Goal: Task Accomplishment & Management: Manage account settings

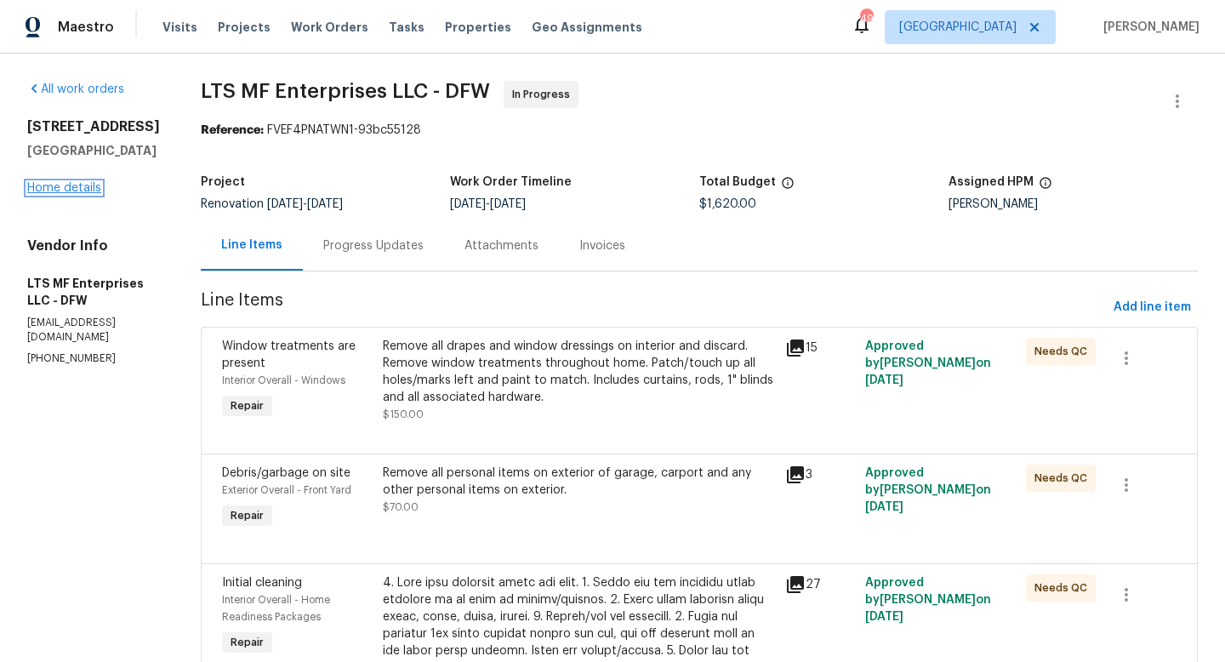
click at [53, 194] on link "Home details" at bounding box center [64, 188] width 74 height 12
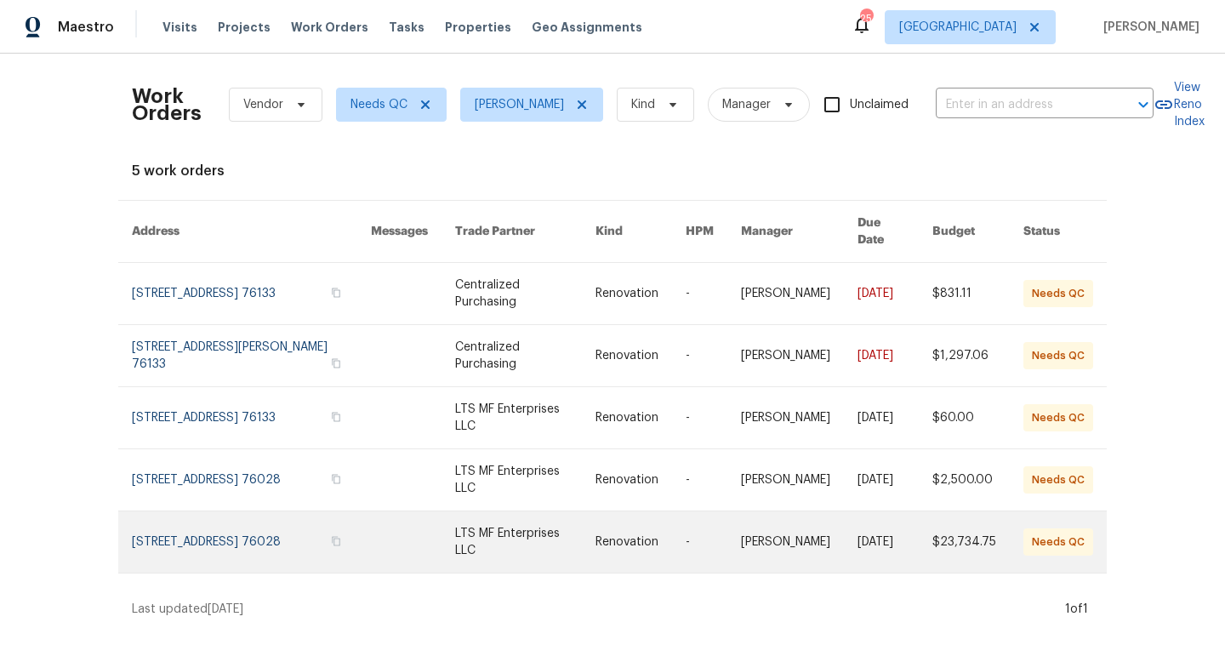
click at [259, 527] on link at bounding box center [251, 541] width 239 height 61
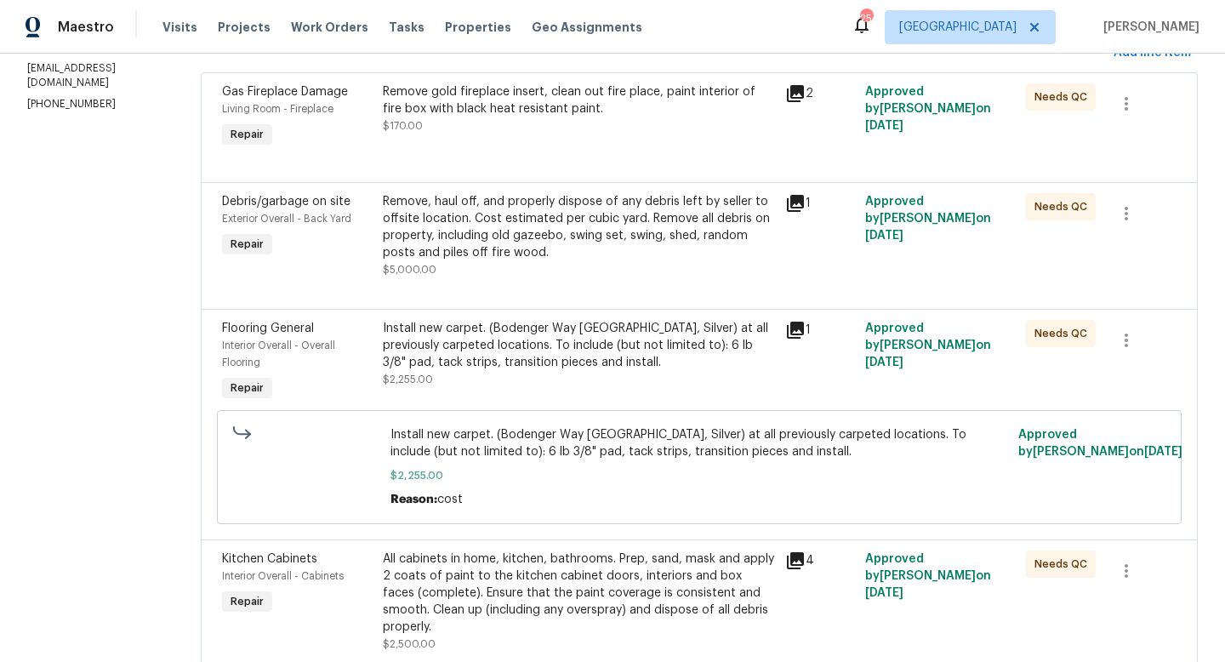
scroll to position [265, 0]
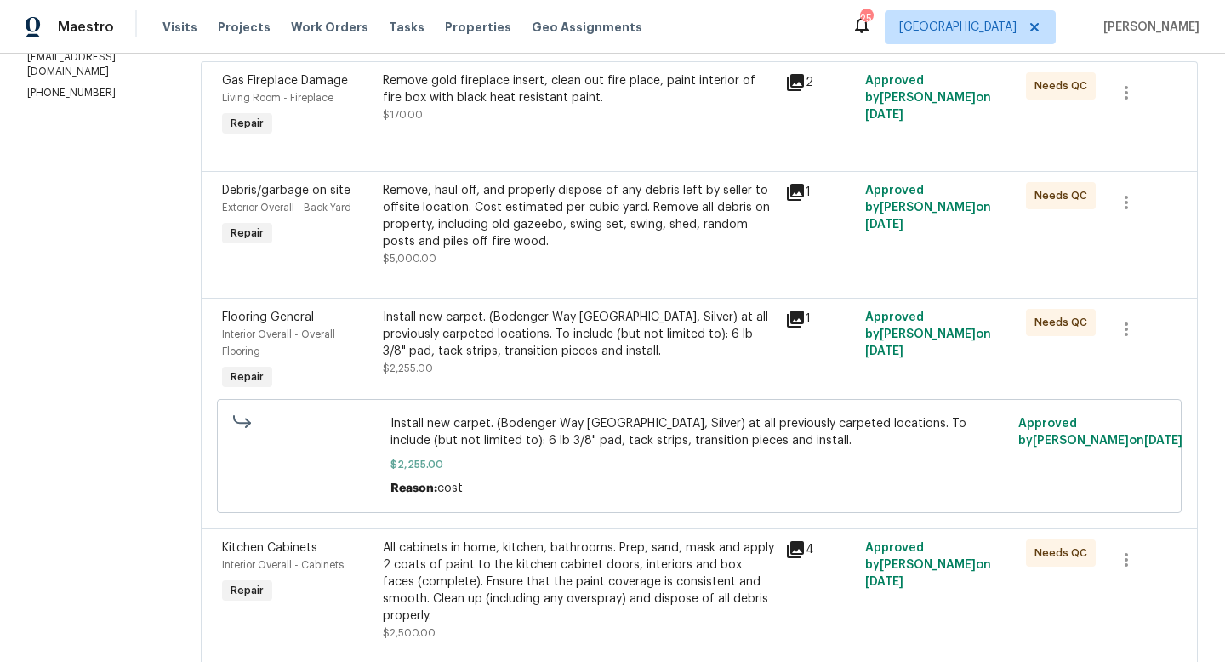
click at [482, 219] on div "Remove, haul off, and properly dispose of any debris left by seller to offsite …" at bounding box center [579, 216] width 392 height 68
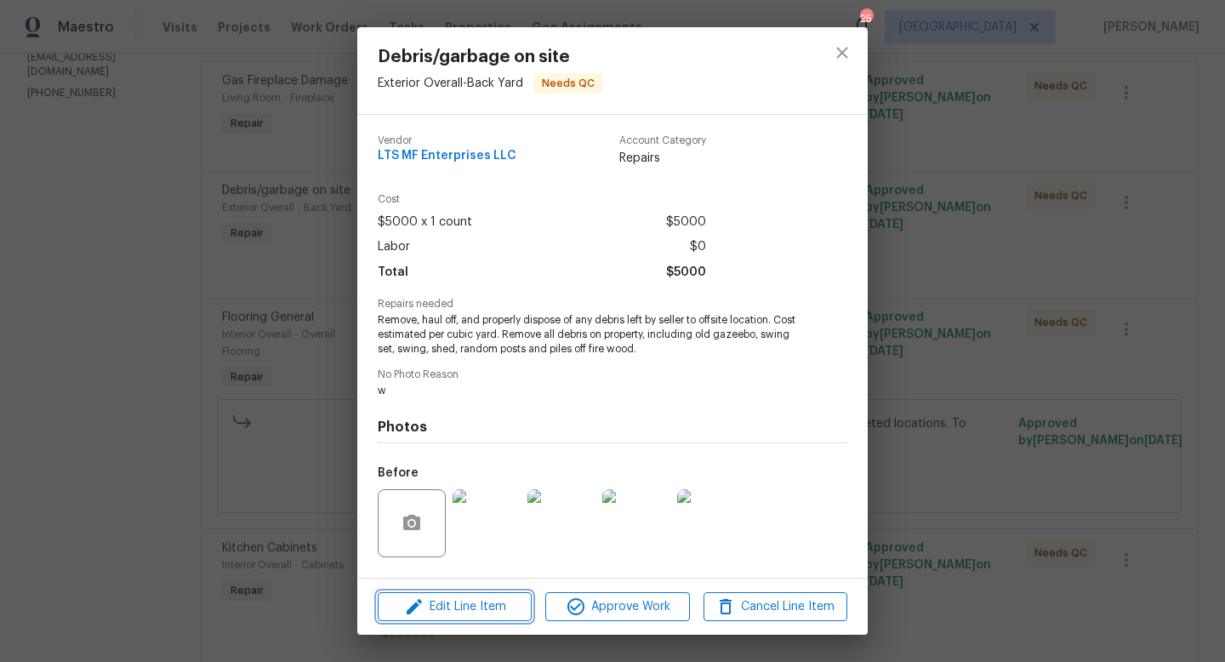
click at [485, 604] on span "Edit Line Item" at bounding box center [455, 606] width 144 height 21
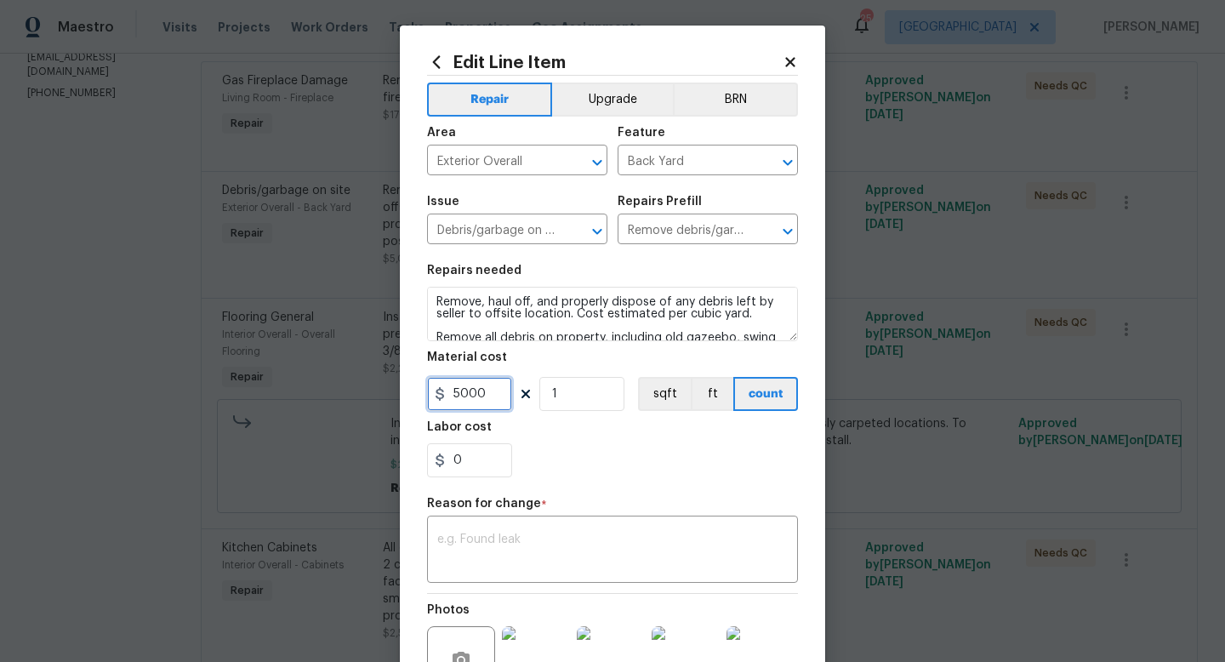
click at [460, 393] on input "5000" at bounding box center [469, 394] width 85 height 34
type input "8000"
click at [497, 545] on textarea at bounding box center [612, 551] width 350 height 36
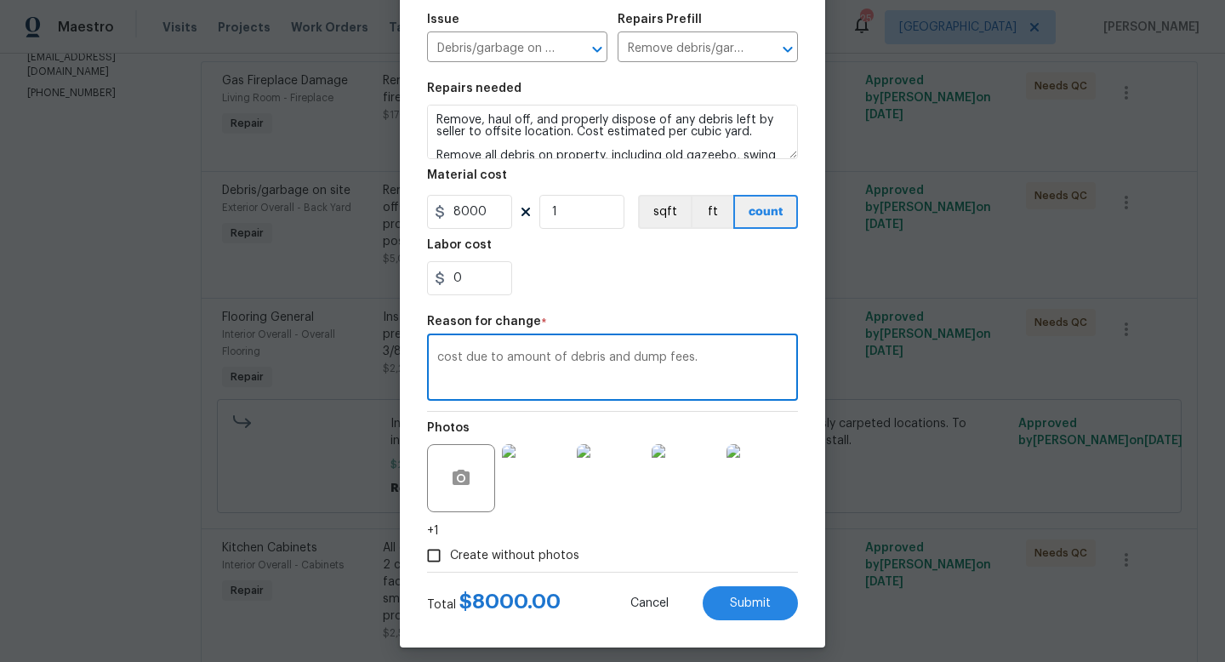
scroll to position [194, 0]
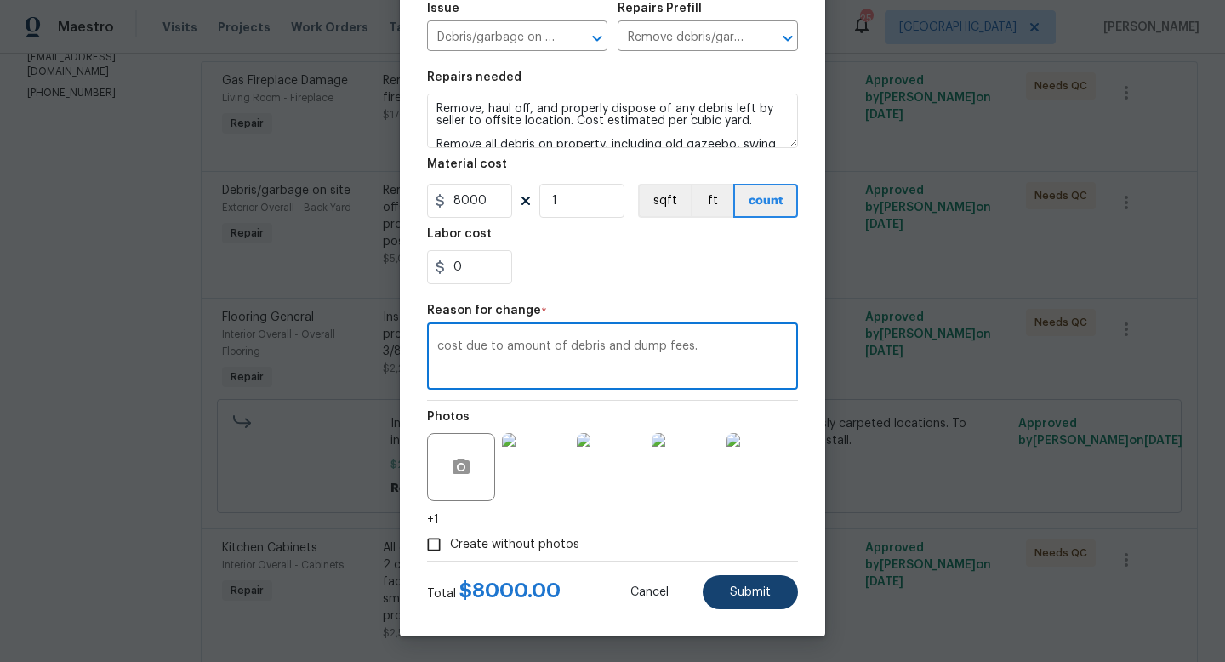
type textarea "cost due to amount of debris and dump fees."
click at [737, 584] on button "Submit" at bounding box center [750, 592] width 95 height 34
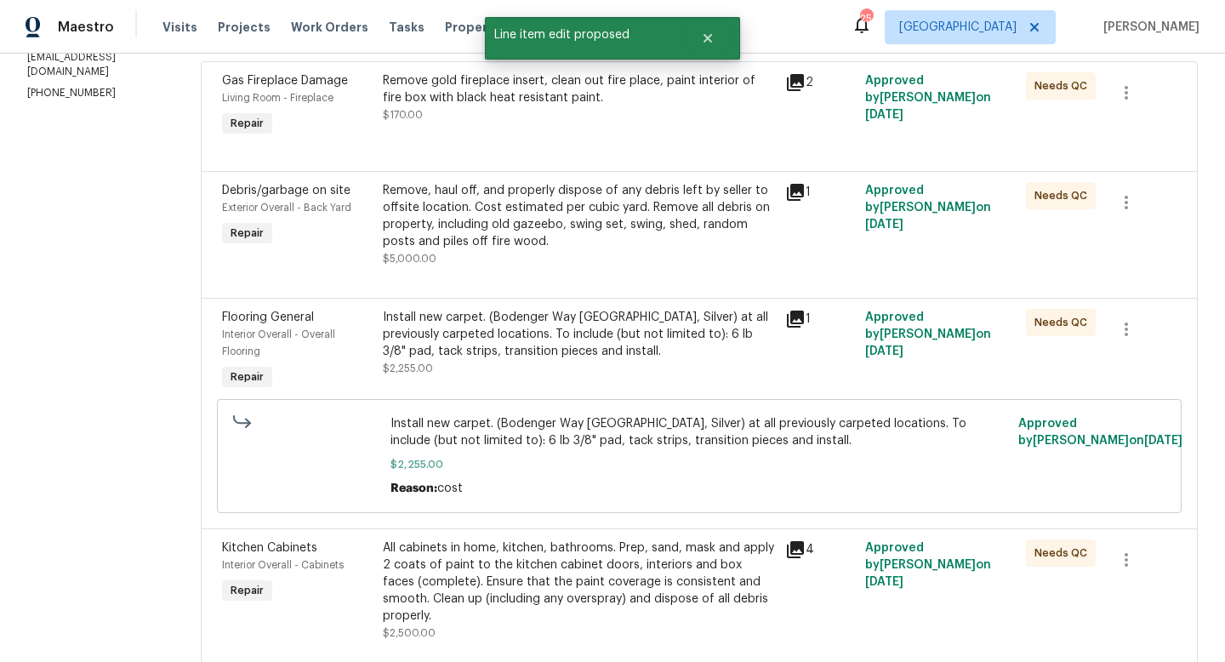
scroll to position [0, 0]
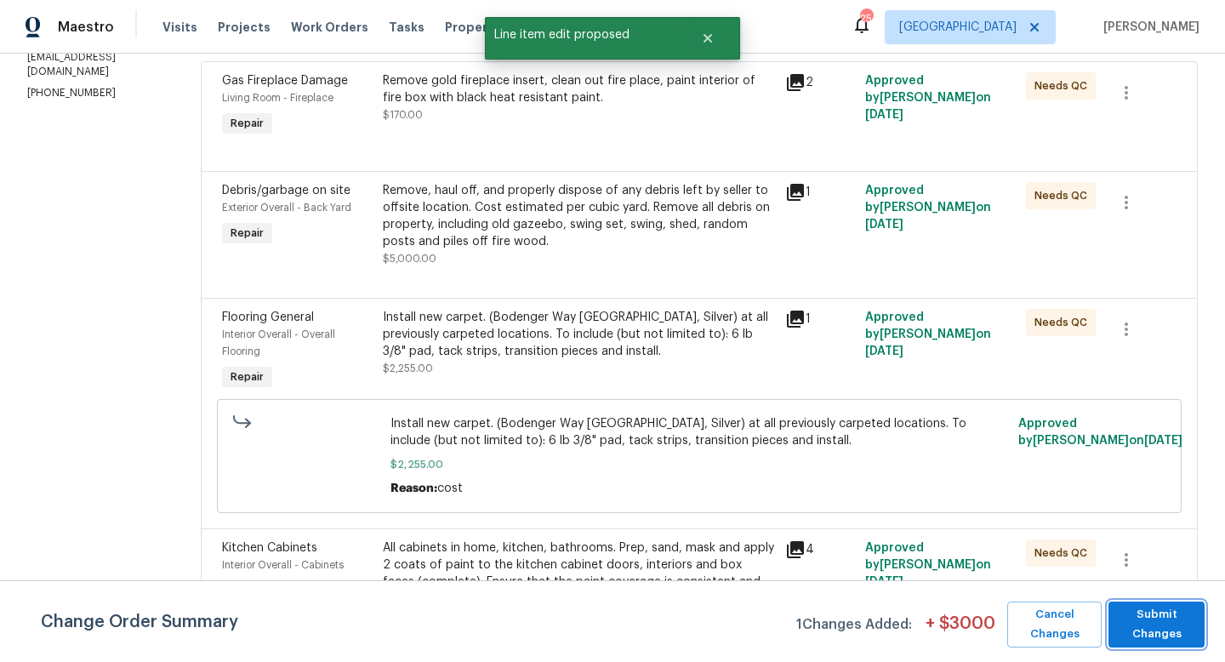
click at [1151, 623] on span "Submit Changes" at bounding box center [1156, 624] width 79 height 39
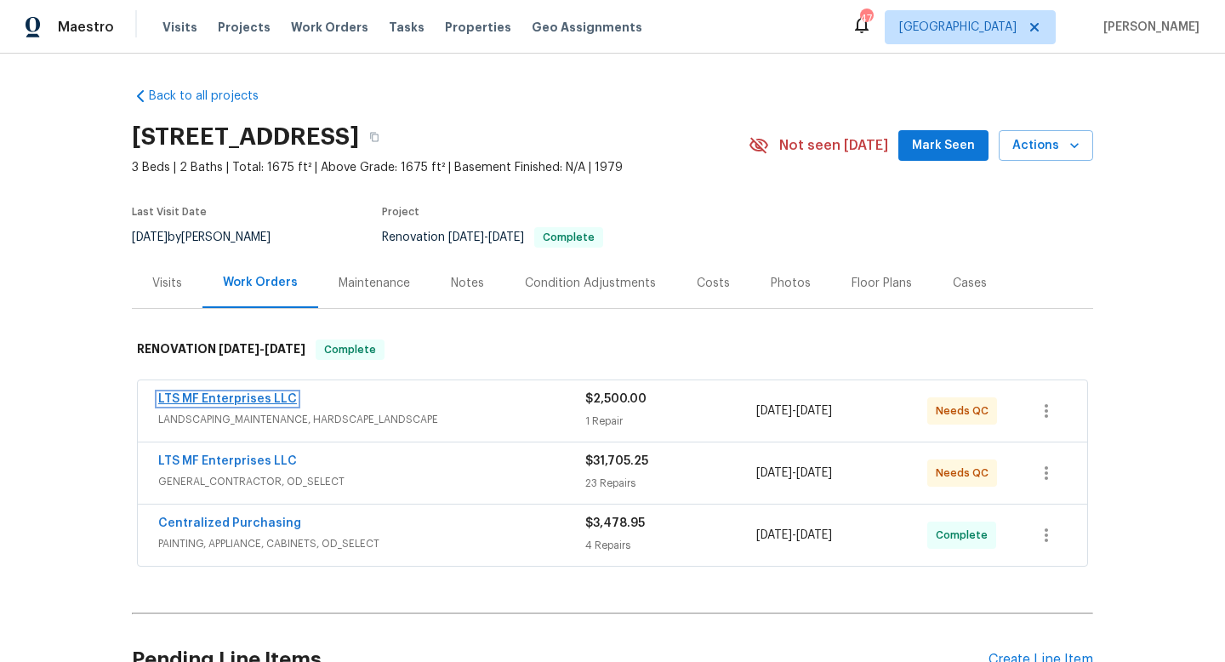
click at [270, 399] on link "LTS MF Enterprises LLC" at bounding box center [227, 399] width 139 height 12
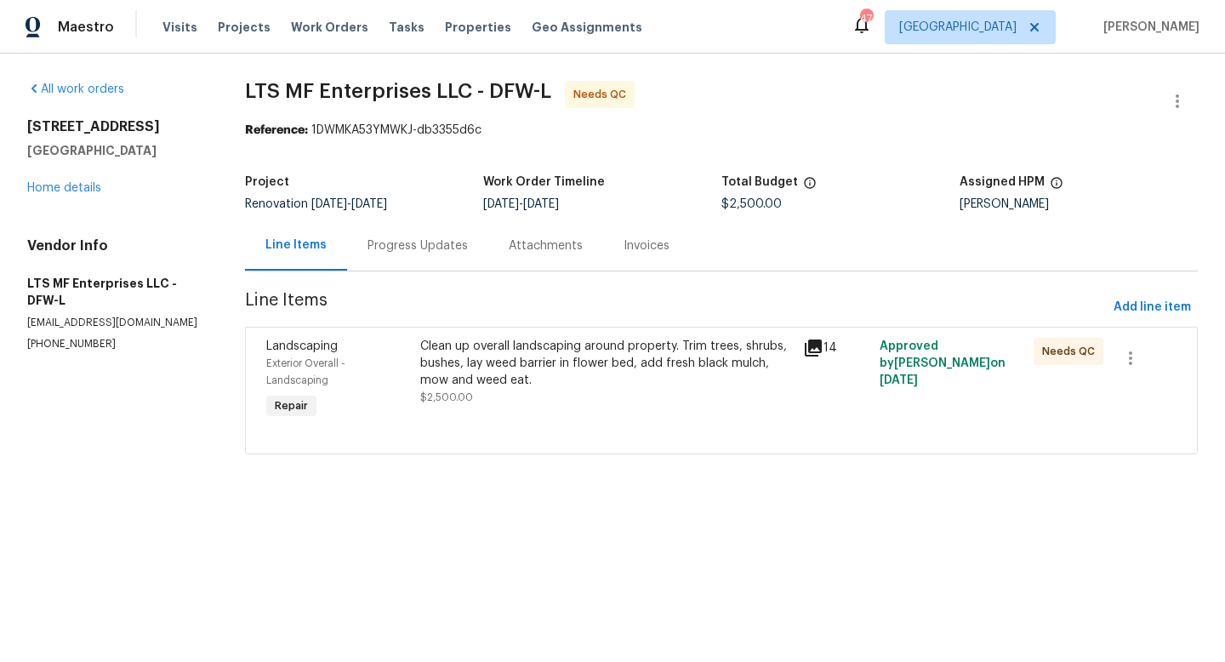
click at [516, 366] on div "Clean up overall landscaping around property. Trim trees, shrubs, bushes, lay w…" at bounding box center [606, 363] width 373 height 51
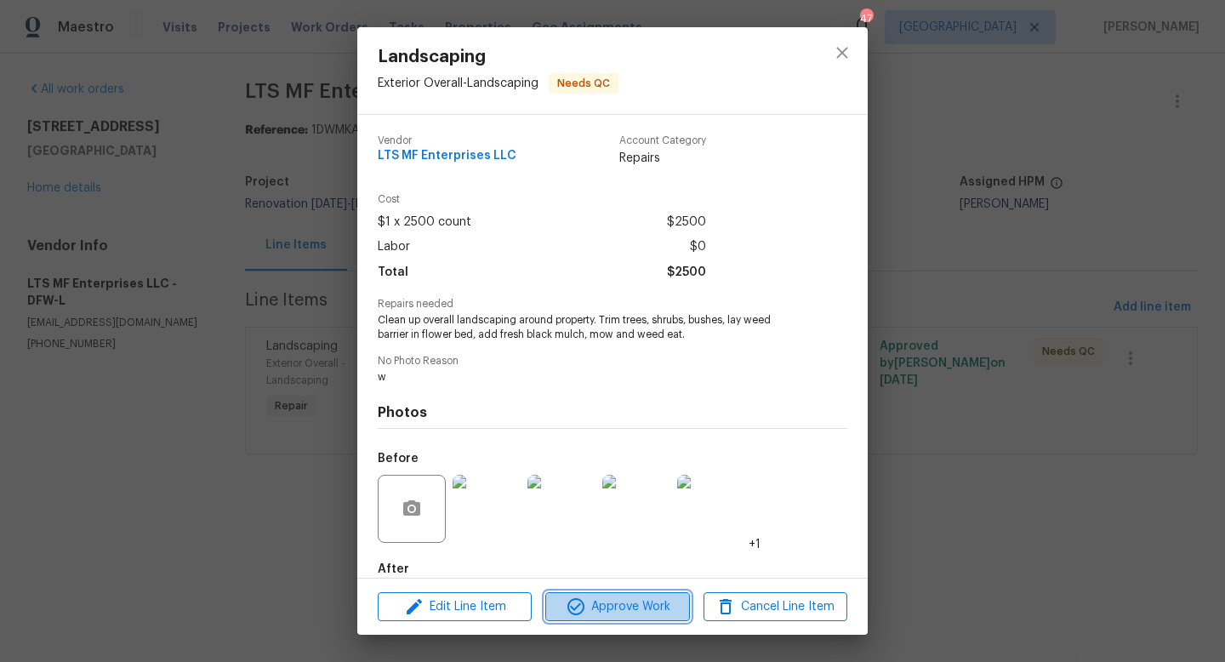
click at [602, 604] on span "Approve Work" at bounding box center [617, 606] width 134 height 21
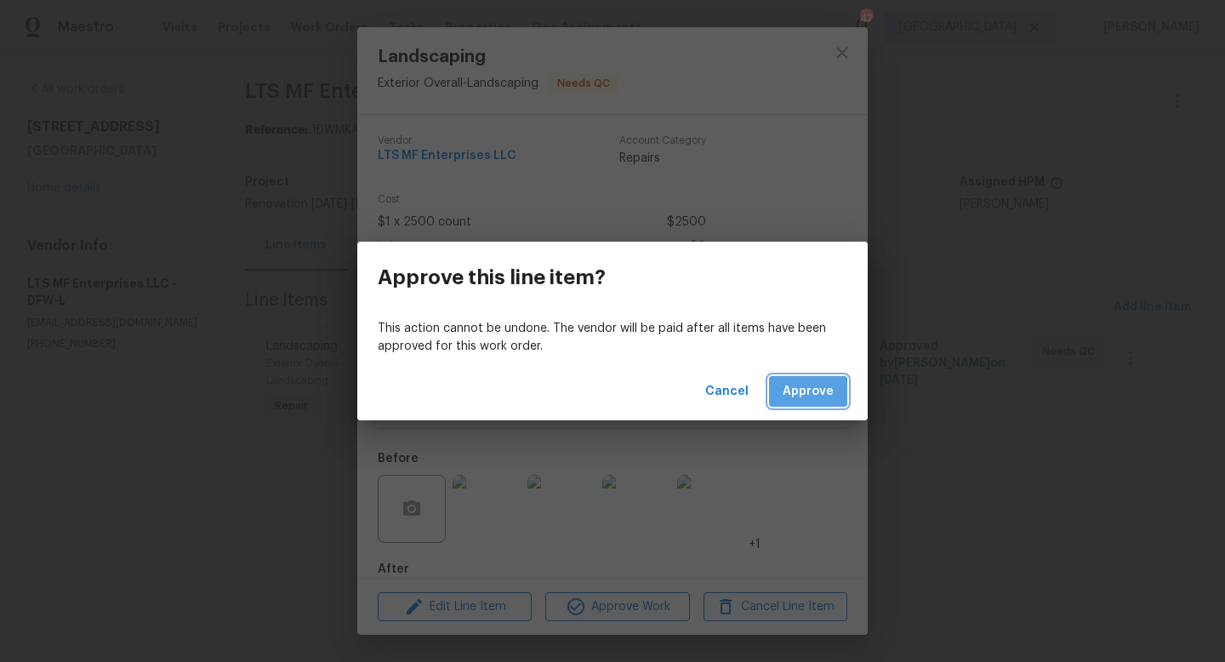
click at [795, 396] on span "Approve" at bounding box center [808, 391] width 51 height 21
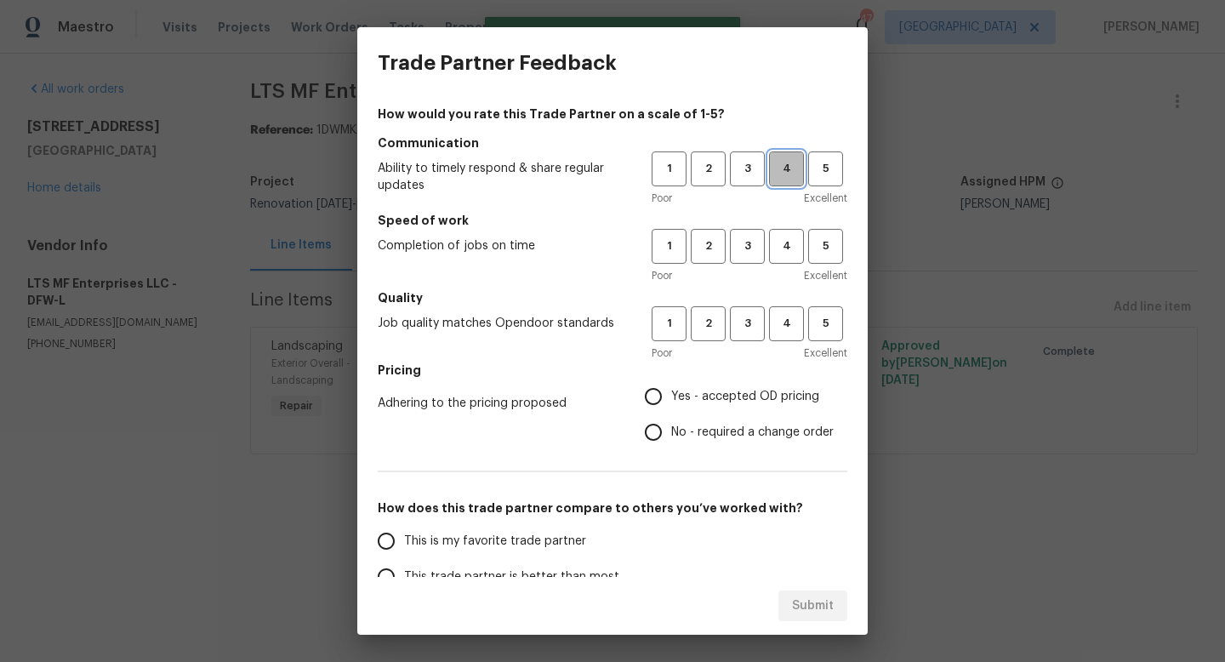
click at [783, 174] on span "4" at bounding box center [786, 169] width 31 height 20
click at [785, 258] on button "4" at bounding box center [786, 246] width 35 height 35
click at [790, 329] on span "4" at bounding box center [786, 324] width 31 height 20
click at [711, 393] on span "Yes - accepted OD pricing" at bounding box center [745, 397] width 148 height 18
click at [671, 393] on input "Yes - accepted OD pricing" at bounding box center [653, 397] width 36 height 36
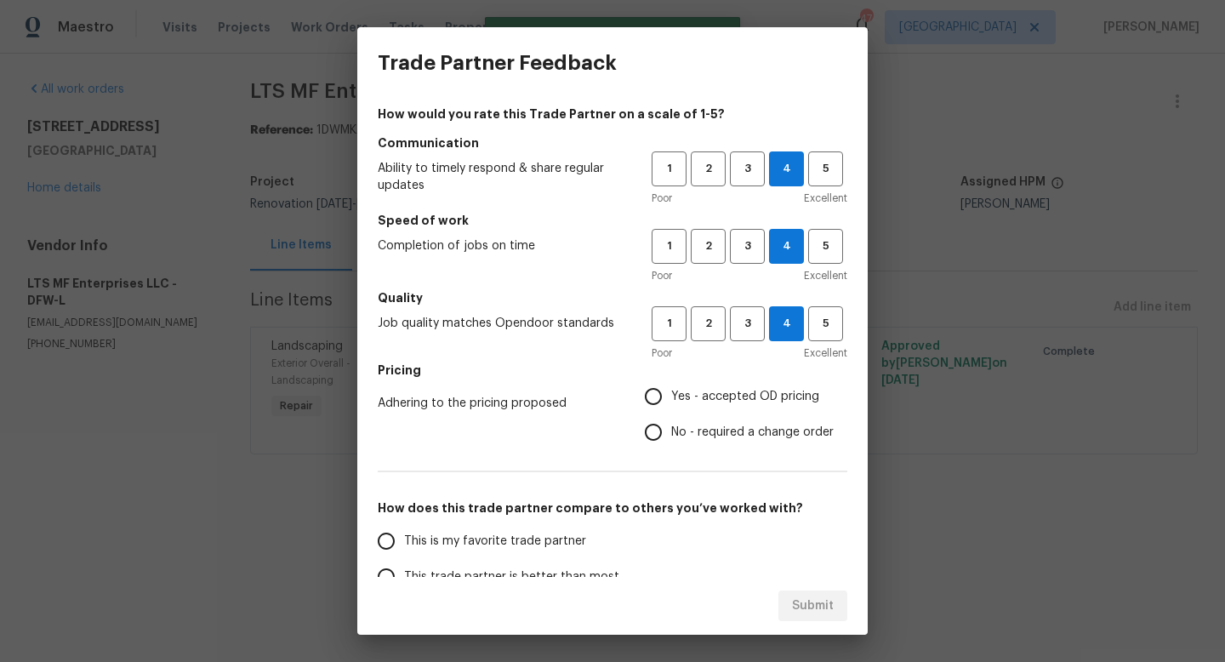
radio input "true"
click at [521, 539] on span "This is my favorite trade partner" at bounding box center [495, 541] width 182 height 18
click at [404, 539] on input "This is my favorite trade partner" at bounding box center [386, 541] width 36 height 36
click at [788, 602] on button "Submit" at bounding box center [812, 605] width 69 height 31
radio input "true"
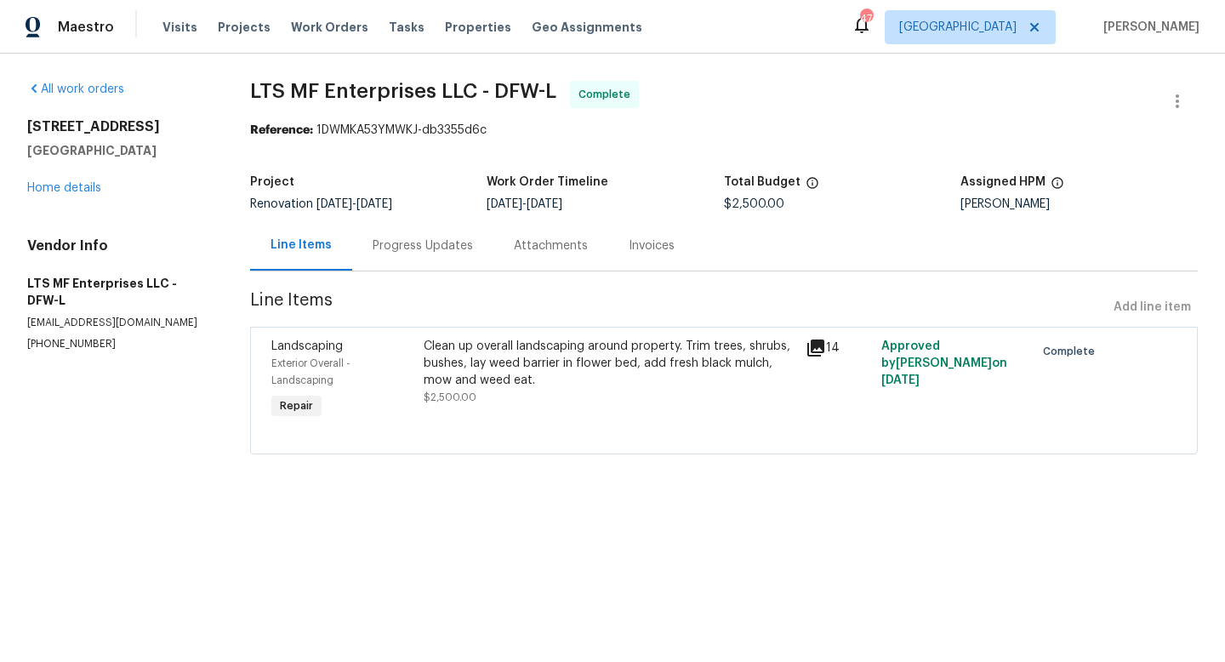
radio input "false"
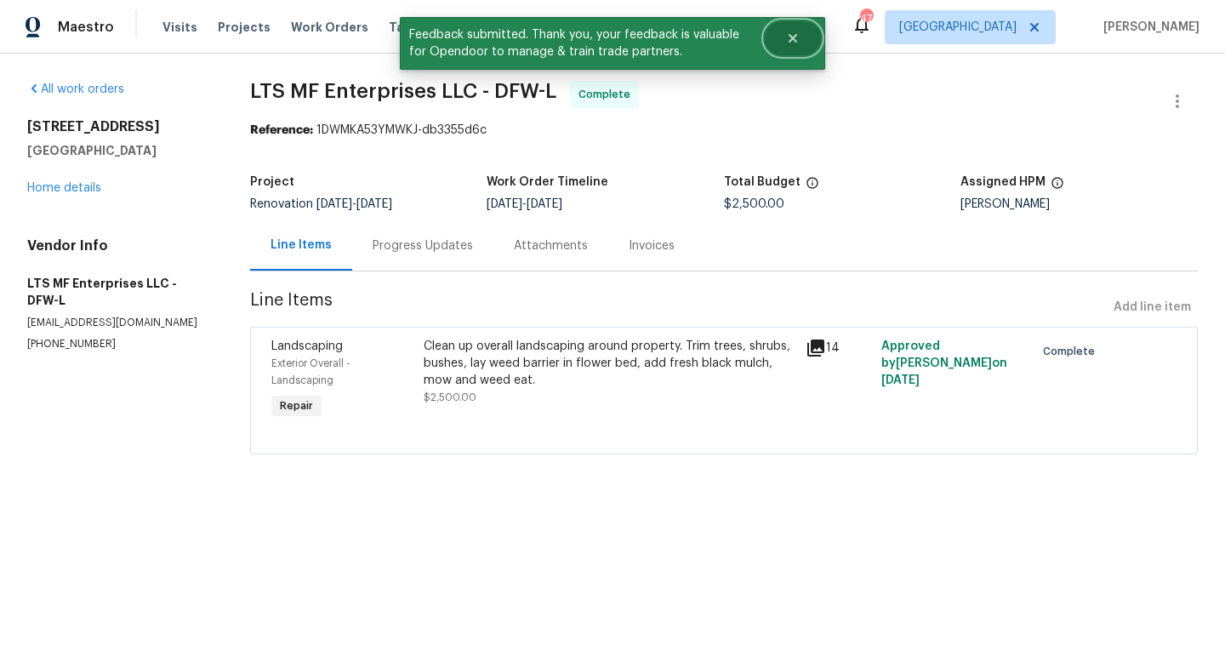
click at [795, 35] on icon "Close" at bounding box center [792, 38] width 9 height 9
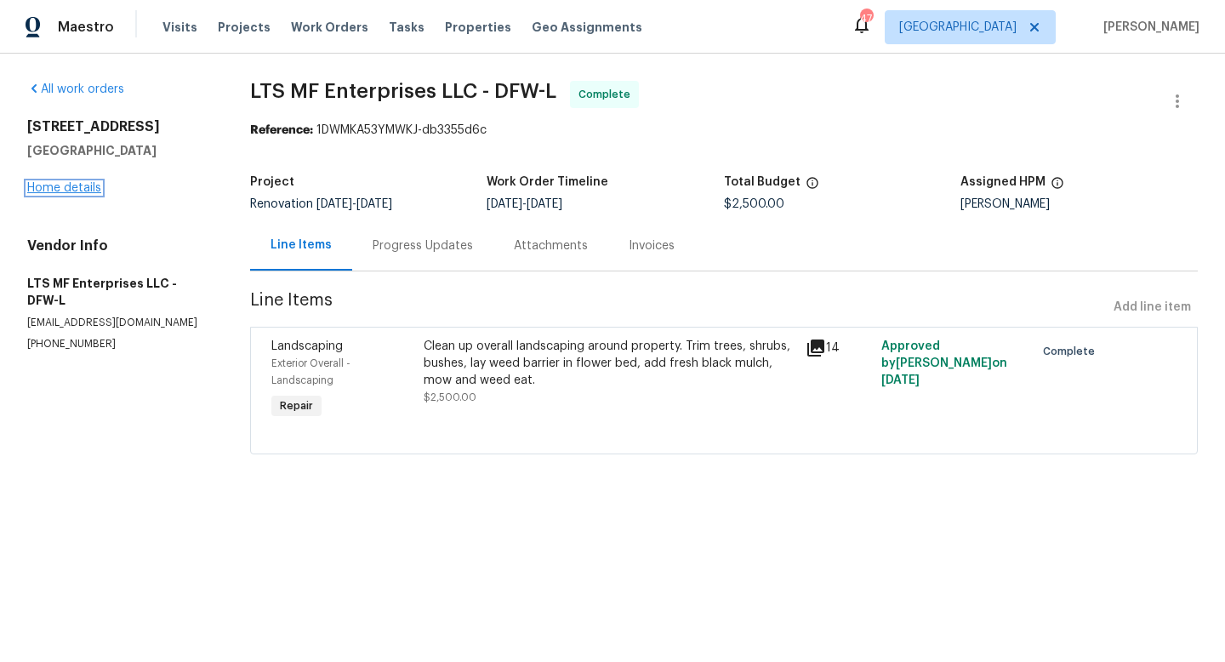
click at [86, 185] on link "Home details" at bounding box center [64, 188] width 74 height 12
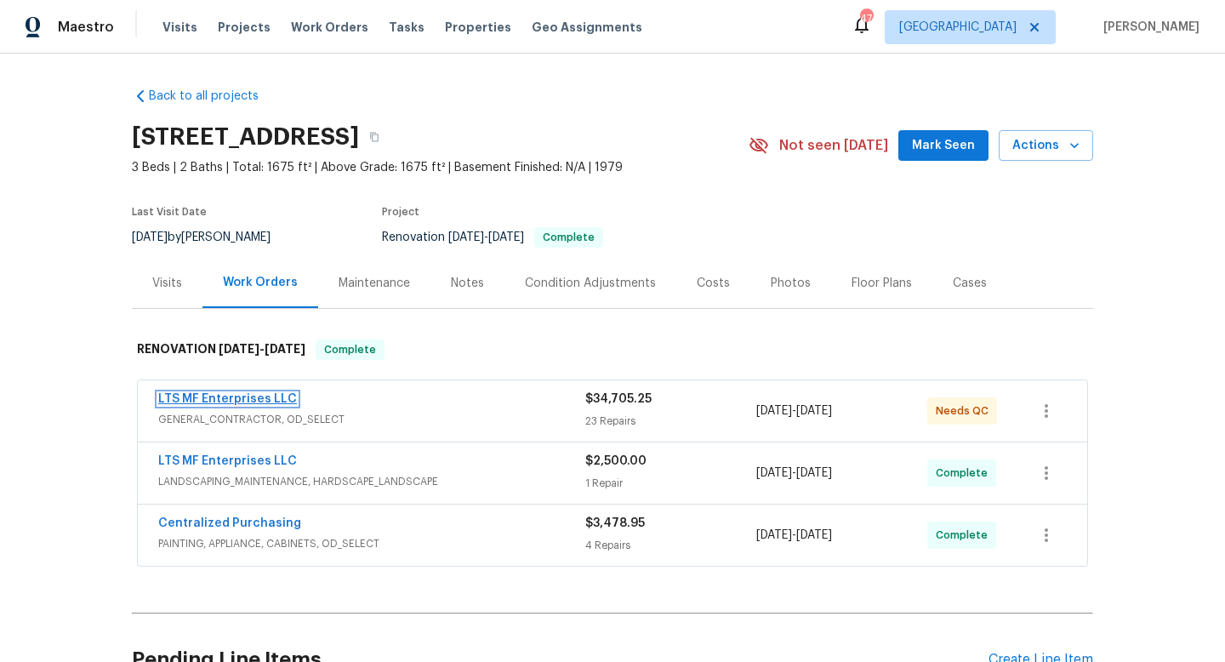
click at [263, 398] on link "LTS MF Enterprises LLC" at bounding box center [227, 399] width 139 height 12
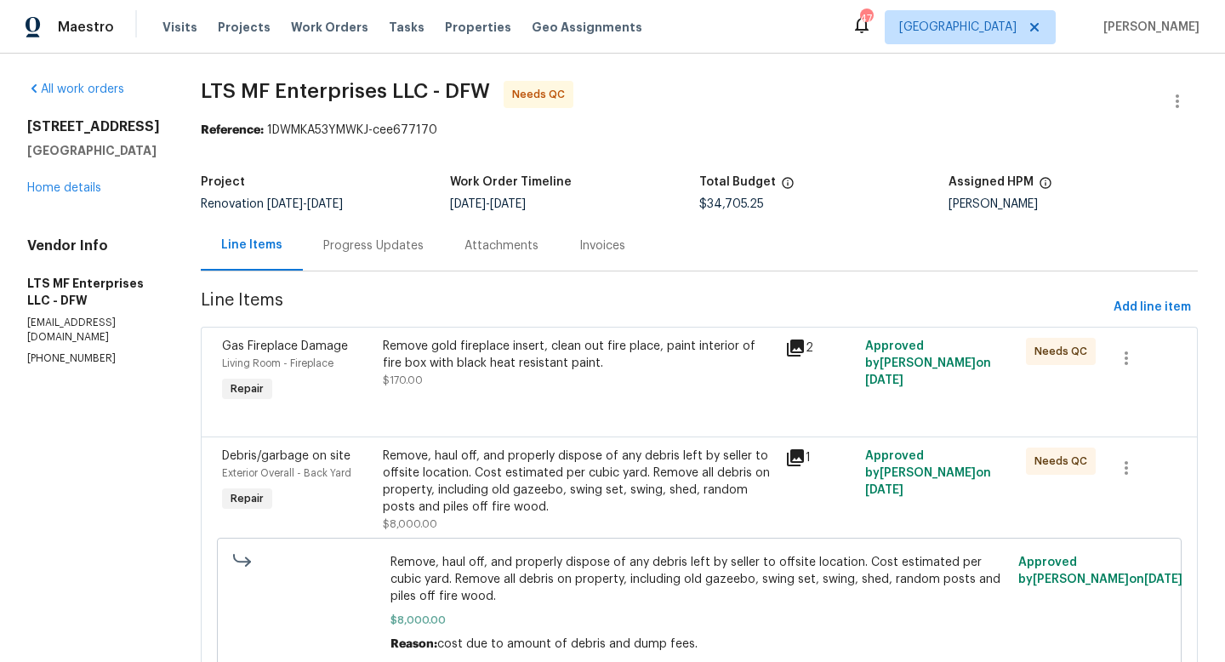
click at [538, 382] on div "Remove gold fireplace insert, clean out fire place, paint interior of fire box …" at bounding box center [579, 363] width 392 height 51
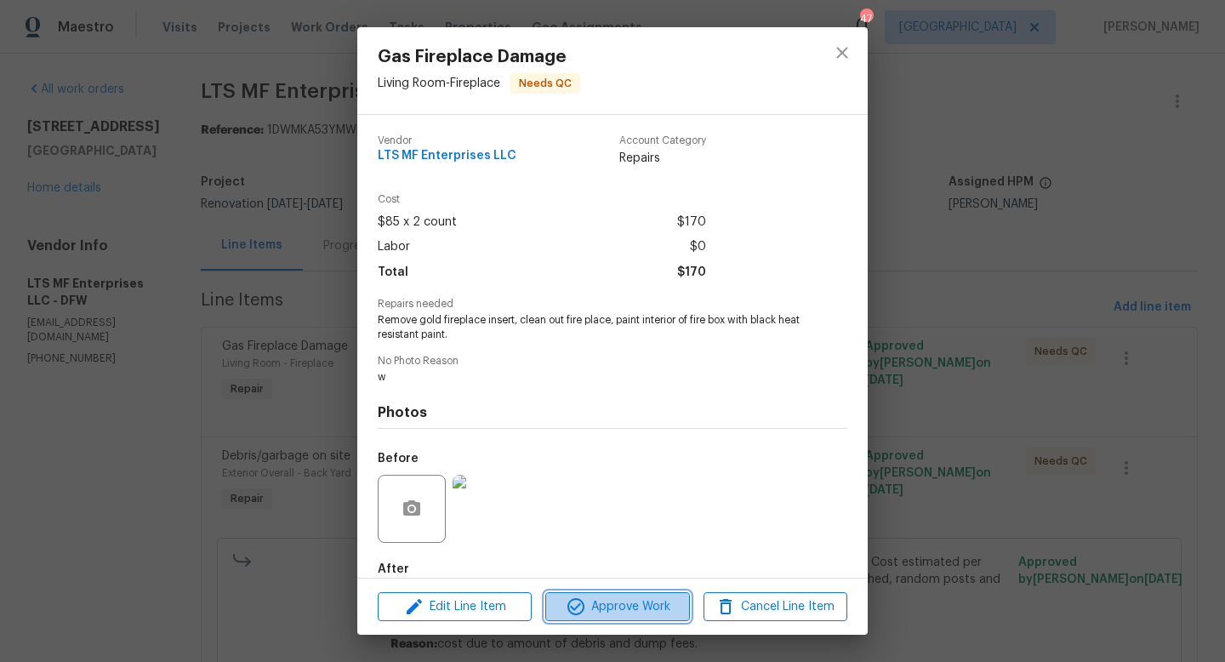
click at [613, 608] on span "Approve Work" at bounding box center [617, 606] width 134 height 21
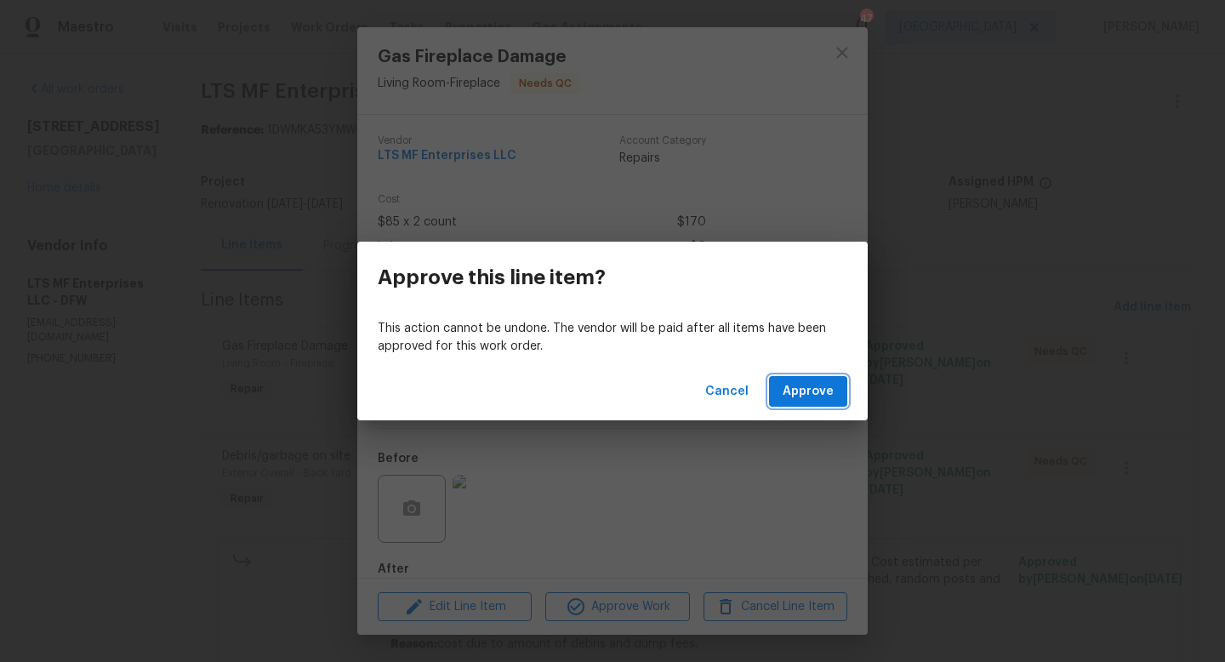
click at [795, 395] on span "Approve" at bounding box center [808, 391] width 51 height 21
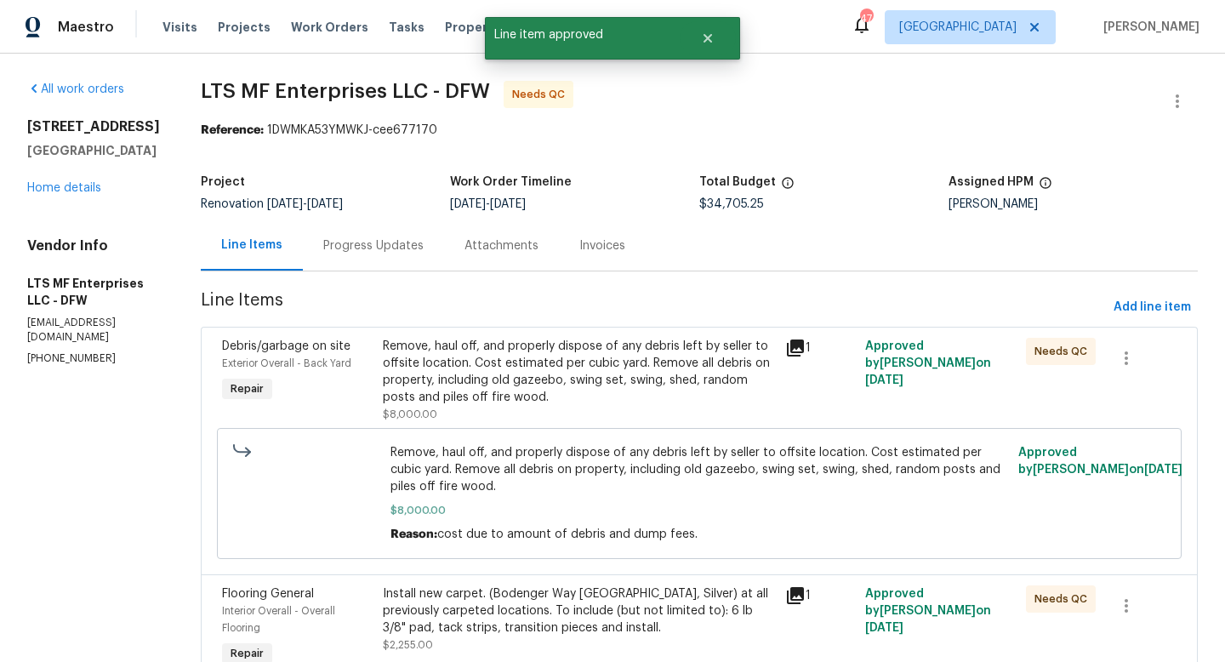
click at [605, 380] on div "Remove, haul off, and properly dispose of any debris left by seller to offsite …" at bounding box center [579, 372] width 392 height 68
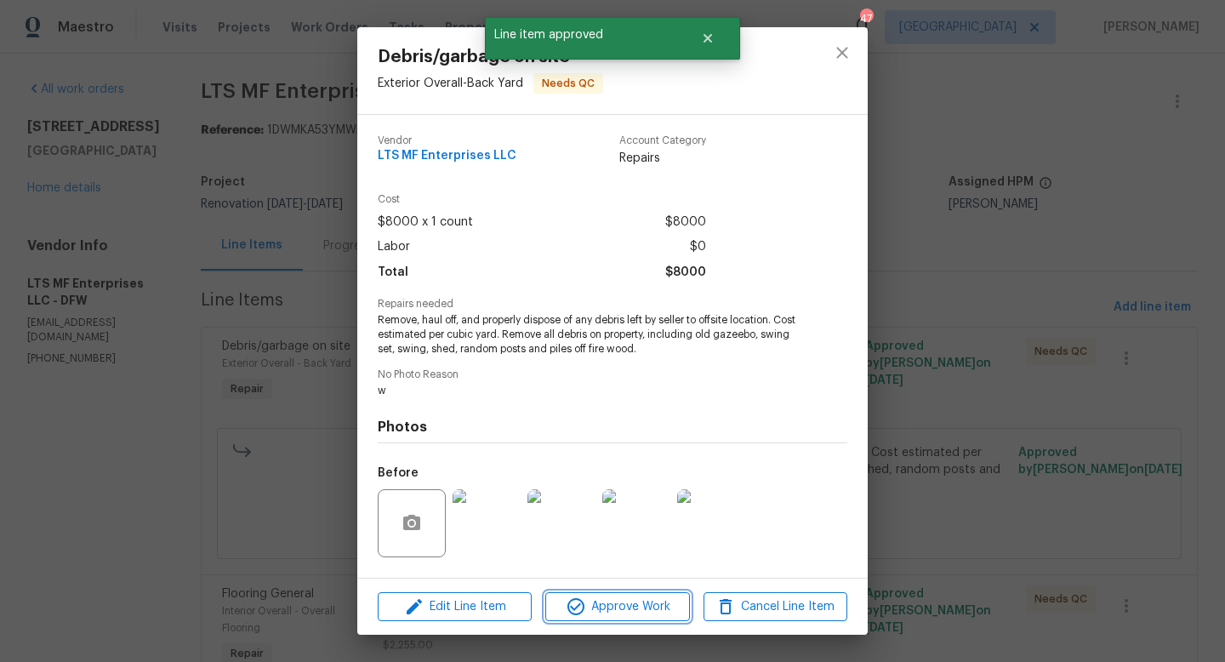
click at [629, 603] on span "Approve Work" at bounding box center [617, 606] width 134 height 21
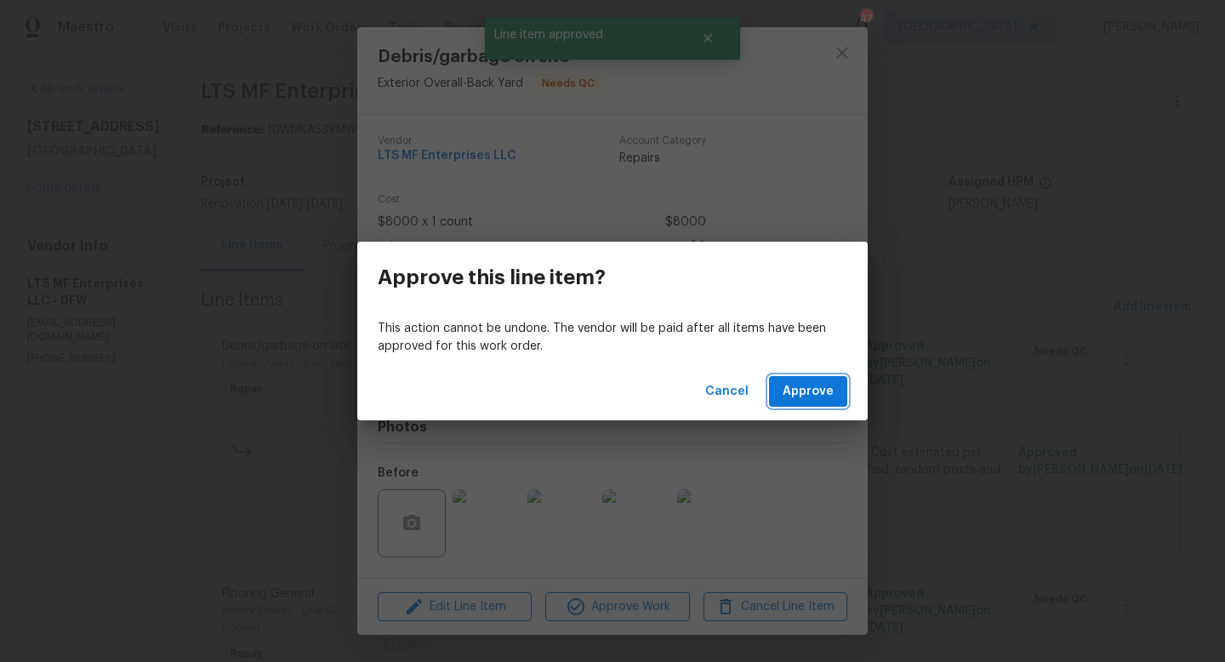
click at [802, 392] on span "Approve" at bounding box center [808, 391] width 51 height 21
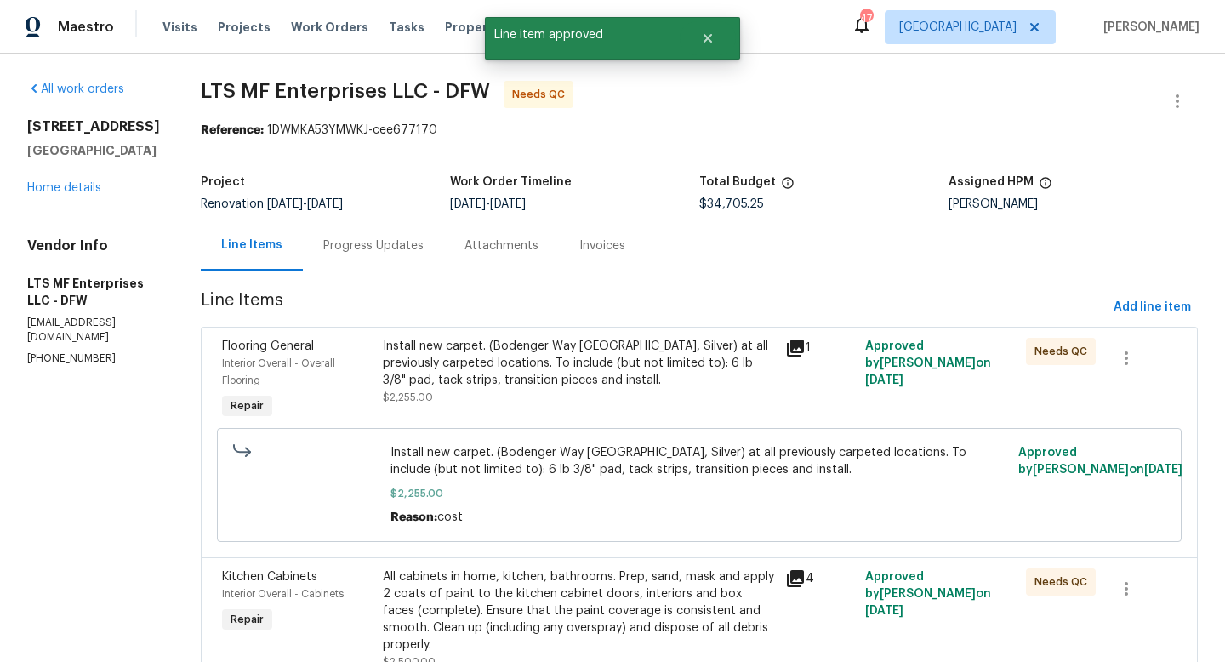
click at [573, 370] on div "Install new carpet. (Bodenger Way 945 Winter Ash, Silver) at all previously car…" at bounding box center [579, 363] width 392 height 51
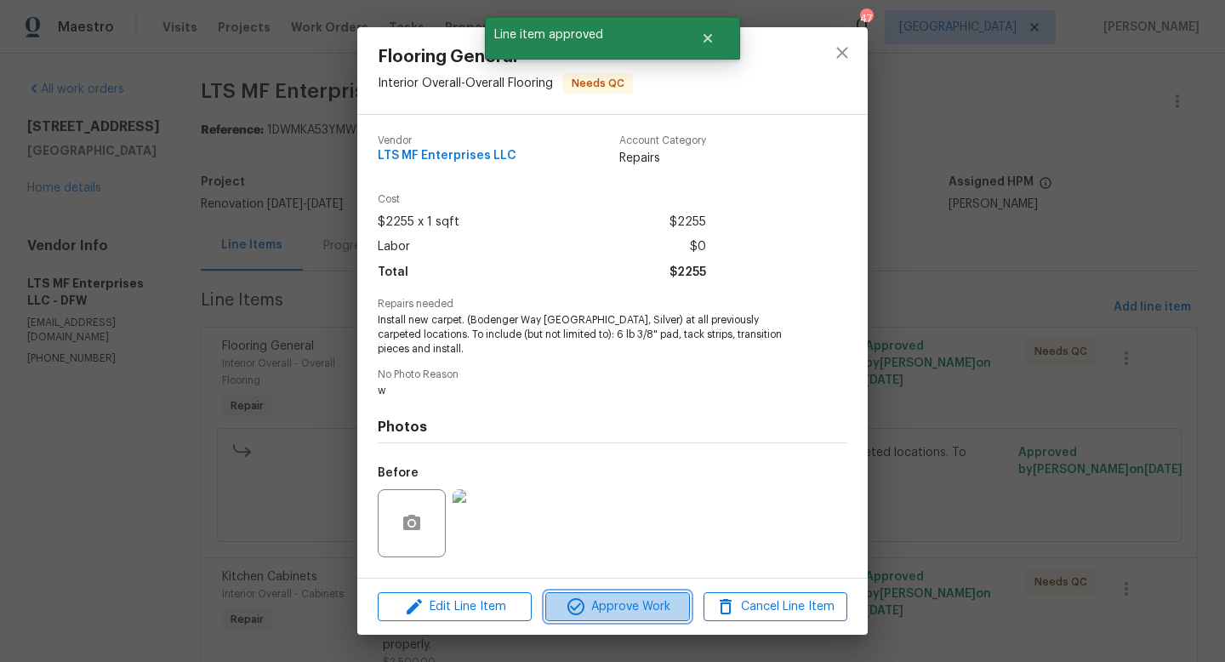
click at [612, 610] on span "Approve Work" at bounding box center [617, 606] width 134 height 21
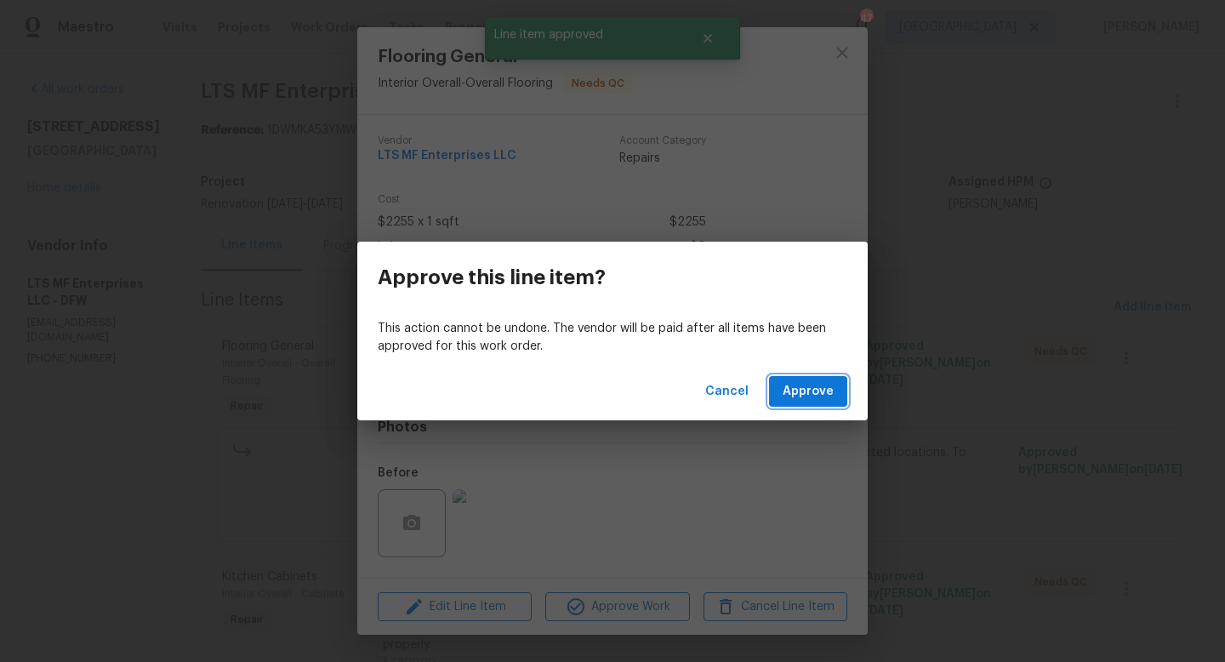
click at [800, 389] on span "Approve" at bounding box center [808, 391] width 51 height 21
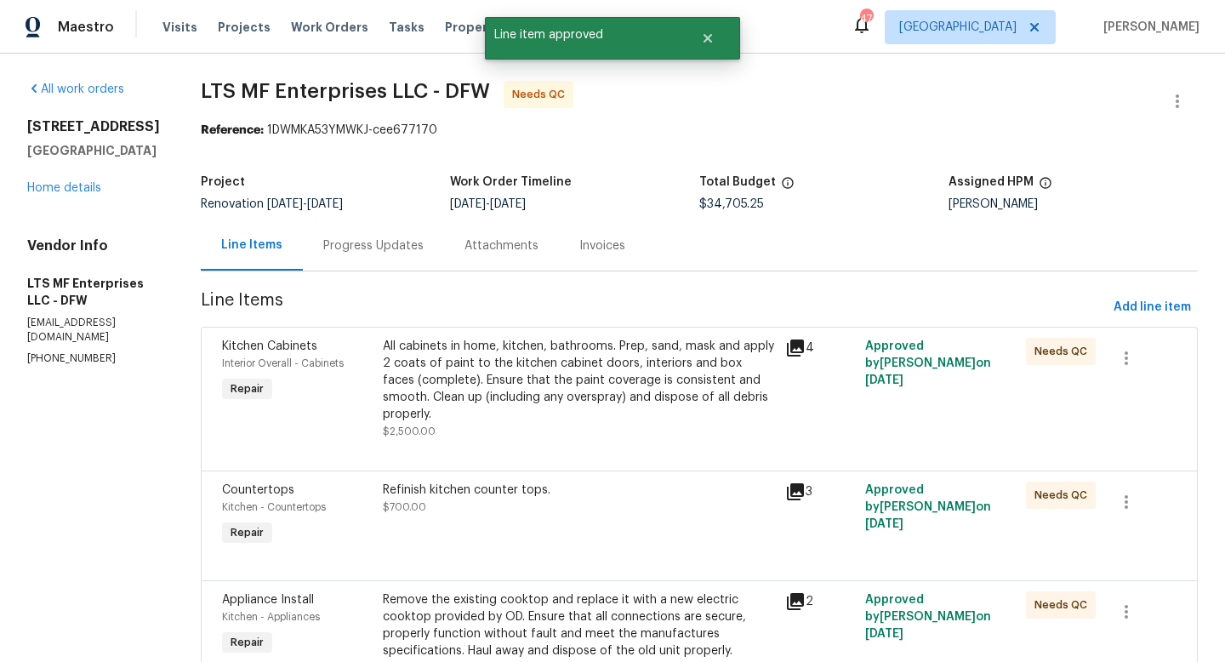
click at [570, 396] on div "All cabinets in home, kitchen, bathrooms. Prep, sand, mask and apply 2 coats of…" at bounding box center [579, 380] width 392 height 85
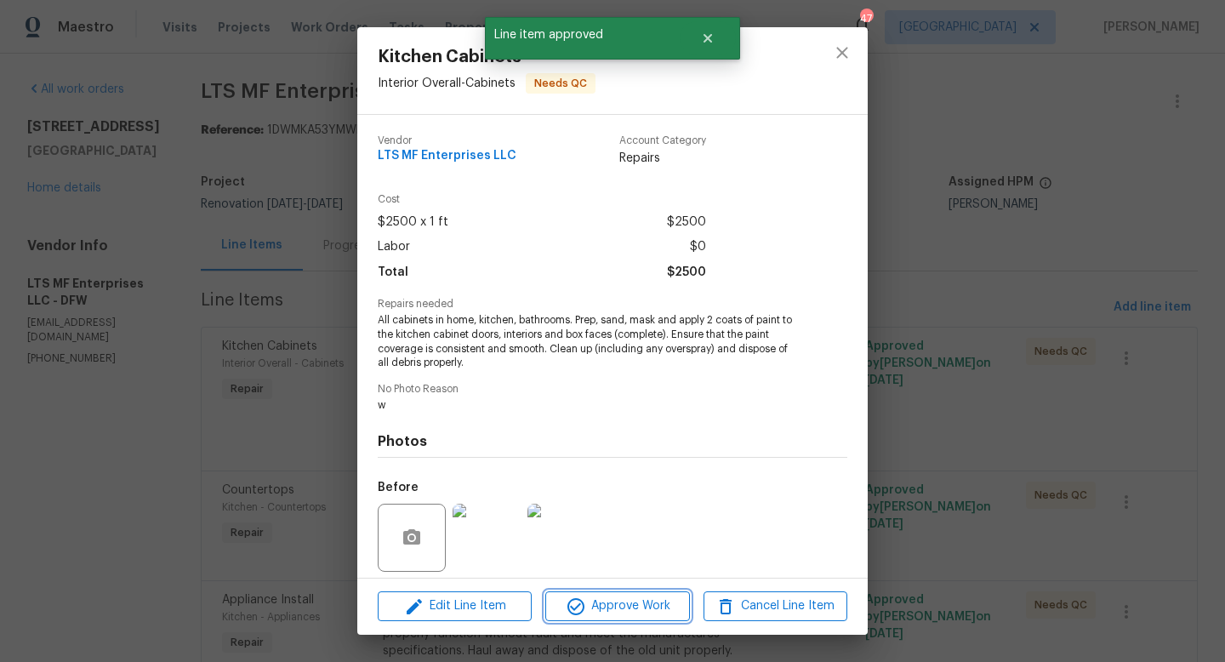
click at [613, 606] on span "Approve Work" at bounding box center [617, 605] width 134 height 21
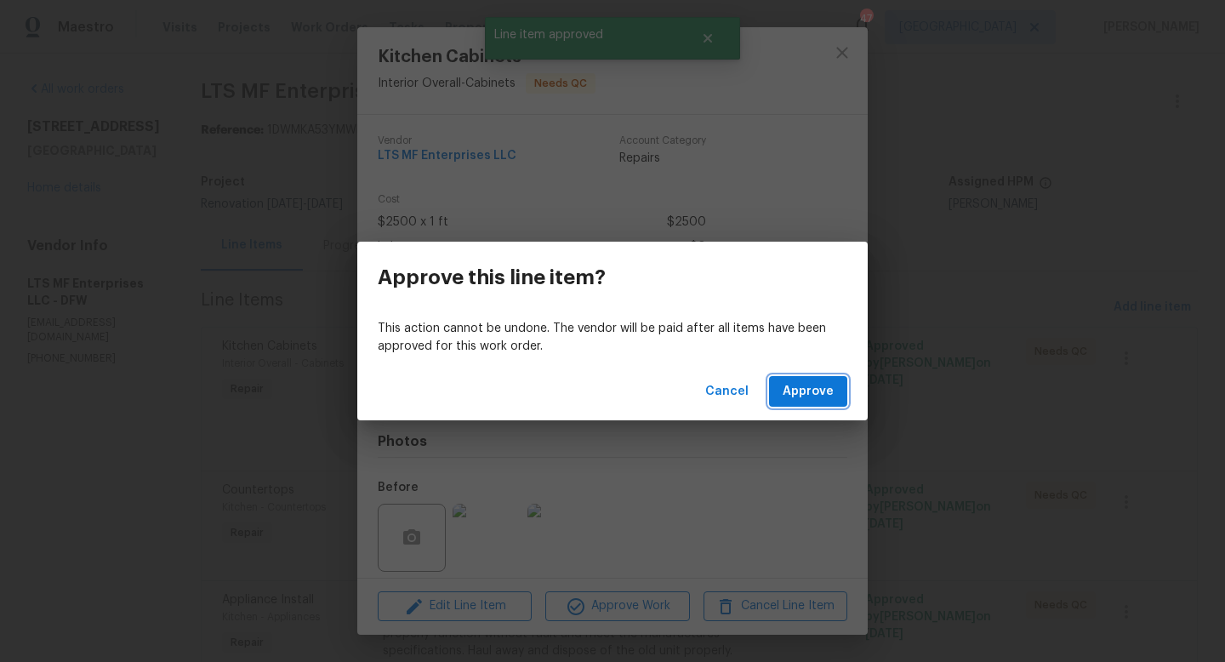
click at [807, 382] on span "Approve" at bounding box center [808, 391] width 51 height 21
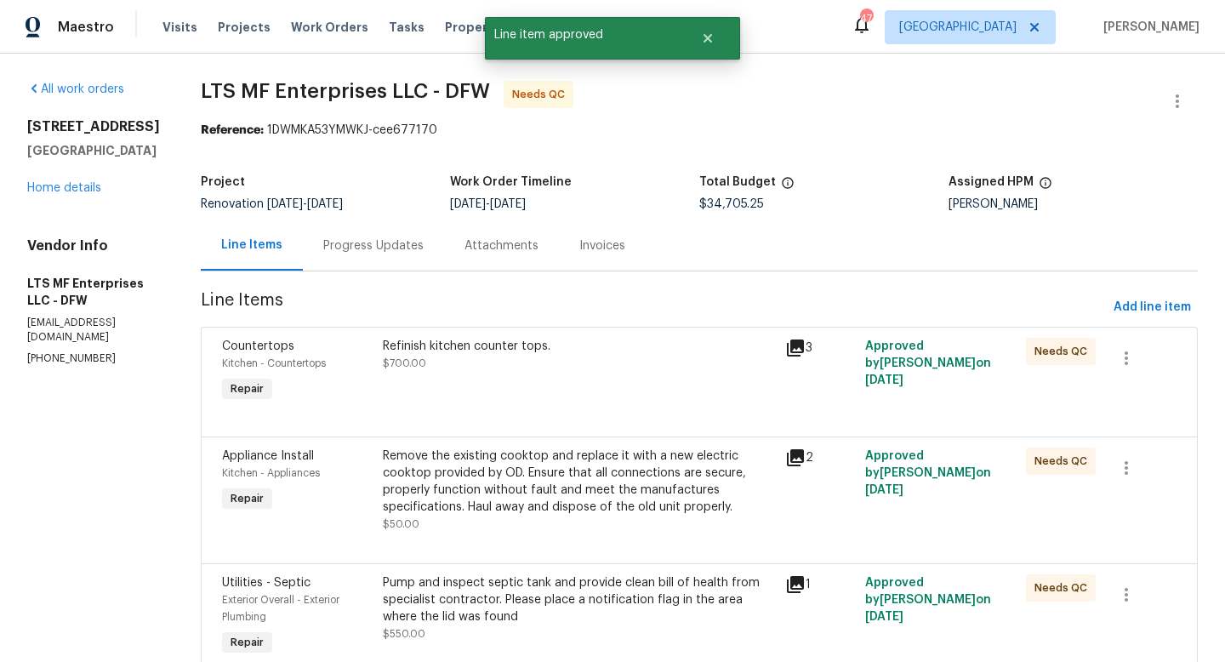
click at [593, 386] on div "Refinish kitchen counter tops. $700.00" at bounding box center [579, 372] width 402 height 78
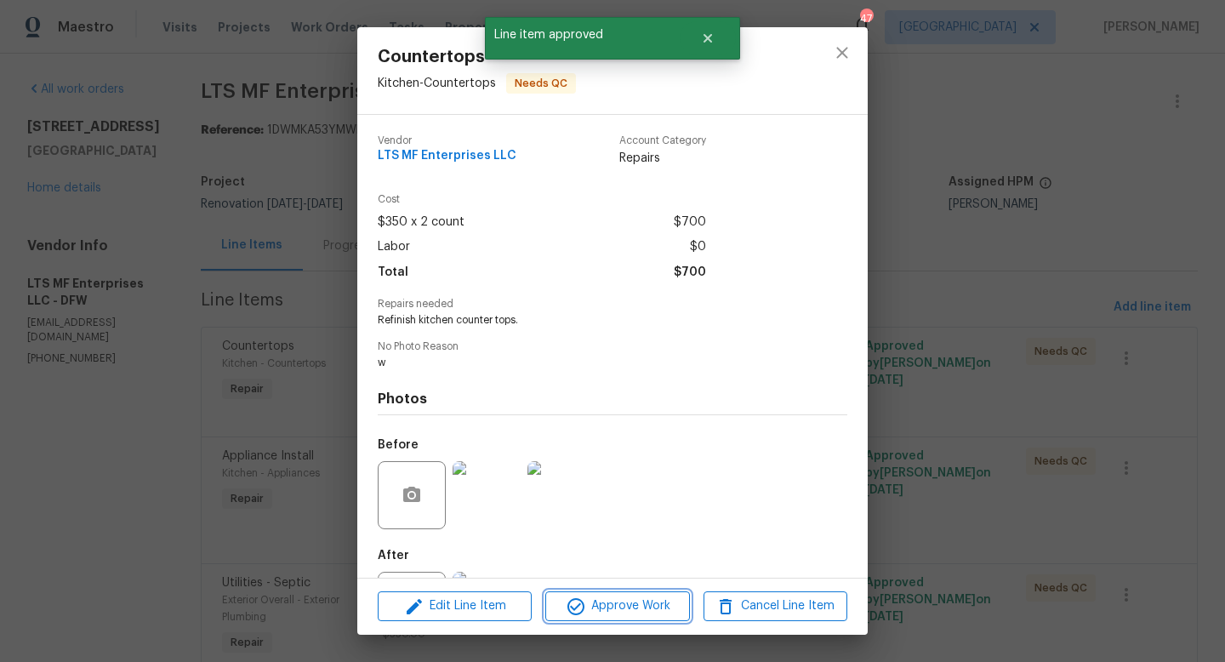
click at [657, 601] on span "Approve Work" at bounding box center [617, 605] width 134 height 21
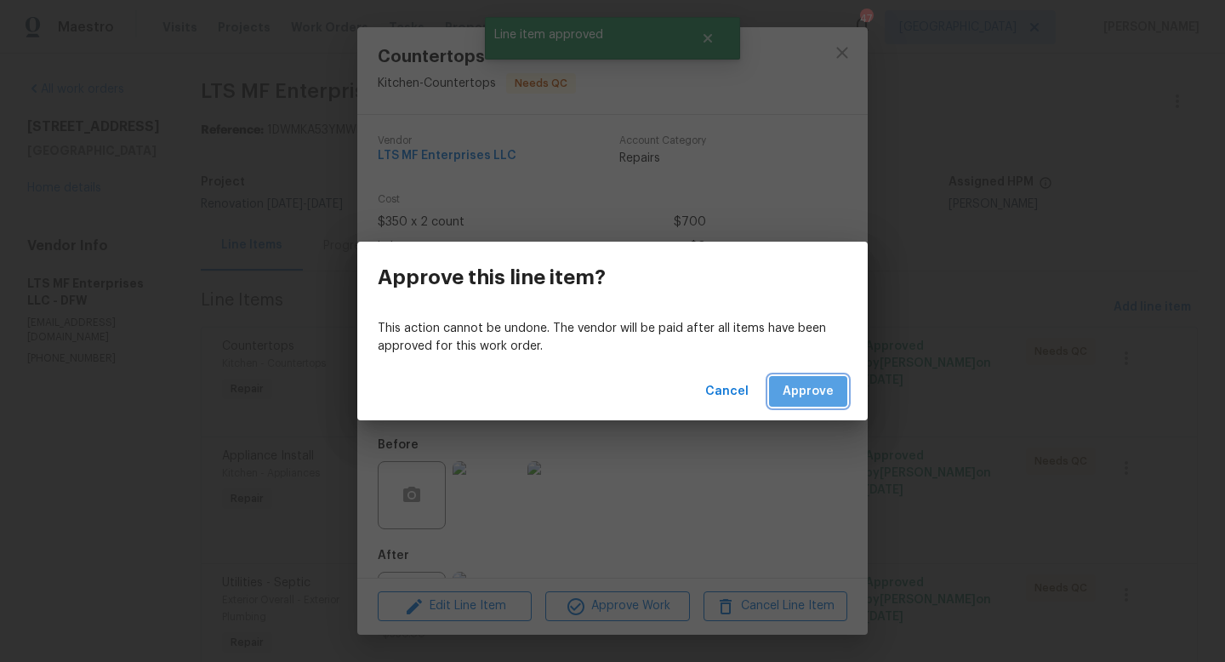
click at [811, 390] on span "Approve" at bounding box center [808, 391] width 51 height 21
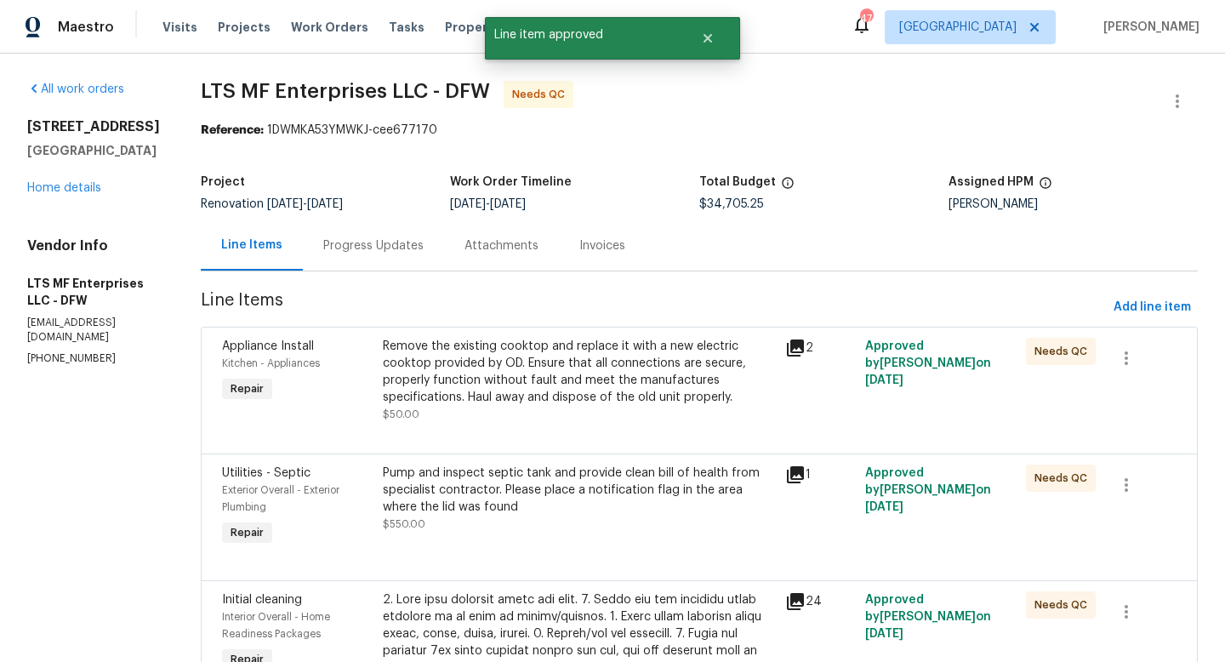
click at [585, 390] on div "Remove the existing cooktop and replace it with a new electric cooktop provided…" at bounding box center [579, 372] width 392 height 68
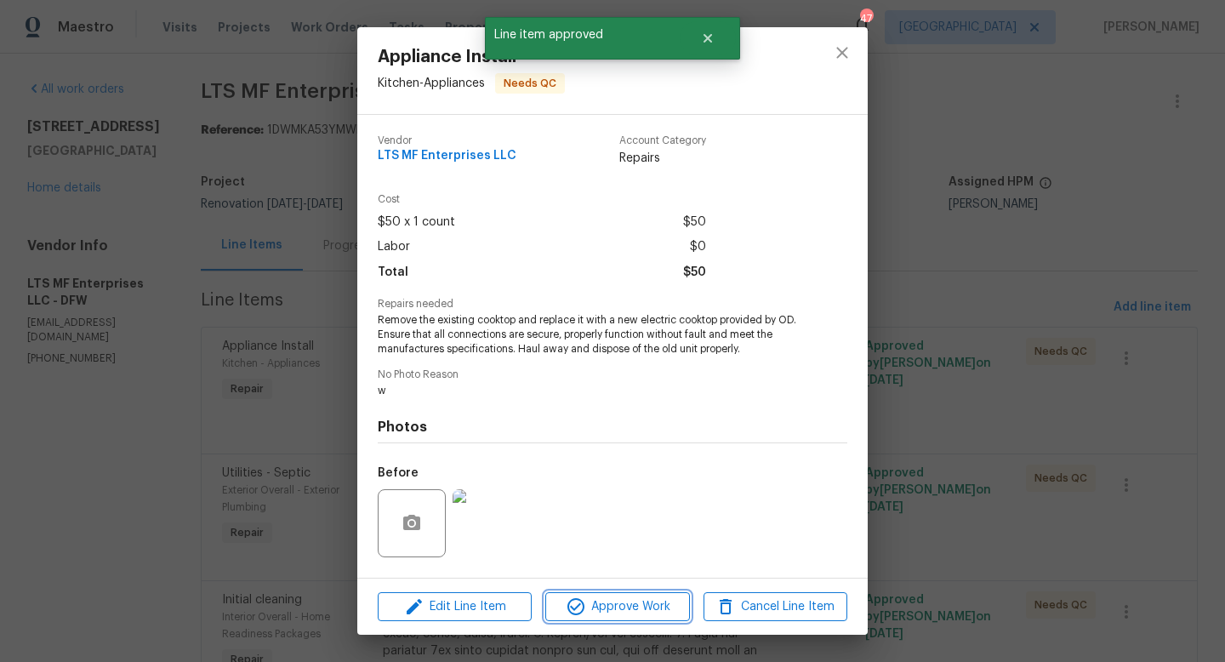
click at [615, 604] on span "Approve Work" at bounding box center [617, 606] width 134 height 21
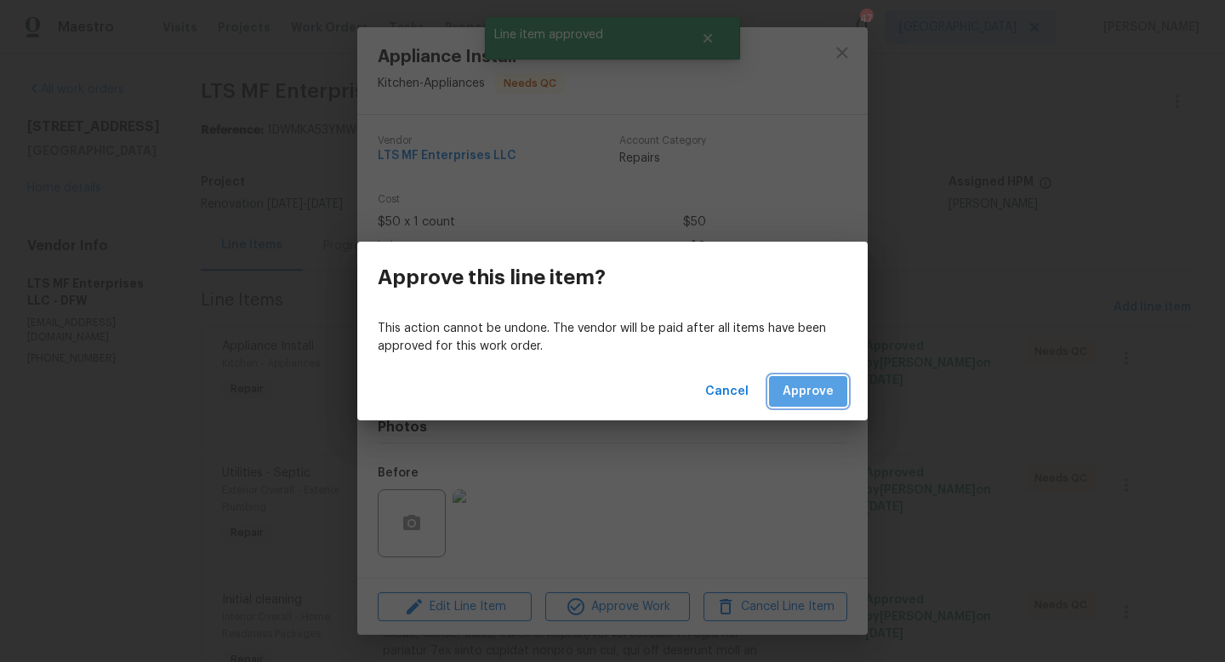
click at [805, 394] on span "Approve" at bounding box center [808, 391] width 51 height 21
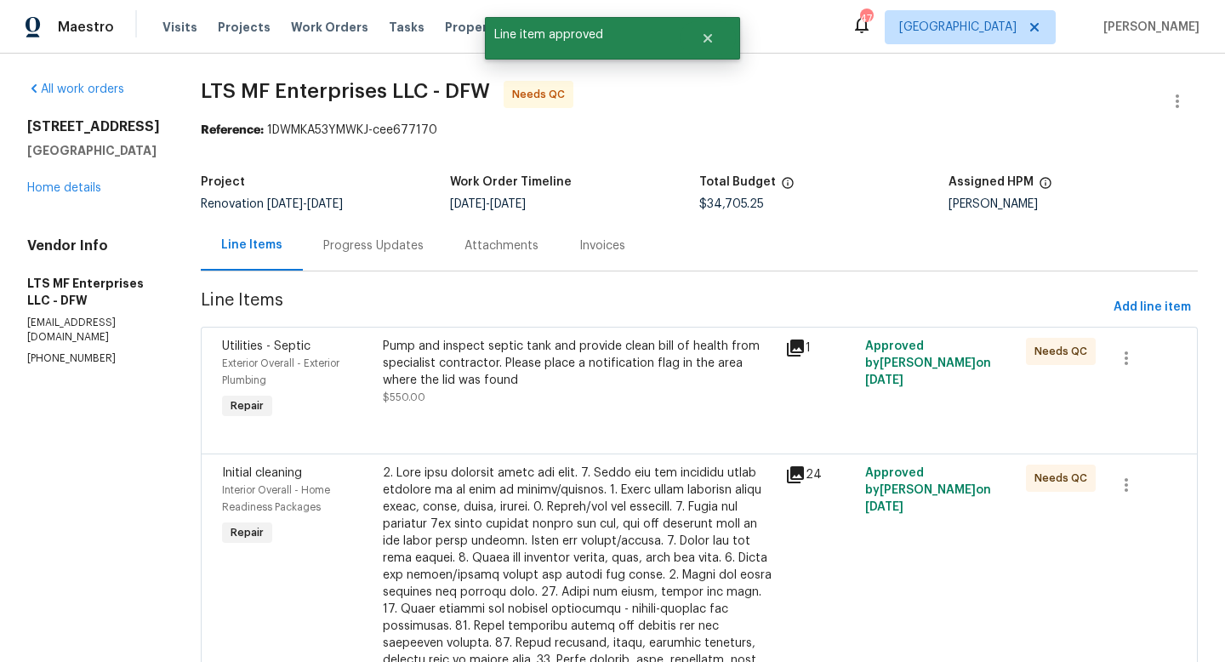
click at [594, 389] on div "Pump and inspect septic tank and provide clean bill of health from specialist c…" at bounding box center [579, 372] width 392 height 68
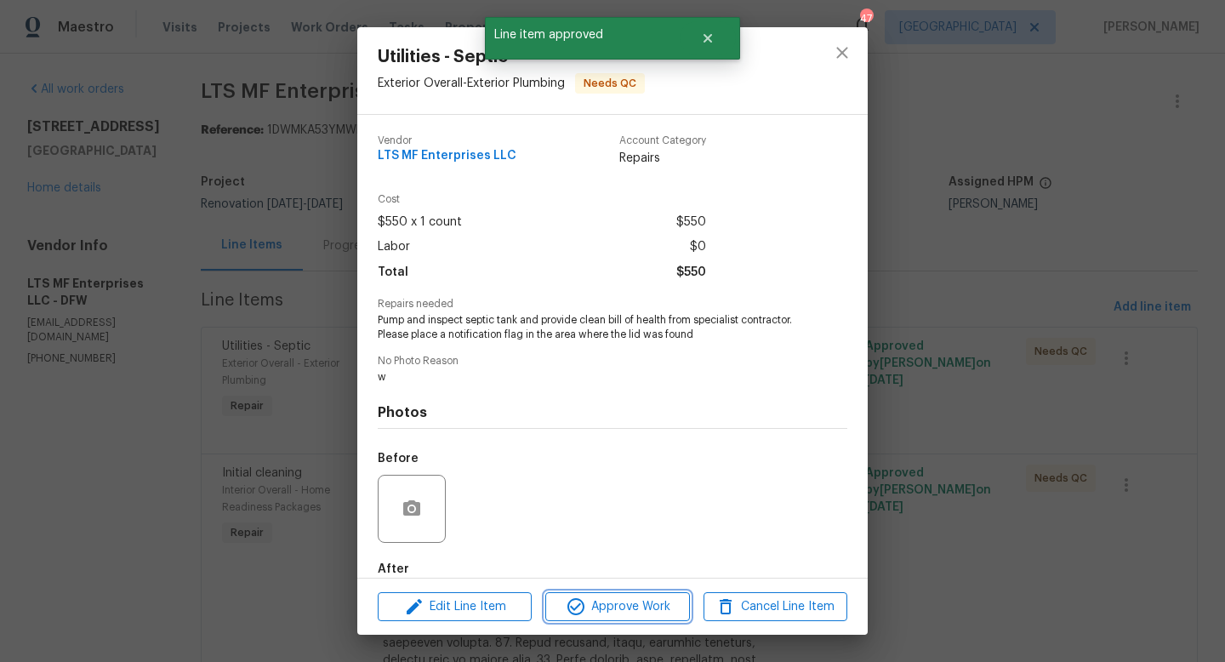
click at [625, 601] on span "Approve Work" at bounding box center [617, 606] width 134 height 21
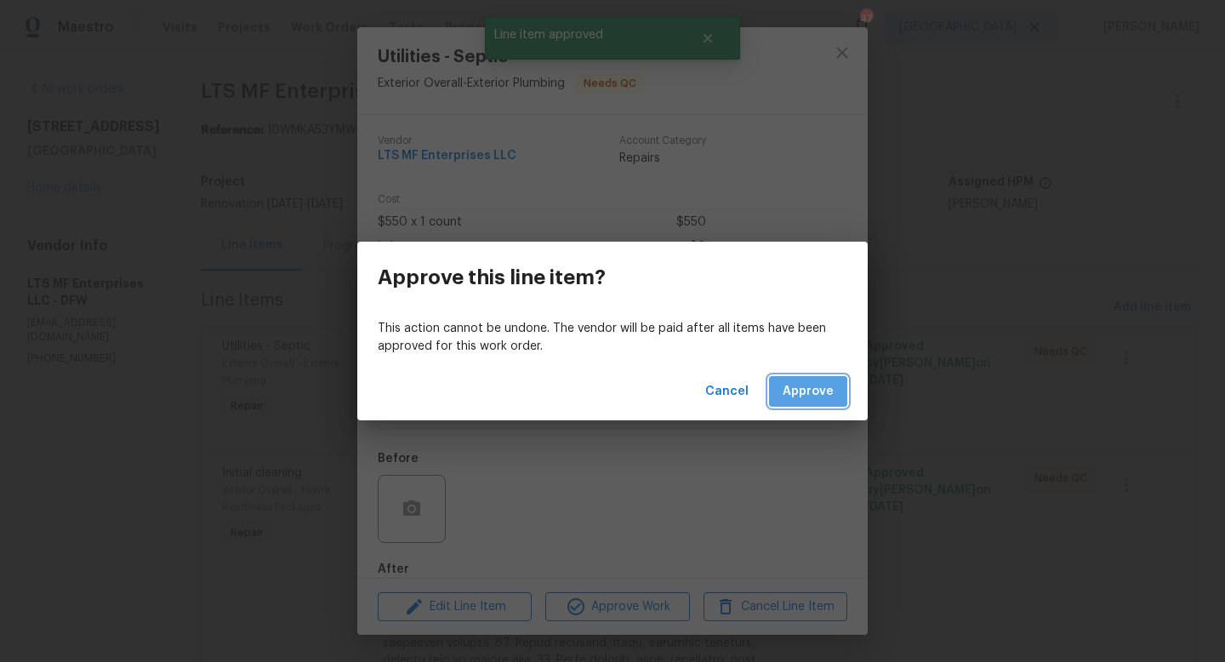
click at [806, 384] on span "Approve" at bounding box center [808, 391] width 51 height 21
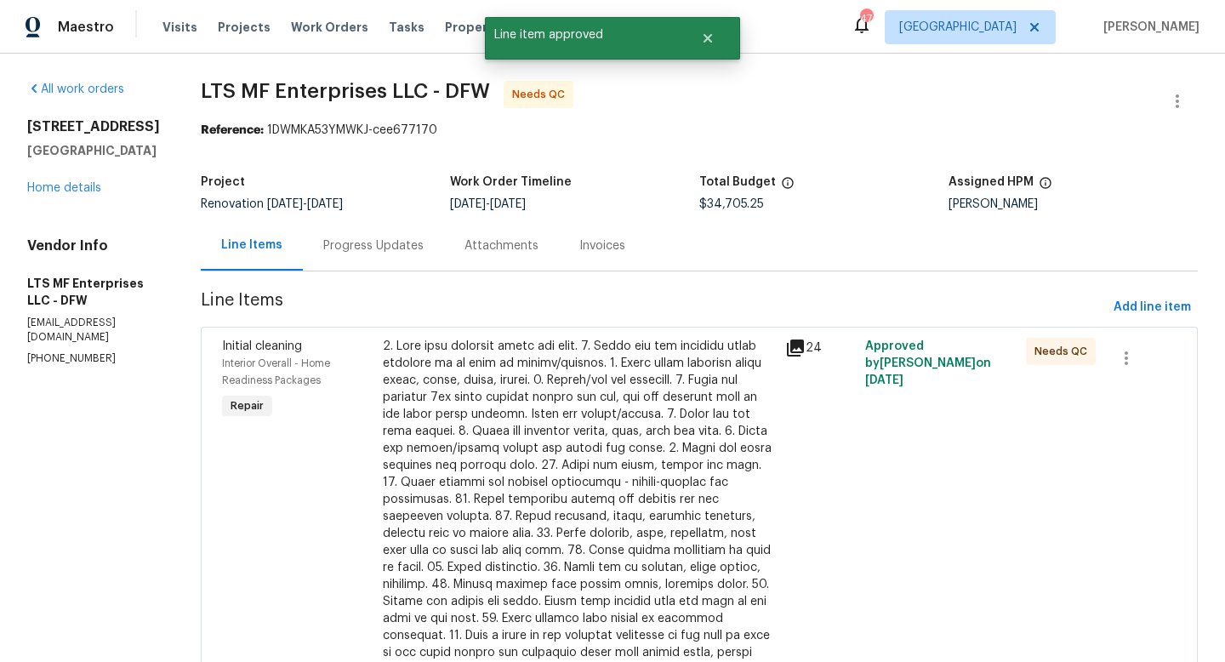
click at [571, 447] on div at bounding box center [579, 508] width 392 height 340
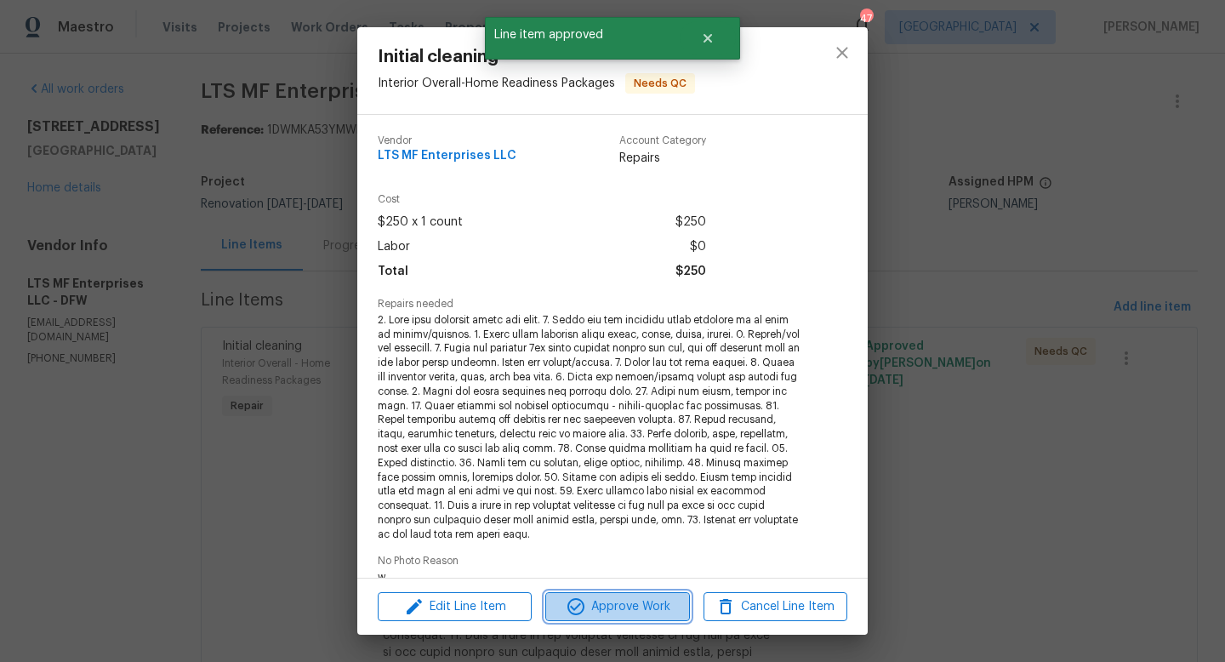
click at [642, 614] on span "Approve Work" at bounding box center [617, 606] width 134 height 21
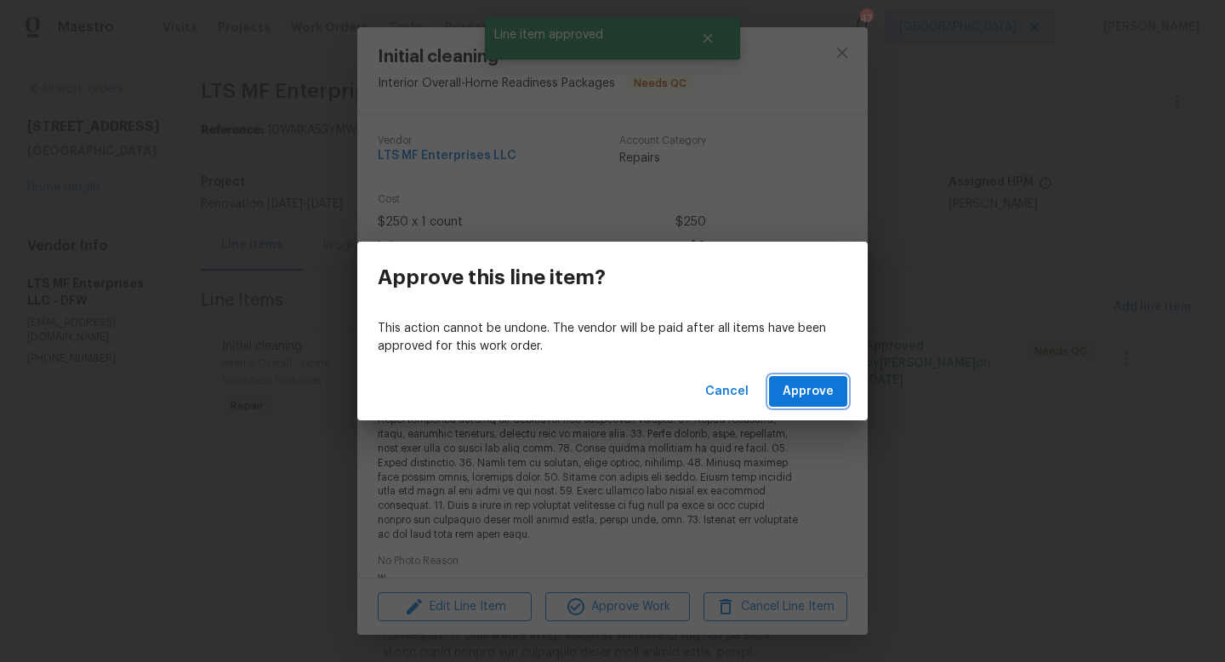
click at [786, 390] on span "Approve" at bounding box center [808, 391] width 51 height 21
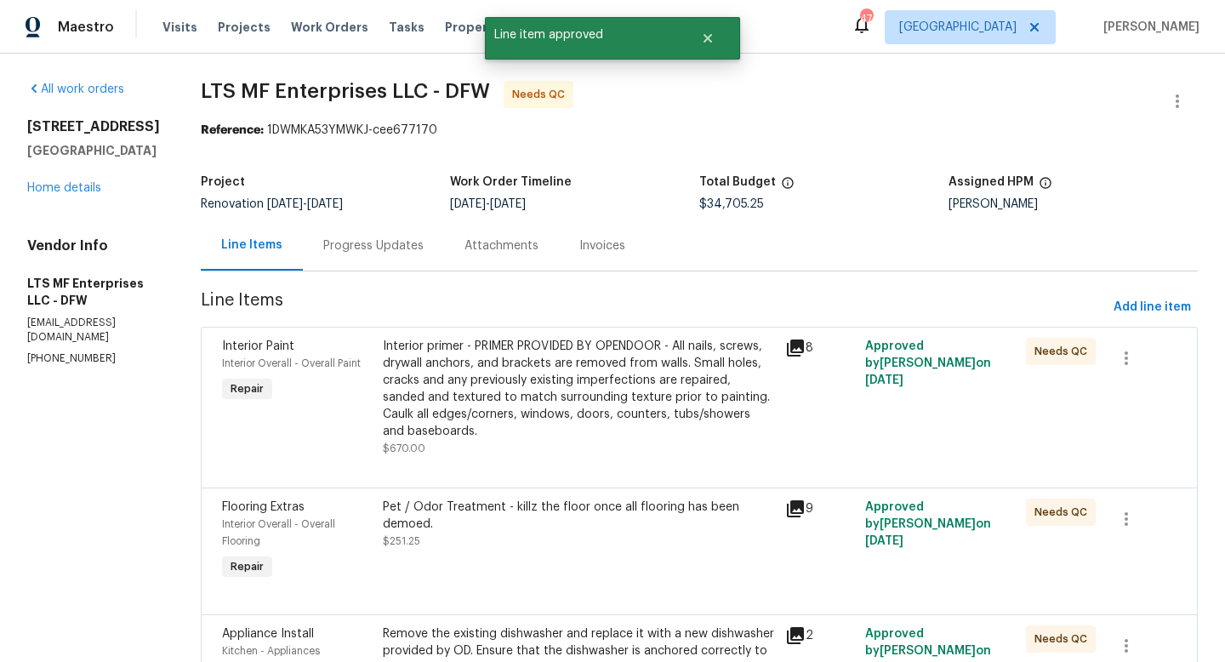
click at [618, 366] on div "Interior primer - PRIMER PROVIDED BY OPENDOOR - All nails, screws, drywall anch…" at bounding box center [579, 389] width 392 height 102
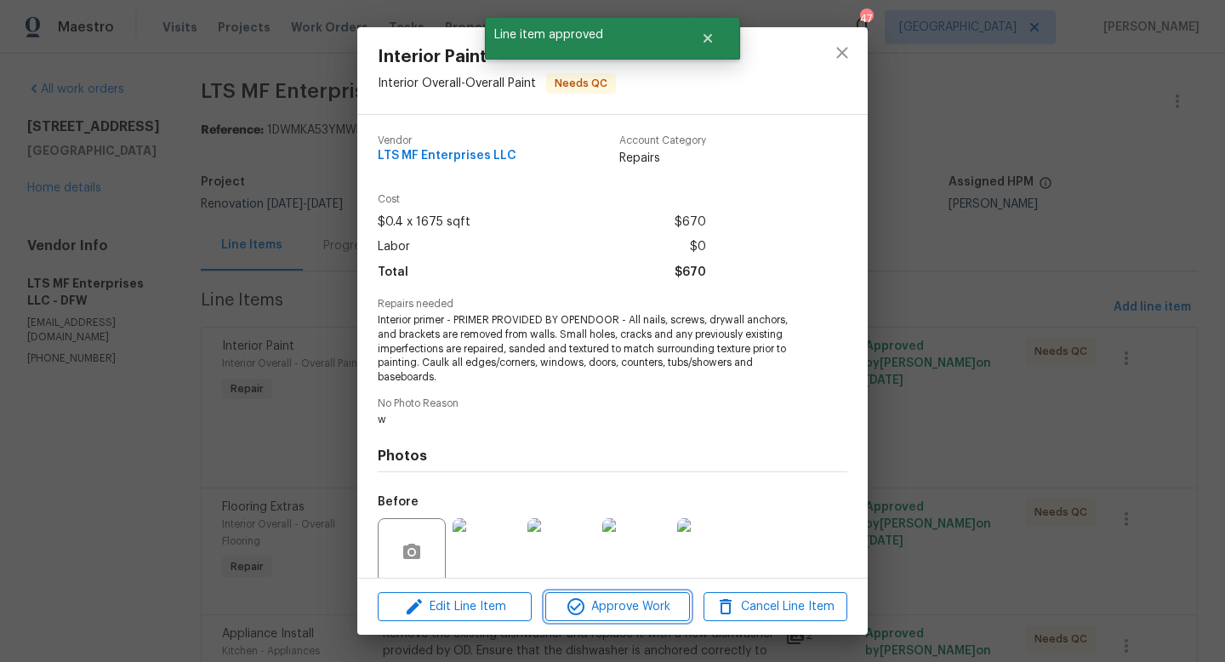
click at [599, 602] on span "Approve Work" at bounding box center [617, 606] width 134 height 21
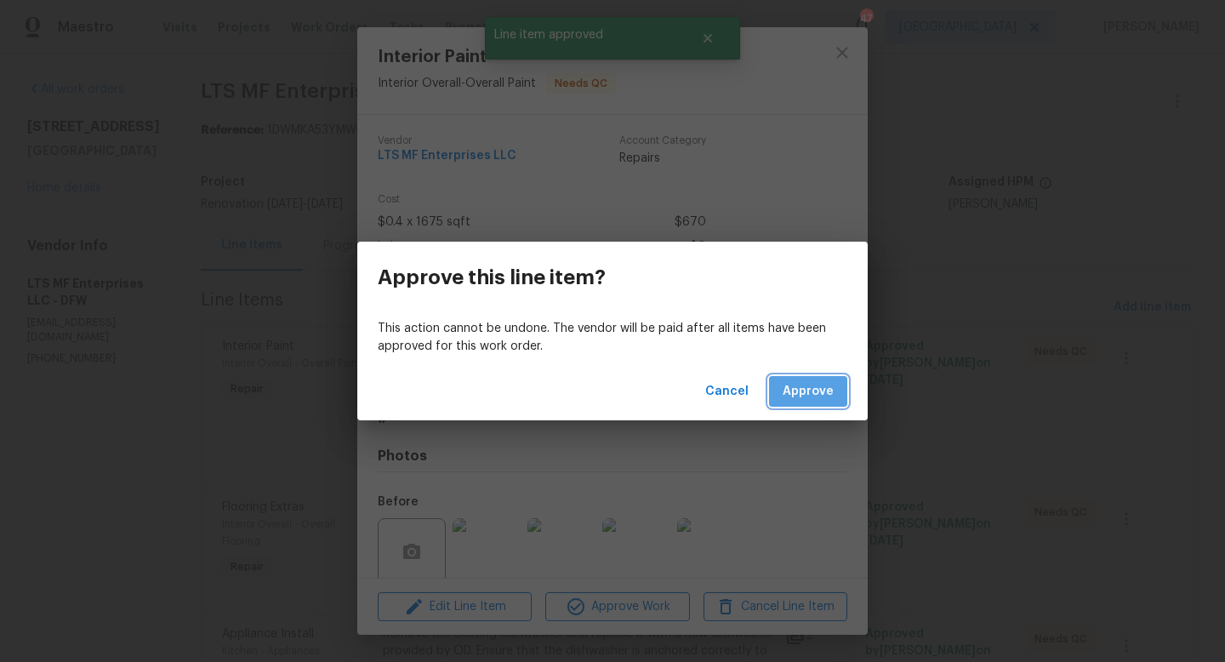
click at [816, 383] on span "Approve" at bounding box center [808, 391] width 51 height 21
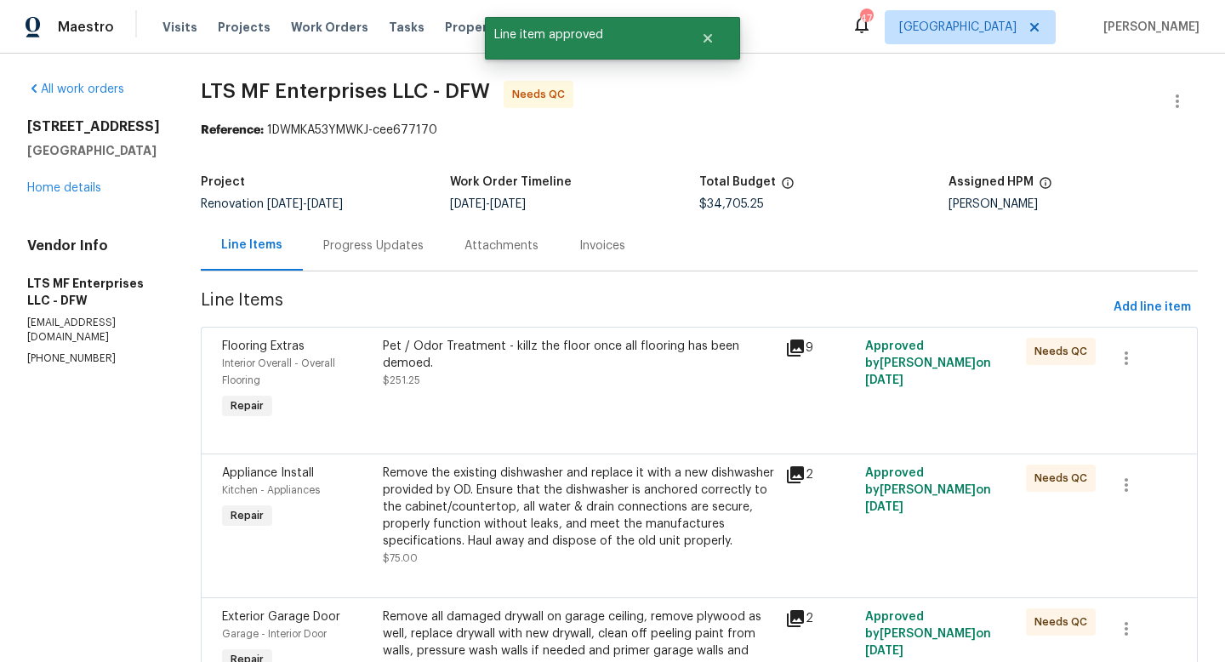
click at [618, 373] on div "Pet / Odor Treatment - killz the floor once all flooring has been demoed. $251.…" at bounding box center [579, 380] width 402 height 95
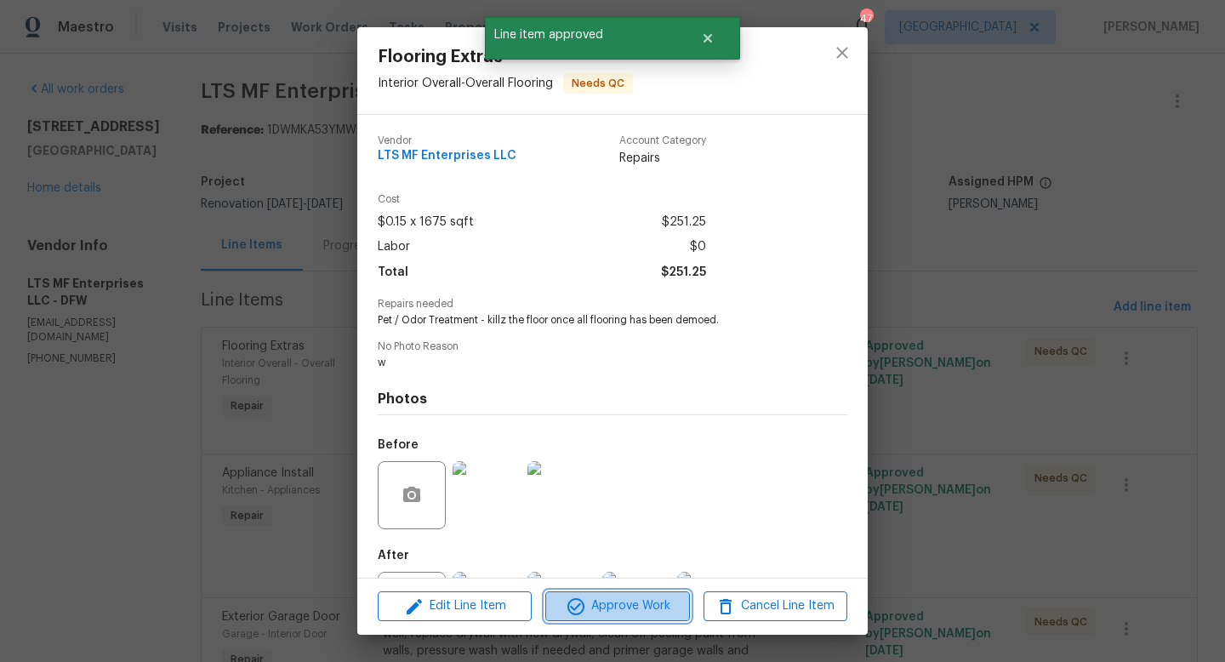
click at [640, 608] on span "Approve Work" at bounding box center [617, 605] width 134 height 21
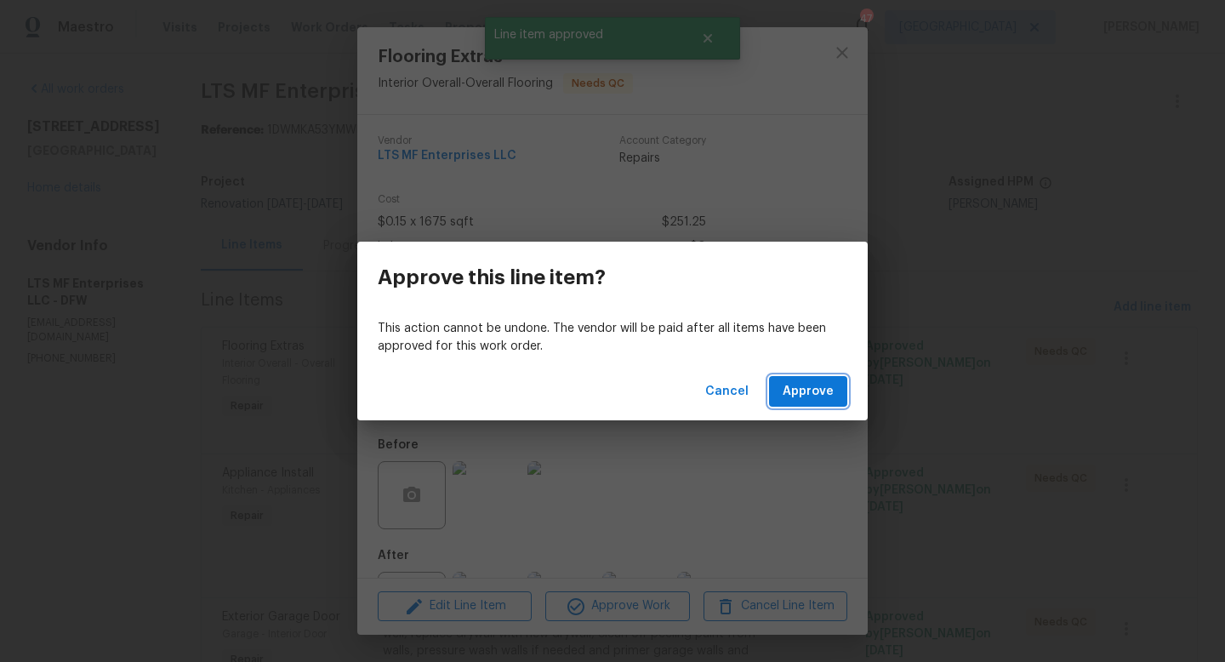
click at [805, 396] on span "Approve" at bounding box center [808, 391] width 51 height 21
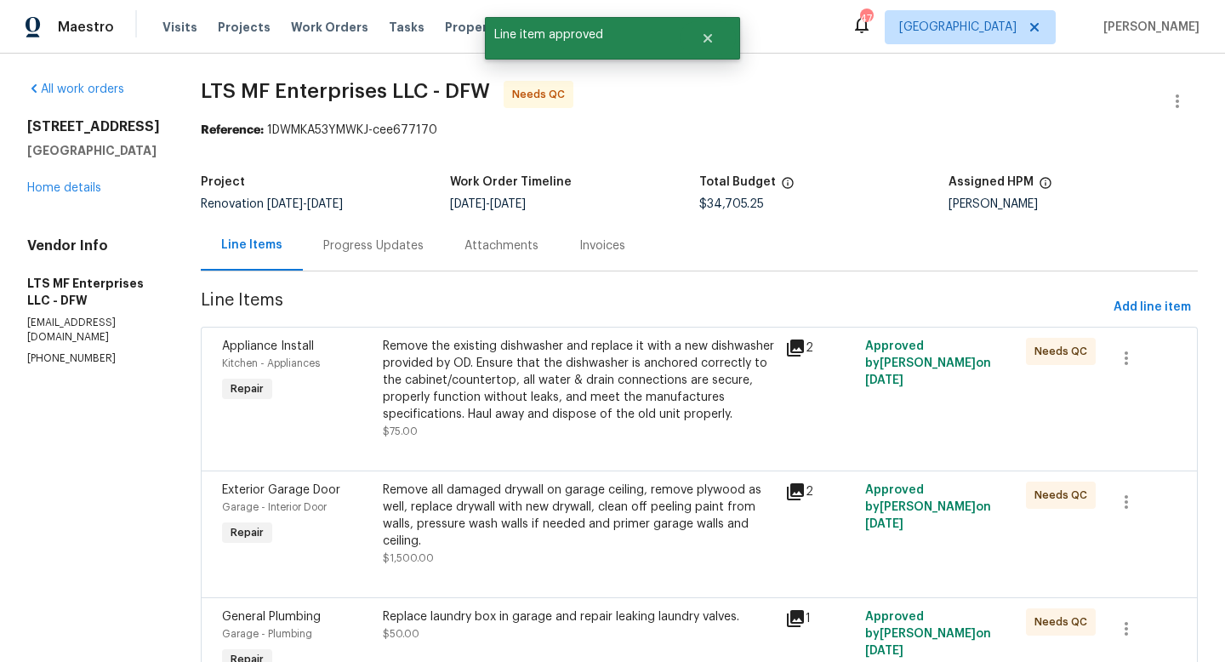
click at [590, 378] on div "Remove the existing dishwasher and replace it with a new dishwasher provided by…" at bounding box center [579, 380] width 392 height 85
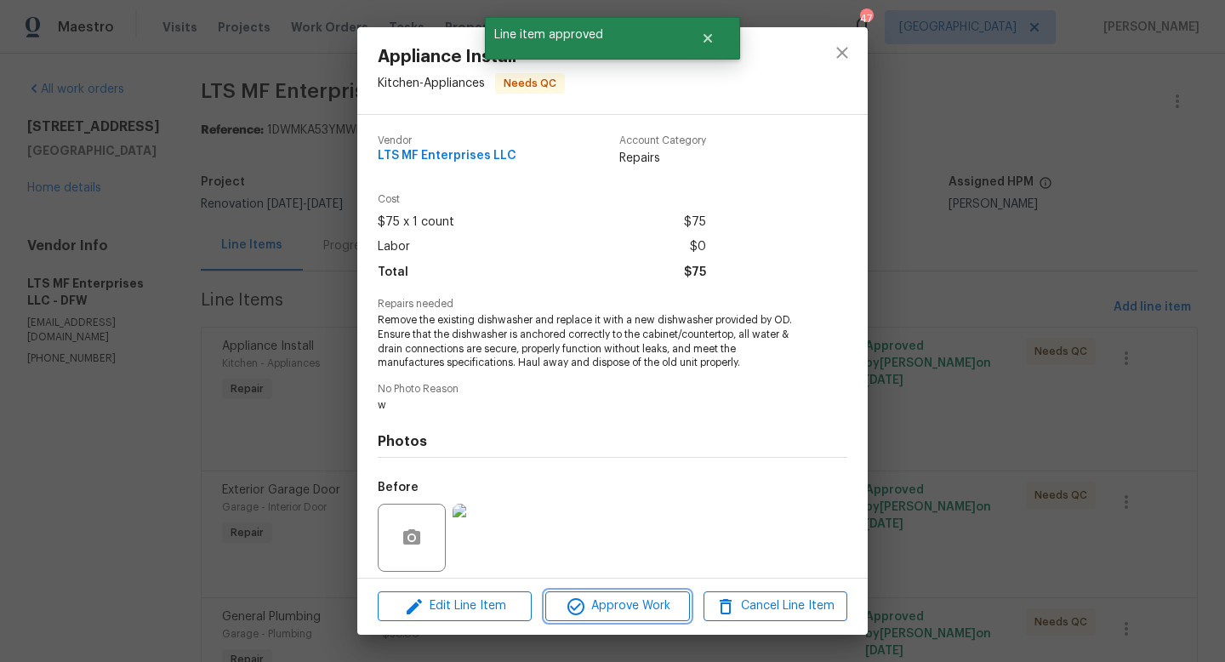
click at [621, 611] on span "Approve Work" at bounding box center [617, 605] width 134 height 21
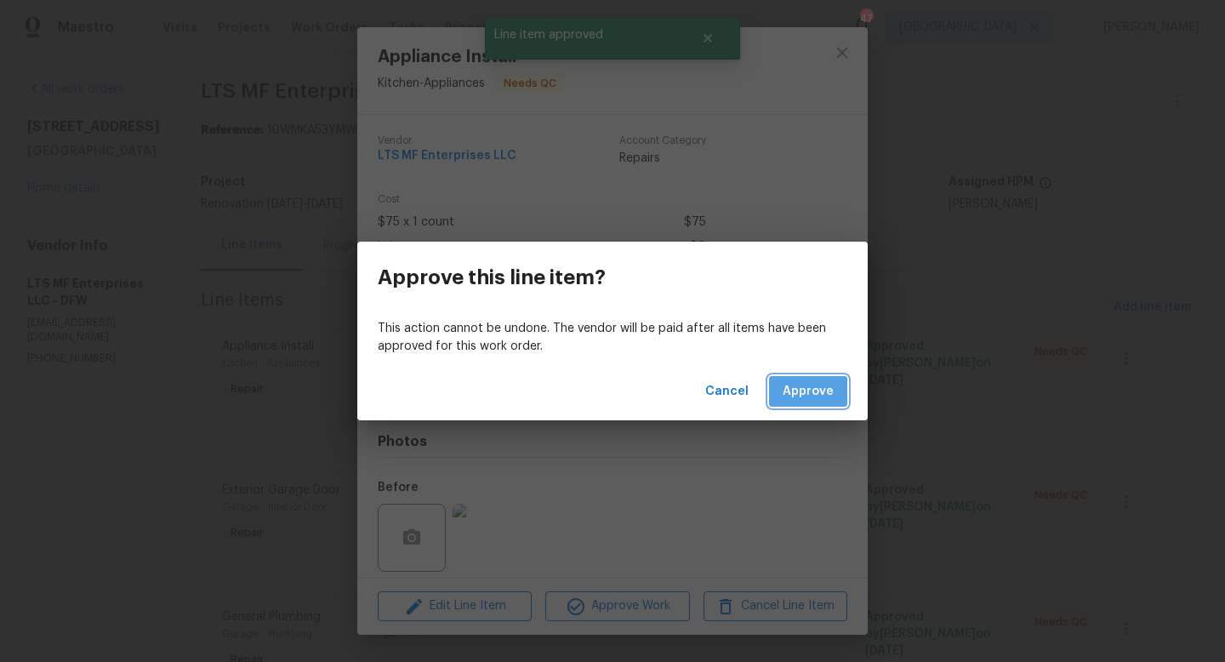
click at [799, 381] on span "Approve" at bounding box center [808, 391] width 51 height 21
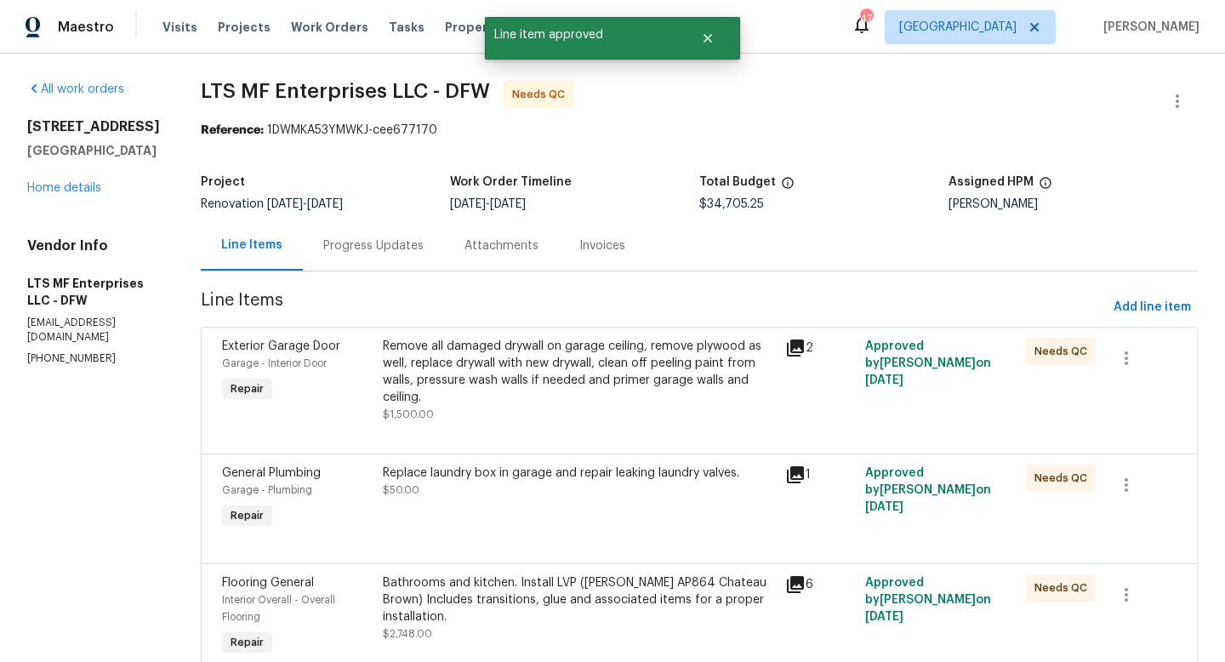
click at [591, 384] on div "Remove all damaged drywall on garage ceiling, remove plywood as well, replace d…" at bounding box center [579, 372] width 392 height 68
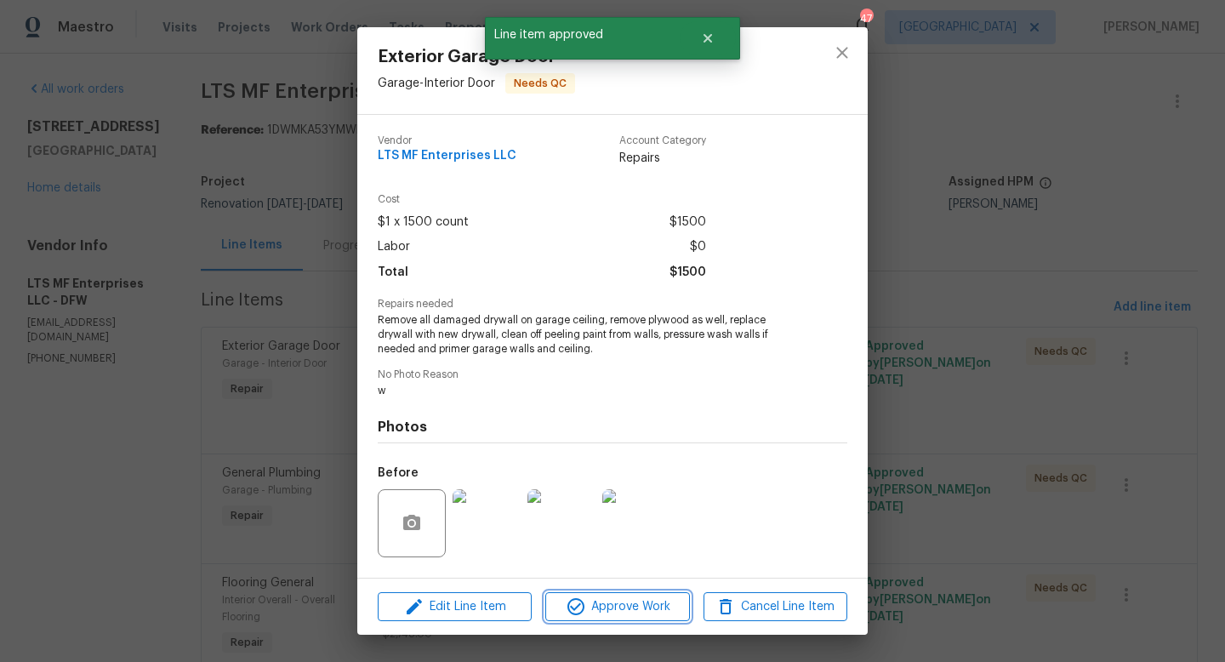
click at [611, 603] on span "Approve Work" at bounding box center [617, 606] width 134 height 21
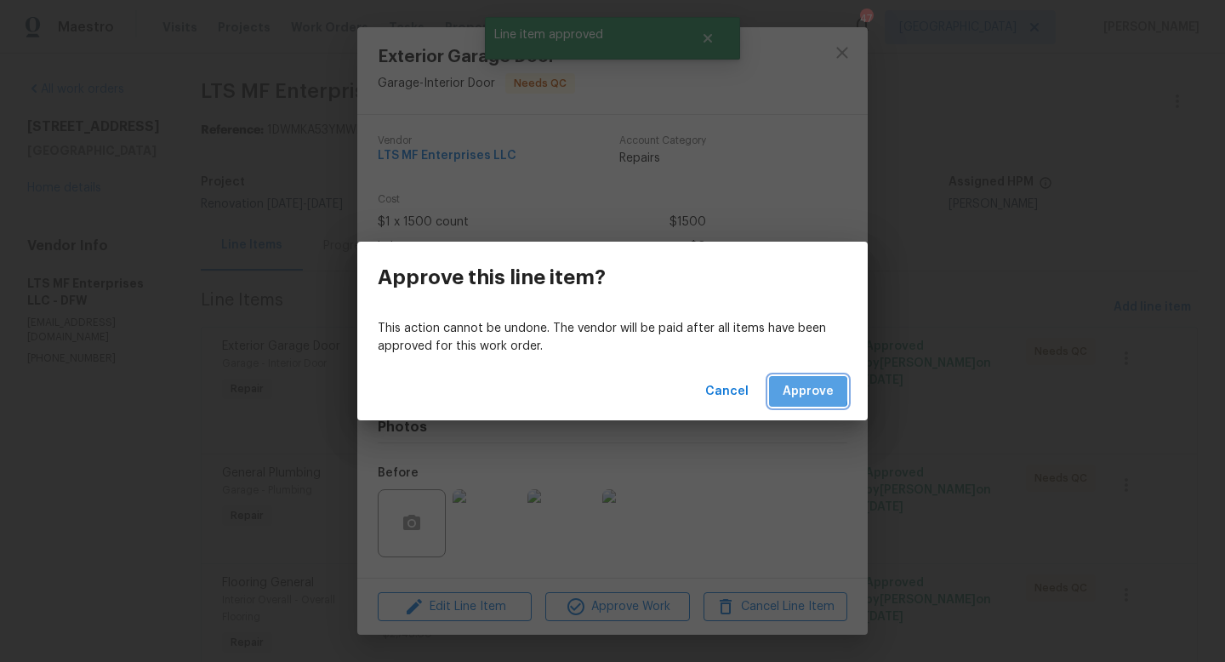
click at [794, 390] on span "Approve" at bounding box center [808, 391] width 51 height 21
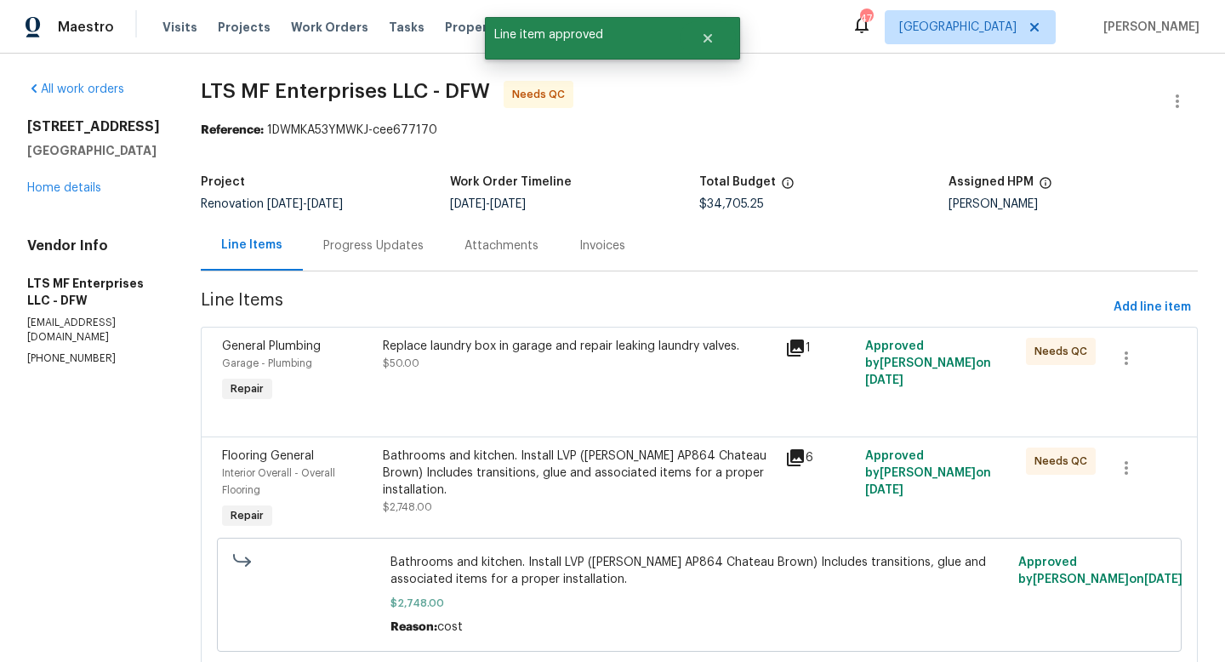
click at [611, 384] on div "Replace laundry box in garage and repair leaking laundry valves. $50.00" at bounding box center [579, 372] width 402 height 78
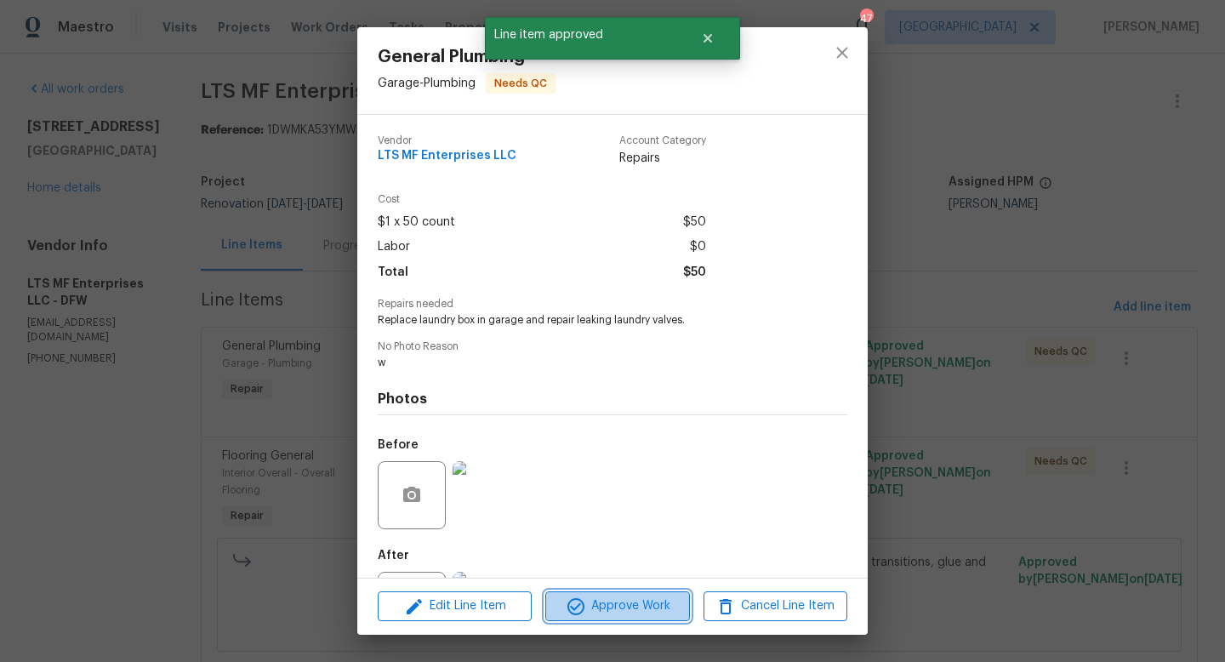
click at [629, 601] on span "Approve Work" at bounding box center [617, 605] width 134 height 21
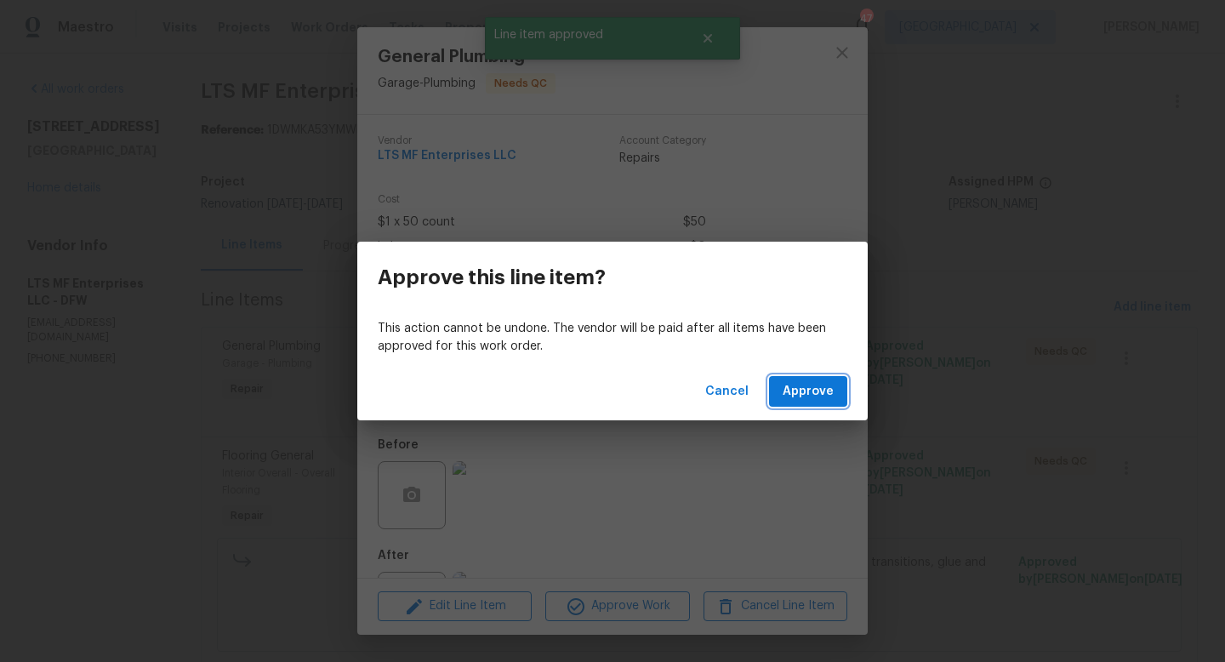
click at [790, 389] on span "Approve" at bounding box center [808, 391] width 51 height 21
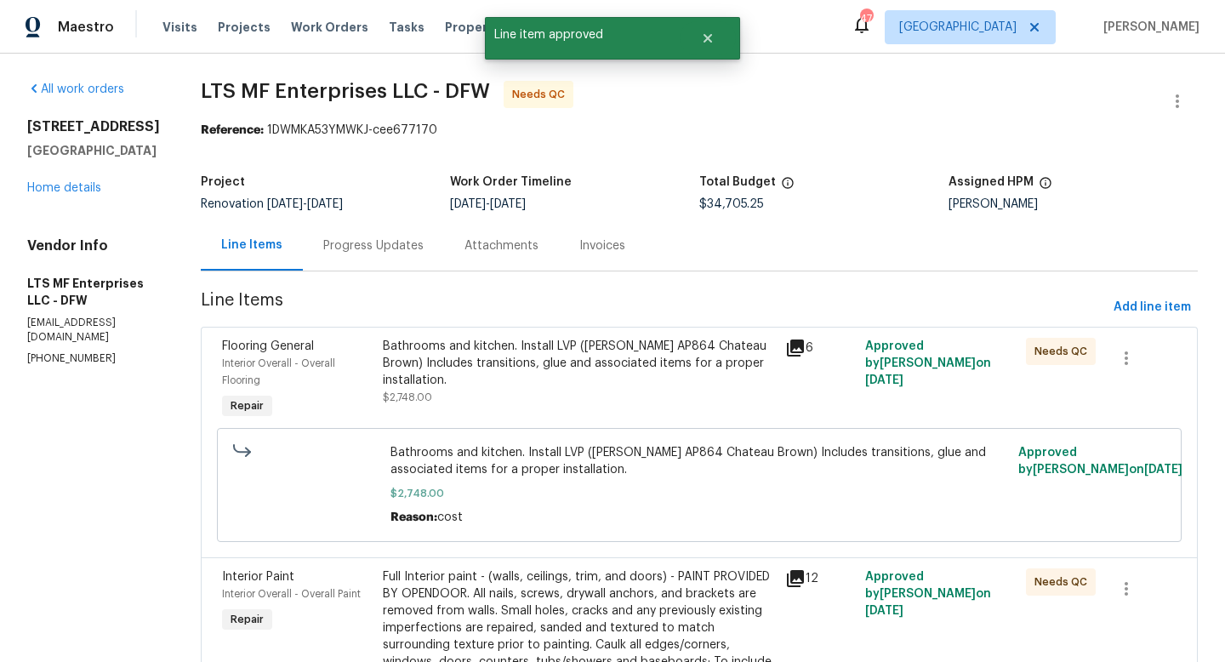
click at [611, 381] on div "Bathrooms and kitchen. Install LVP (Knighton AP864 Chateau Brown) Includes tran…" at bounding box center [579, 372] width 392 height 68
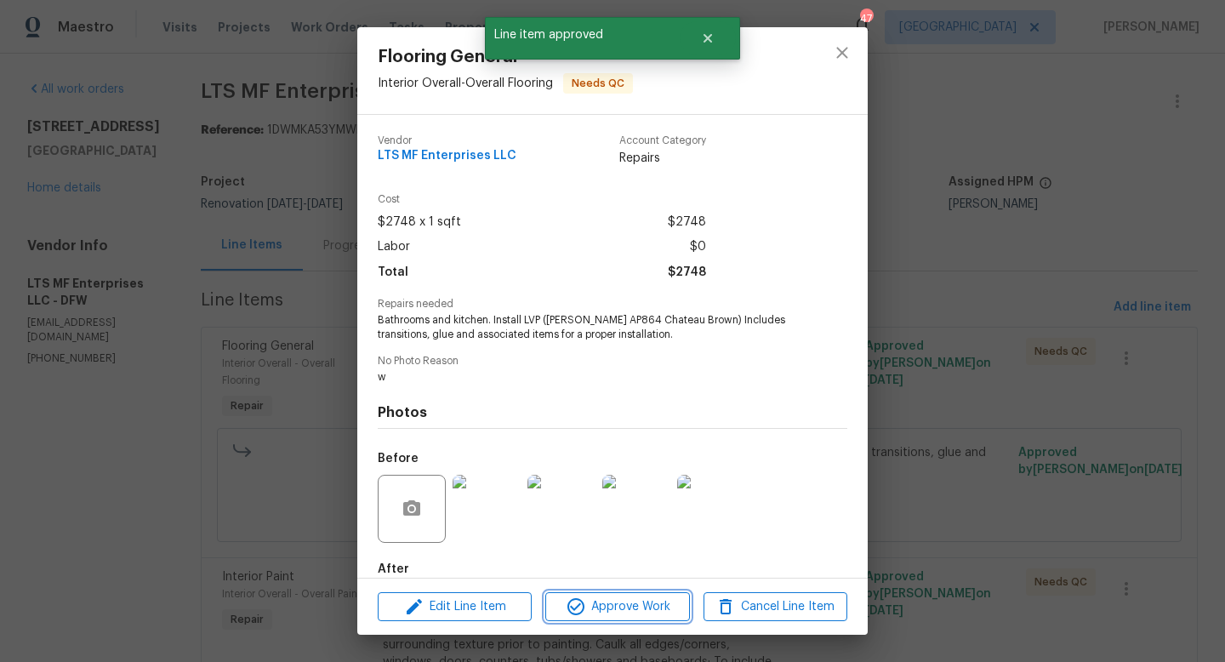
click at [629, 617] on button "Approve Work" at bounding box center [617, 607] width 144 height 30
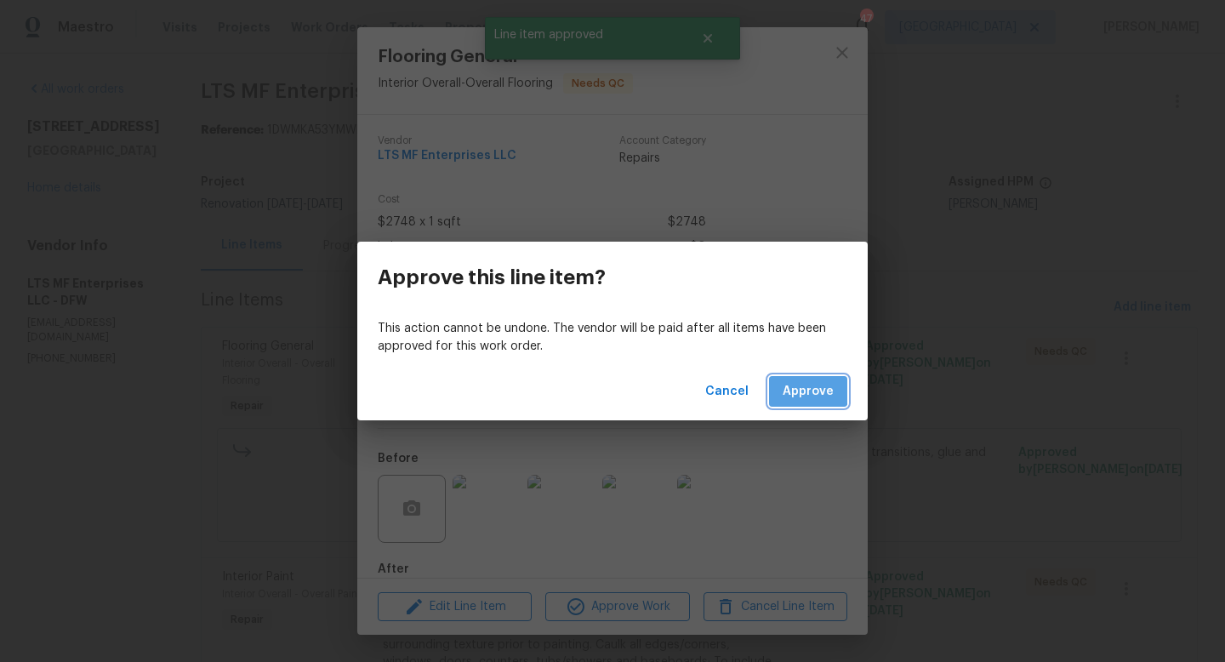
click at [787, 389] on span "Approve" at bounding box center [808, 391] width 51 height 21
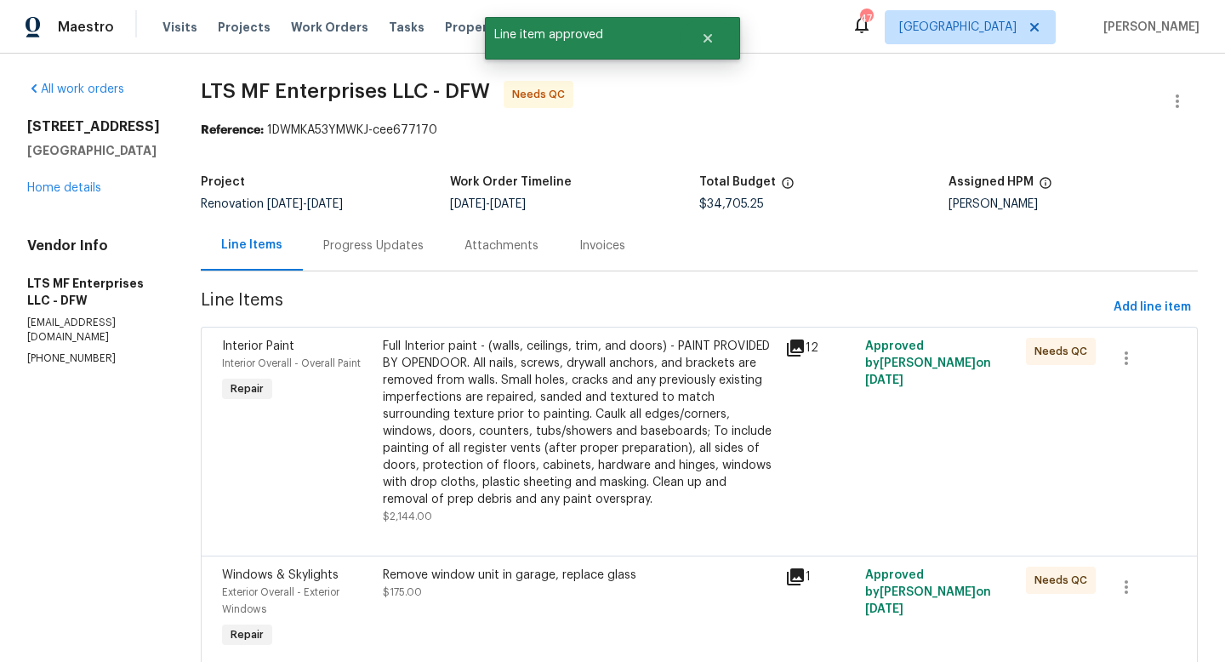
click at [582, 393] on div "Full Interior paint - (walls, ceilings, trim, and doors) - PAINT PROVIDED BY OP…" at bounding box center [579, 423] width 392 height 170
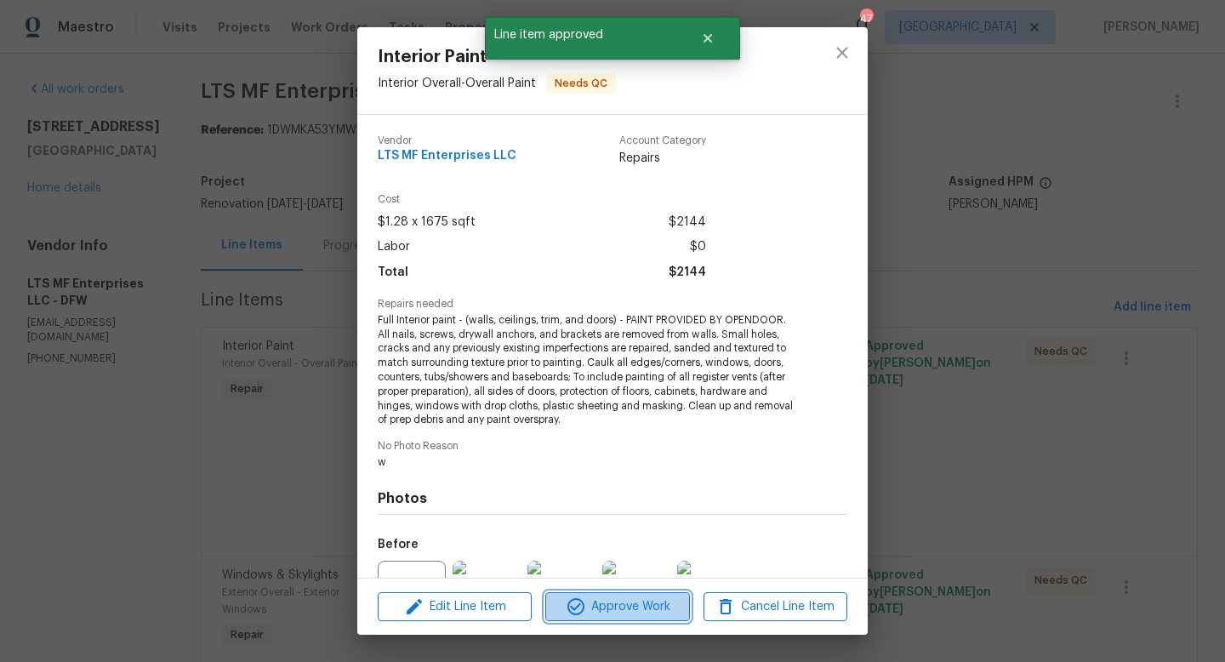
click at [601, 614] on span "Approve Work" at bounding box center [617, 606] width 134 height 21
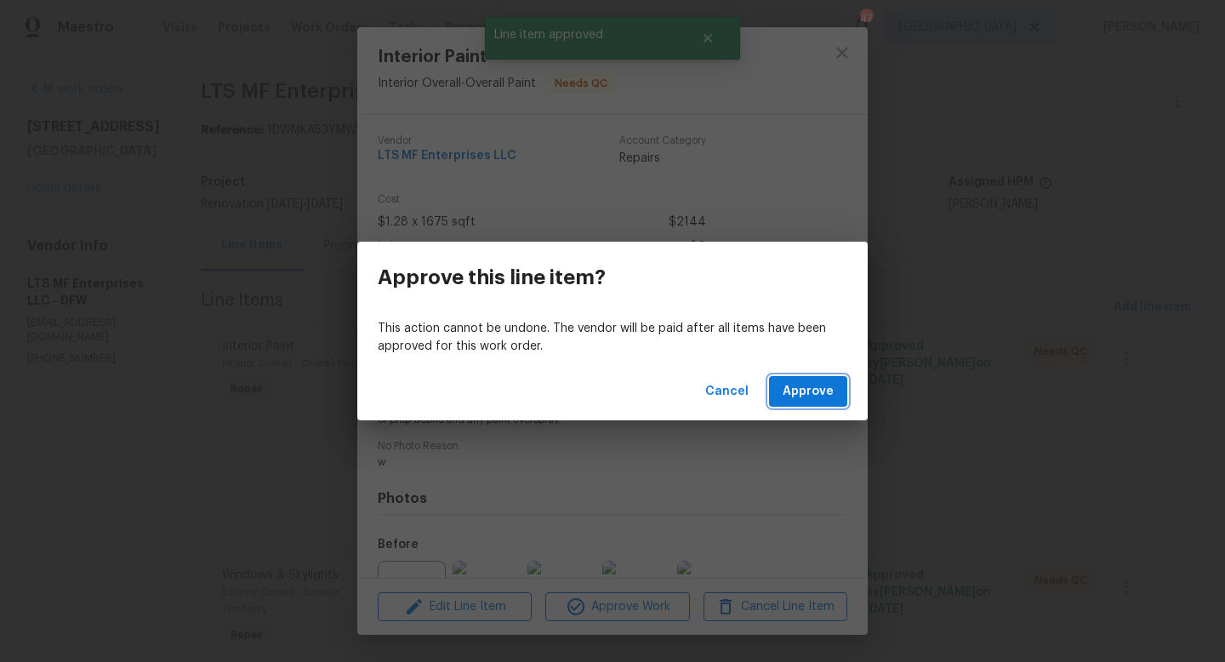
click at [785, 390] on span "Approve" at bounding box center [808, 391] width 51 height 21
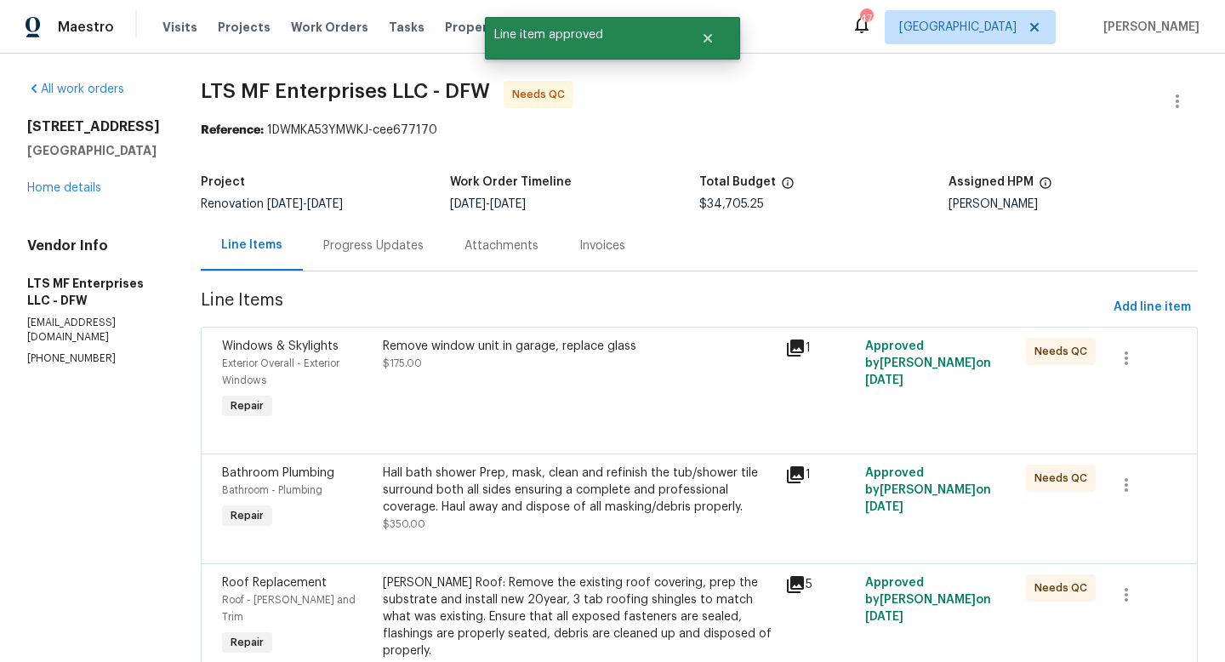
click at [595, 399] on div "Remove window unit in garage, replace glass $175.00" at bounding box center [579, 380] width 402 height 95
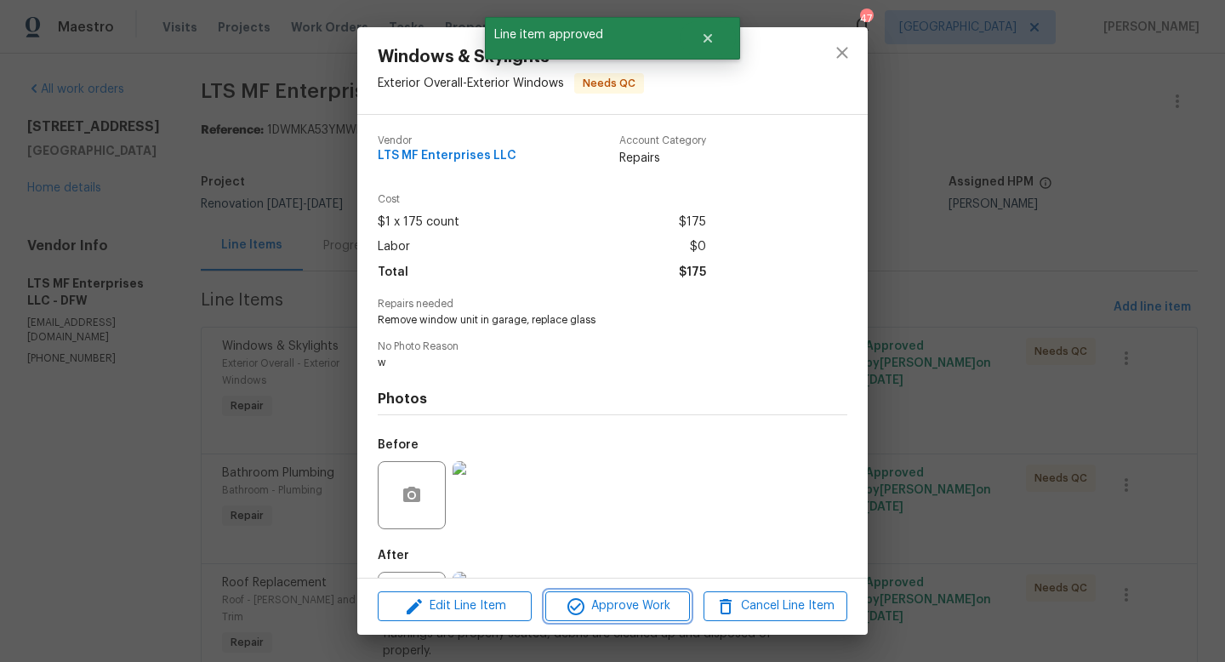
click at [628, 601] on span "Approve Work" at bounding box center [617, 605] width 134 height 21
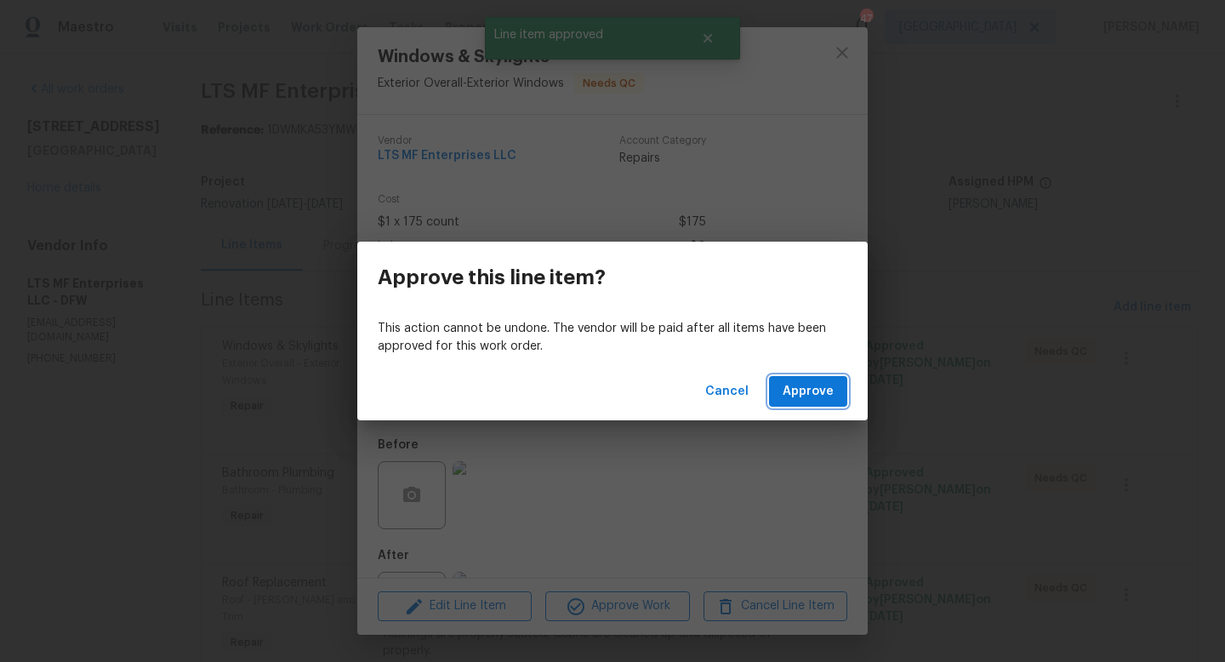
click at [791, 379] on button "Approve" at bounding box center [808, 391] width 78 height 31
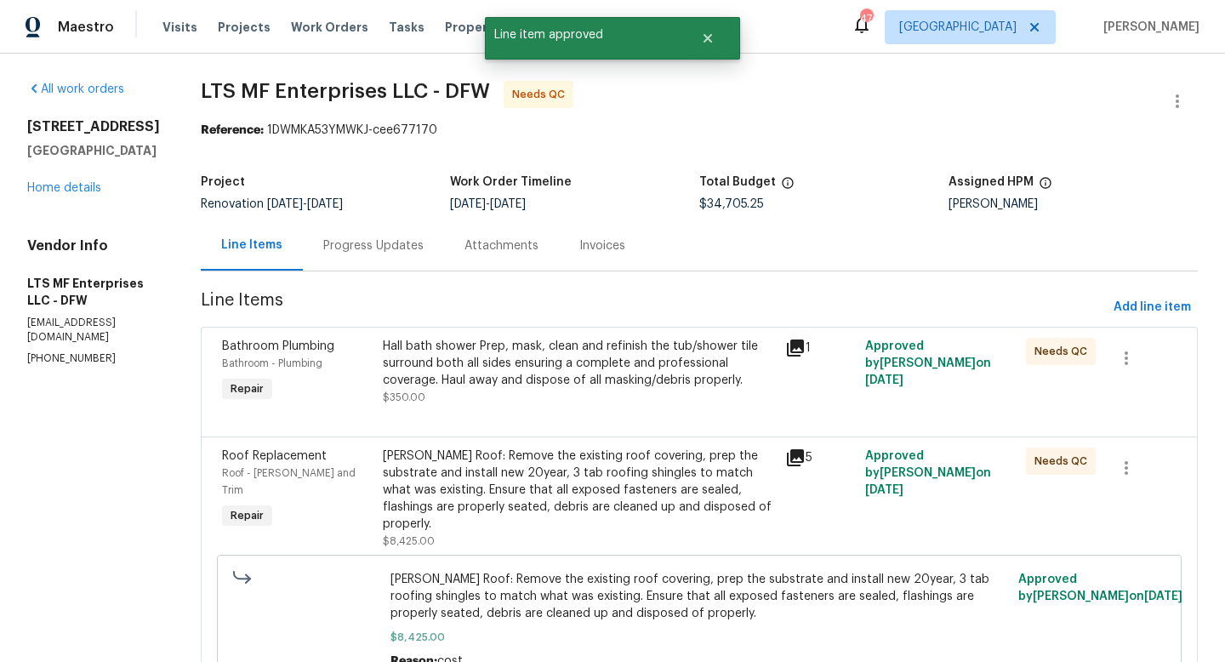
click at [611, 366] on div "Hall bath shower Prep, mask, clean and refinish the tub/shower tile surround bo…" at bounding box center [579, 363] width 392 height 51
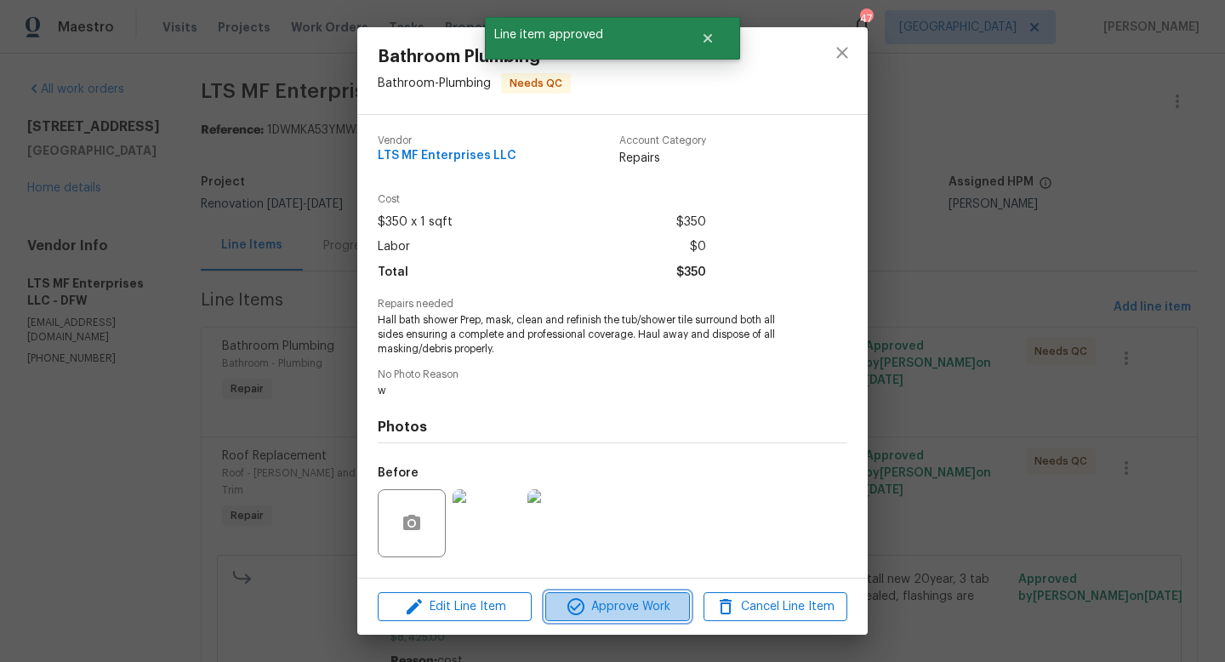
click at [635, 596] on span "Approve Work" at bounding box center [617, 606] width 134 height 21
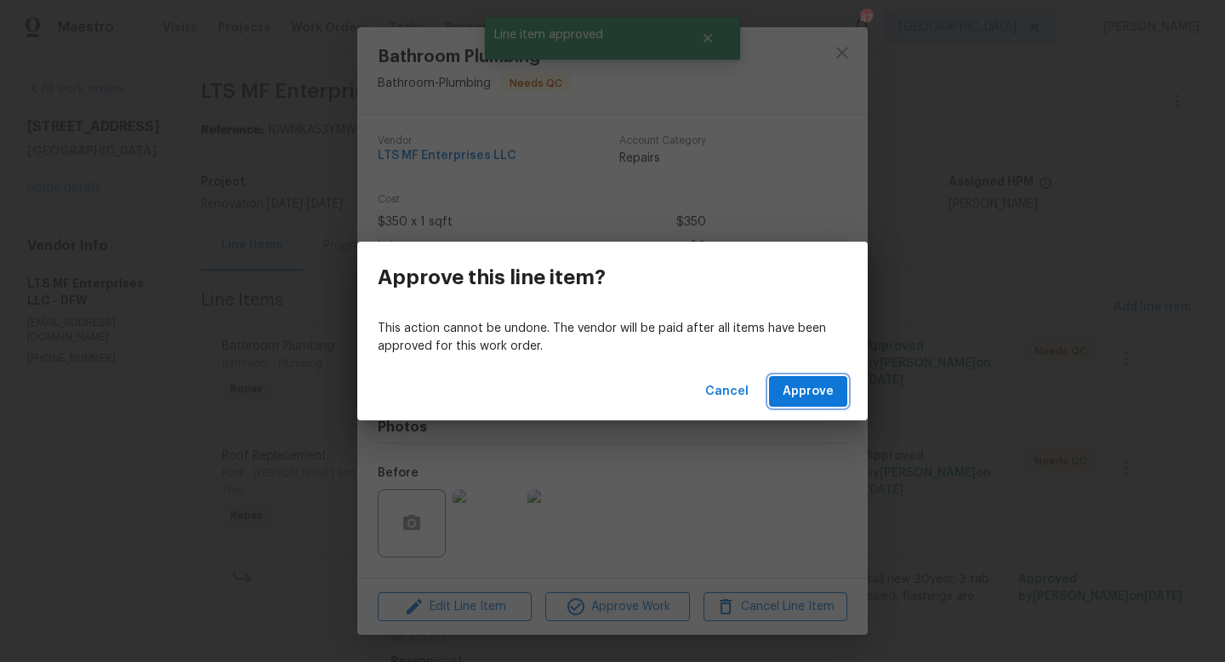
click at [795, 390] on span "Approve" at bounding box center [808, 391] width 51 height 21
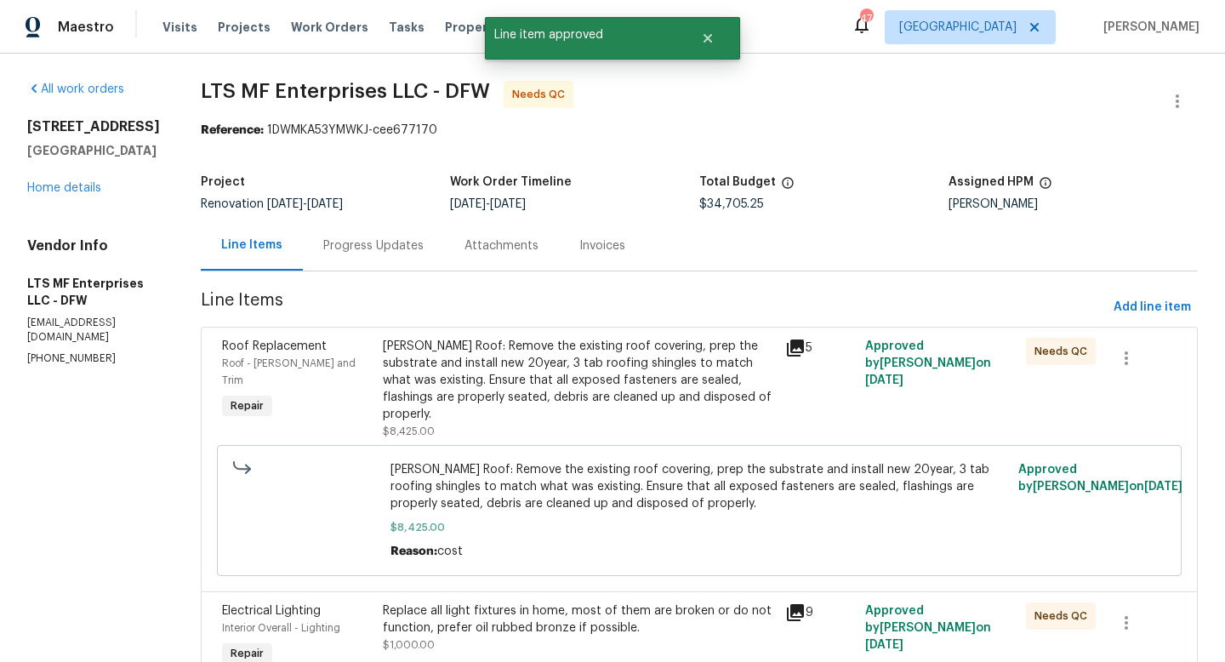
click at [617, 373] on div "Gable Roof: Remove the existing roof covering, prep the substrate and install n…" at bounding box center [579, 380] width 392 height 85
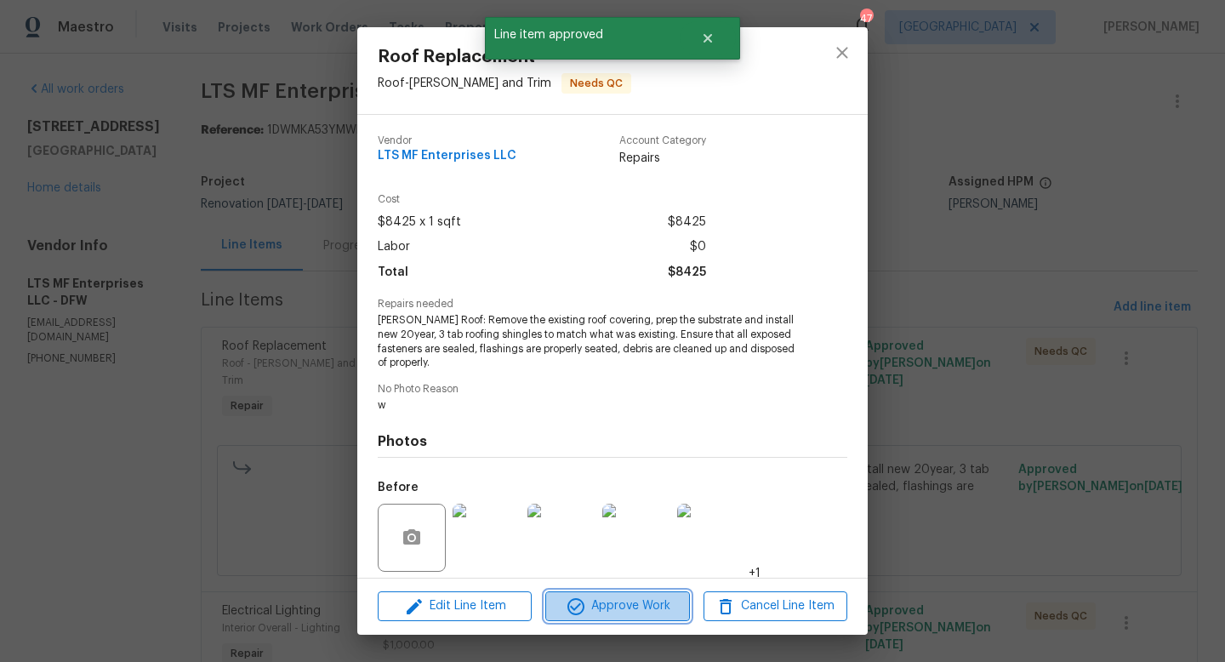
click at [634, 606] on span "Approve Work" at bounding box center [617, 605] width 134 height 21
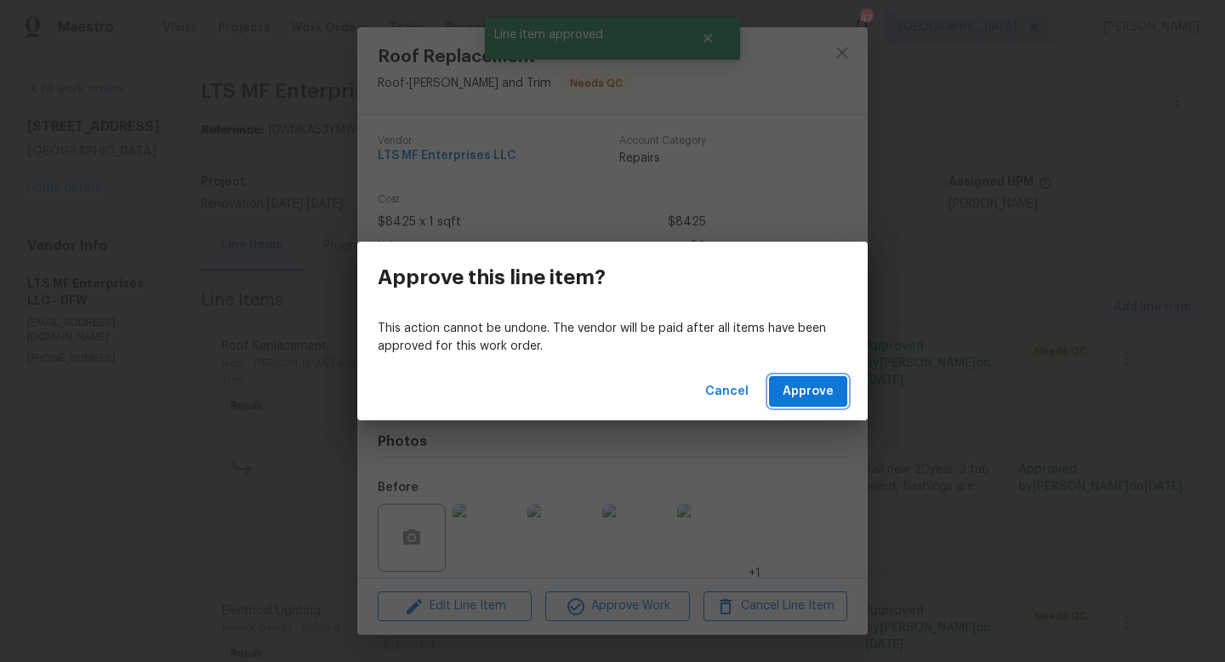
click at [798, 390] on span "Approve" at bounding box center [808, 391] width 51 height 21
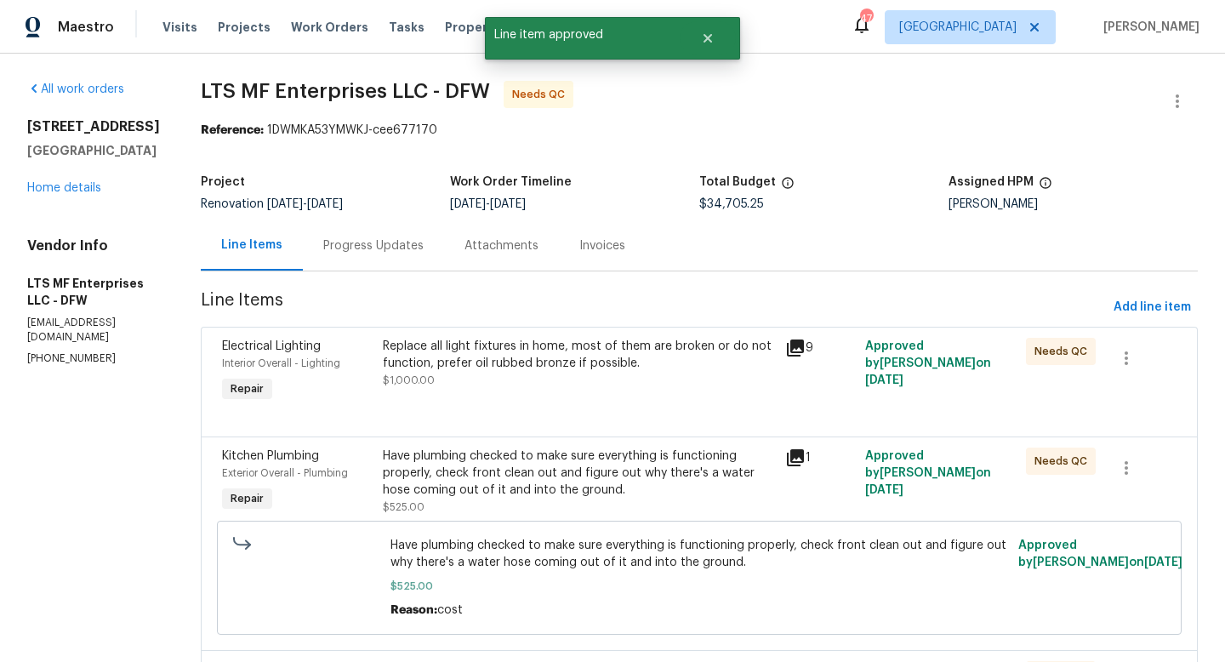
click at [625, 376] on div "Replace all light fixtures in home, most of them are broken or do not function,…" at bounding box center [579, 363] width 392 height 51
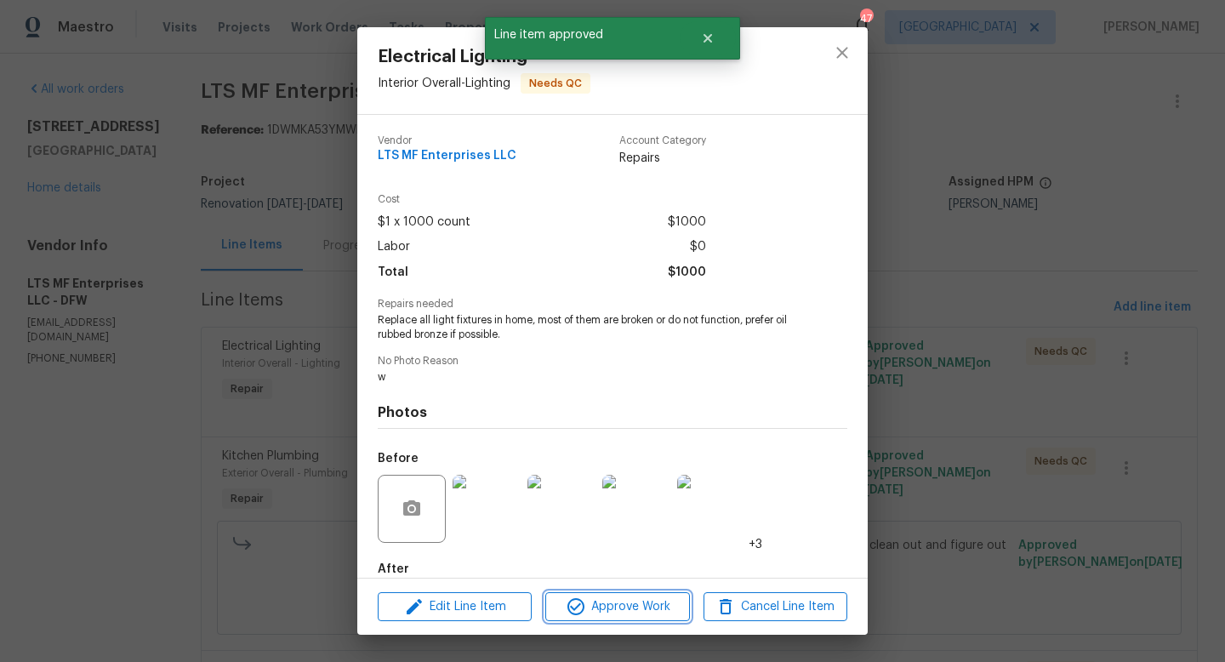
click at [623, 607] on span "Approve Work" at bounding box center [617, 606] width 134 height 21
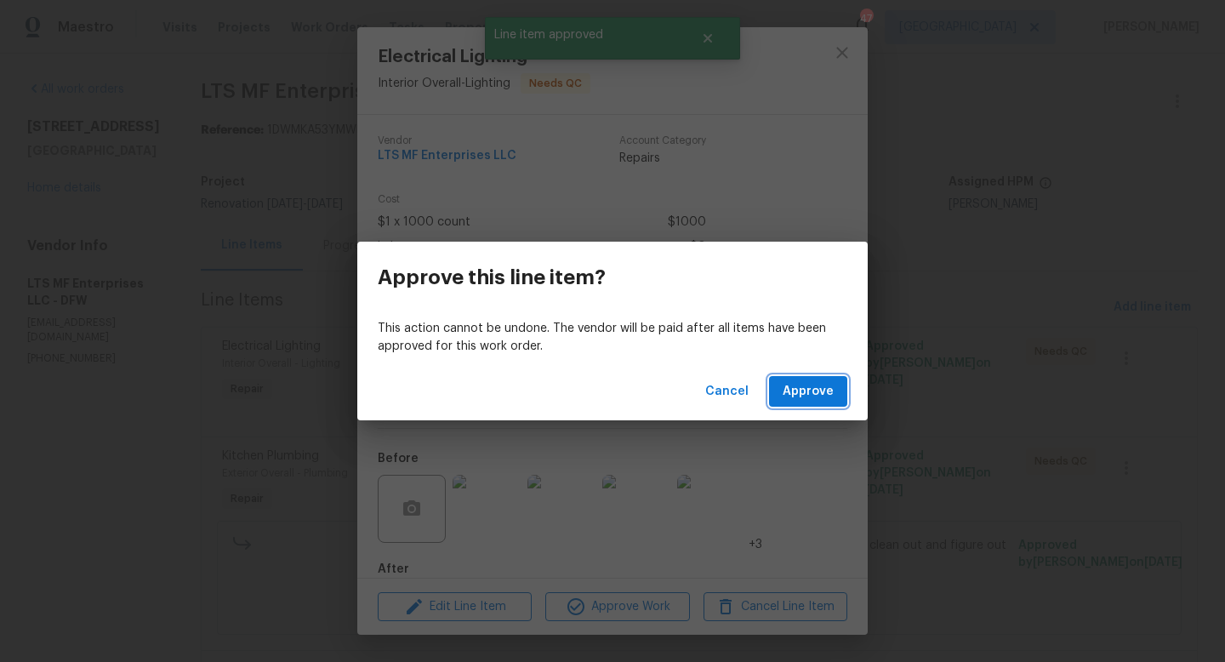
click at [795, 383] on span "Approve" at bounding box center [808, 391] width 51 height 21
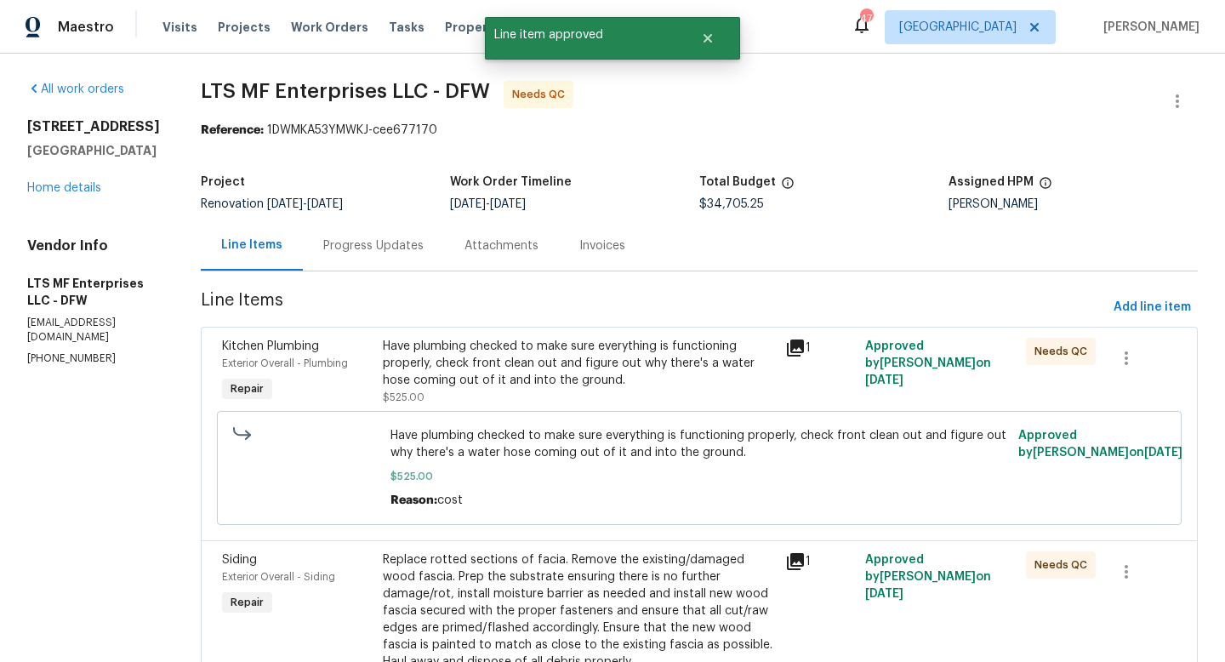
click at [575, 378] on div "Have plumbing checked to make sure everything is functioning properly, check fr…" at bounding box center [579, 363] width 392 height 51
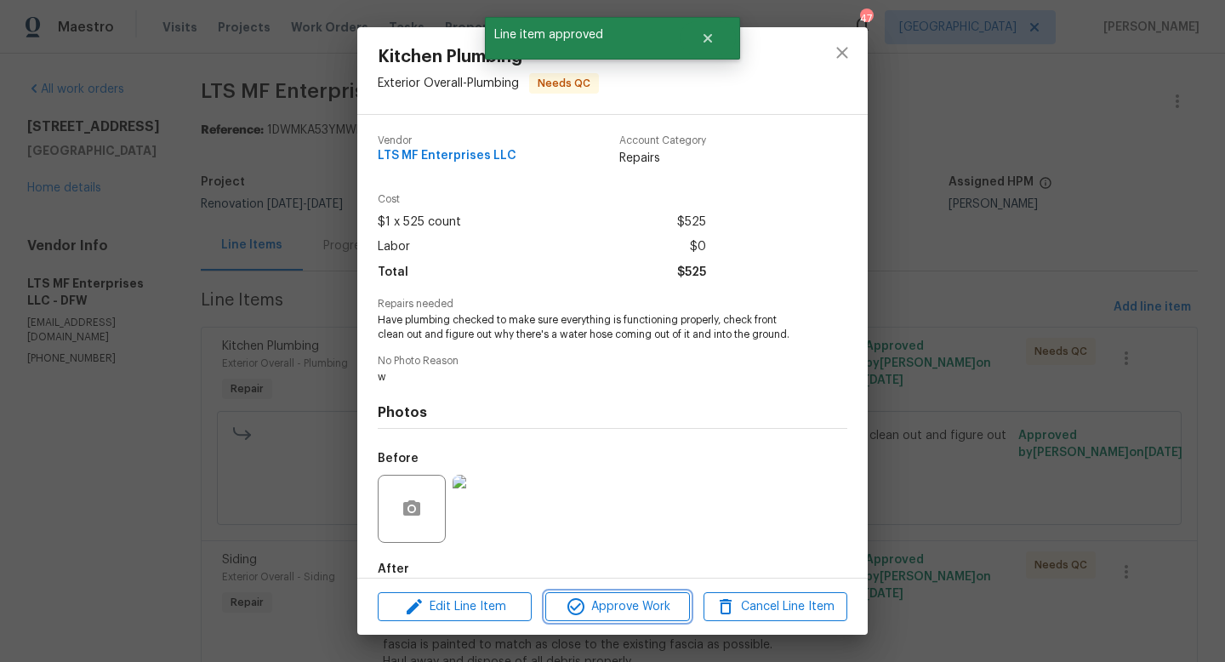
click at [595, 603] on span "Approve Work" at bounding box center [617, 606] width 134 height 21
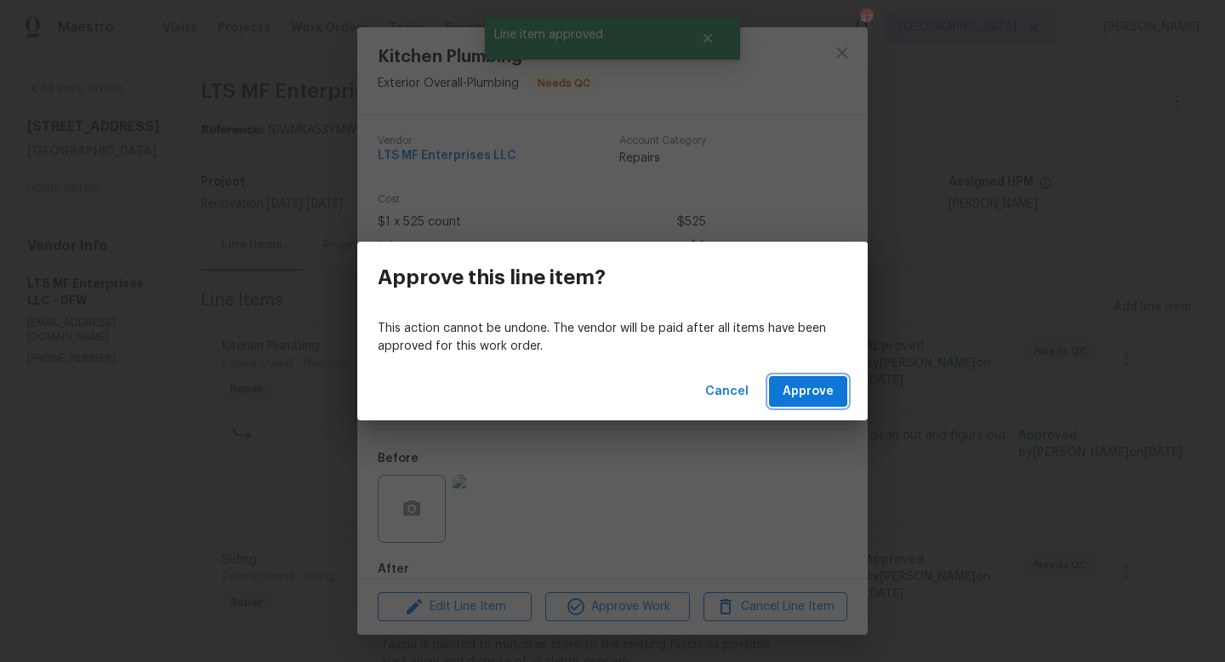
click at [783, 396] on button "Approve" at bounding box center [808, 391] width 78 height 31
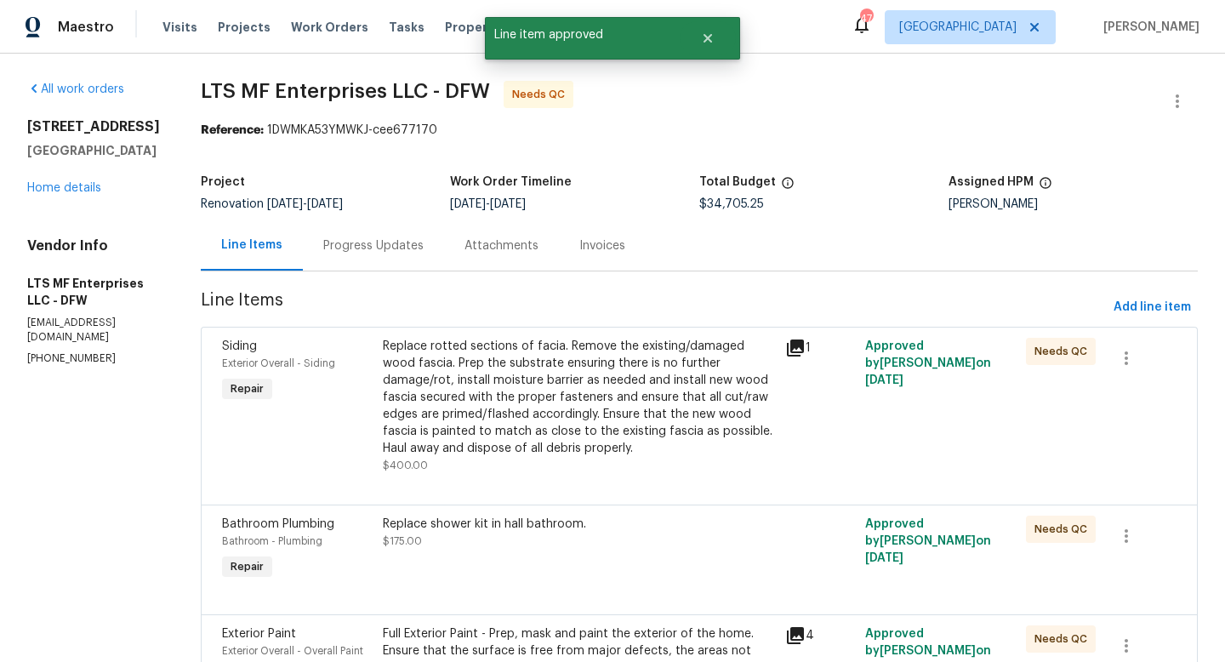
click at [606, 384] on div "Replace rotted sections of facia. Remove the existing/damaged wood fascia. Prep…" at bounding box center [579, 397] width 392 height 119
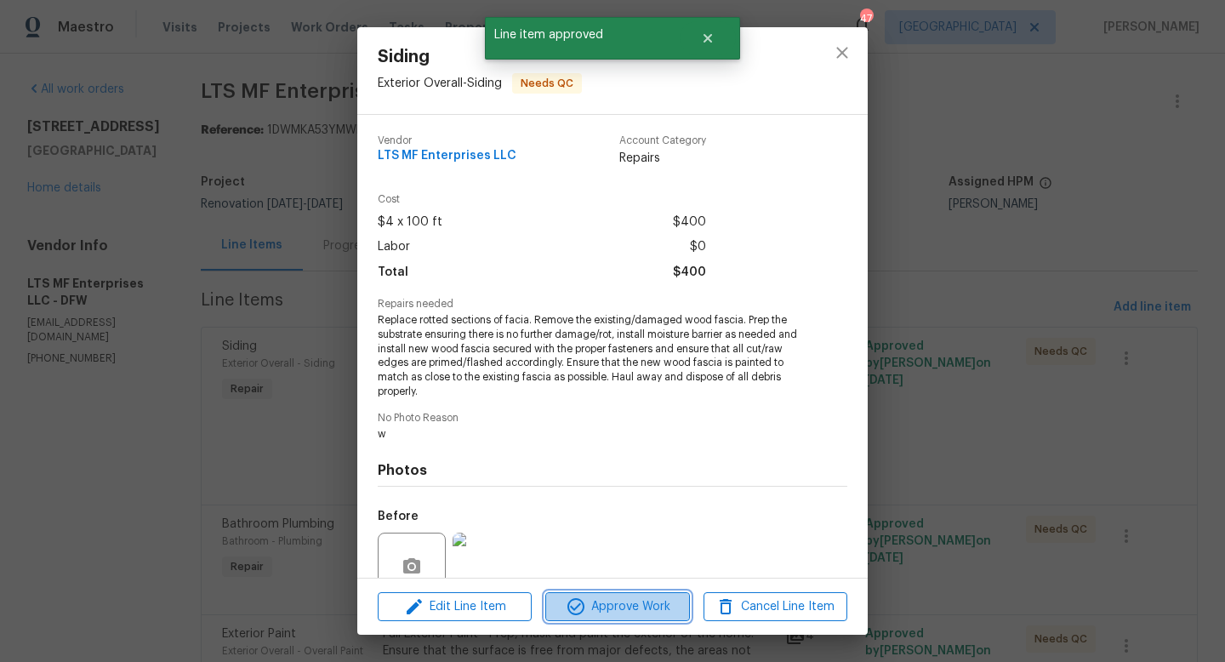
click at [635, 617] on button "Approve Work" at bounding box center [617, 607] width 144 height 30
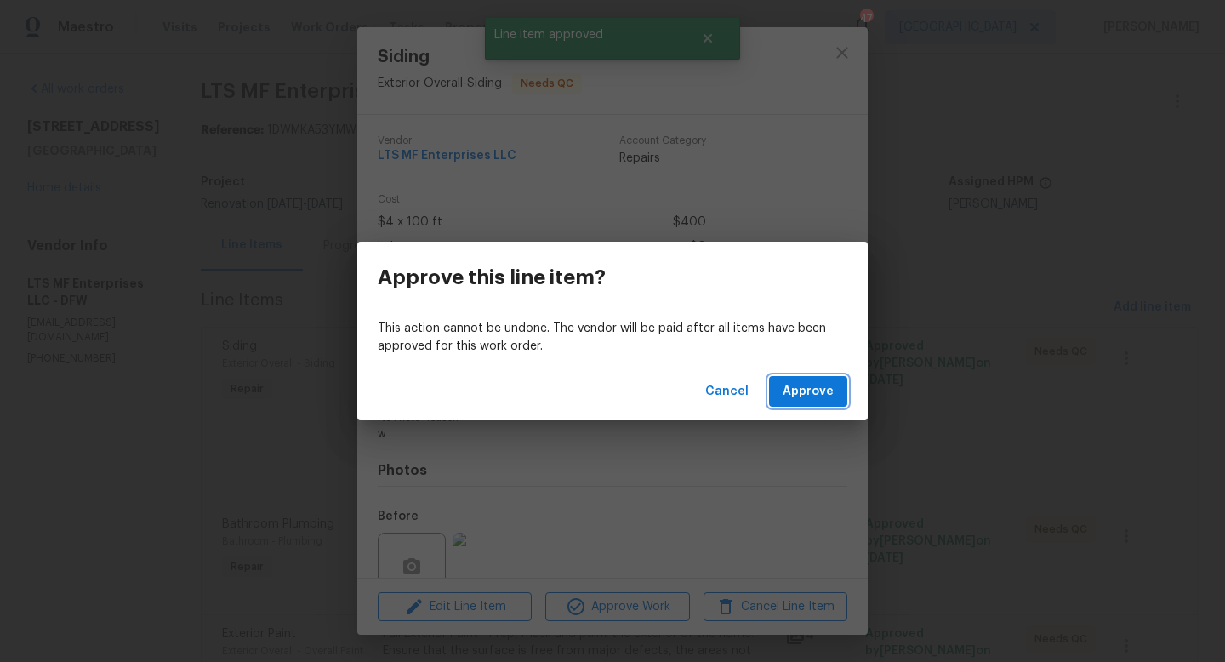
click at [793, 395] on span "Approve" at bounding box center [808, 391] width 51 height 21
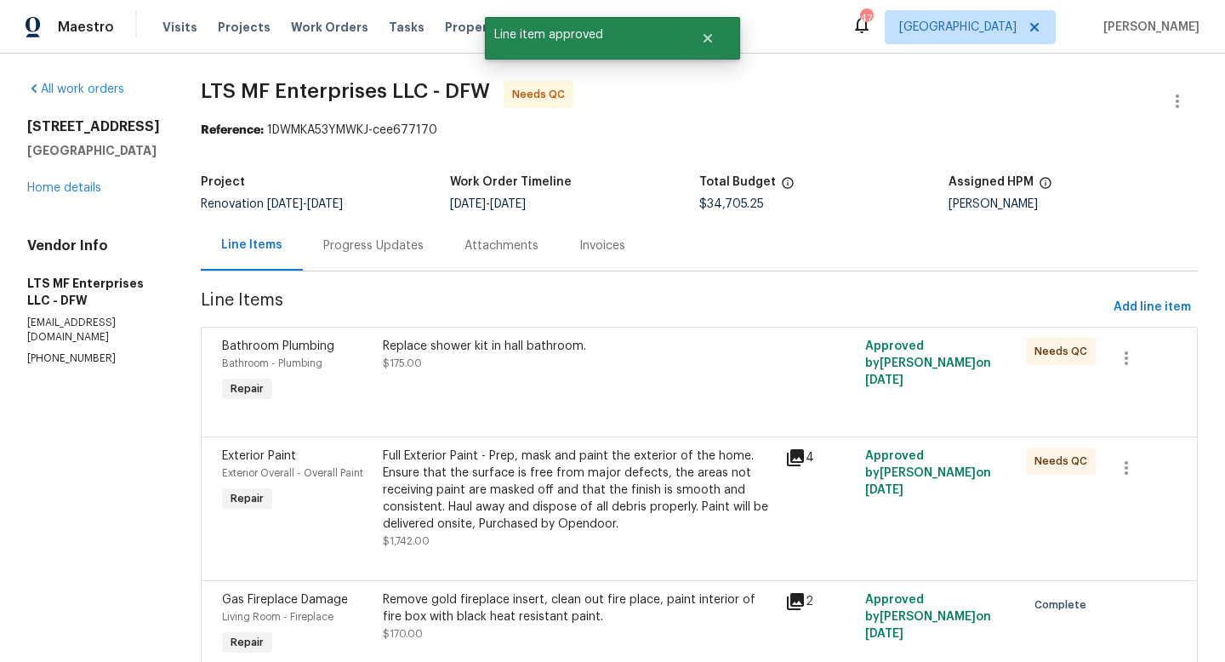
click at [589, 393] on div "Replace shower kit in hall bathroom. $175.00" at bounding box center [579, 372] width 402 height 78
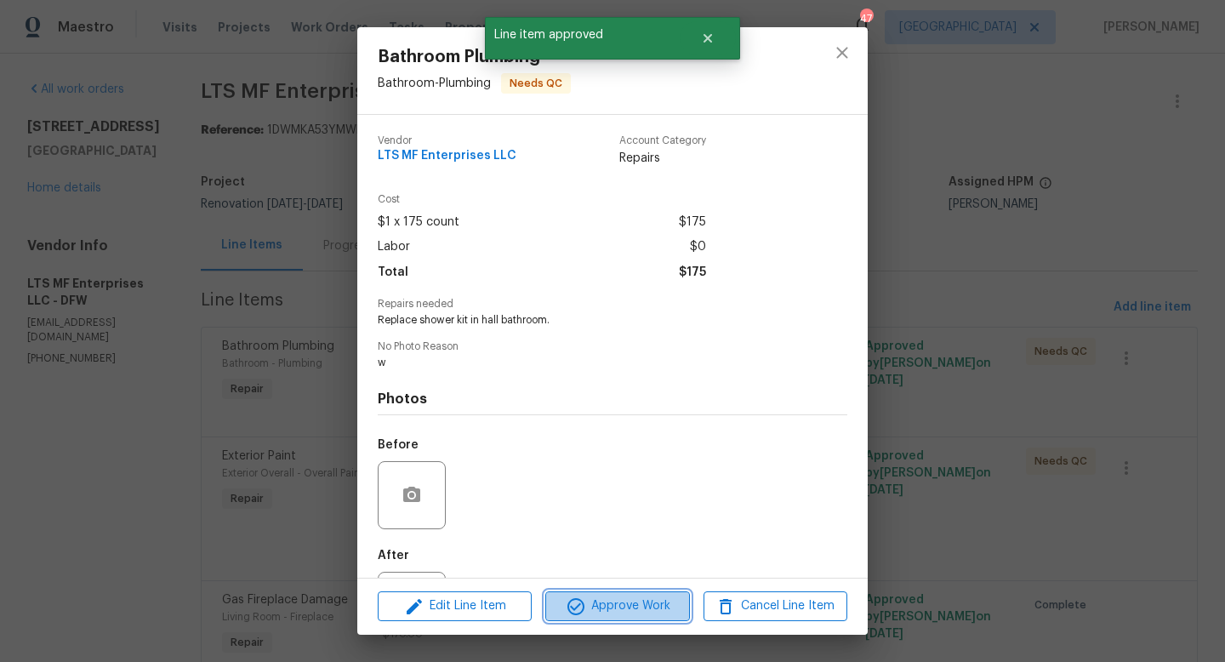
click at [623, 607] on span "Approve Work" at bounding box center [617, 605] width 134 height 21
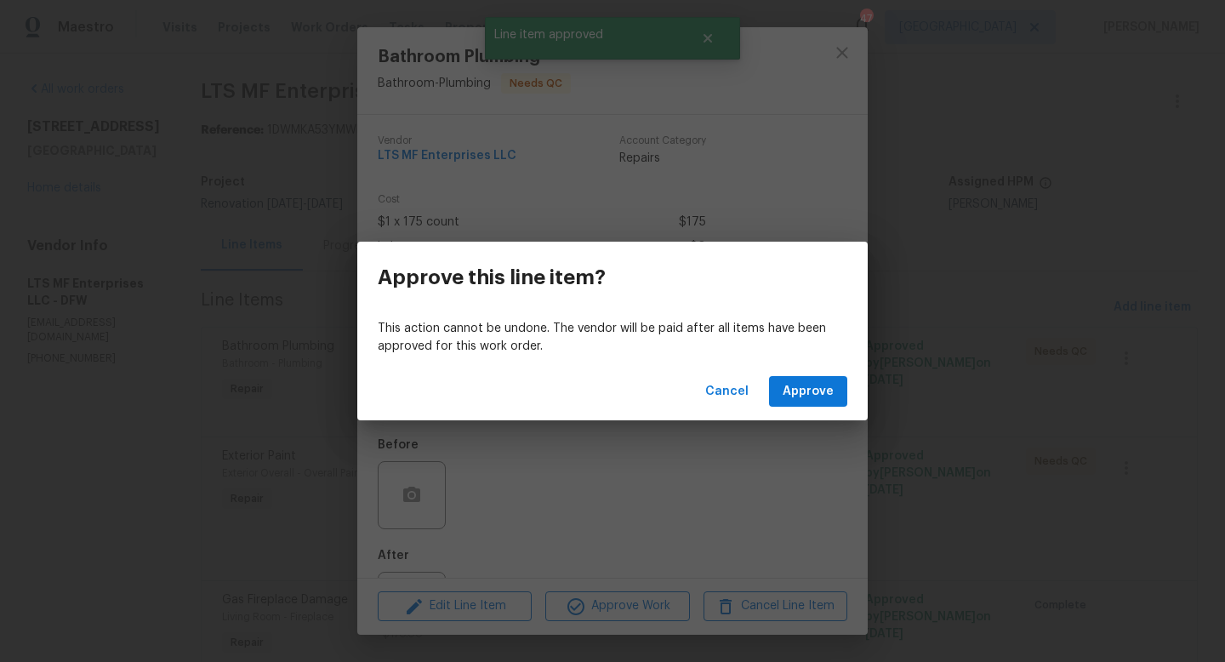
click at [806, 368] on div "Cancel Approve" at bounding box center [612, 391] width 510 height 59
click at [803, 383] on span "Approve" at bounding box center [808, 391] width 51 height 21
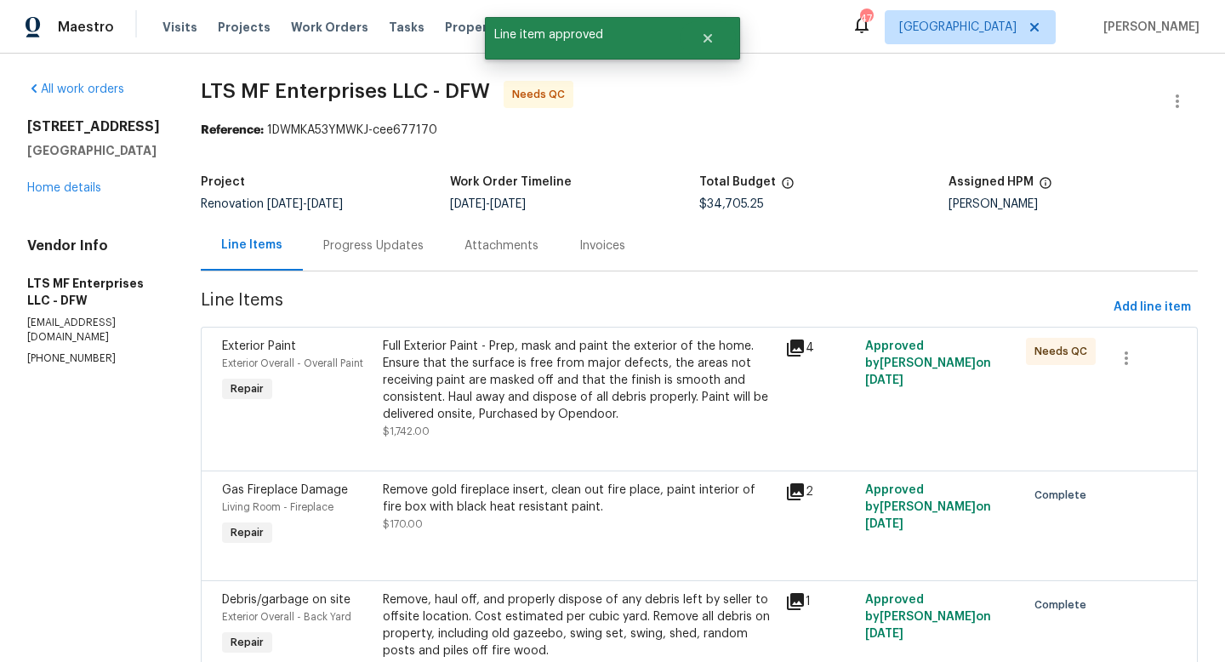
click at [575, 387] on div "Full Exterior Paint - Prep, mask and paint the exterior of the home. Ensure tha…" at bounding box center [579, 380] width 392 height 85
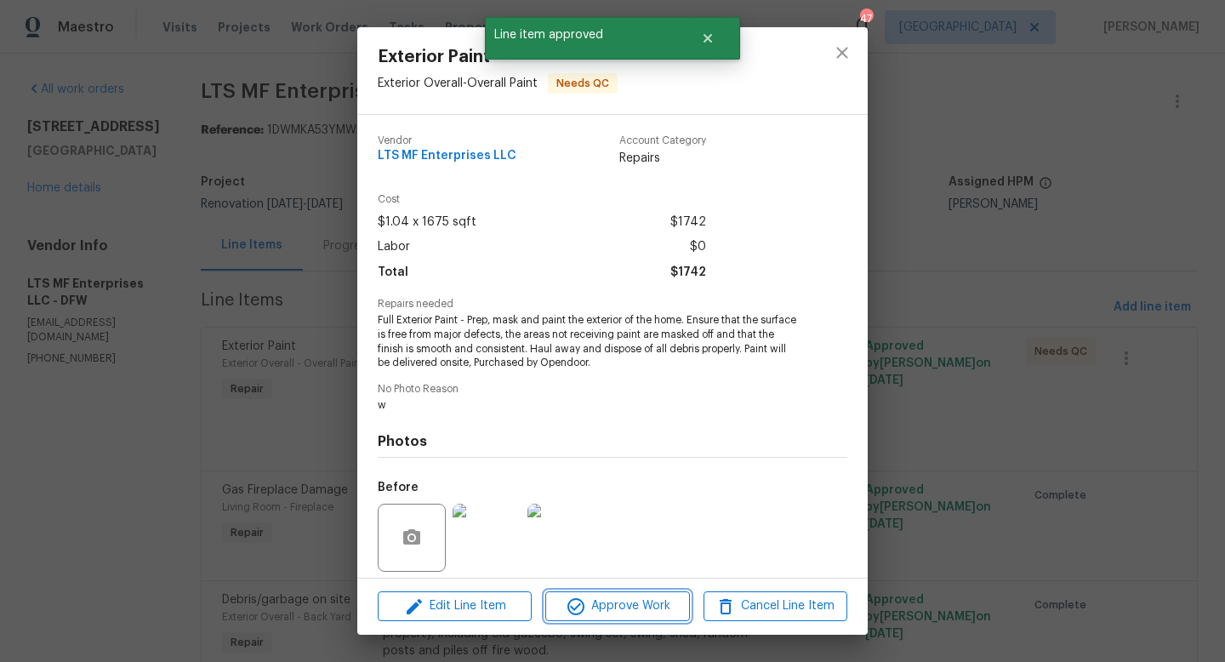
click at [614, 601] on span "Approve Work" at bounding box center [617, 605] width 134 height 21
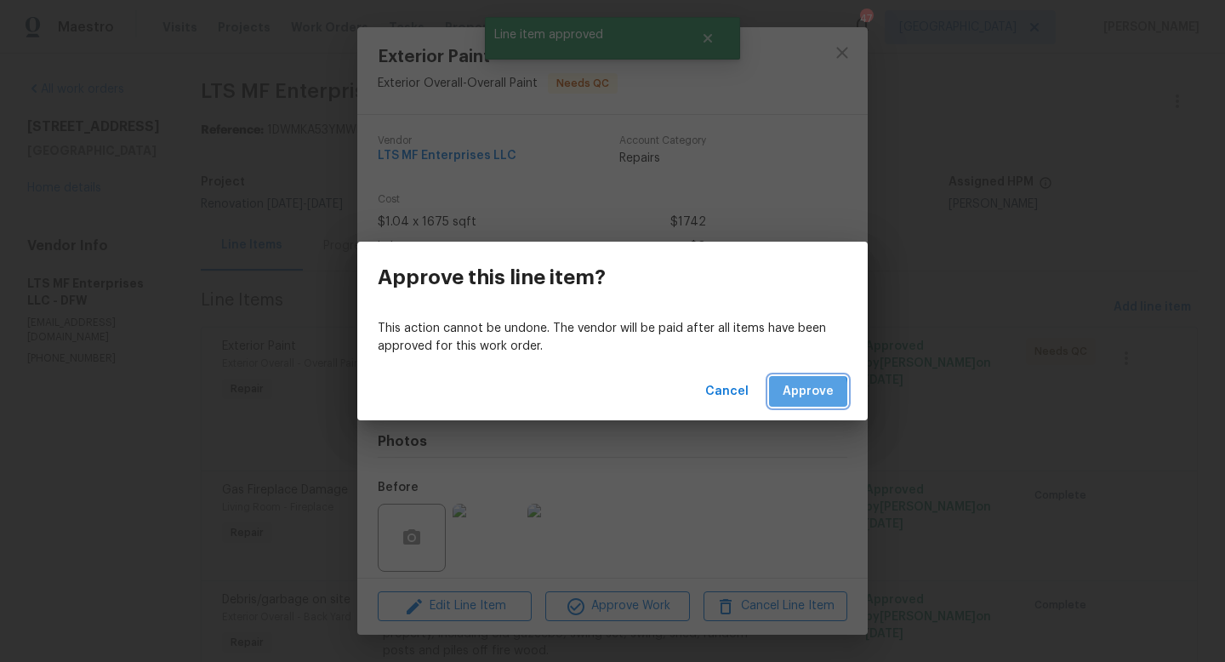
click at [791, 393] on span "Approve" at bounding box center [808, 391] width 51 height 21
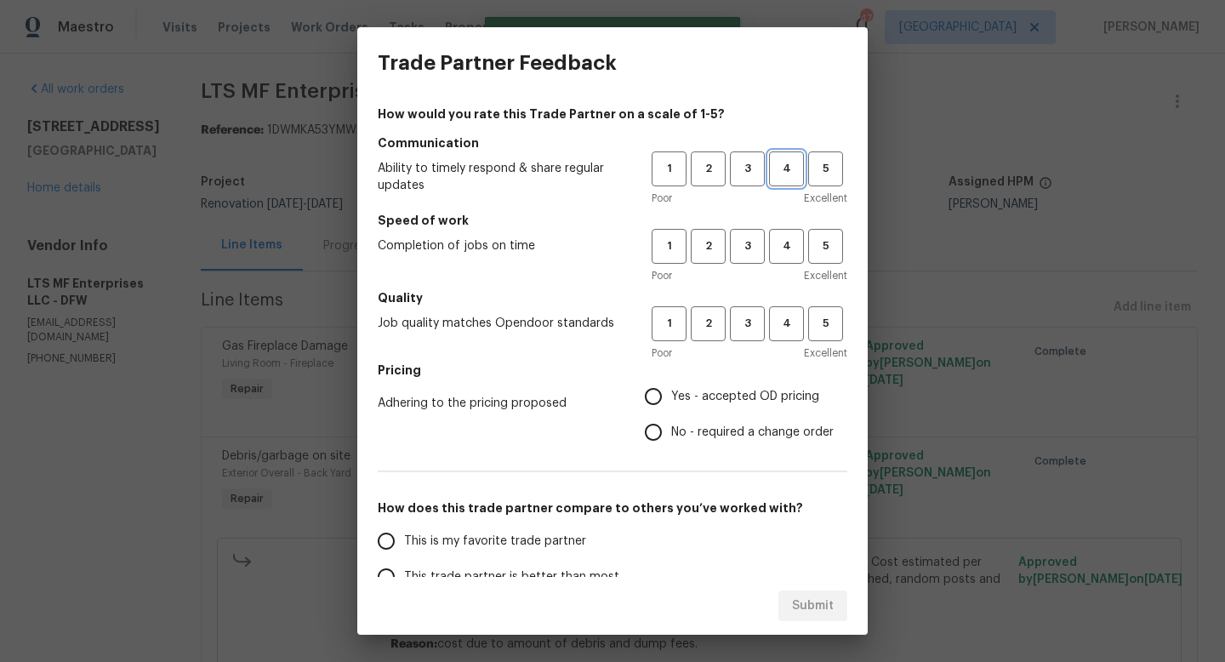
click at [788, 165] on span "4" at bounding box center [786, 169] width 31 height 20
click at [788, 253] on span "4" at bounding box center [786, 246] width 31 height 20
click at [788, 322] on span "4" at bounding box center [786, 324] width 31 height 20
click at [709, 401] on span "Yes - accepted OD pricing" at bounding box center [745, 397] width 148 height 18
click at [671, 401] on input "Yes - accepted OD pricing" at bounding box center [653, 397] width 36 height 36
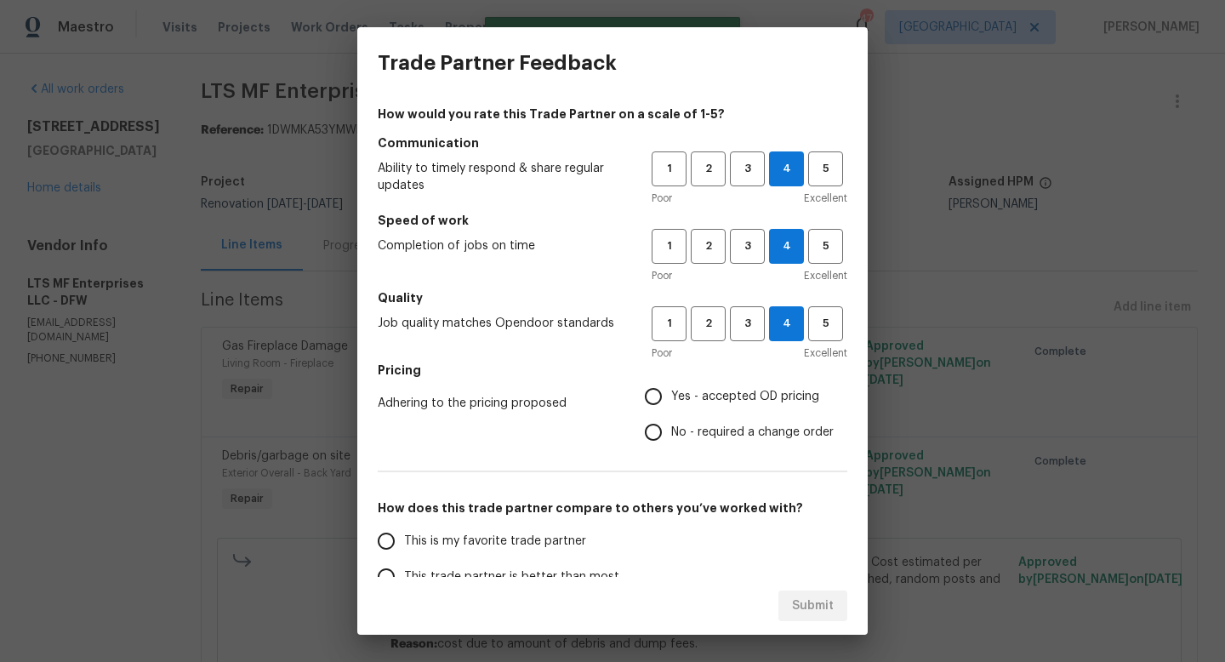
radio input "true"
click at [537, 544] on span "This is my favorite trade partner" at bounding box center [495, 541] width 182 height 18
click at [404, 544] on input "This is my favorite trade partner" at bounding box center [386, 541] width 36 height 36
click at [802, 611] on span "Submit" at bounding box center [813, 605] width 42 height 21
radio input "true"
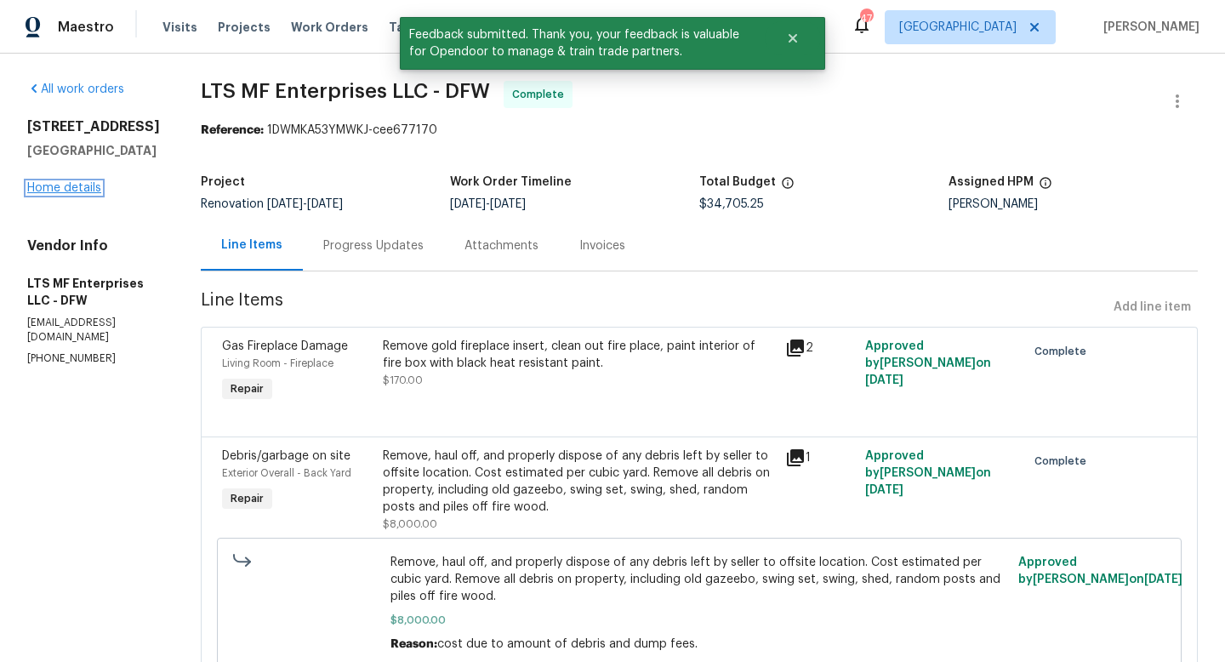
click at [48, 194] on link "Home details" at bounding box center [64, 188] width 74 height 12
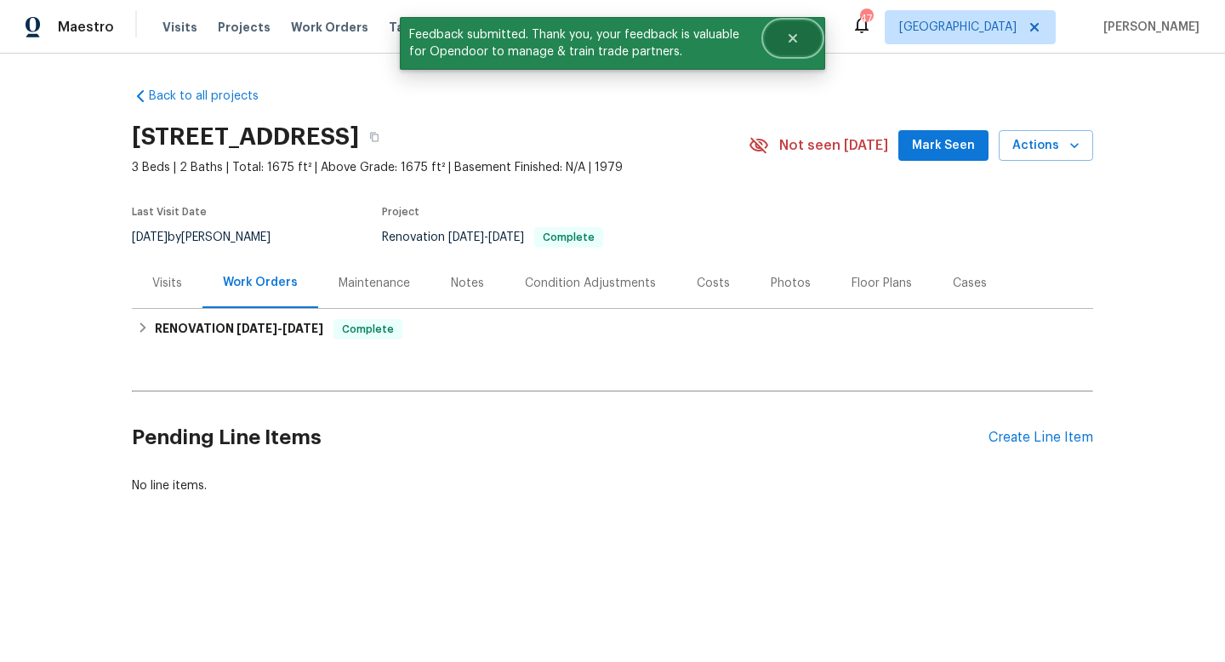
click at [785, 35] on button "Close" at bounding box center [793, 38] width 56 height 34
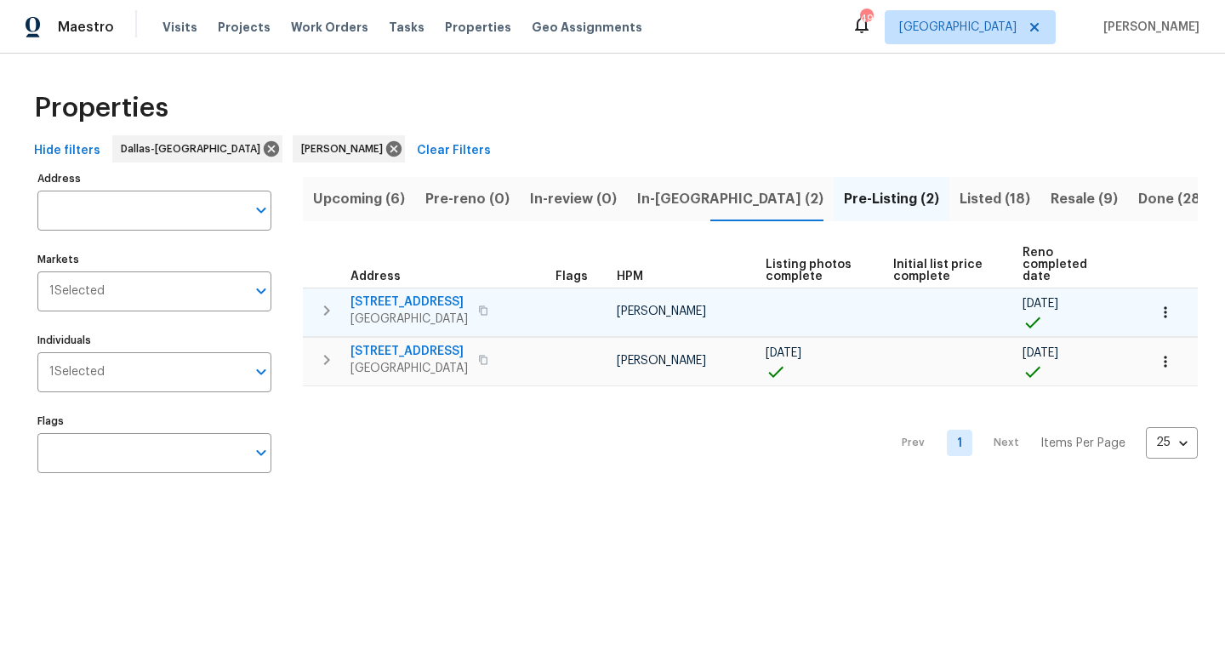
click at [435, 293] on span "3516 Lawndale Ave" at bounding box center [408, 301] width 117 height 17
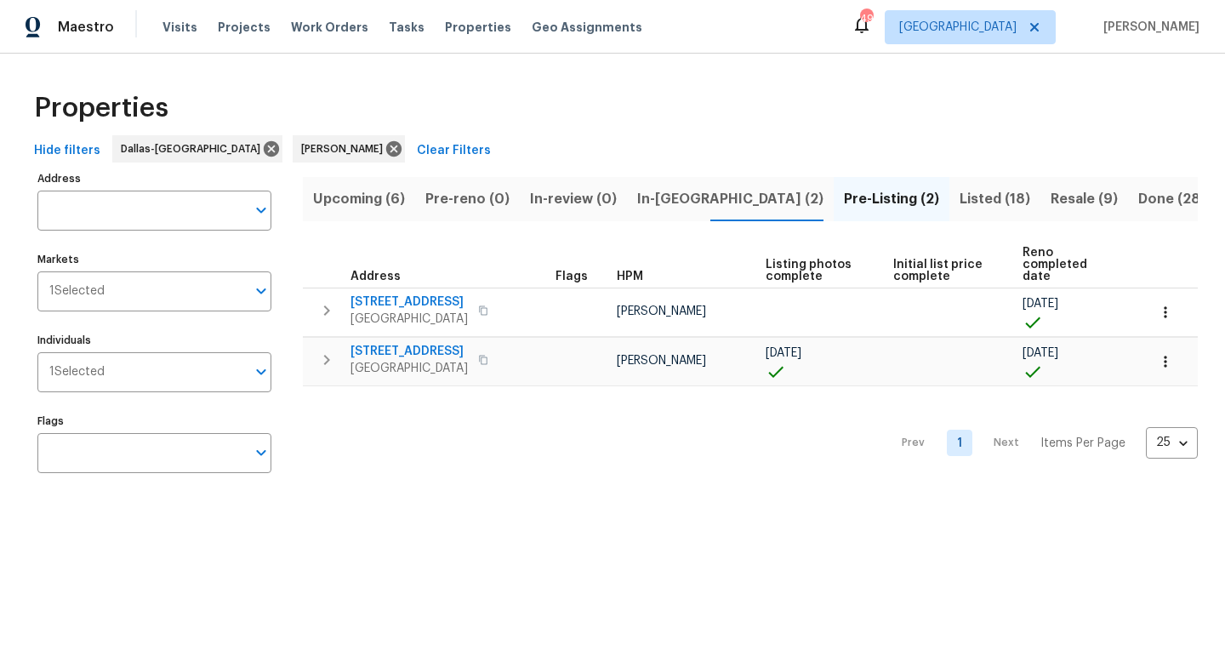
click at [675, 195] on span "In-reno (2)" at bounding box center [730, 199] width 186 height 24
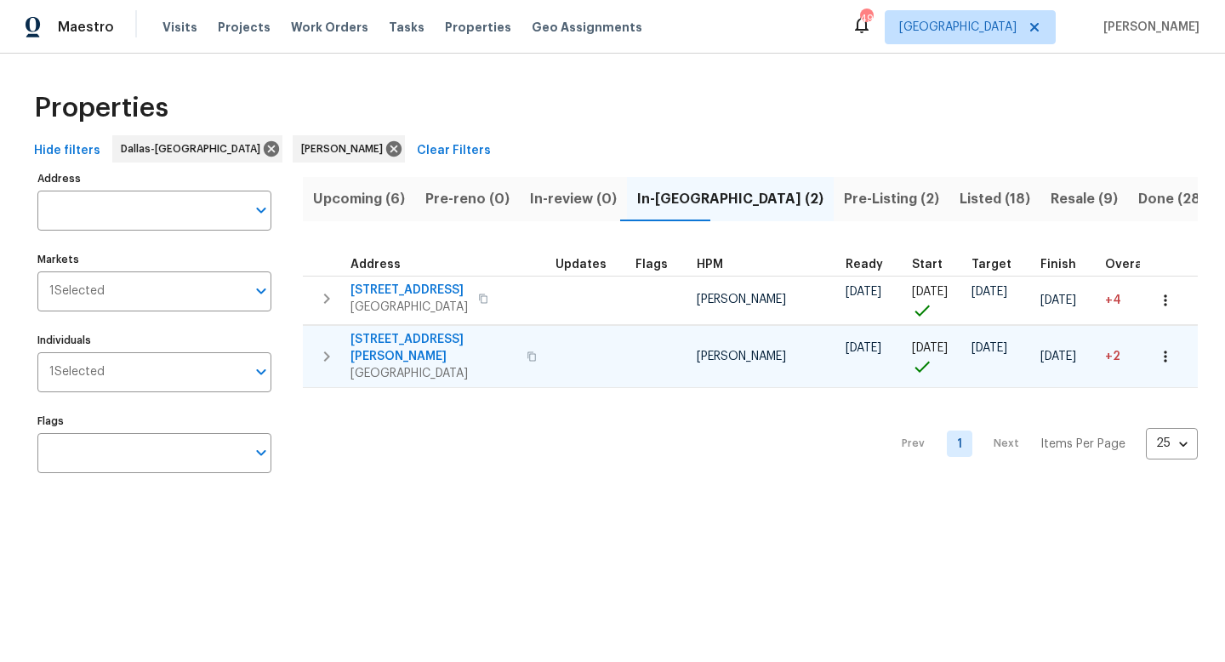
click at [423, 341] on span "[STREET_ADDRESS][PERSON_NAME]" at bounding box center [433, 348] width 166 height 34
click at [1050, 203] on span "Resale (9)" at bounding box center [1083, 199] width 67 height 24
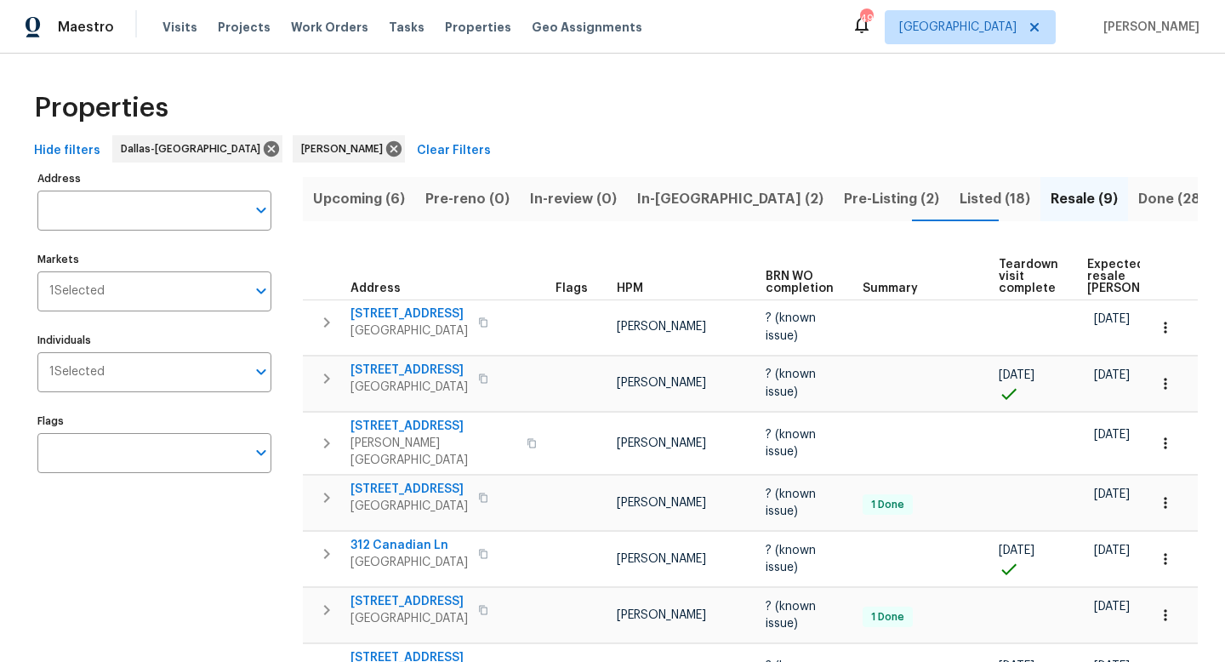
click at [959, 195] on span "Listed (18)" at bounding box center [994, 199] width 71 height 24
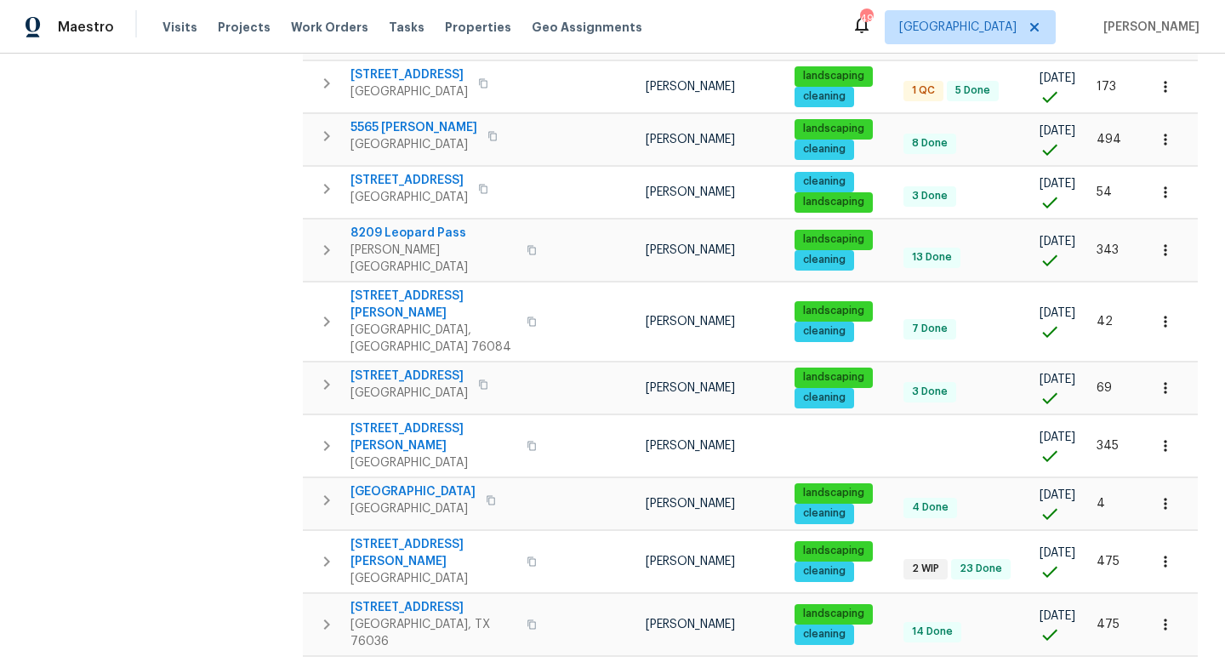
scroll to position [640, 0]
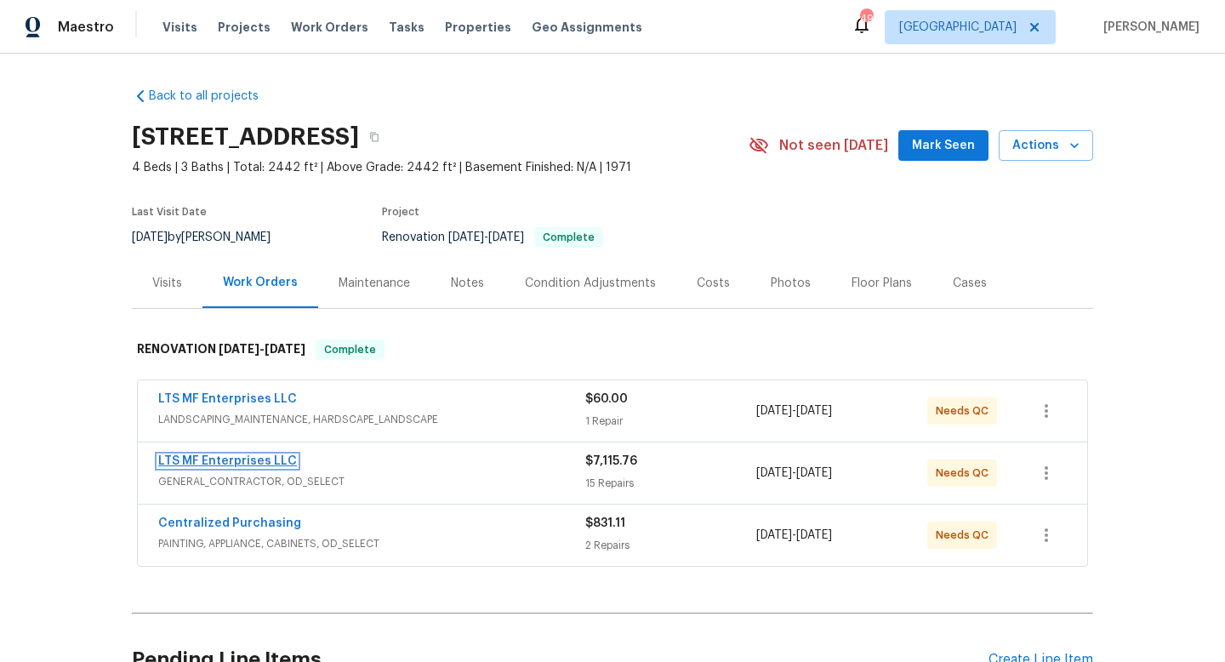
click at [273, 461] on link "LTS MF Enterprises LLC" at bounding box center [227, 461] width 139 height 12
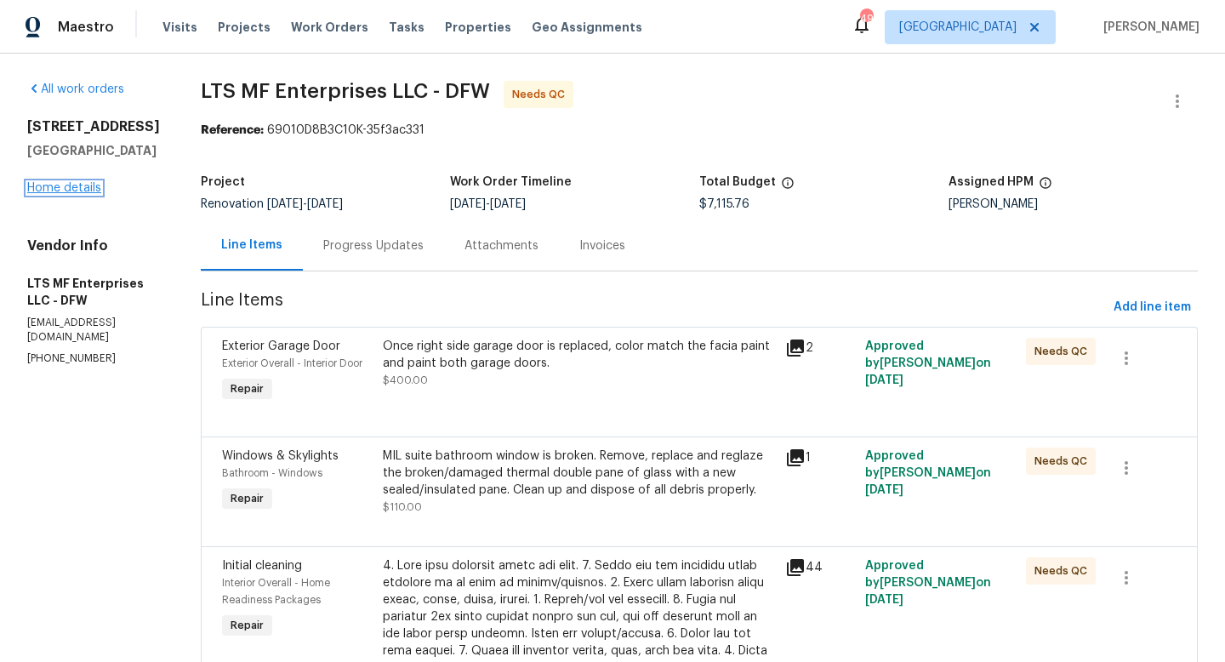
click at [51, 194] on link "Home details" at bounding box center [64, 188] width 74 height 12
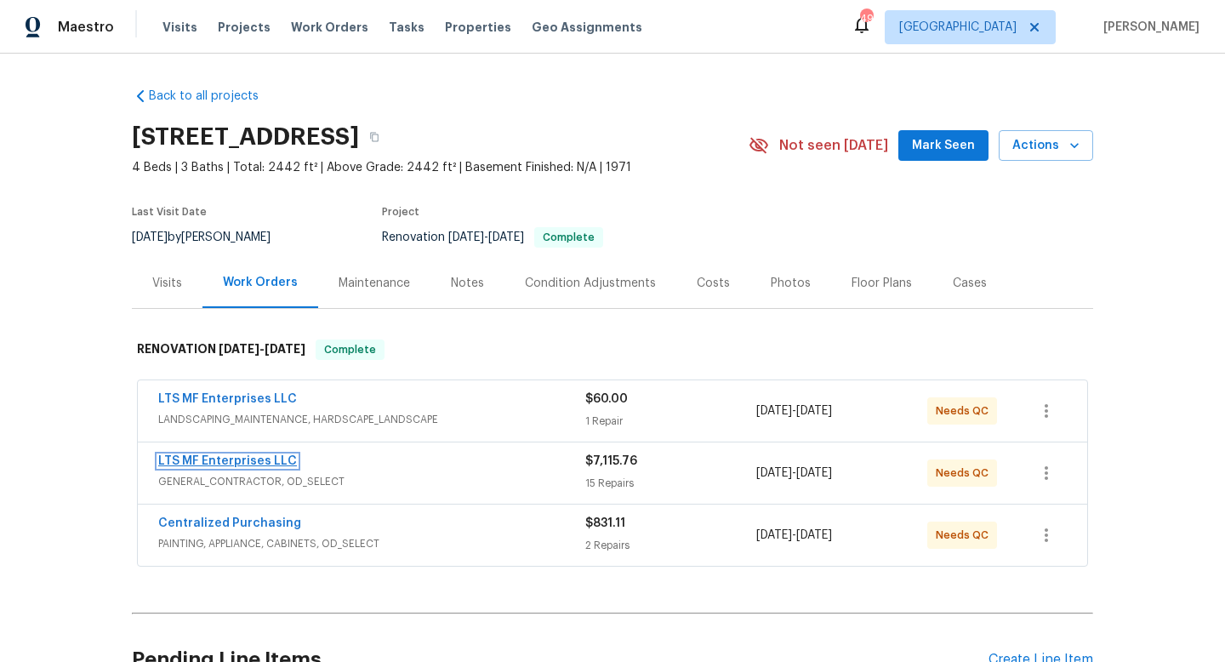
click at [233, 459] on link "LTS MF Enterprises LLC" at bounding box center [227, 461] width 139 height 12
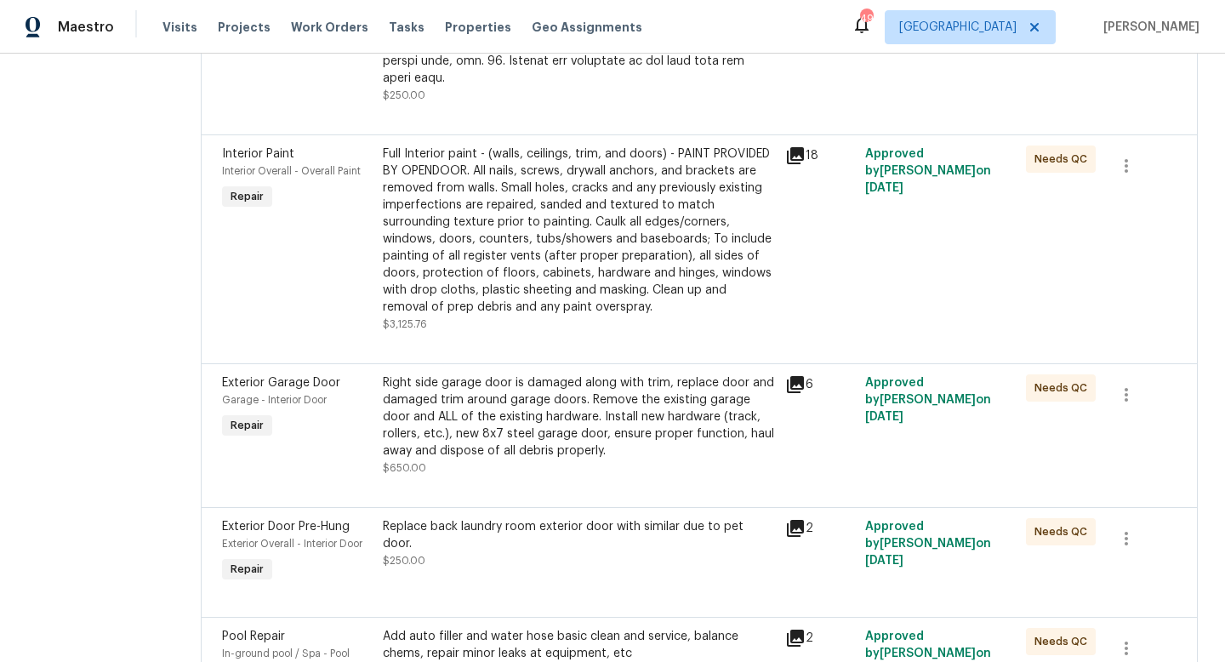
scroll to position [838, 0]
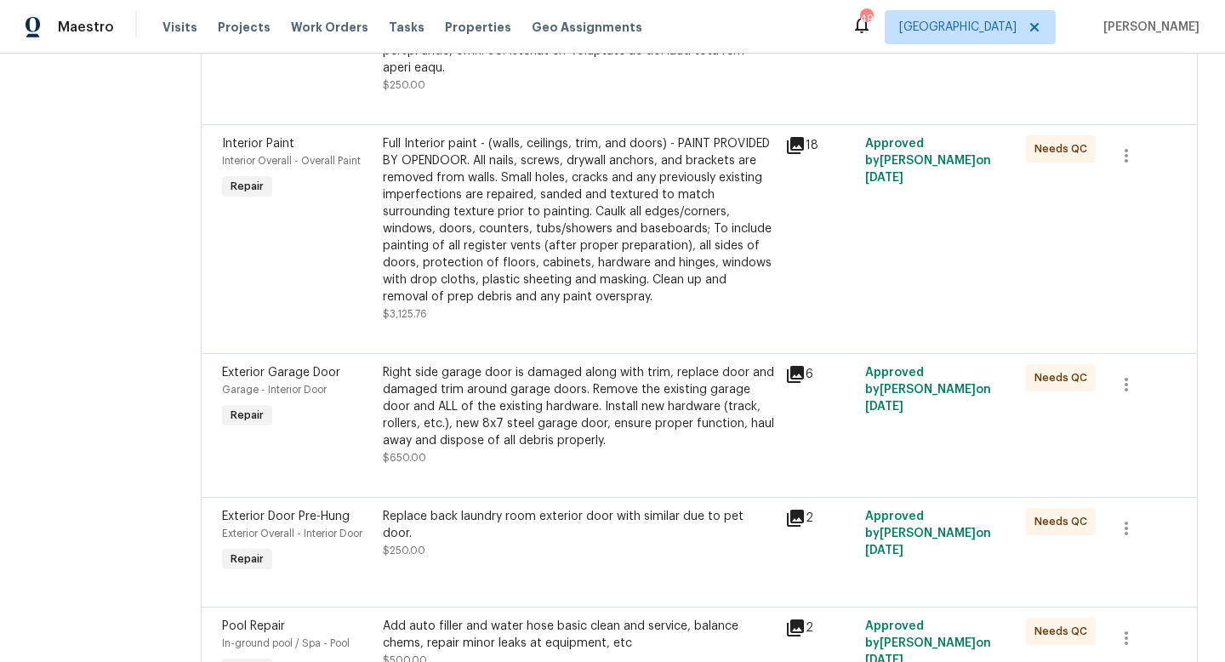
click at [568, 380] on div "Right side garage door is damaged along with trim, replace door and damaged tri…" at bounding box center [579, 406] width 392 height 85
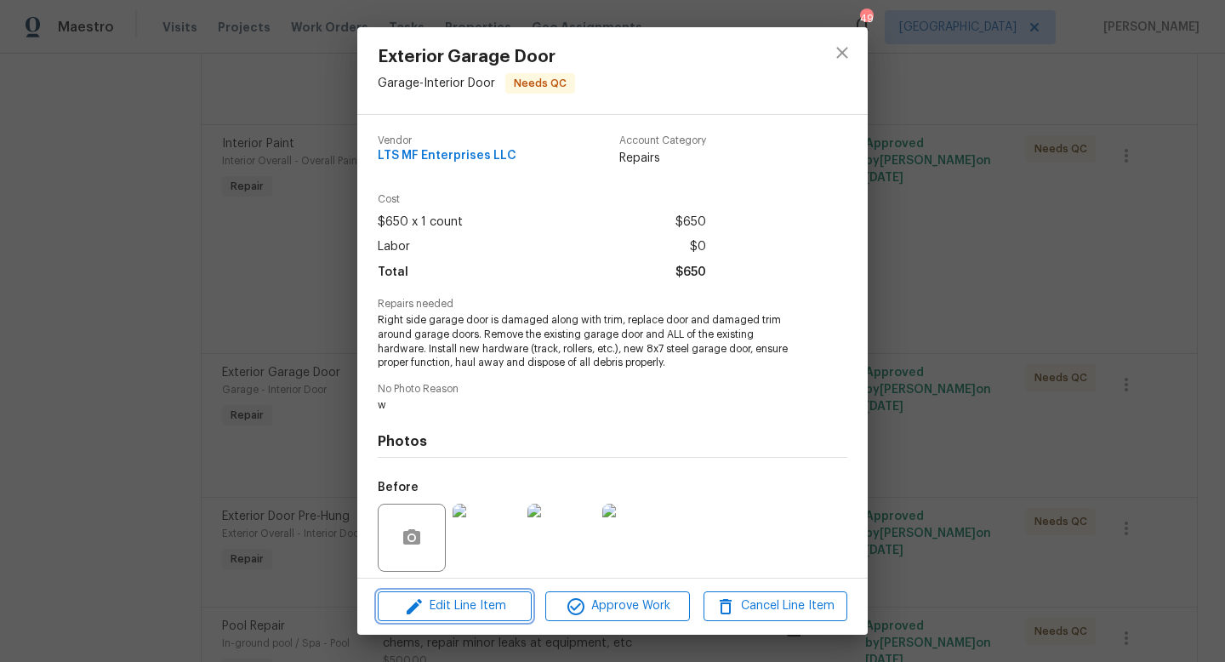
click at [496, 609] on span "Edit Line Item" at bounding box center [455, 605] width 144 height 21
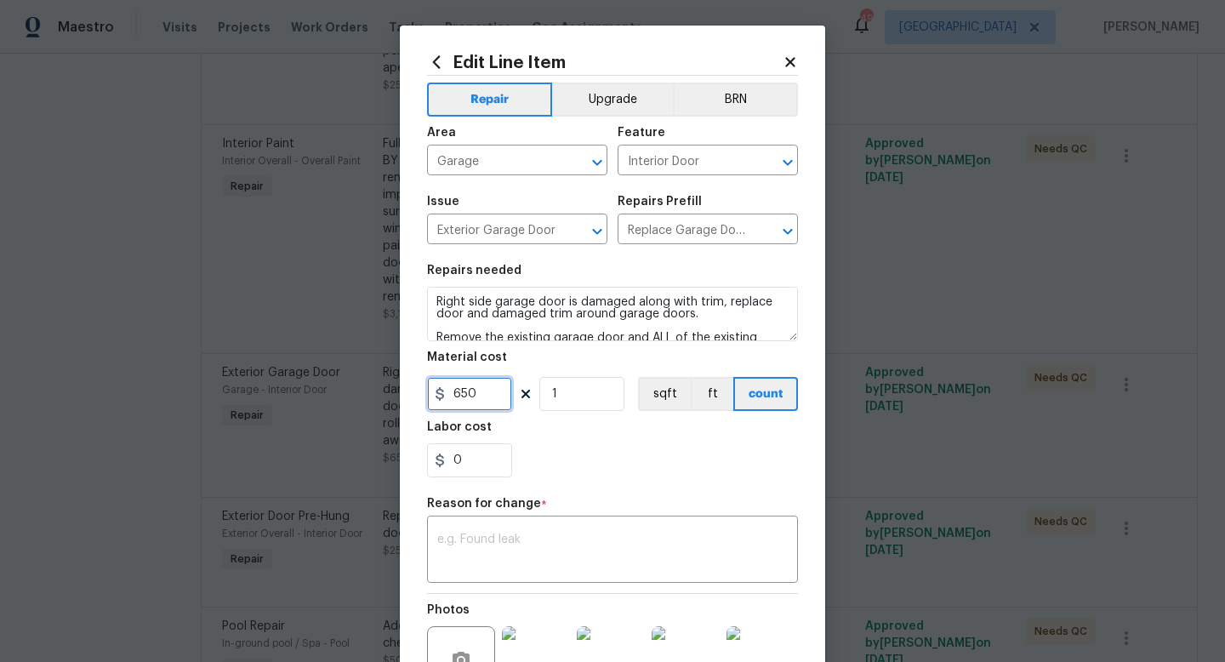
click at [486, 398] on input "650" at bounding box center [469, 394] width 85 height 34
type input "850"
click at [504, 532] on div "x ​" at bounding box center [612, 551] width 371 height 63
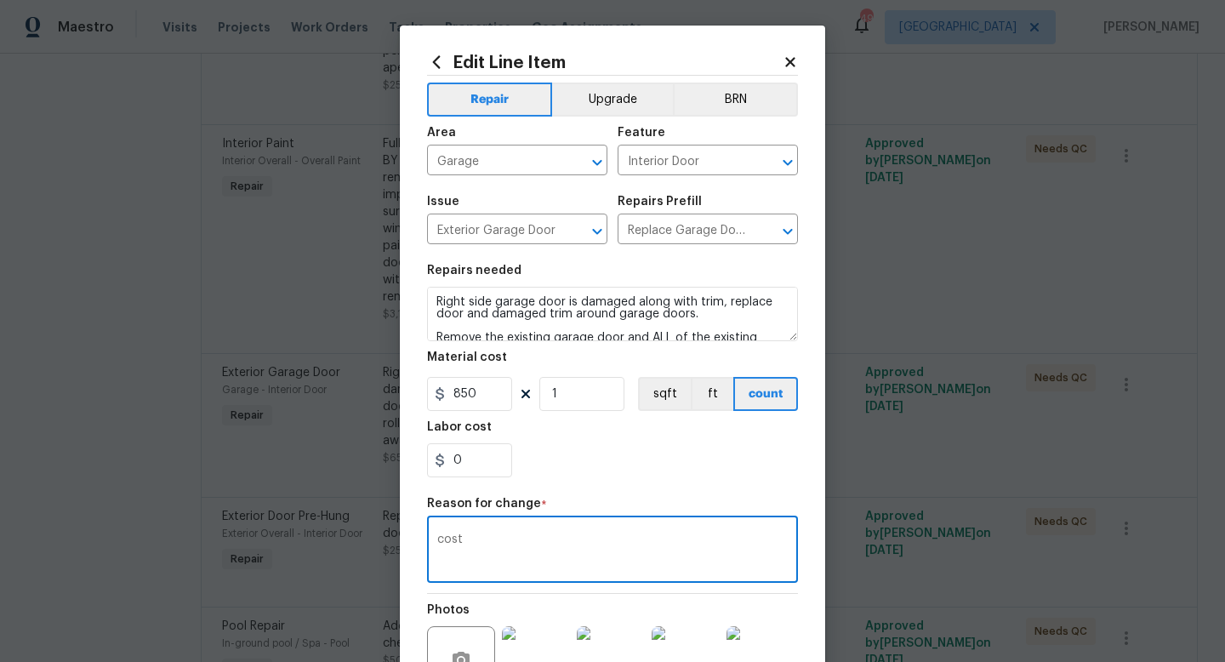
scroll to position [194, 0]
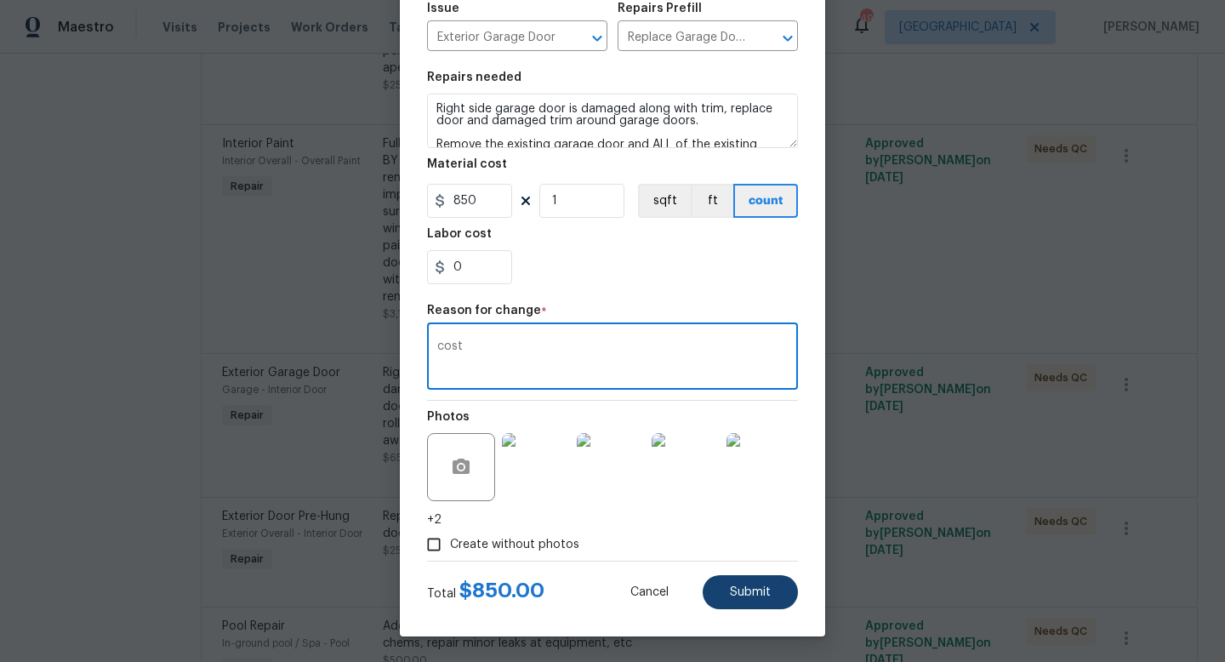
type textarea "cost"
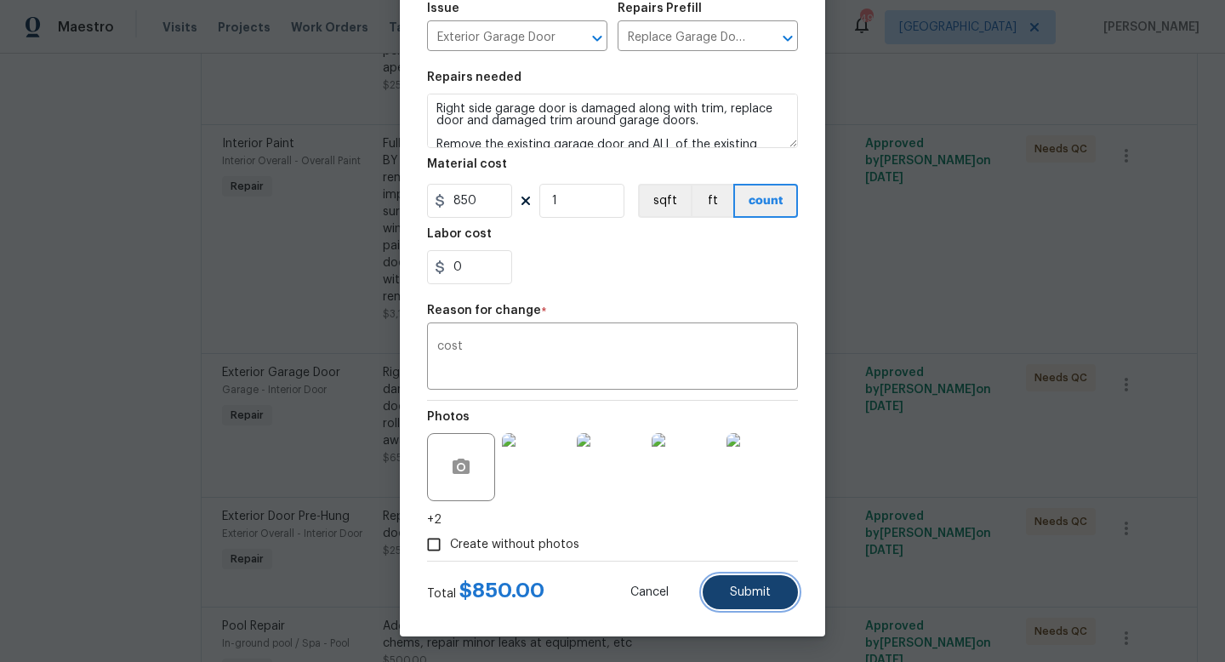
click at [730, 586] on button "Submit" at bounding box center [750, 592] width 95 height 34
type input "650"
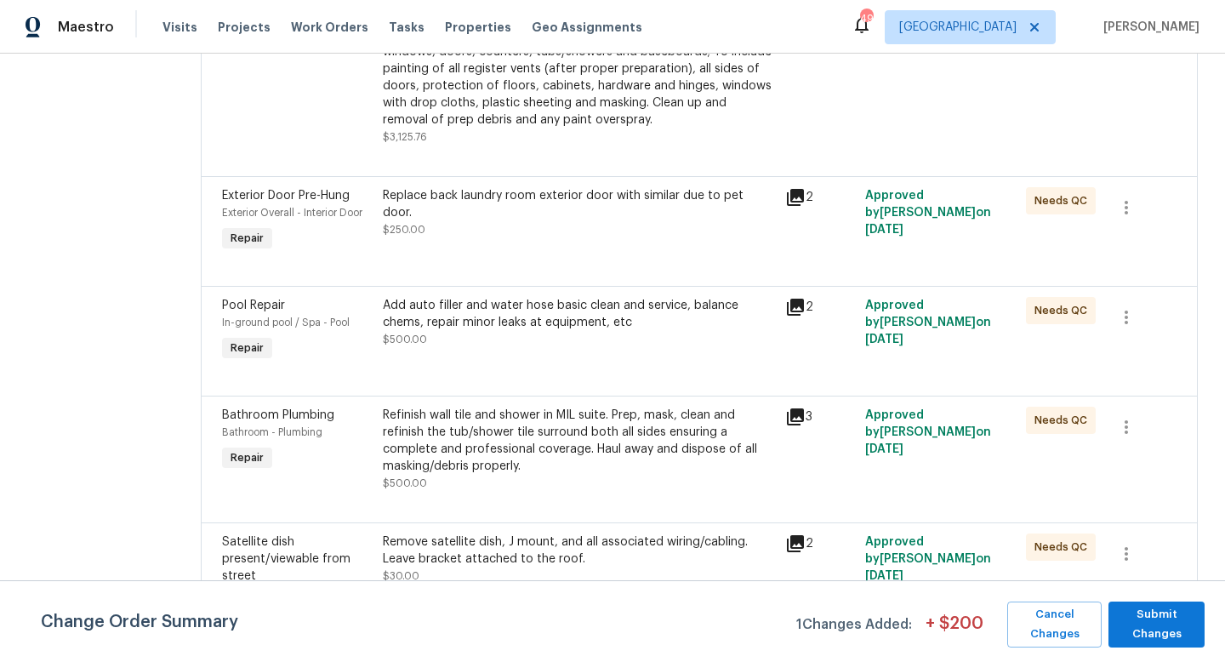
scroll to position [1314, 0]
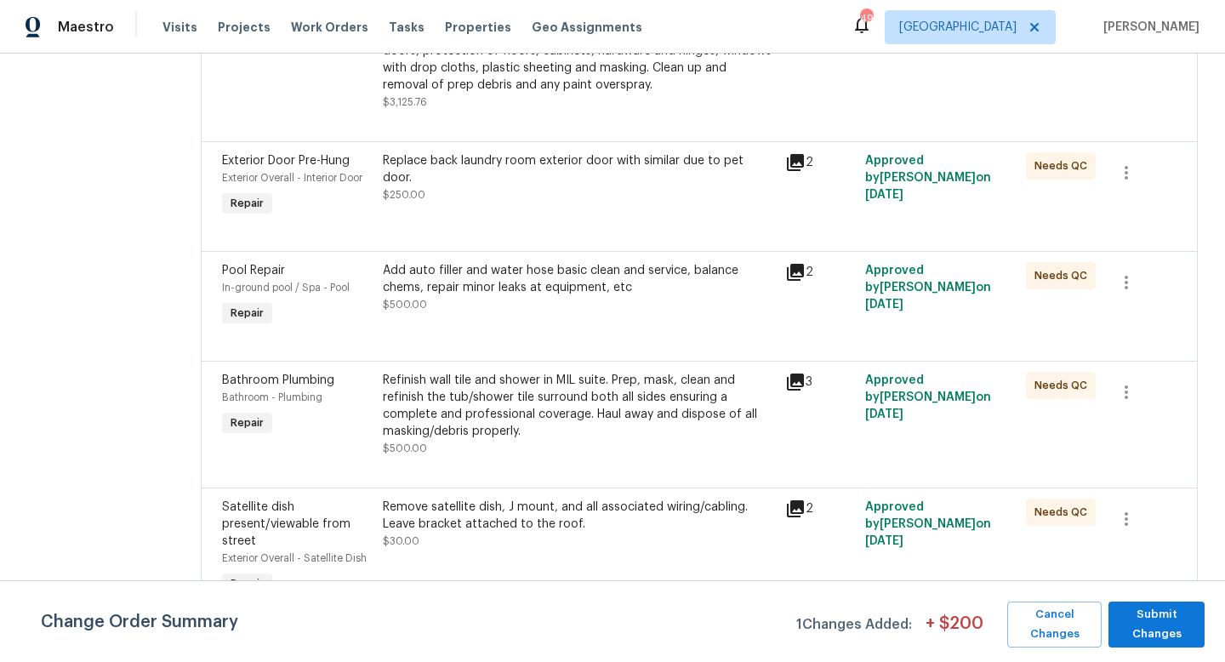
click at [486, 262] on div "Add auto filler and water hose basic clean and service, balance chems, repair m…" at bounding box center [579, 287] width 392 height 51
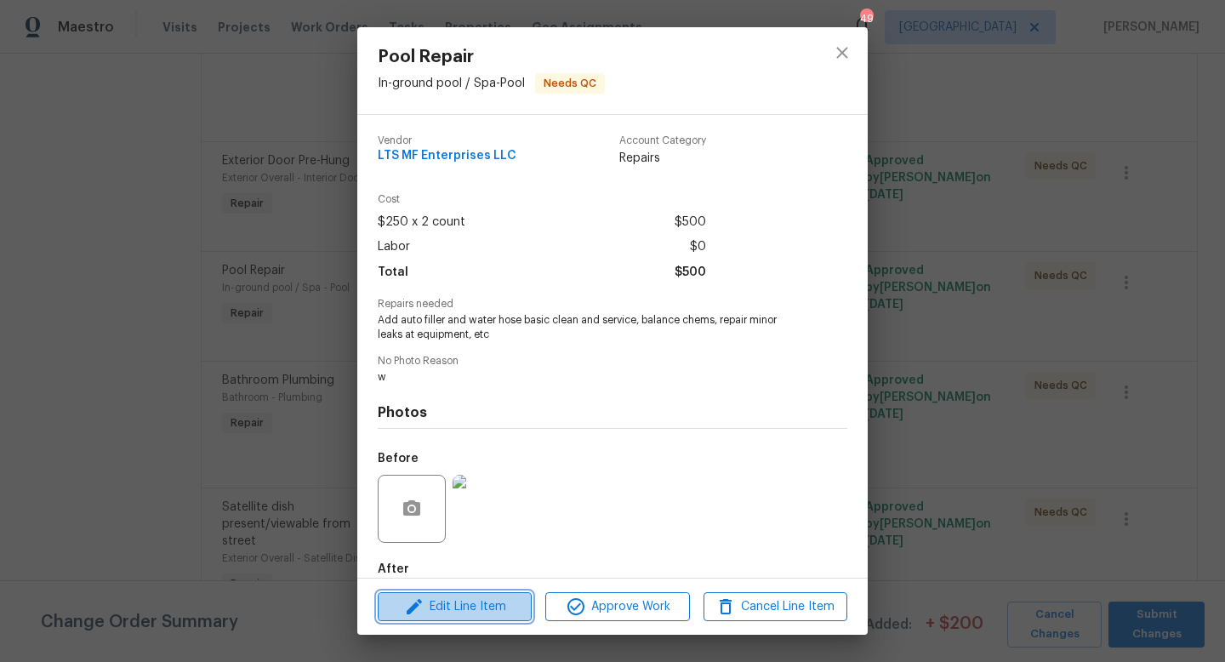
click at [465, 606] on span "Edit Line Item" at bounding box center [455, 606] width 144 height 21
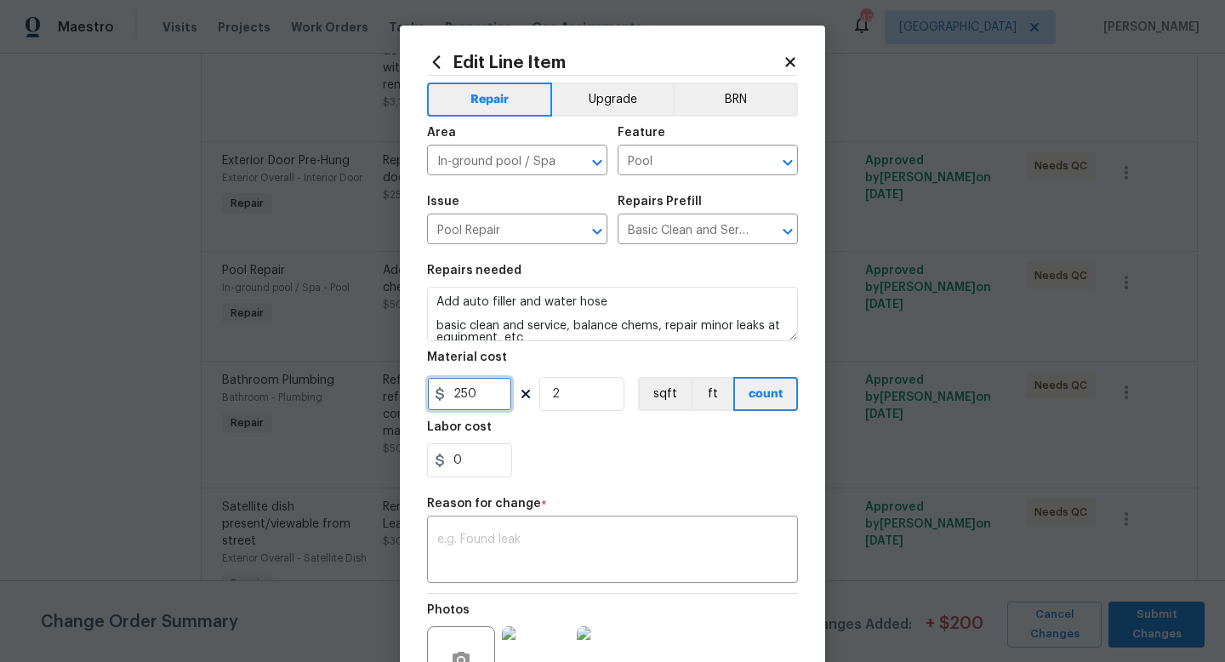
click at [496, 396] on input "250" at bounding box center [469, 394] width 85 height 34
type input "1975"
click at [519, 545] on textarea at bounding box center [612, 551] width 350 height 36
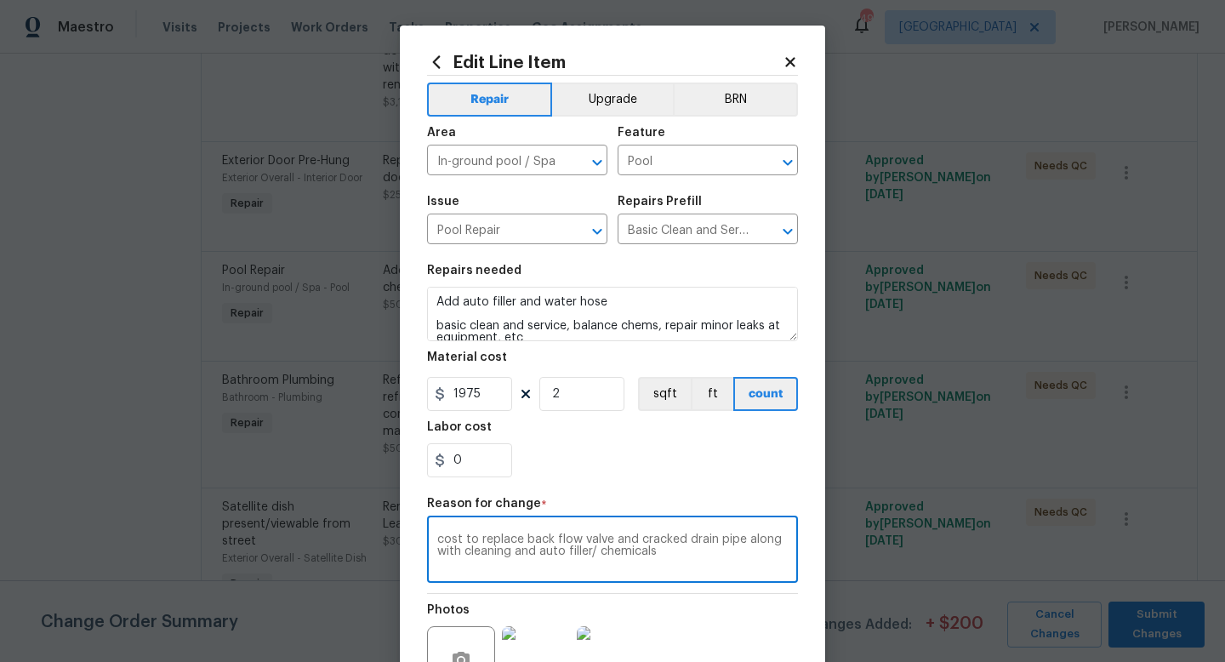
scroll to position [177, 0]
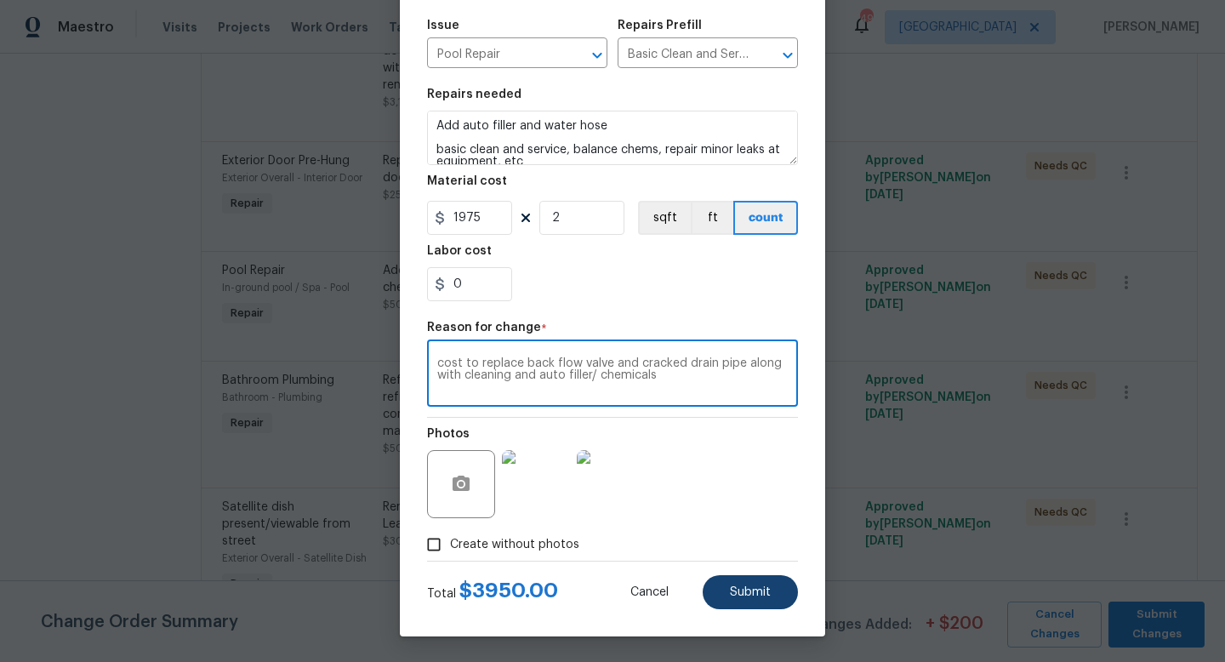
type textarea "cost to replace back flow valve and cracked drain pipe along with cleaning and …"
click at [747, 601] on button "Submit" at bounding box center [750, 592] width 95 height 34
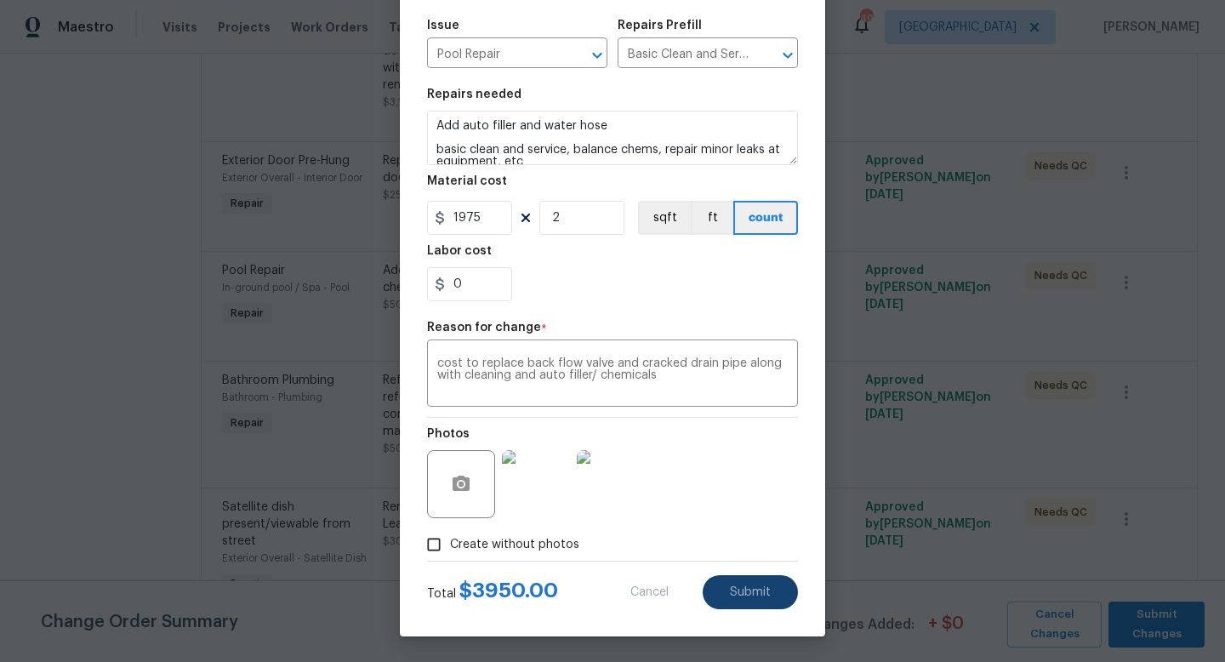
type input "250"
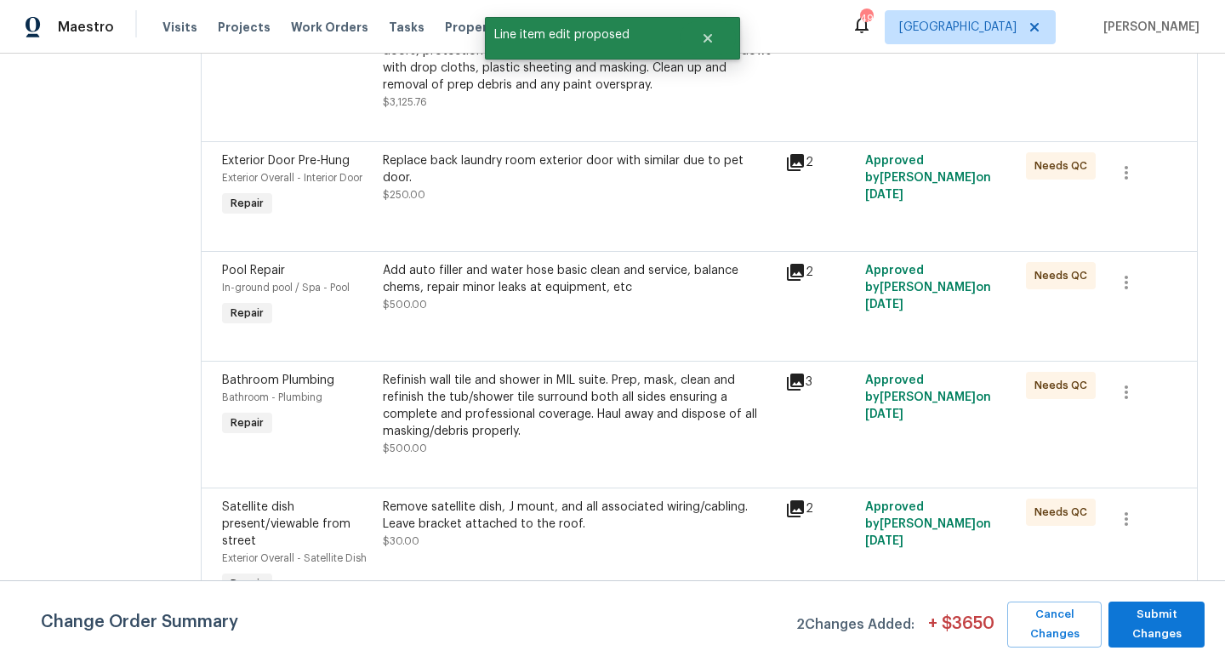
scroll to position [0, 0]
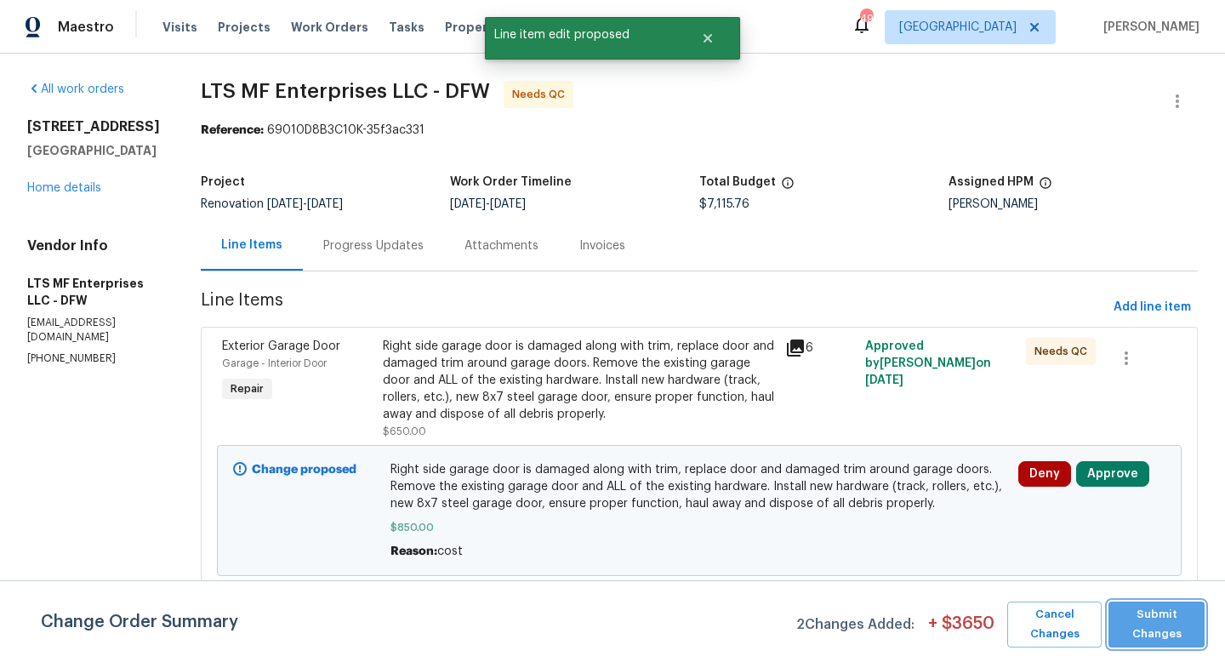
click at [1154, 616] on span "Submit Changes" at bounding box center [1156, 624] width 79 height 39
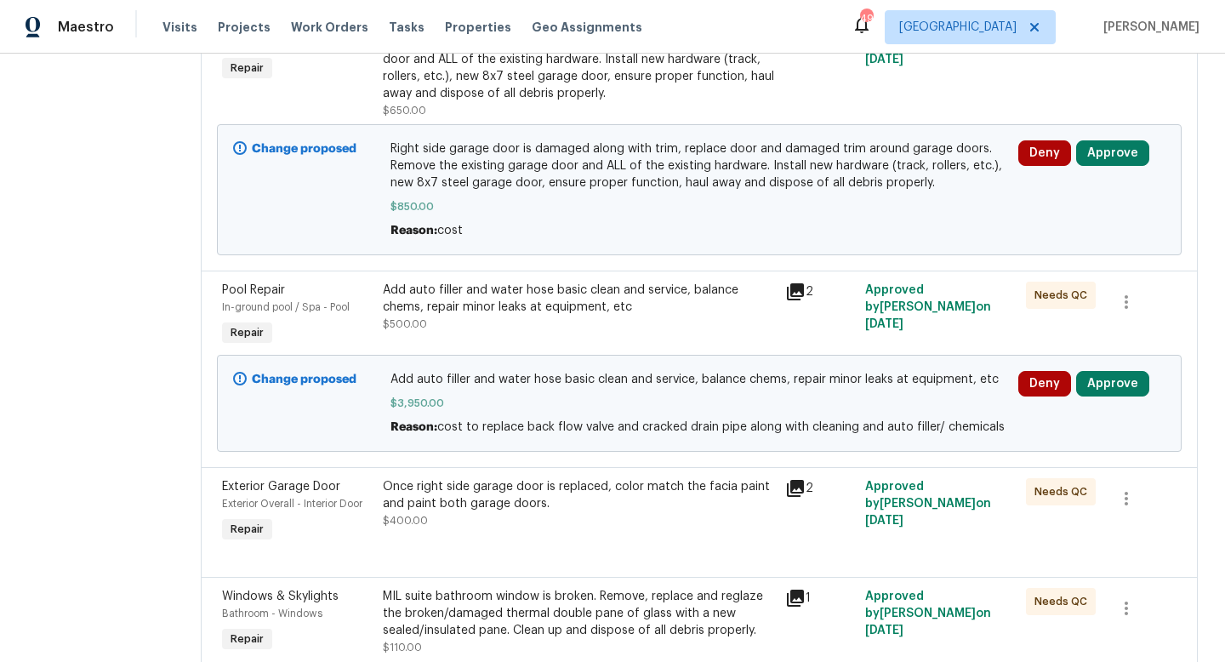
scroll to position [326, 0]
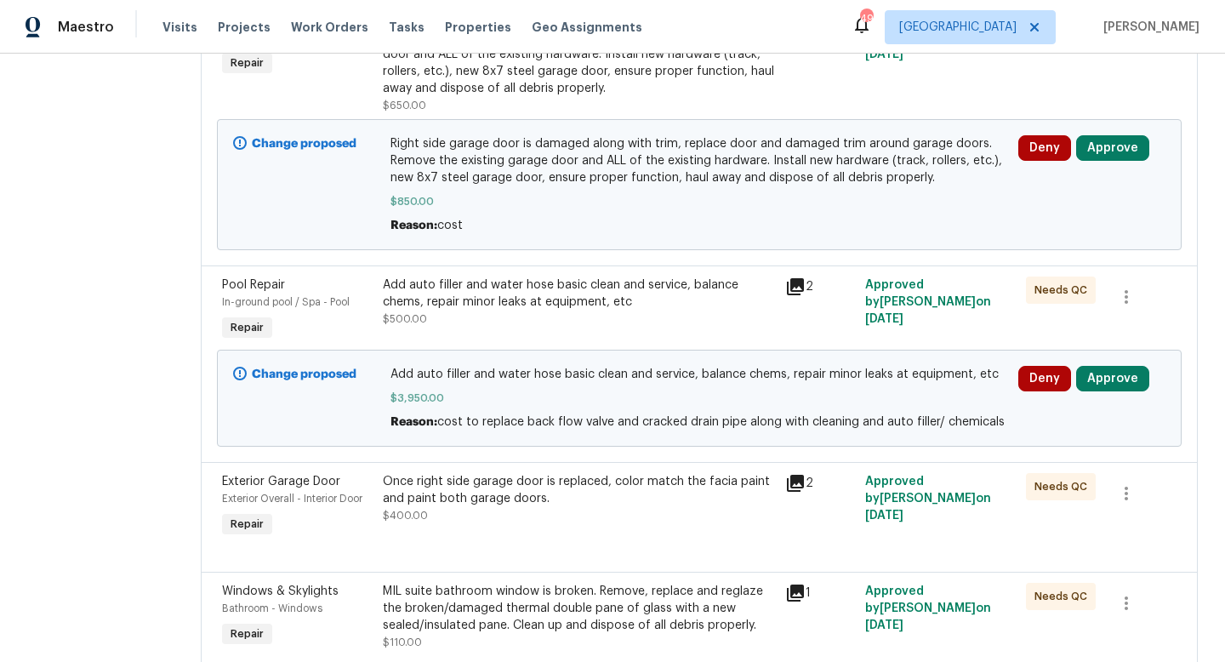
click at [447, 320] on div "Add auto filler and water hose basic clean and service, balance chems, repair m…" at bounding box center [579, 301] width 392 height 51
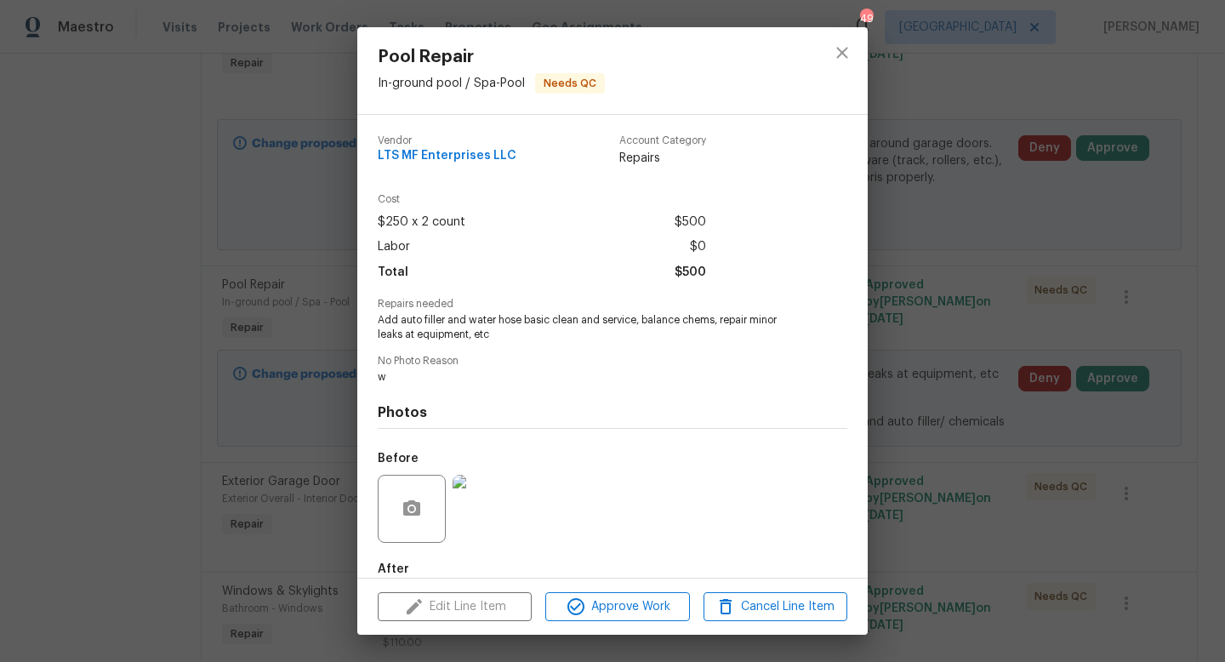
scroll to position [93, 0]
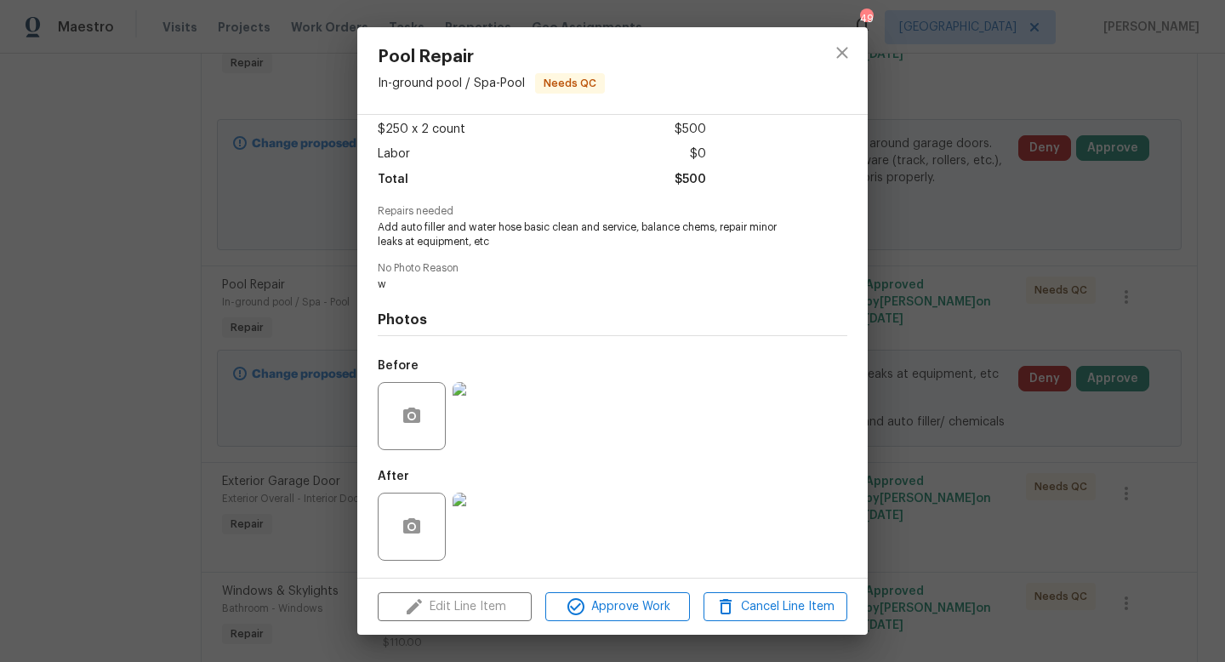
click at [469, 600] on div "Edit Line Item Approve Work Cancel Line Item" at bounding box center [612, 606] width 510 height 57
click at [749, 602] on span "Cancel Line Item" at bounding box center [776, 606] width 134 height 21
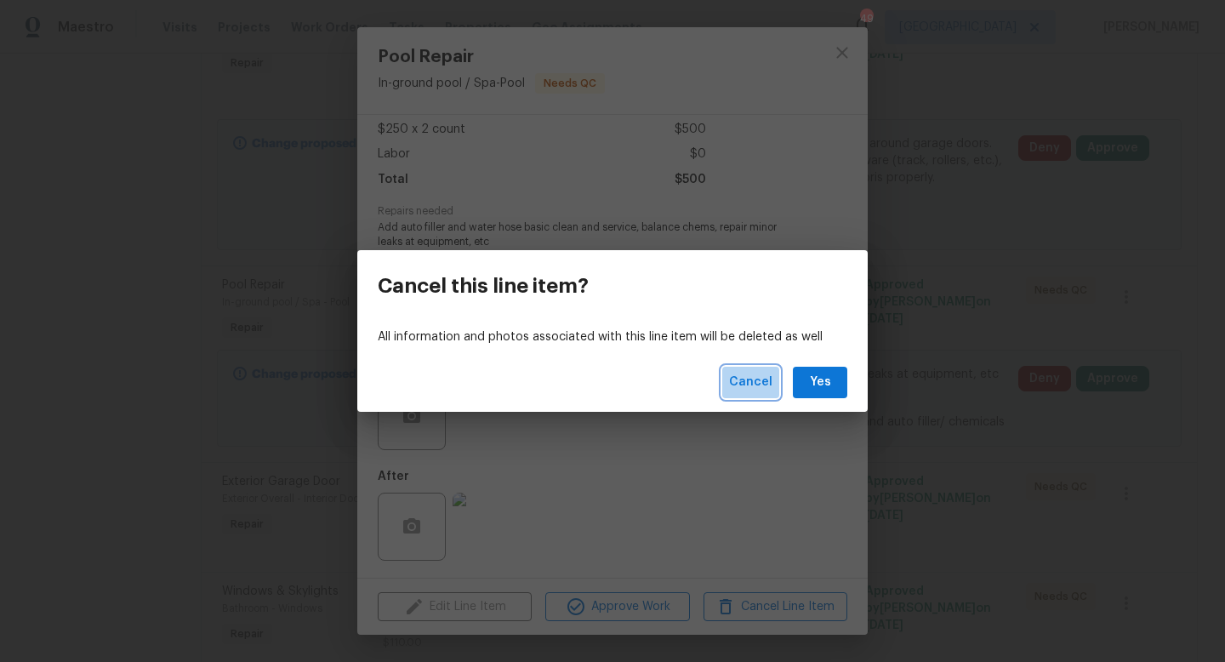
click at [753, 380] on span "Cancel" at bounding box center [750, 382] width 43 height 21
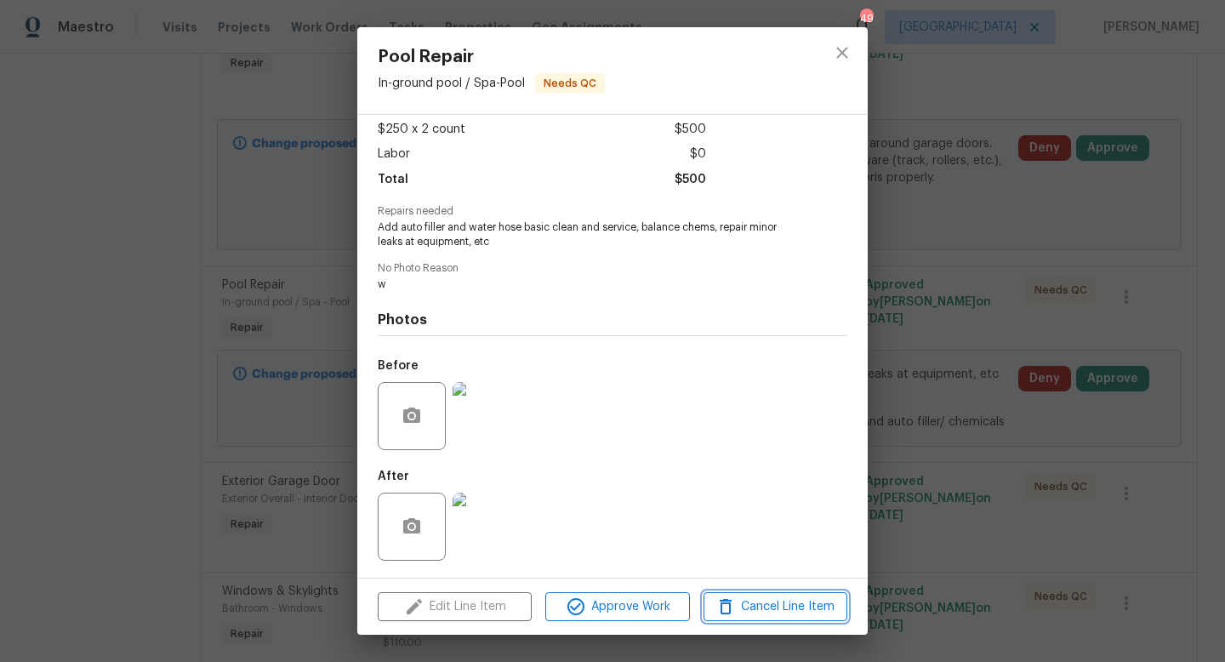
click at [804, 612] on span "Cancel Line Item" at bounding box center [776, 606] width 134 height 21
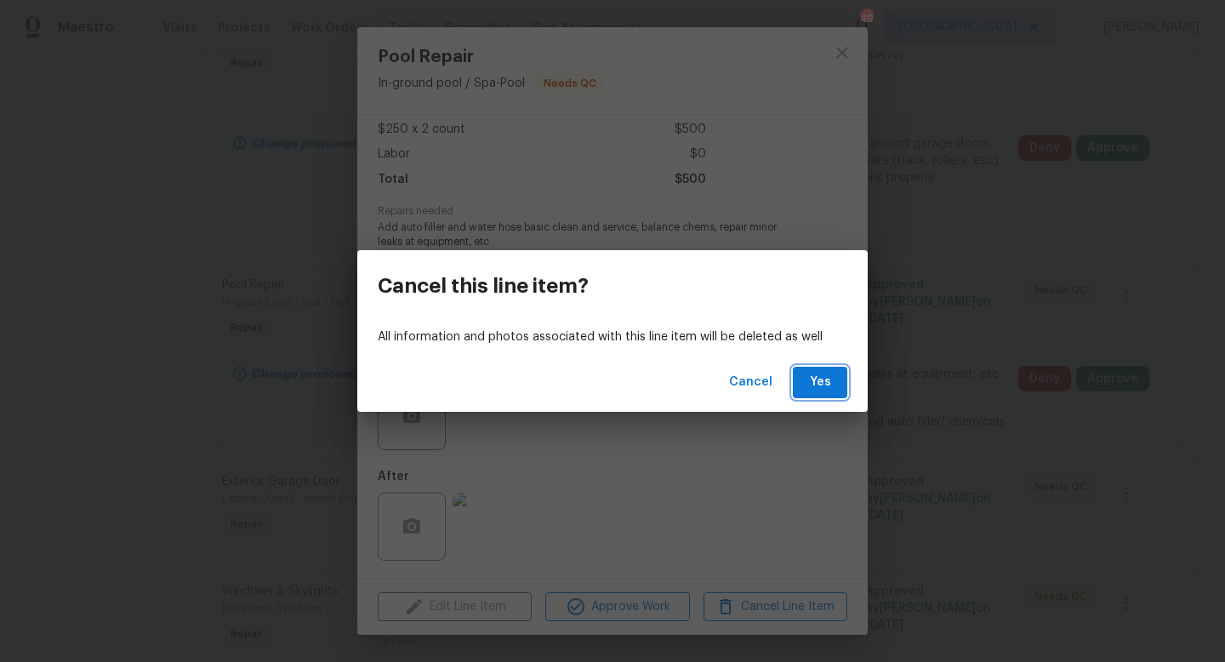
click at [818, 377] on span "Yes" at bounding box center [819, 382] width 27 height 21
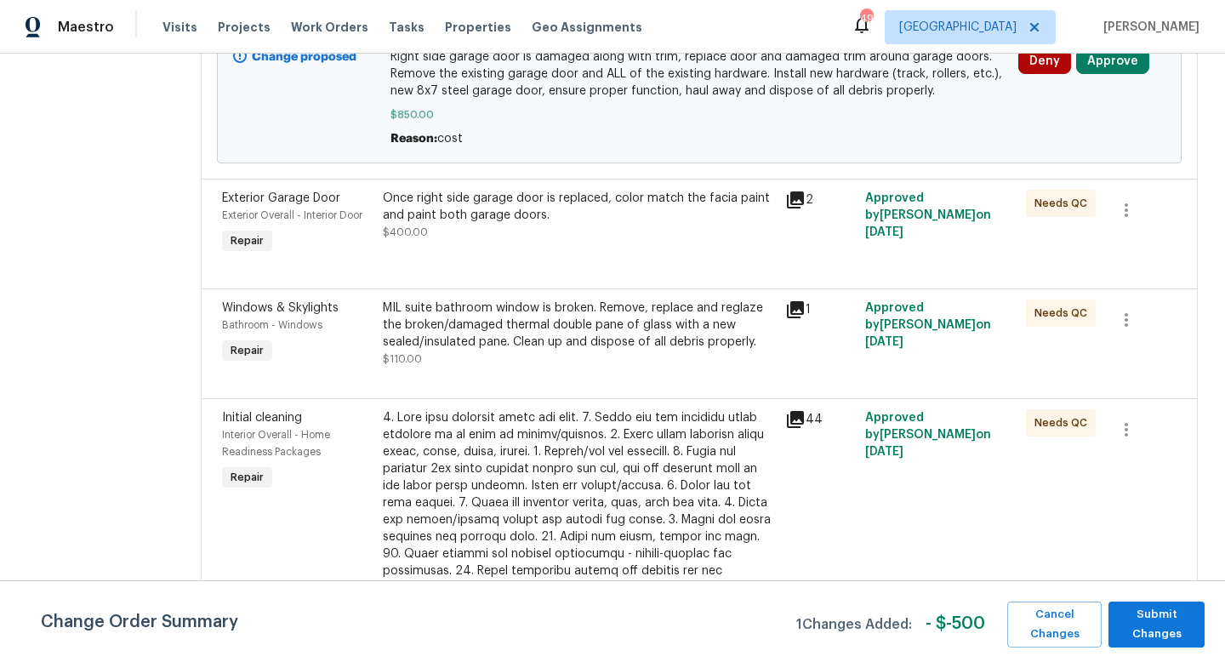
scroll to position [0, 0]
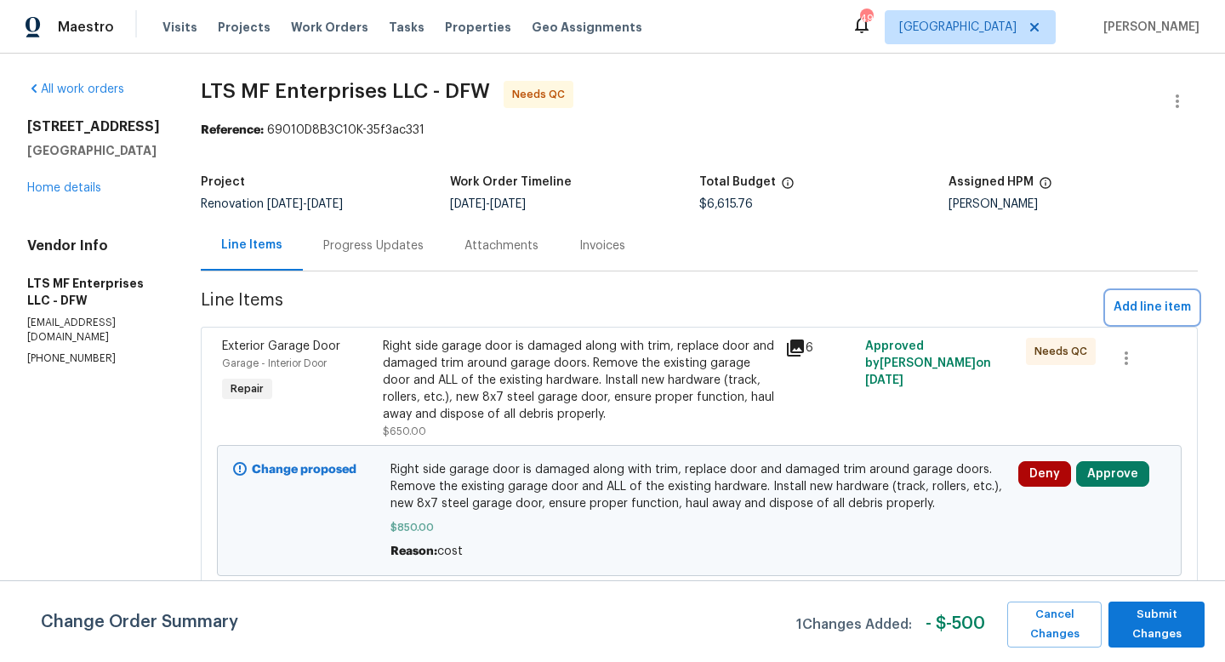
click at [1127, 310] on span "Add line item" at bounding box center [1151, 307] width 77 height 21
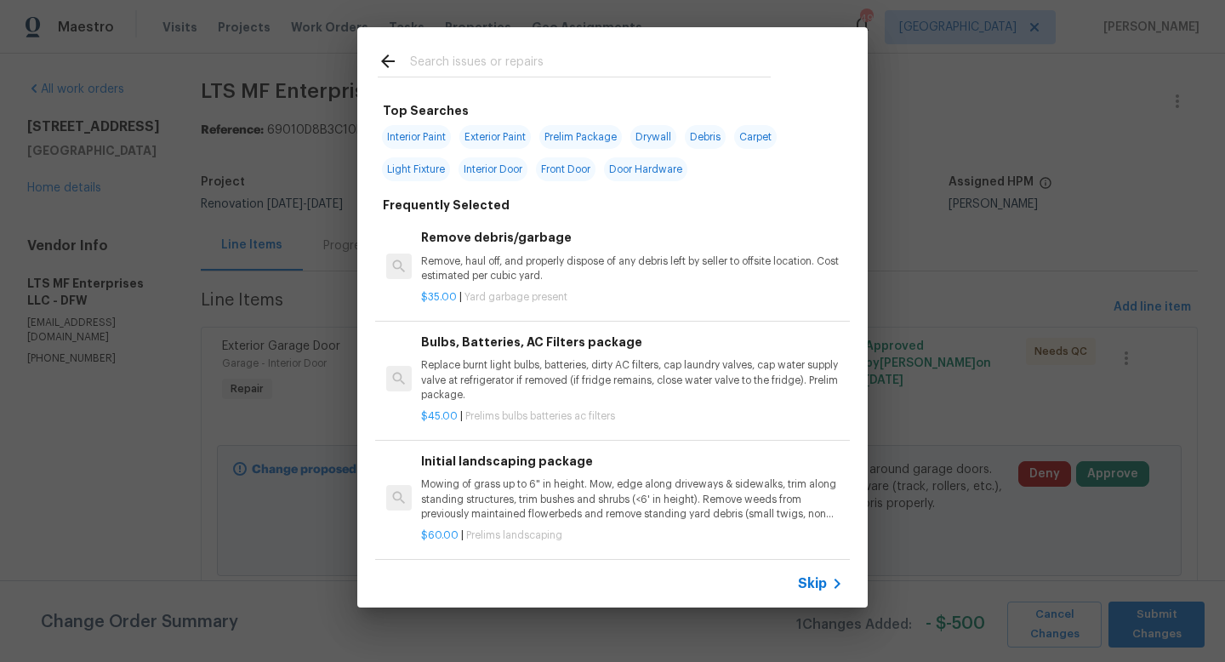
click at [804, 590] on span "Skip" at bounding box center [812, 583] width 29 height 17
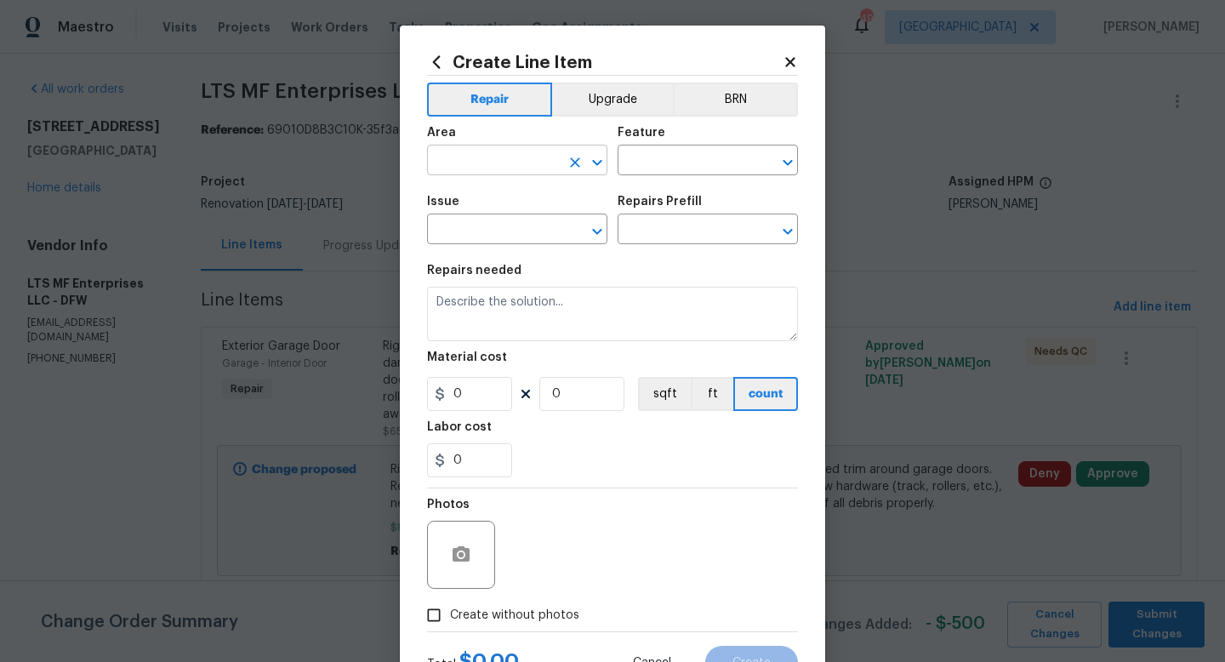
click at [492, 160] on input "text" at bounding box center [493, 162] width 133 height 26
click at [509, 208] on li "In-ground pool / Spa" at bounding box center [517, 200] width 180 height 28
type input "In-ground pool / Spa"
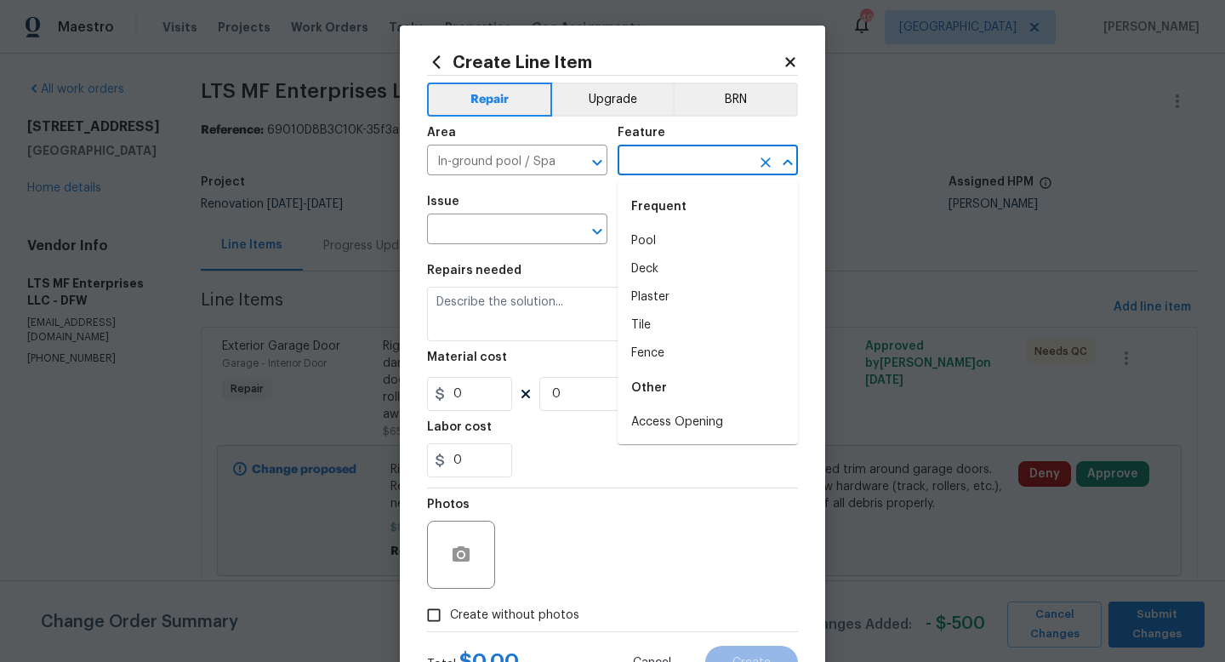
click at [675, 173] on input "text" at bounding box center [684, 162] width 133 height 26
click at [668, 236] on li "Pool" at bounding box center [708, 241] width 180 height 28
type input "Pool"
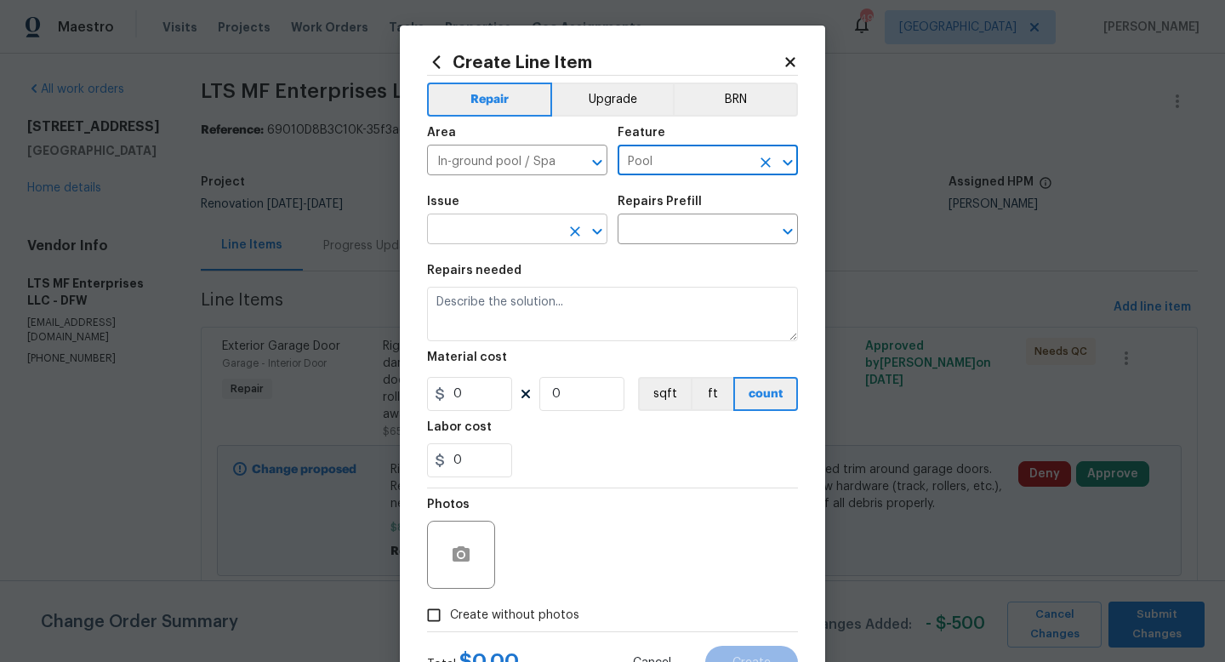
click at [531, 228] on input "text" at bounding box center [493, 231] width 133 height 26
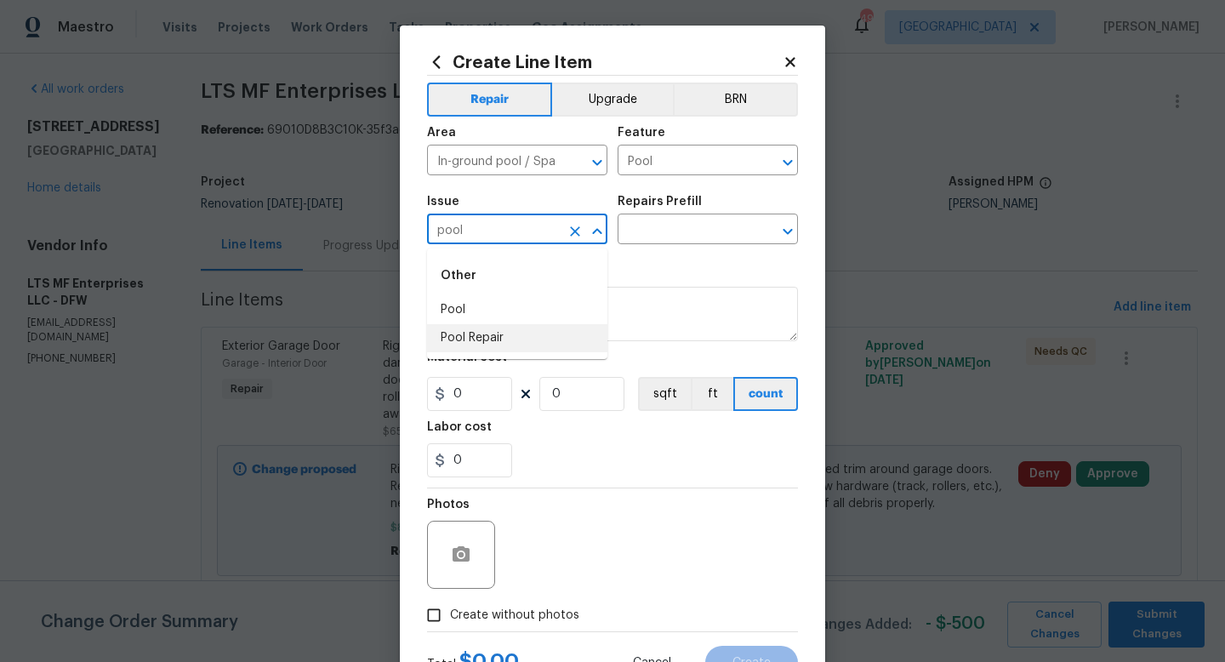
click at [514, 352] on ul "Other Pool Pool Repair" at bounding box center [517, 303] width 180 height 111
click at [514, 348] on li "Pool Repair" at bounding box center [517, 338] width 180 height 28
type input "Pool Repair"
click at [679, 245] on div "Issue Pool Repair ​ Repairs Prefill ​" at bounding box center [612, 219] width 371 height 69
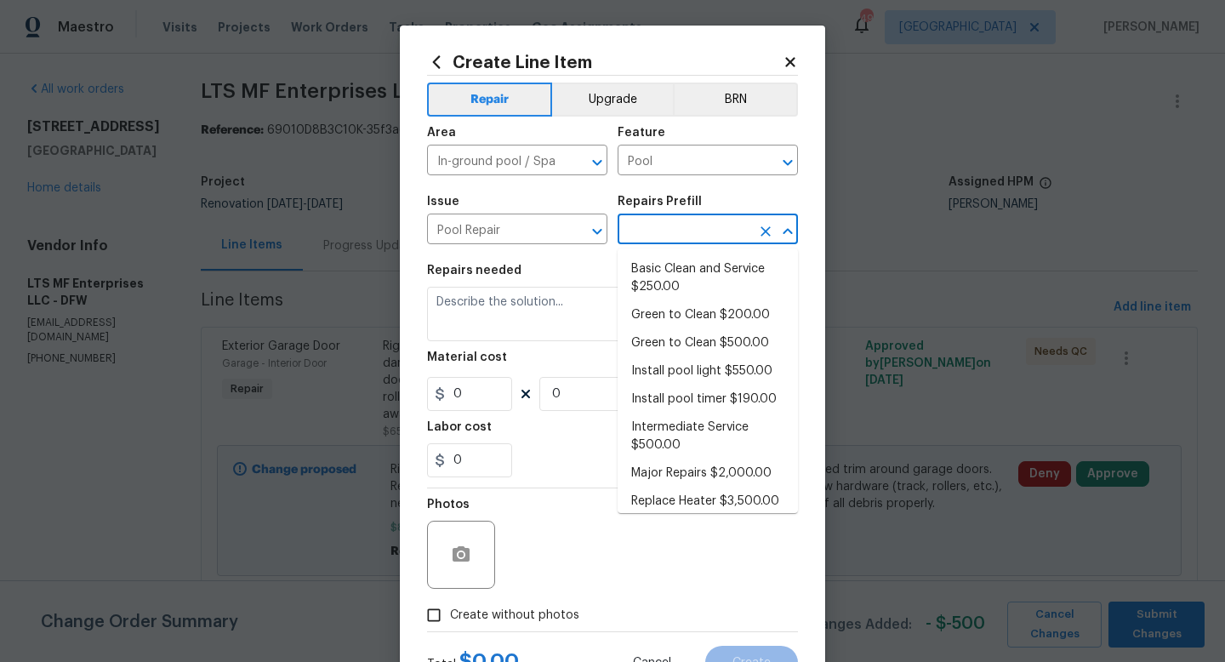
click at [679, 239] on input "text" at bounding box center [684, 231] width 133 height 26
click at [675, 267] on li "Basic Clean and Service $250.00" at bounding box center [708, 278] width 180 height 46
type input "Basic Clean and Service $250.00"
type textarea "basic clean and service, balance chems, repair minor leaks at equipment, etc"
type input "250"
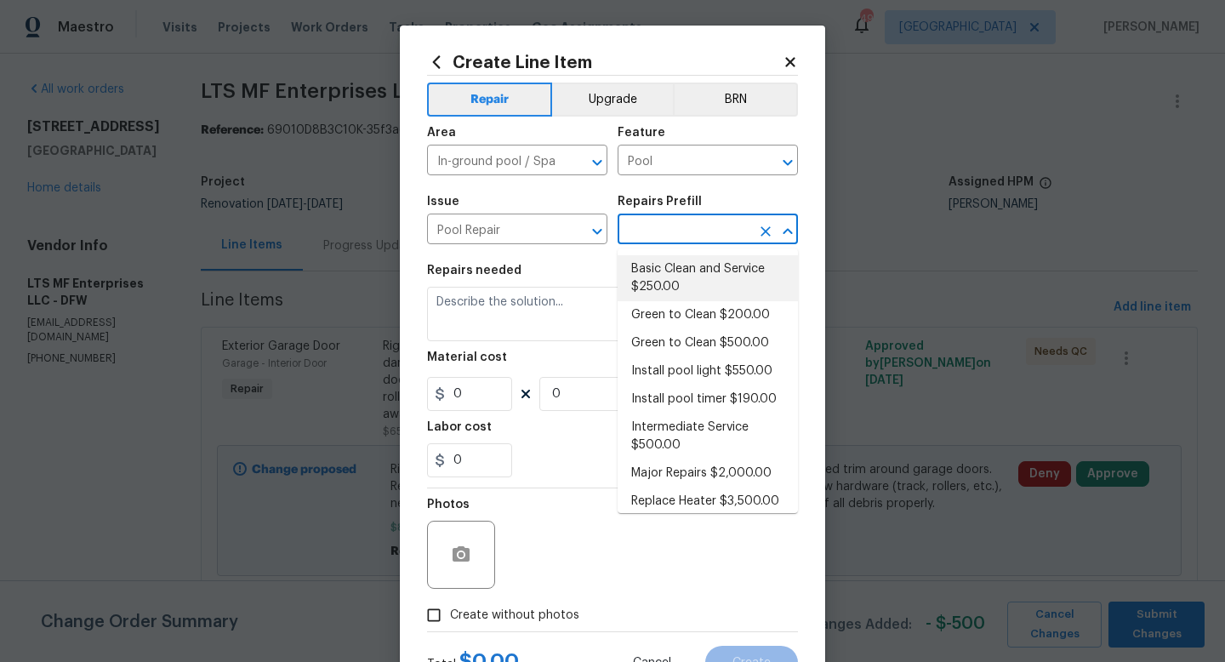
type input "1"
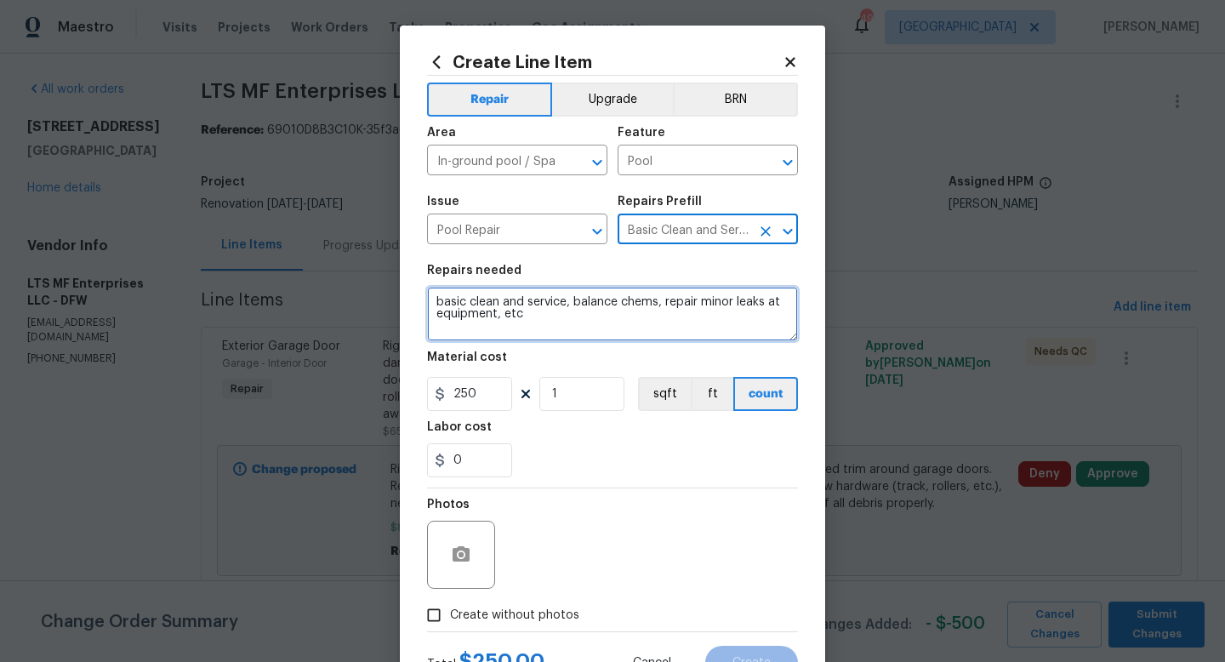
click at [533, 317] on textarea "basic clean and service, balance chems, repair minor leaks at equipment, etc" at bounding box center [612, 314] width 371 height 54
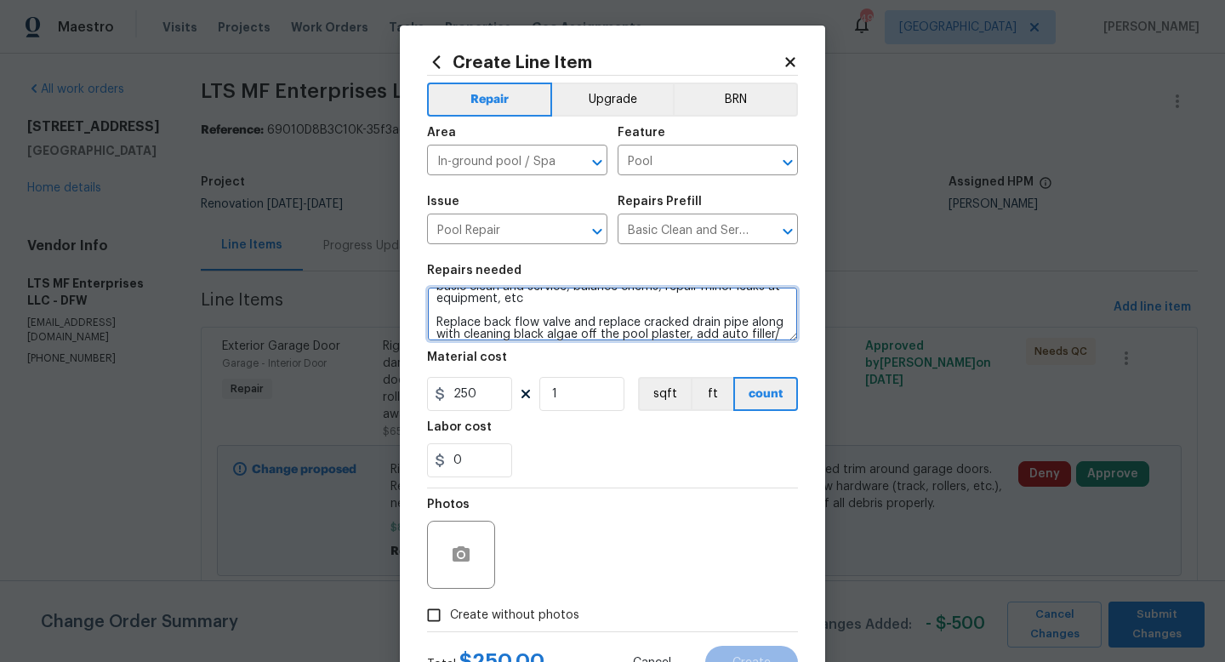
scroll to position [27, 0]
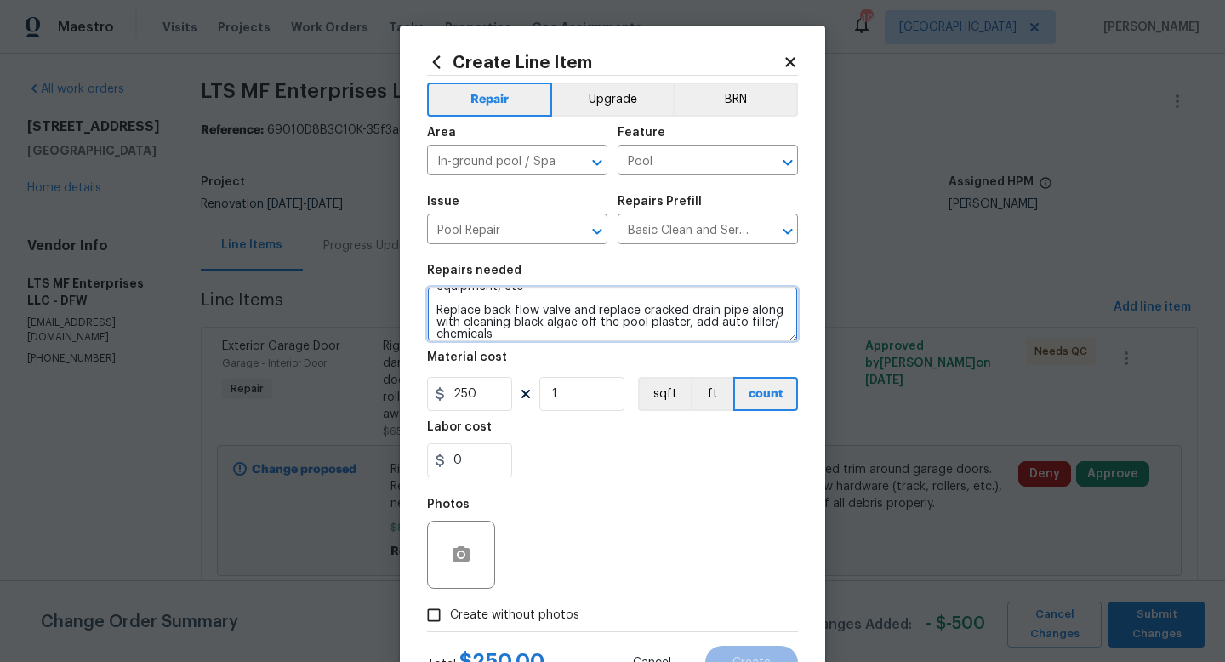
type textarea "basic clean and service, balance chems, repair minor leaks at equipment, etc Re…"
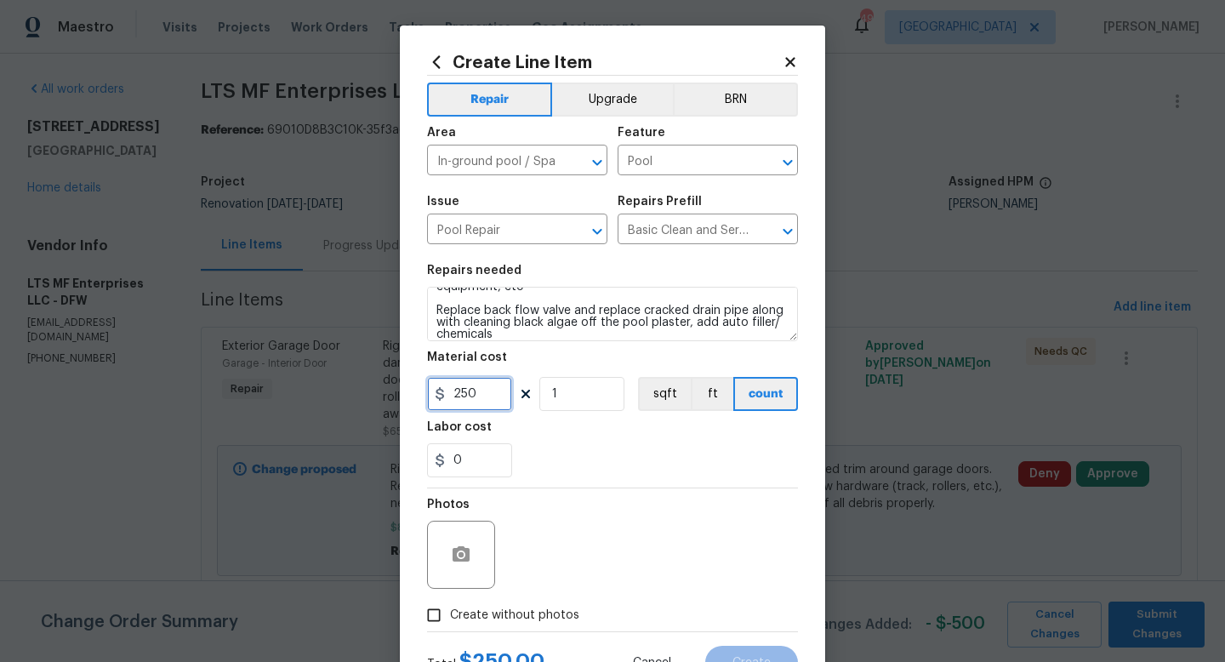
click at [498, 393] on input "250" at bounding box center [469, 394] width 85 height 34
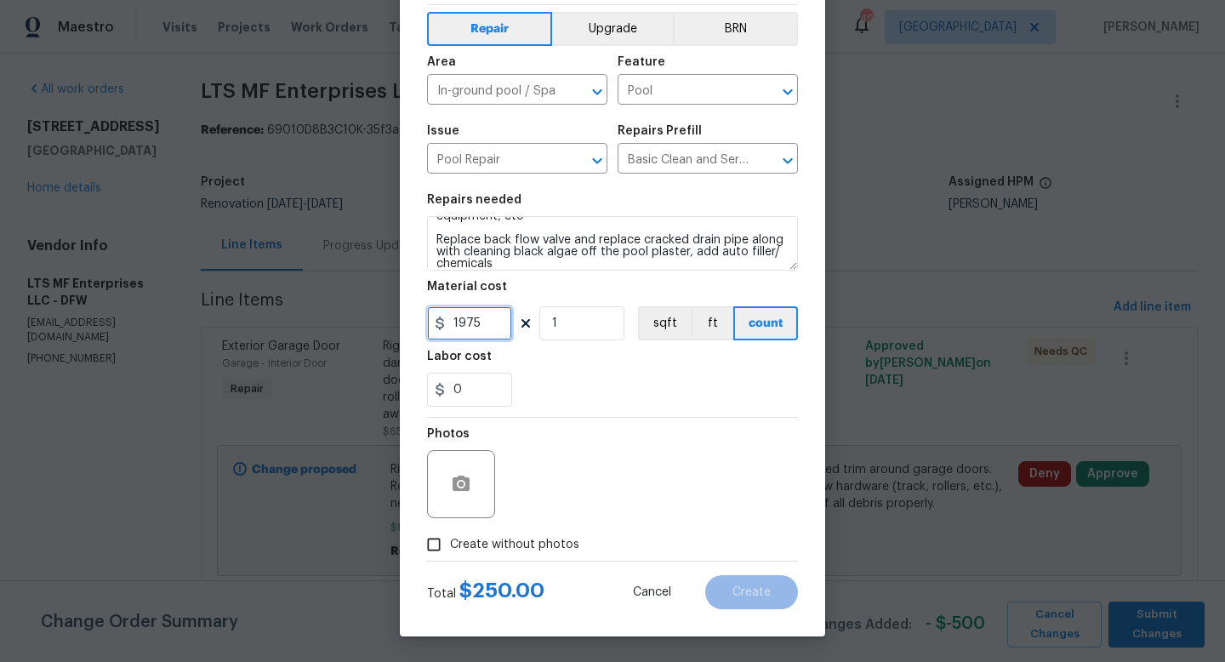
type input "1975"
click at [507, 541] on span "Create without photos" at bounding box center [514, 545] width 129 height 18
click at [450, 541] on input "Create without photos" at bounding box center [434, 544] width 32 height 32
checkbox input "true"
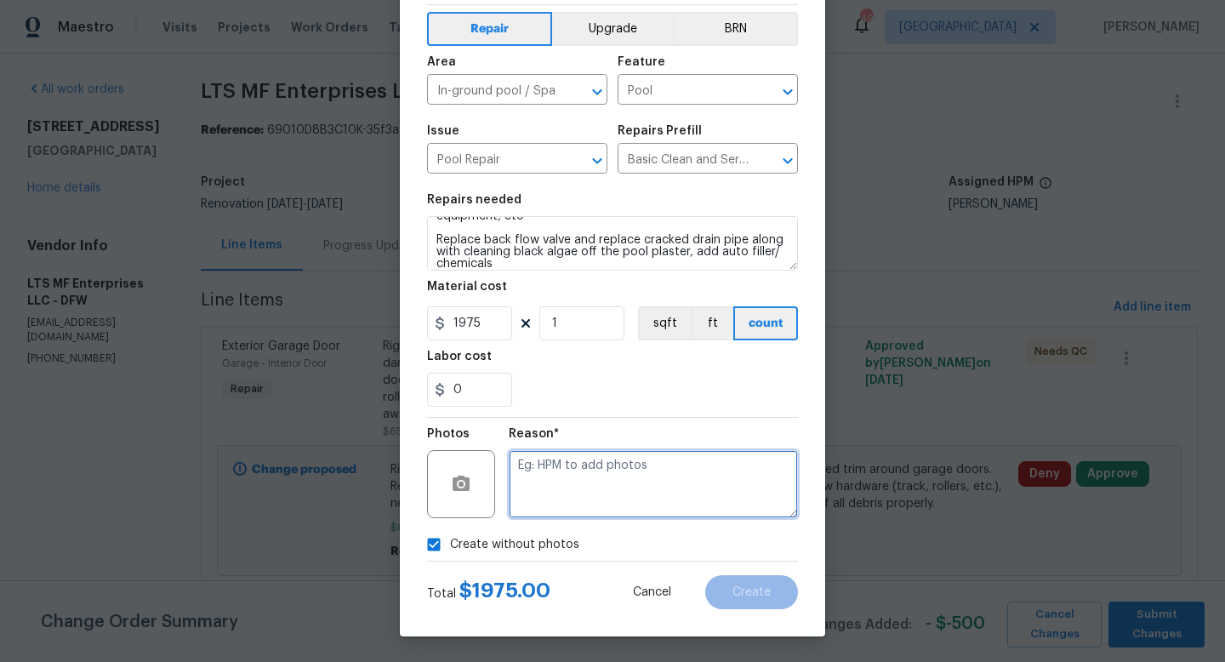
click at [567, 483] on textarea at bounding box center [653, 484] width 289 height 68
type textarea "w"
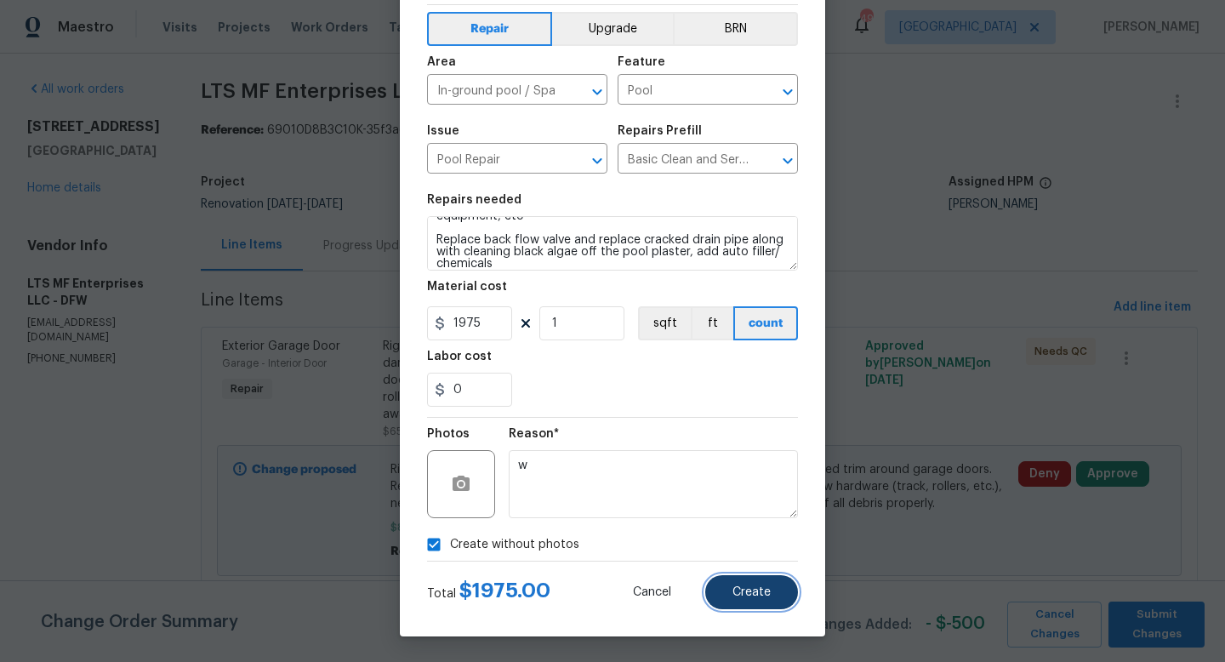
click at [754, 593] on span "Create" at bounding box center [751, 592] width 38 height 13
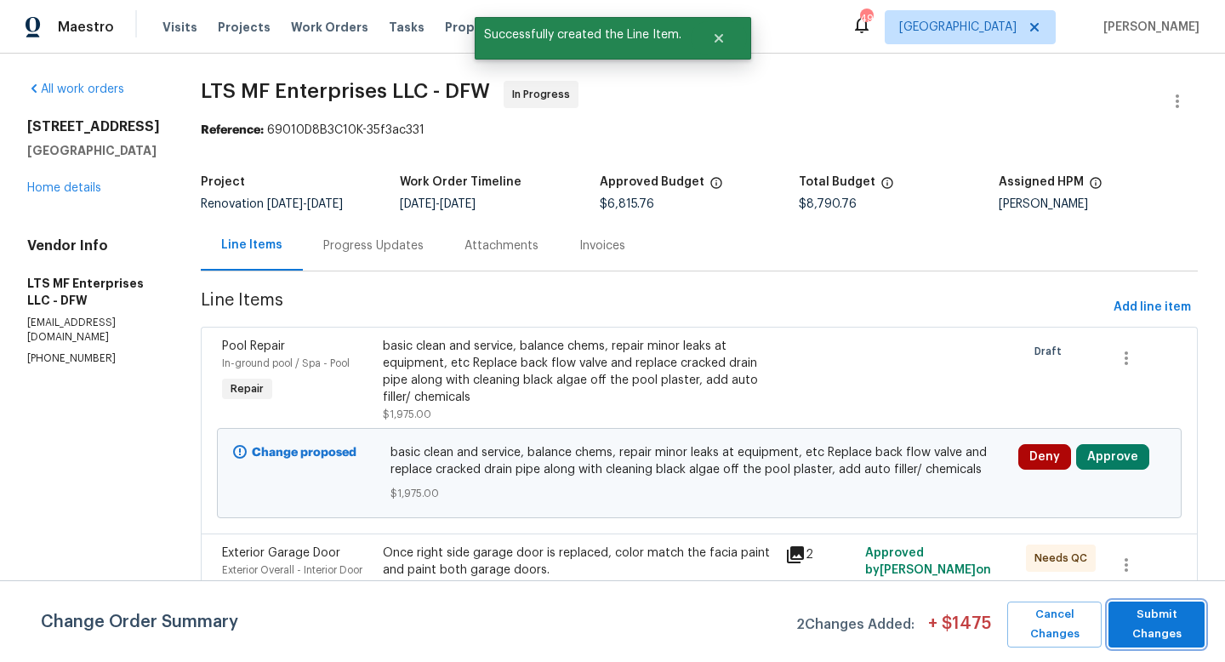
click at [1156, 629] on span "Submit Changes" at bounding box center [1156, 624] width 79 height 39
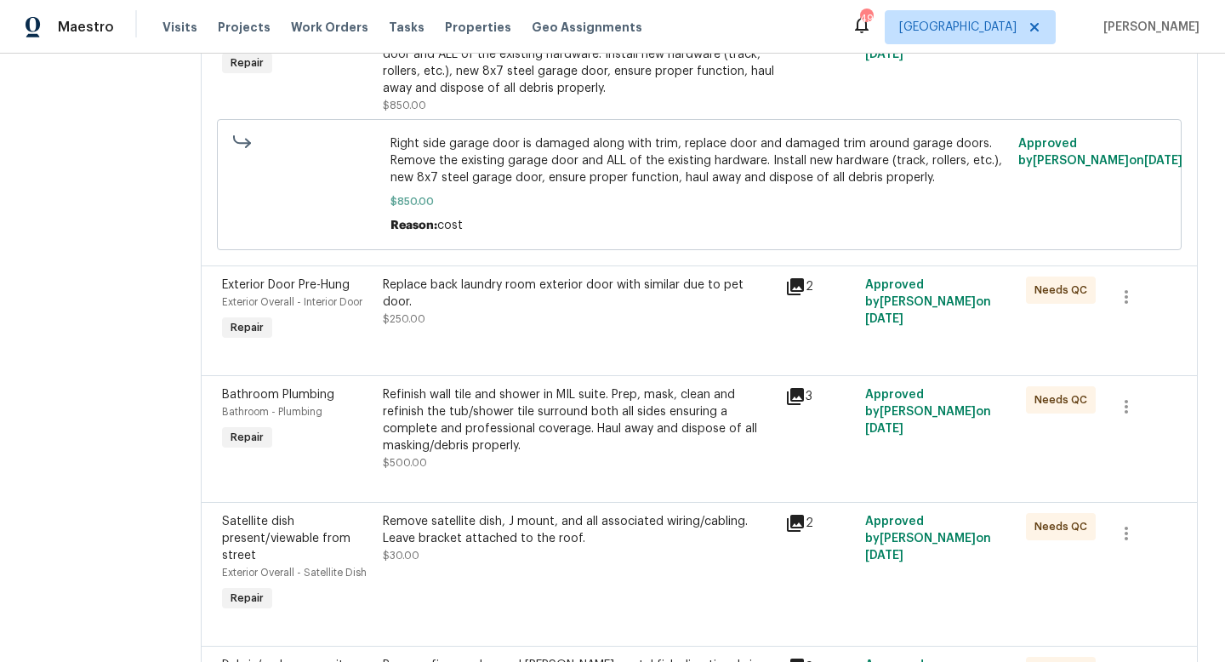
scroll to position [1399, 0]
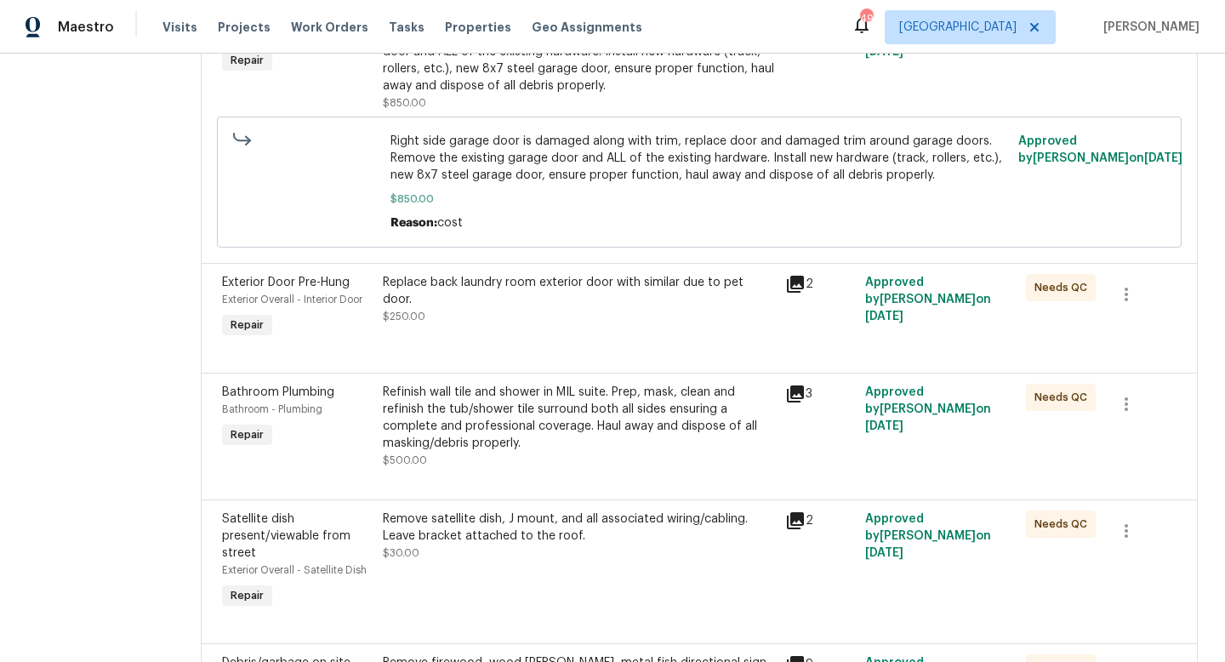
click at [479, 274] on div "Replace back laundry room exterior door with similar due to pet door. $250.00" at bounding box center [579, 299] width 392 height 51
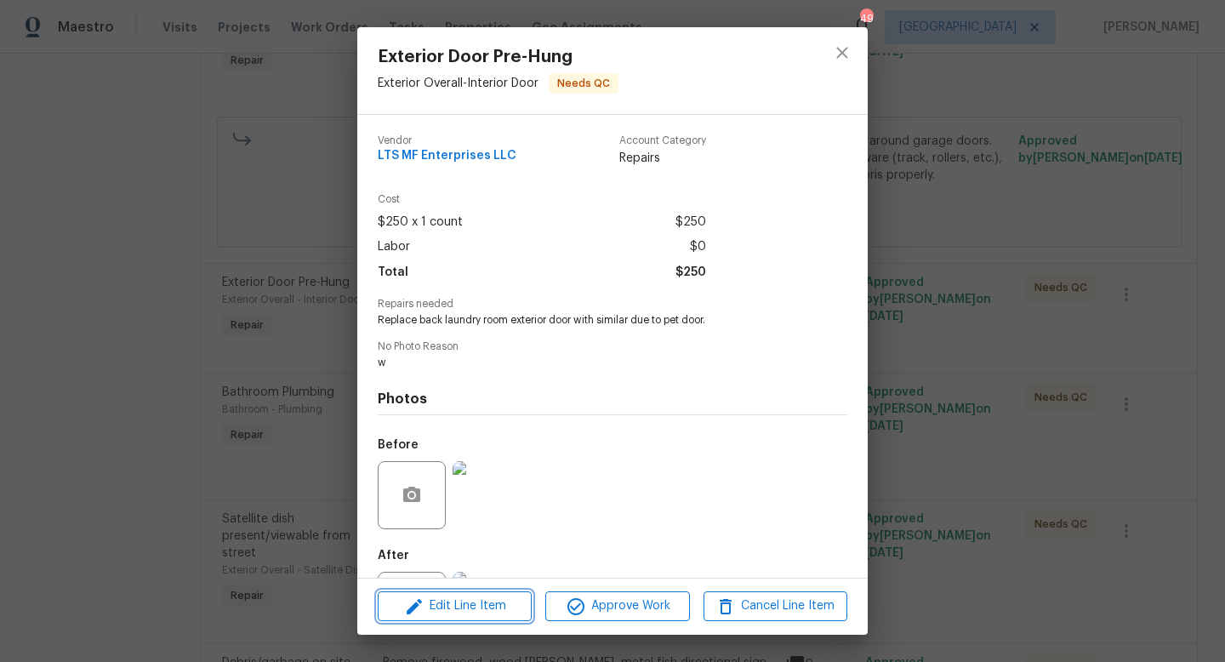
click at [473, 606] on span "Edit Line Item" at bounding box center [455, 605] width 144 height 21
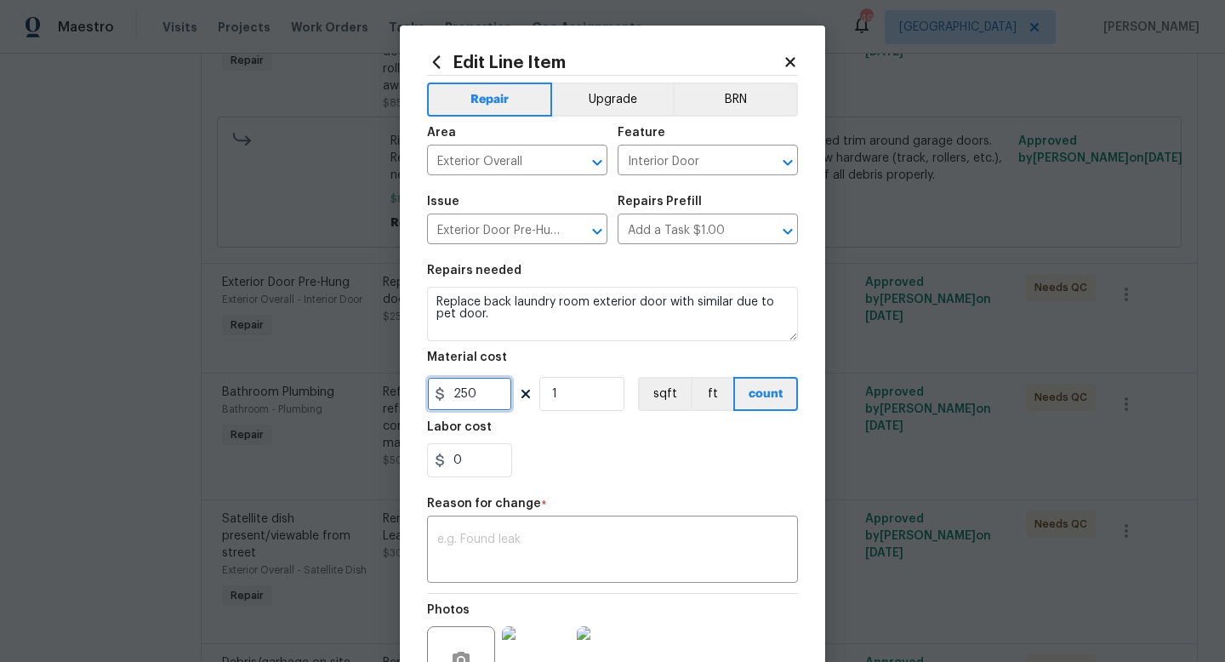
click at [462, 395] on input "250" at bounding box center [469, 394] width 85 height 34
type input "350"
click at [556, 535] on textarea at bounding box center [612, 551] width 350 height 36
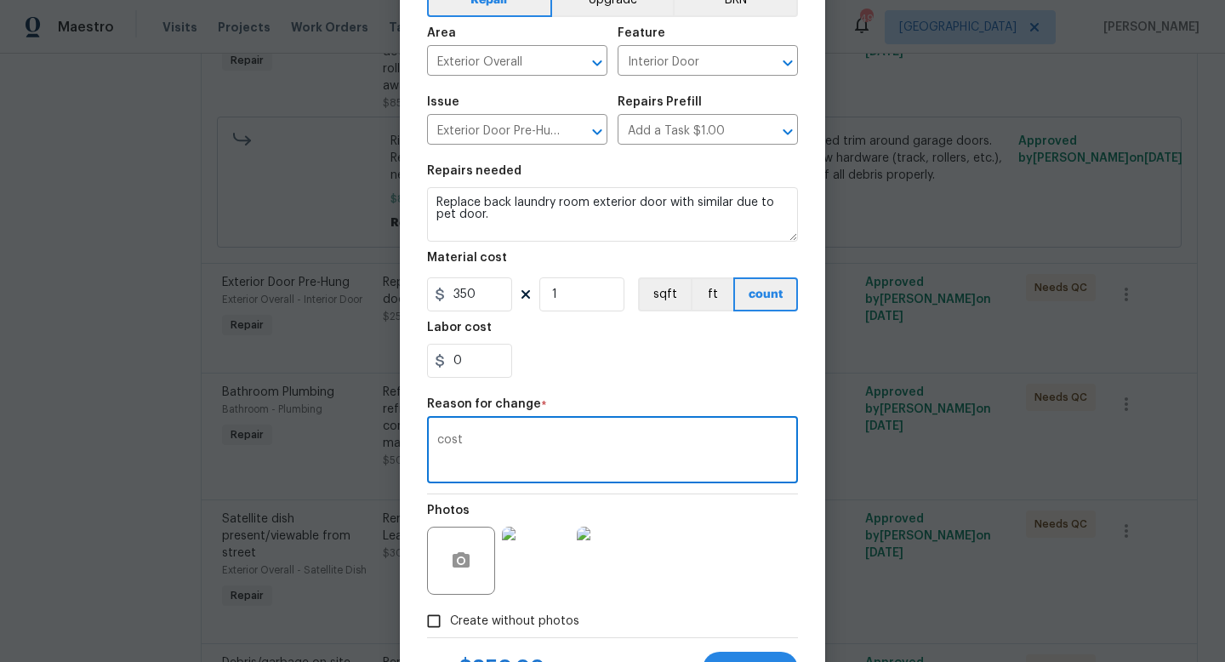
scroll to position [177, 0]
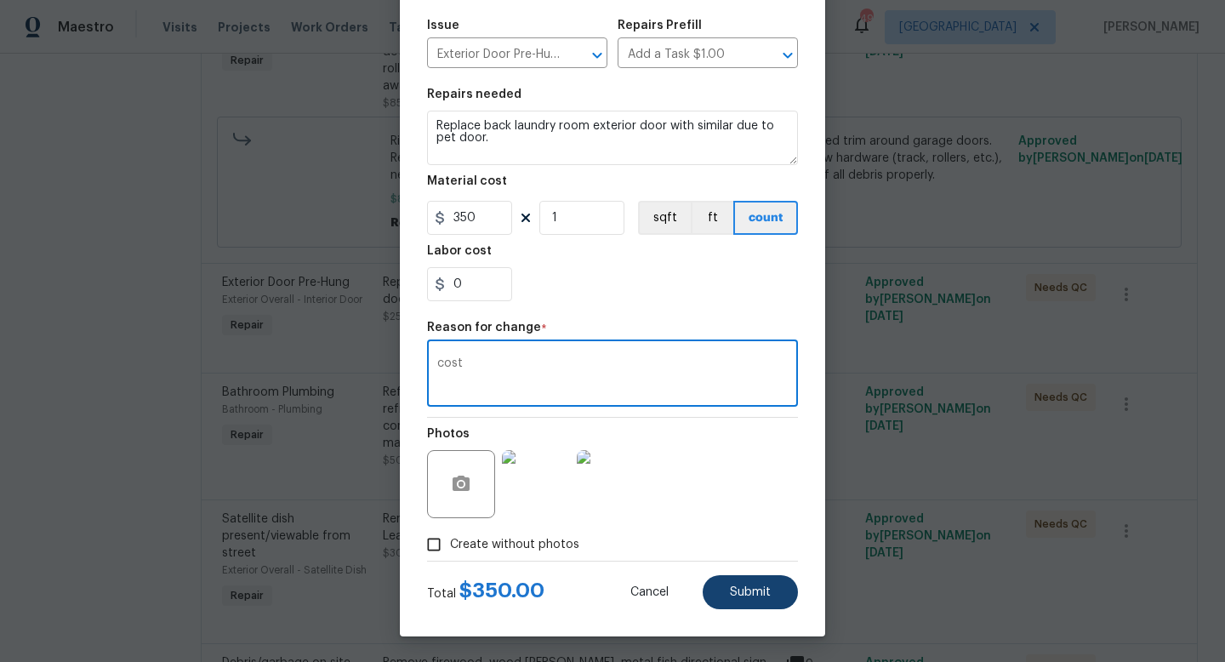
type textarea "cost"
click at [761, 598] on span "Submit" at bounding box center [750, 592] width 41 height 13
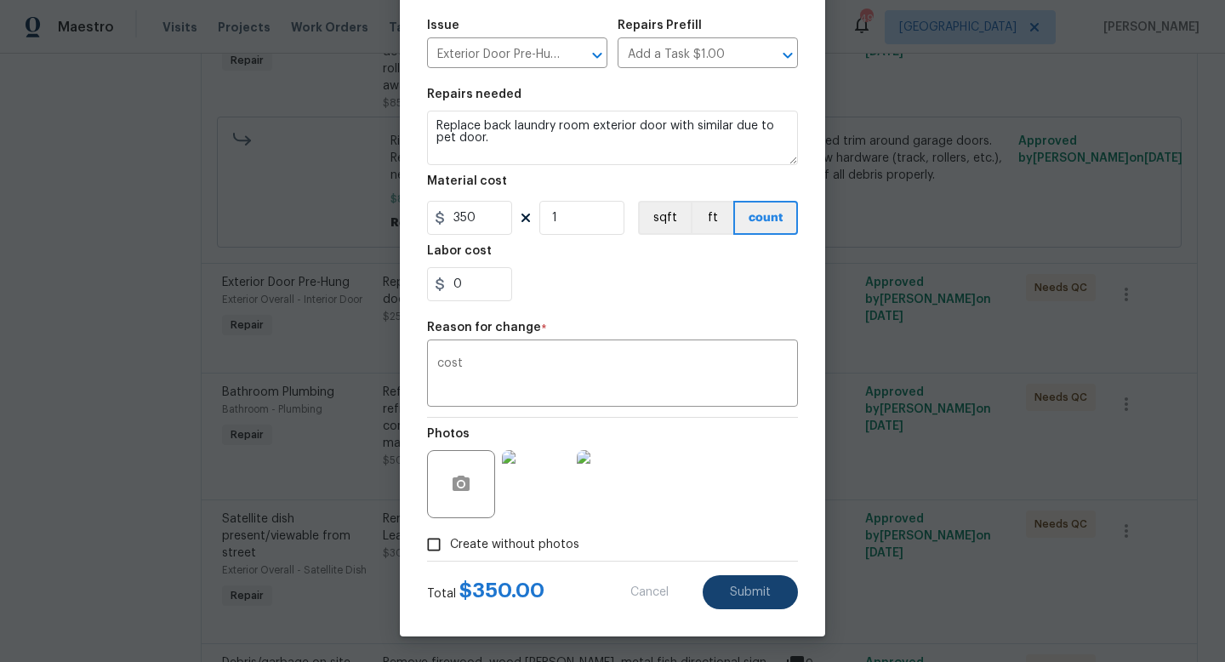
type input "250"
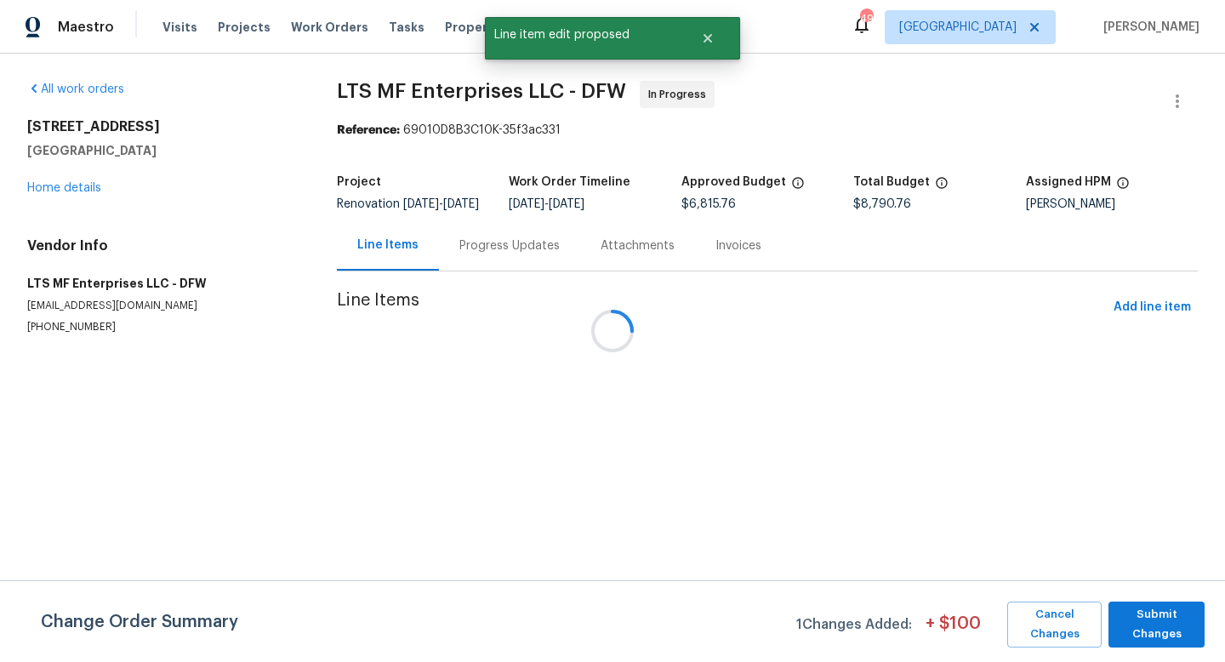
scroll to position [0, 0]
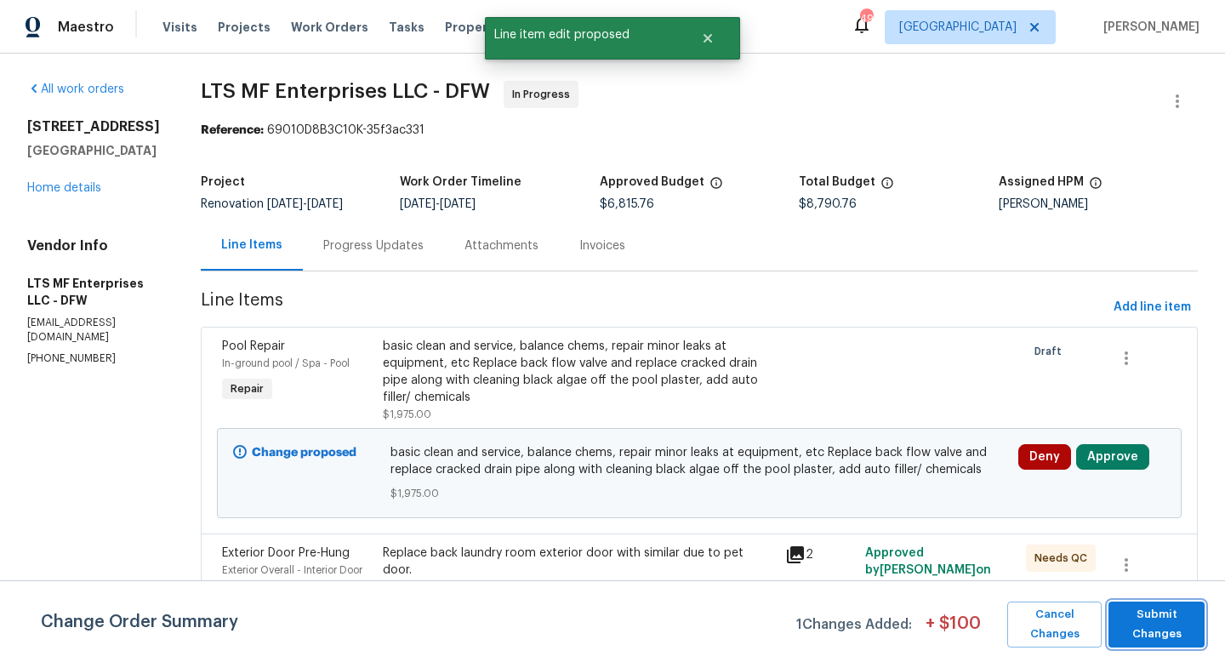
click at [1151, 617] on span "Submit Changes" at bounding box center [1156, 624] width 79 height 39
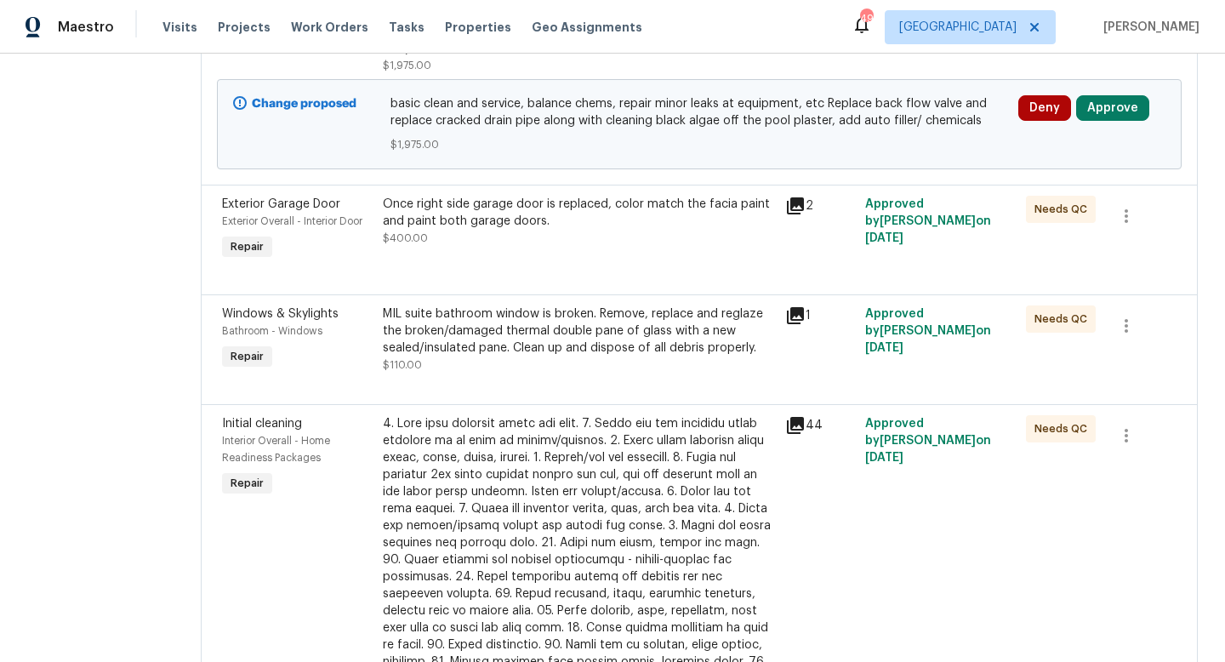
scroll to position [344, 0]
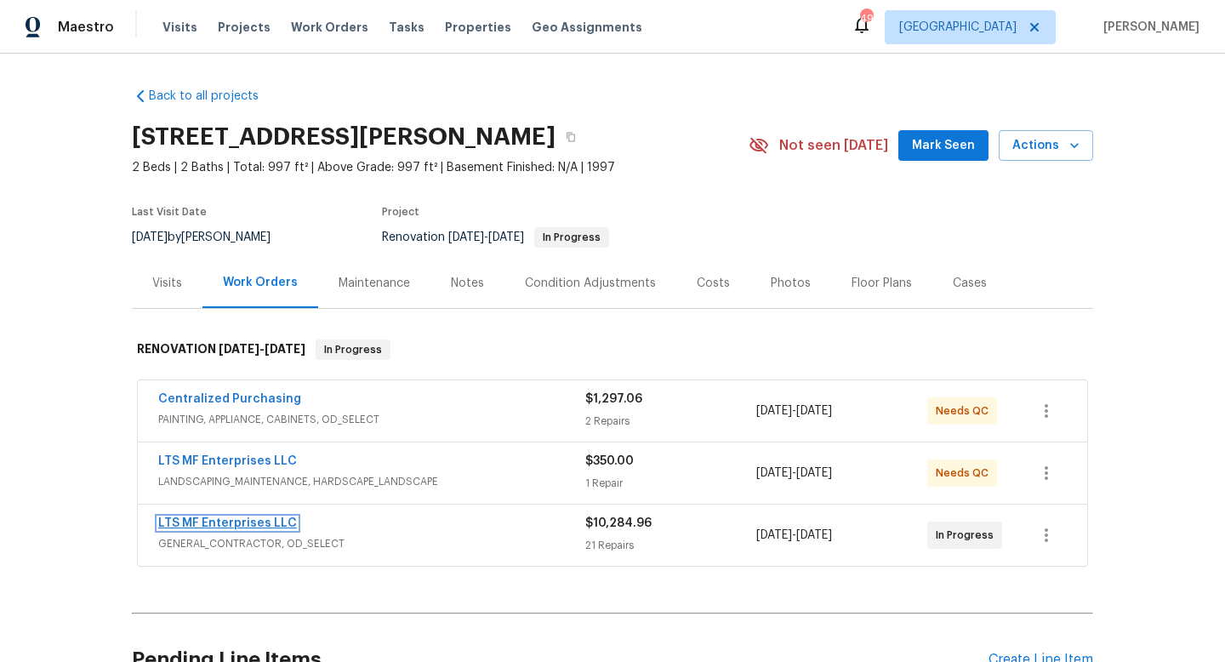
click at [244, 521] on link "LTS MF Enterprises LLC" at bounding box center [227, 523] width 139 height 12
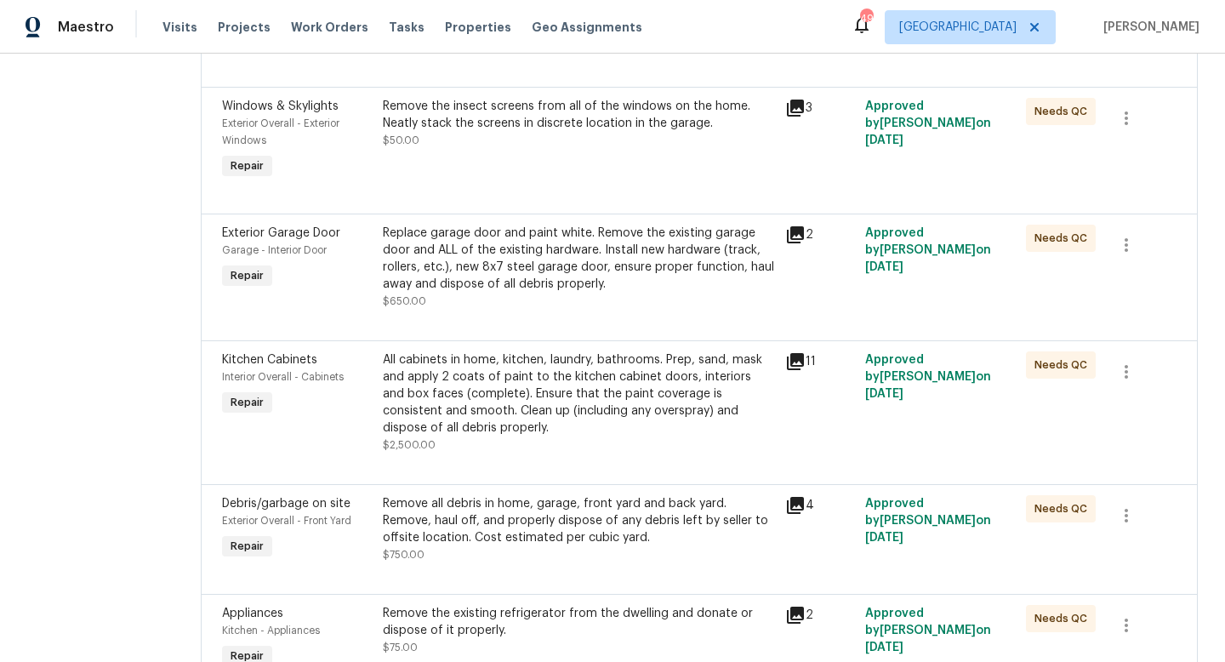
scroll to position [788, 0]
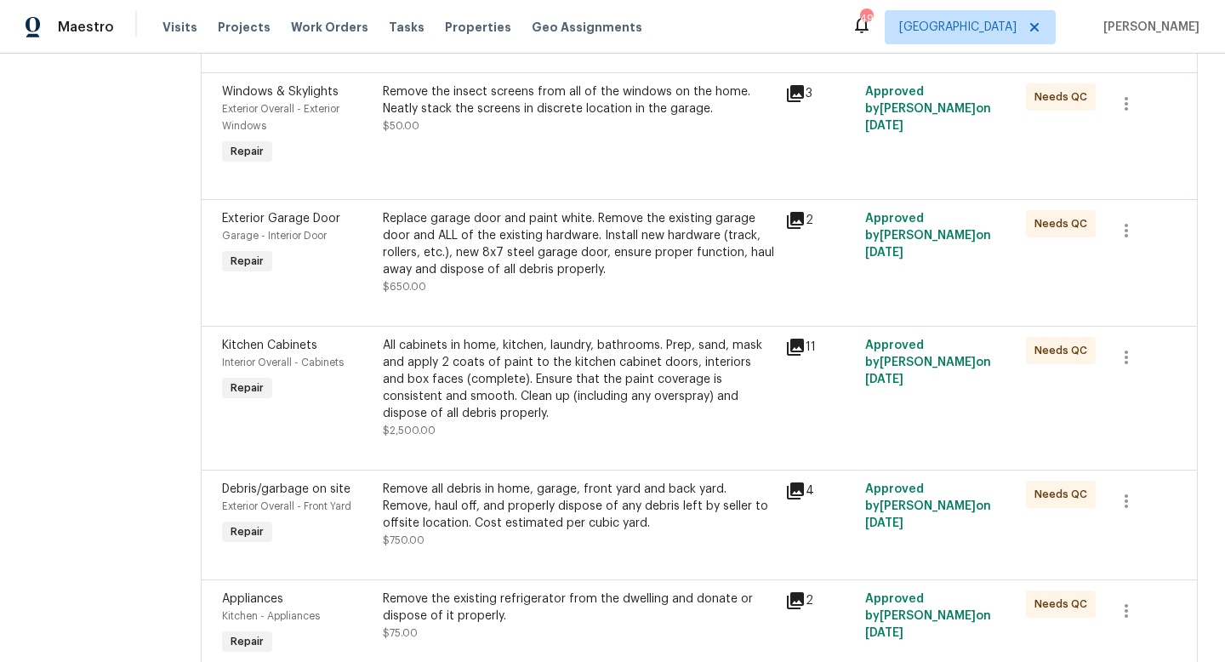
click at [503, 254] on div "Replace garage door and paint white. Remove the existing garage door and ALL of…" at bounding box center [579, 244] width 392 height 68
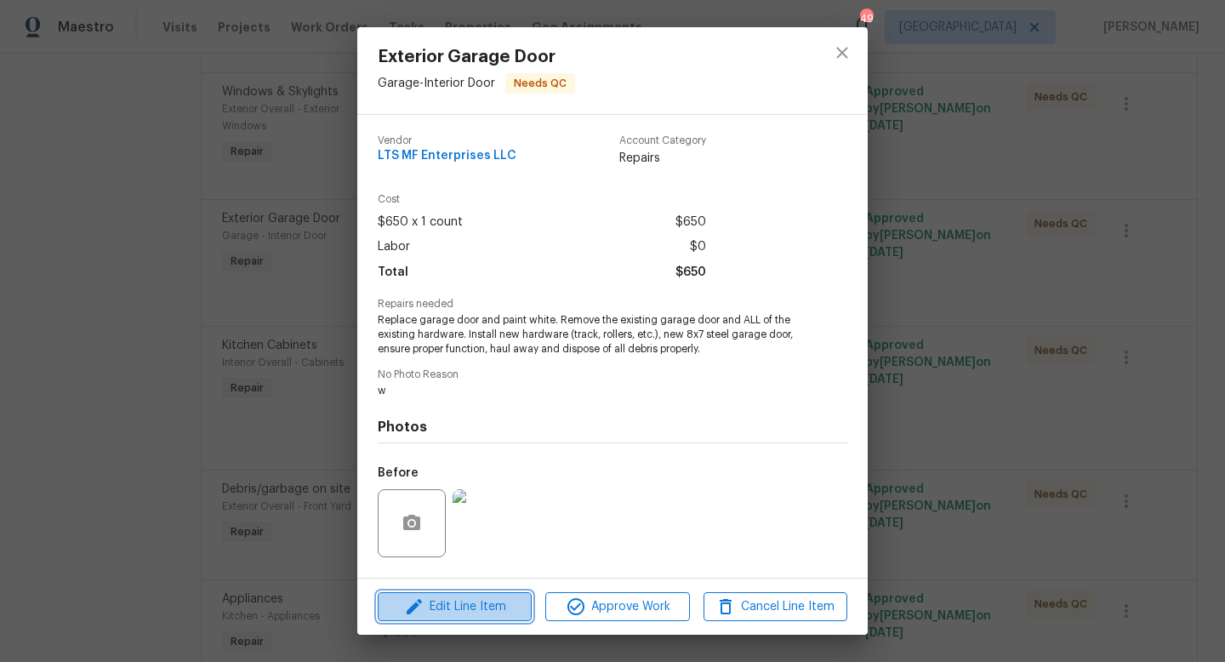
click at [467, 612] on span "Edit Line Item" at bounding box center [455, 606] width 144 height 21
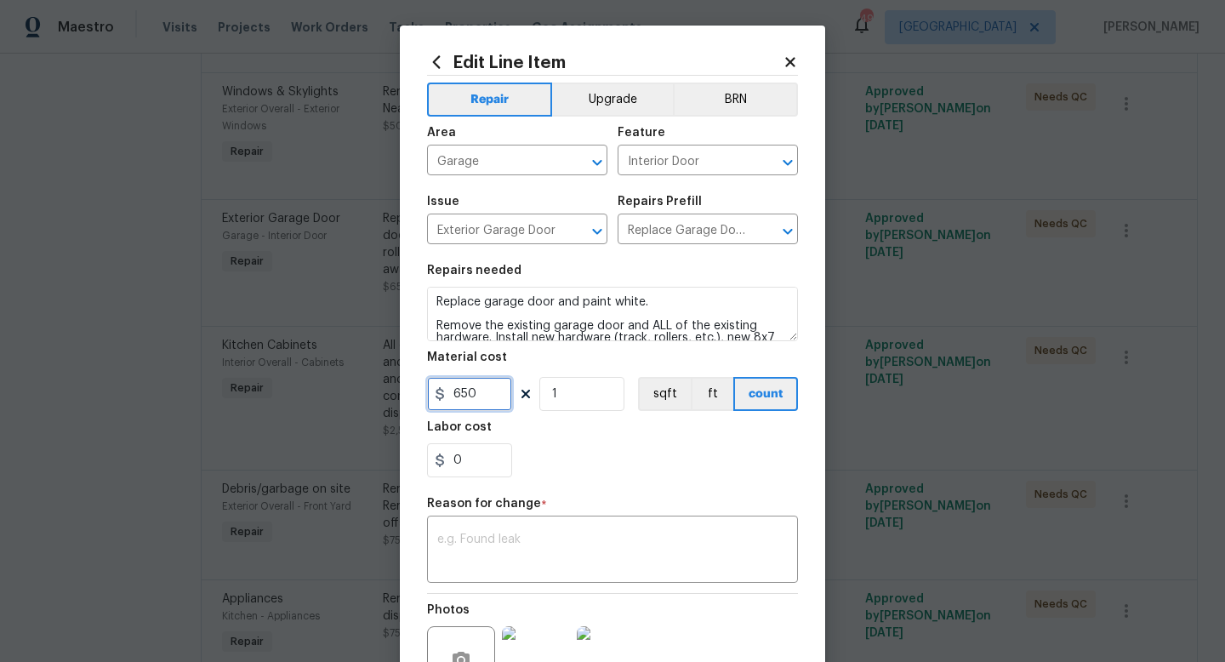
click at [484, 394] on input "650" at bounding box center [469, 394] width 85 height 34
type input "850"
click at [508, 547] on textarea at bounding box center [612, 551] width 350 height 36
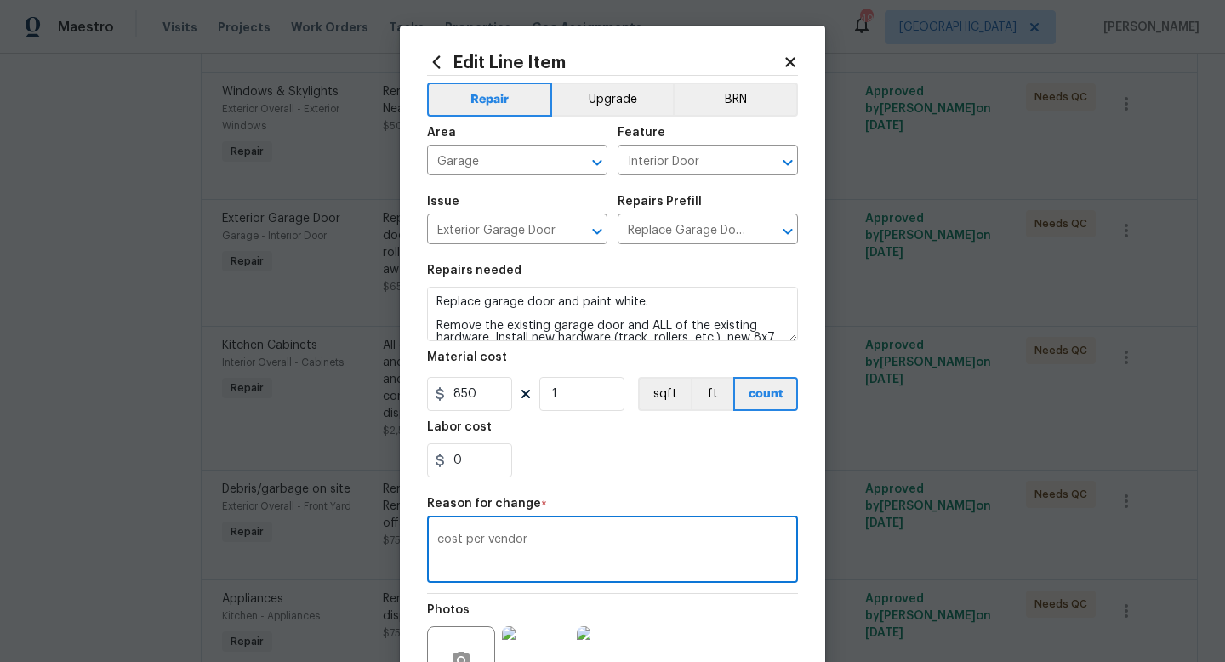
scroll to position [177, 0]
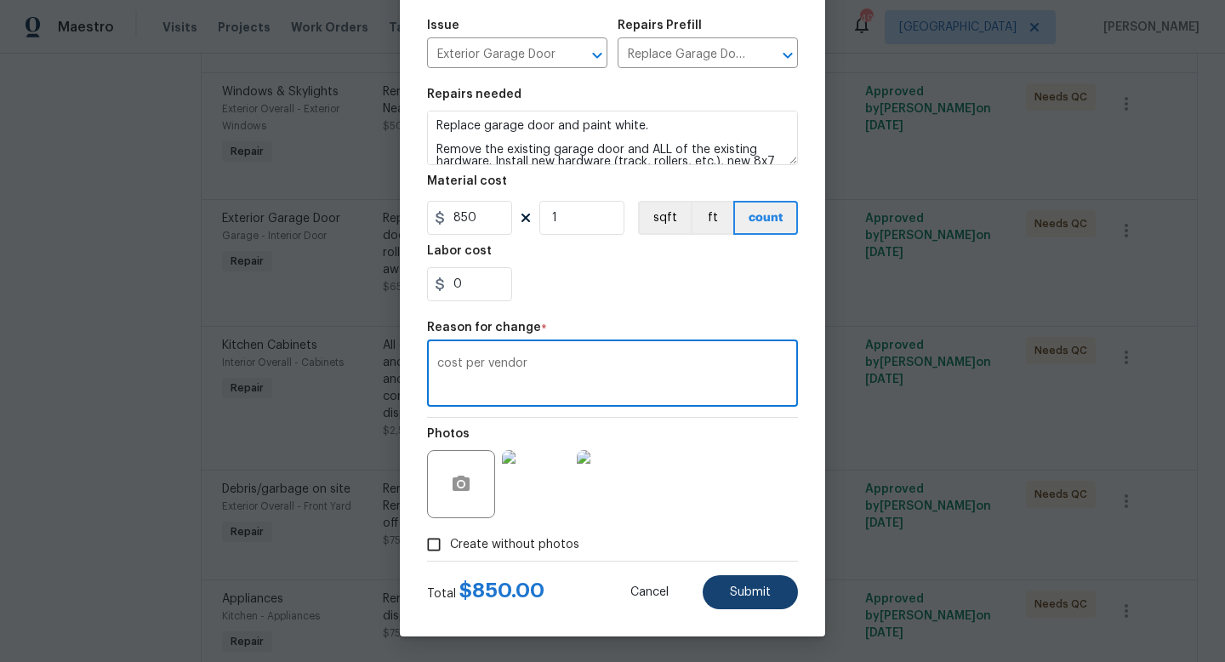
type textarea "cost per vendor"
click at [732, 586] on span "Submit" at bounding box center [750, 592] width 41 height 13
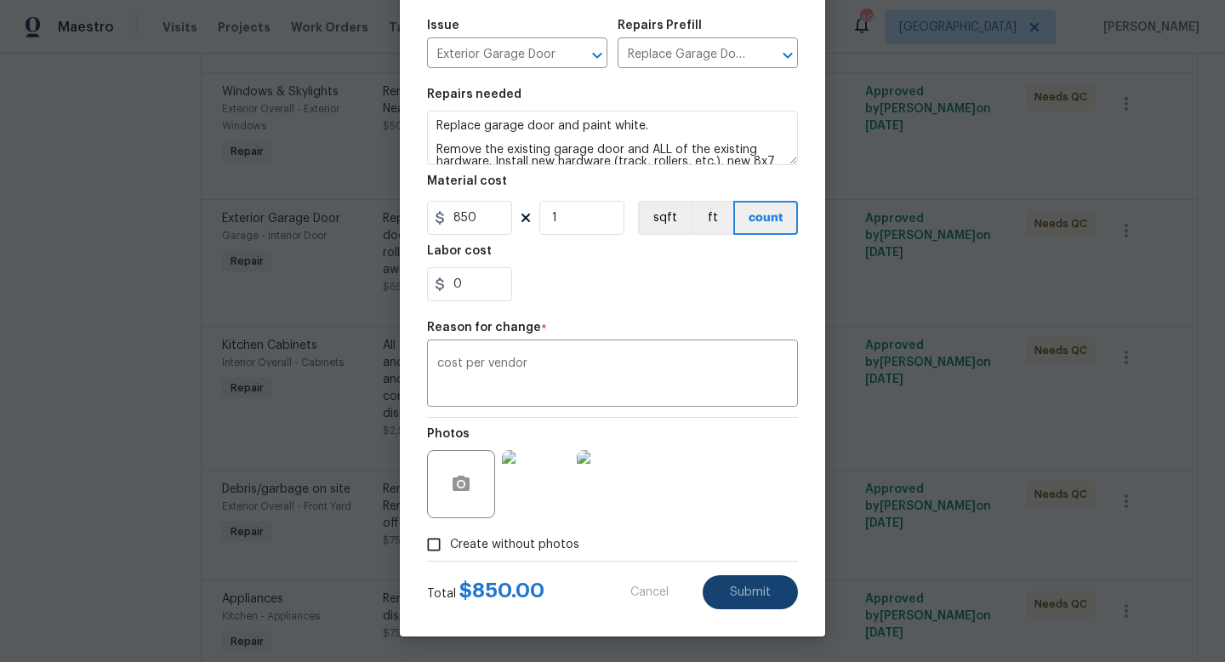
type input "650"
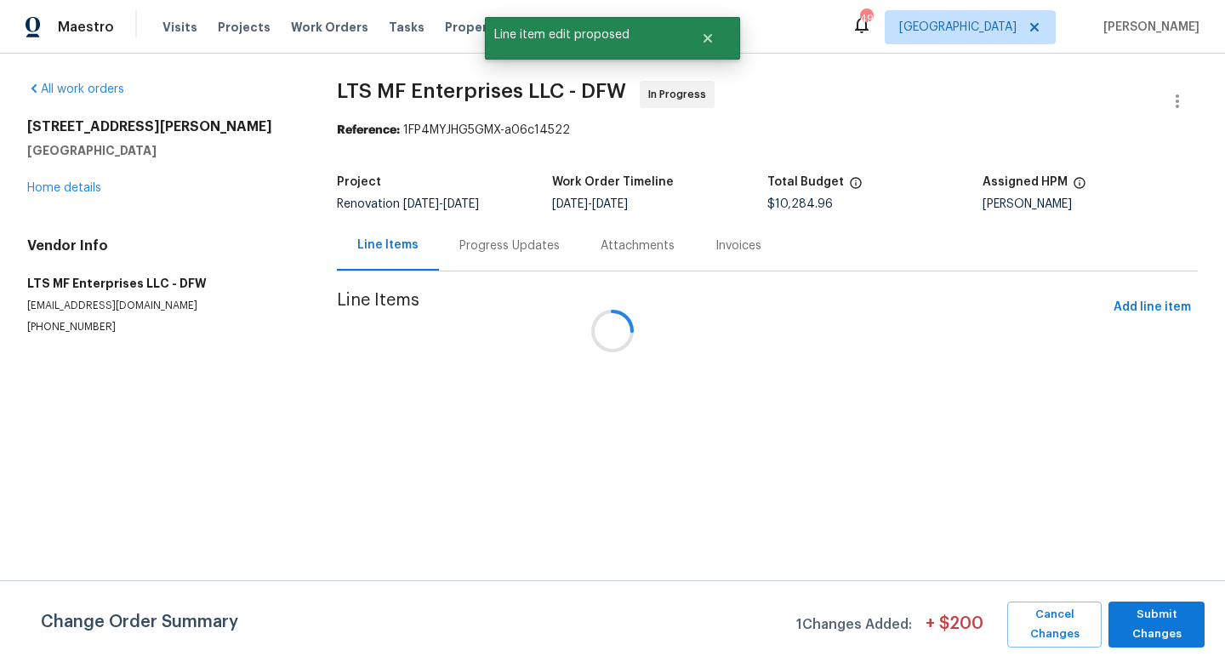
scroll to position [0, 0]
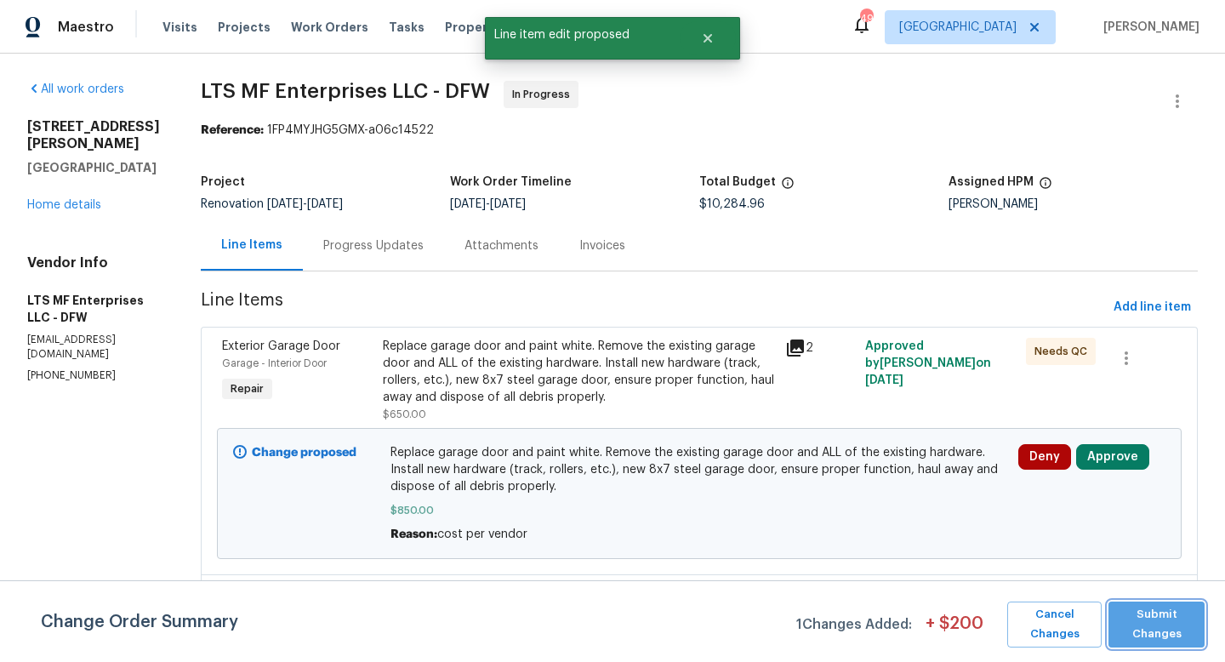
click at [1146, 641] on span "Submit Changes" at bounding box center [1156, 624] width 79 height 39
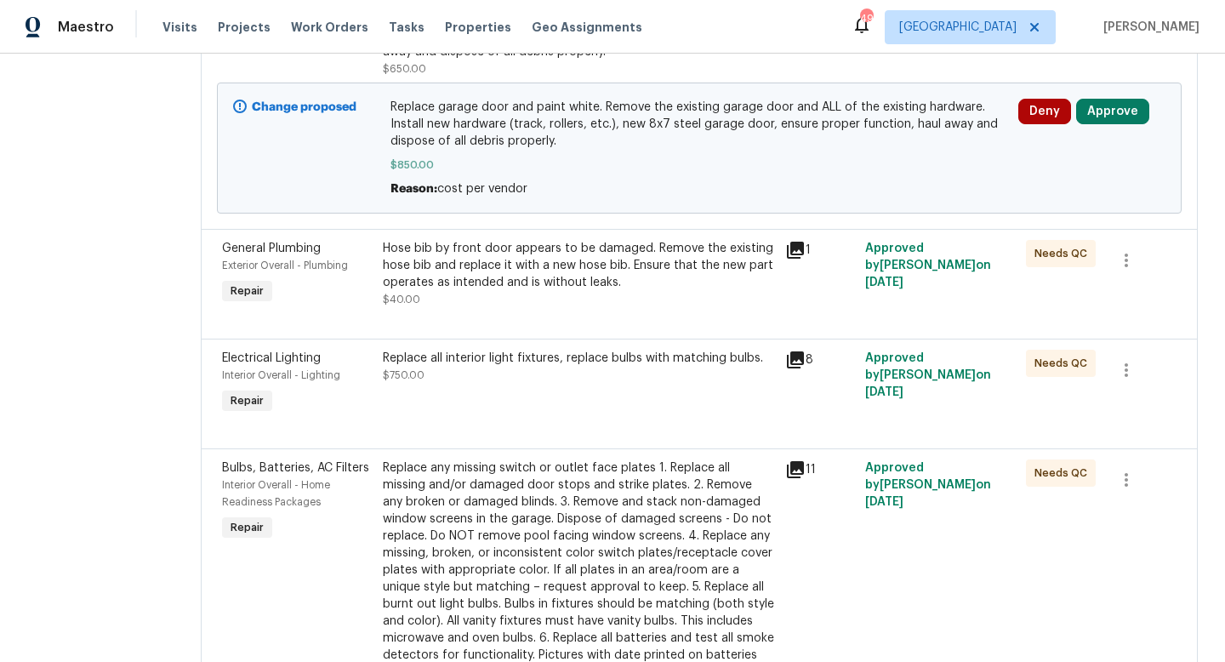
scroll to position [356, 0]
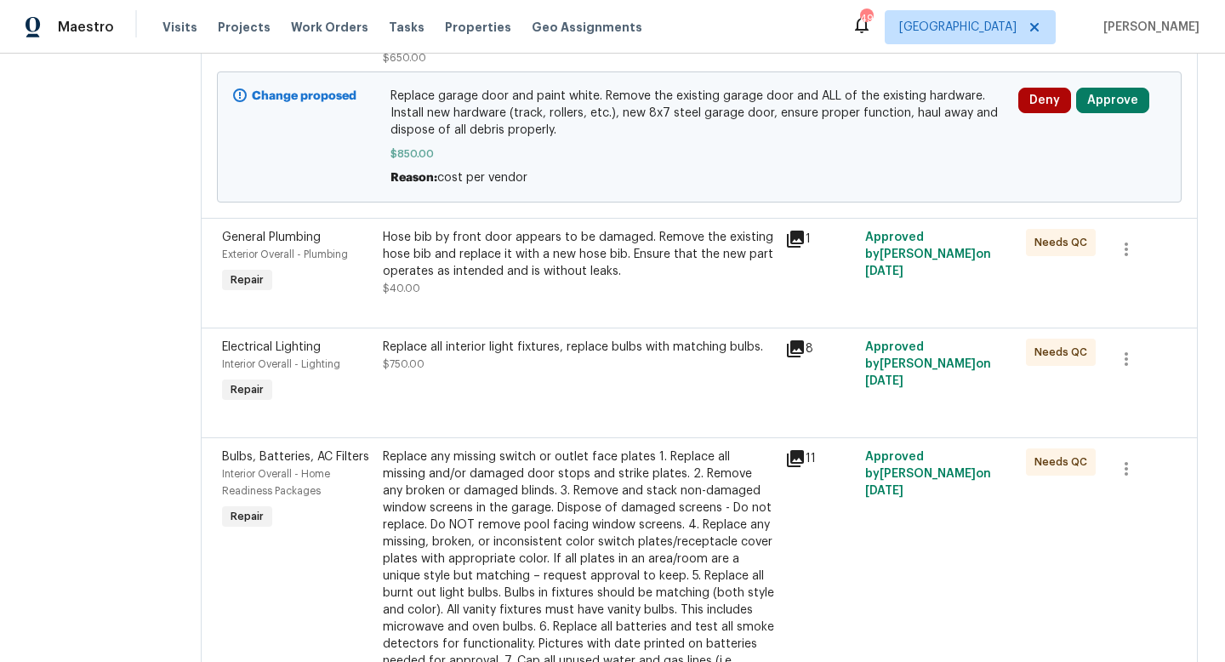
click at [785, 246] on icon at bounding box center [795, 239] width 20 height 20
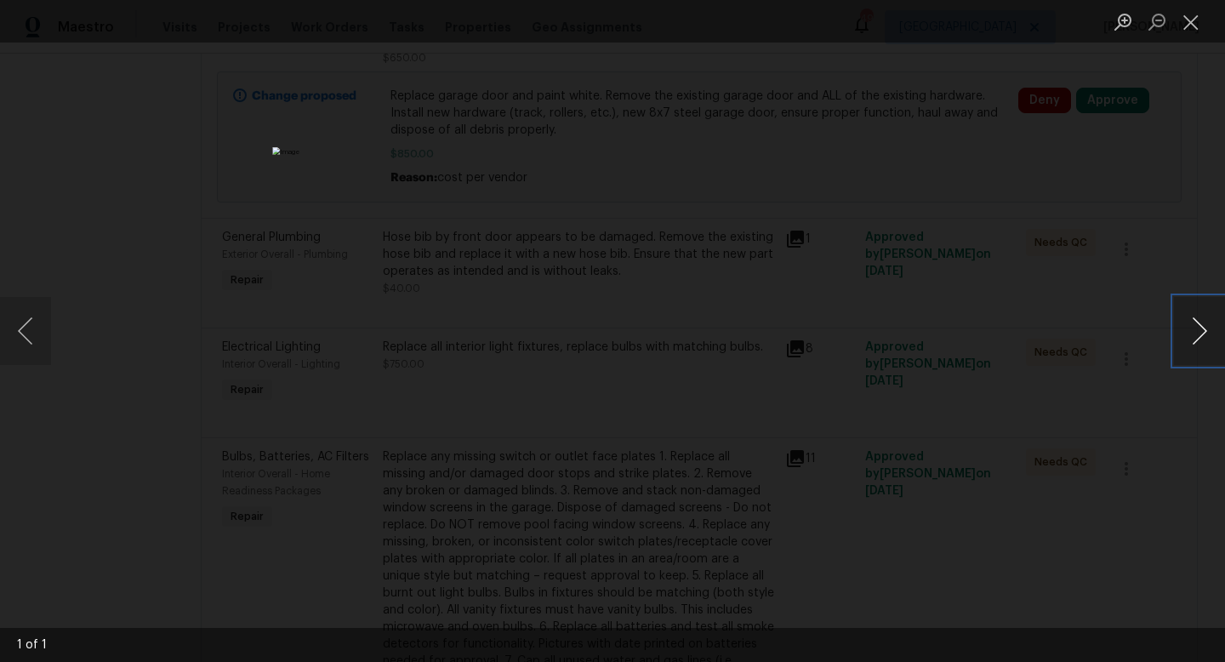
click at [1202, 333] on button "Next image" at bounding box center [1199, 331] width 51 height 68
click at [1187, 20] on button "Close lightbox" at bounding box center [1191, 22] width 34 height 30
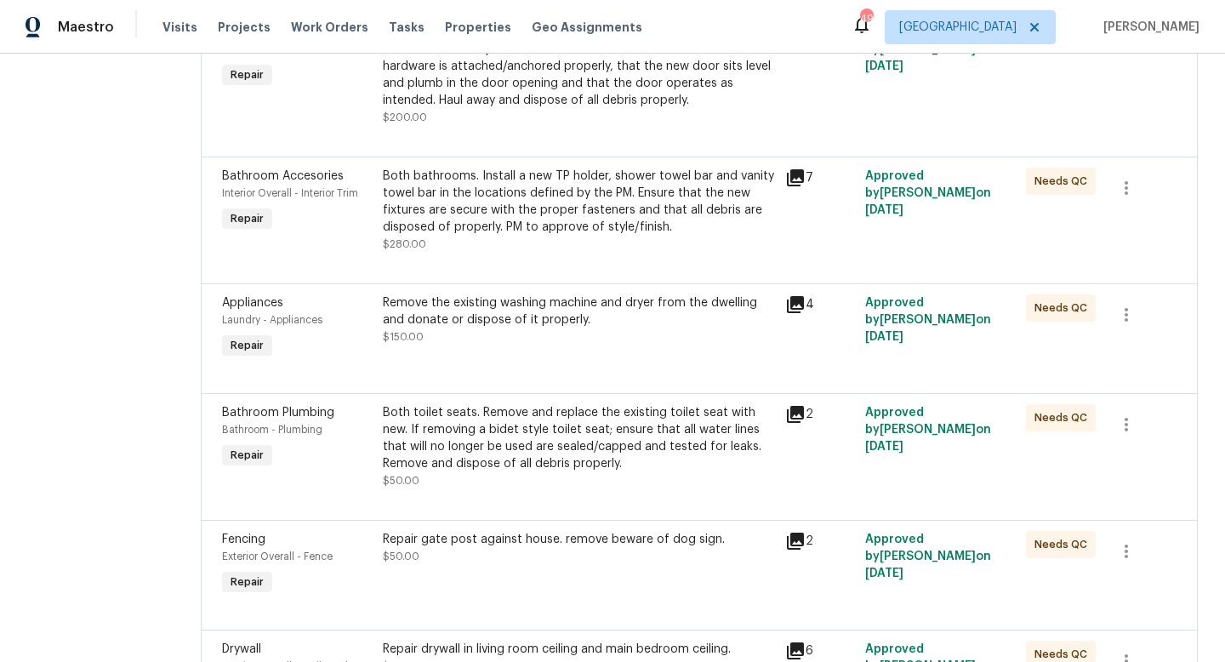
scroll to position [1811, 0]
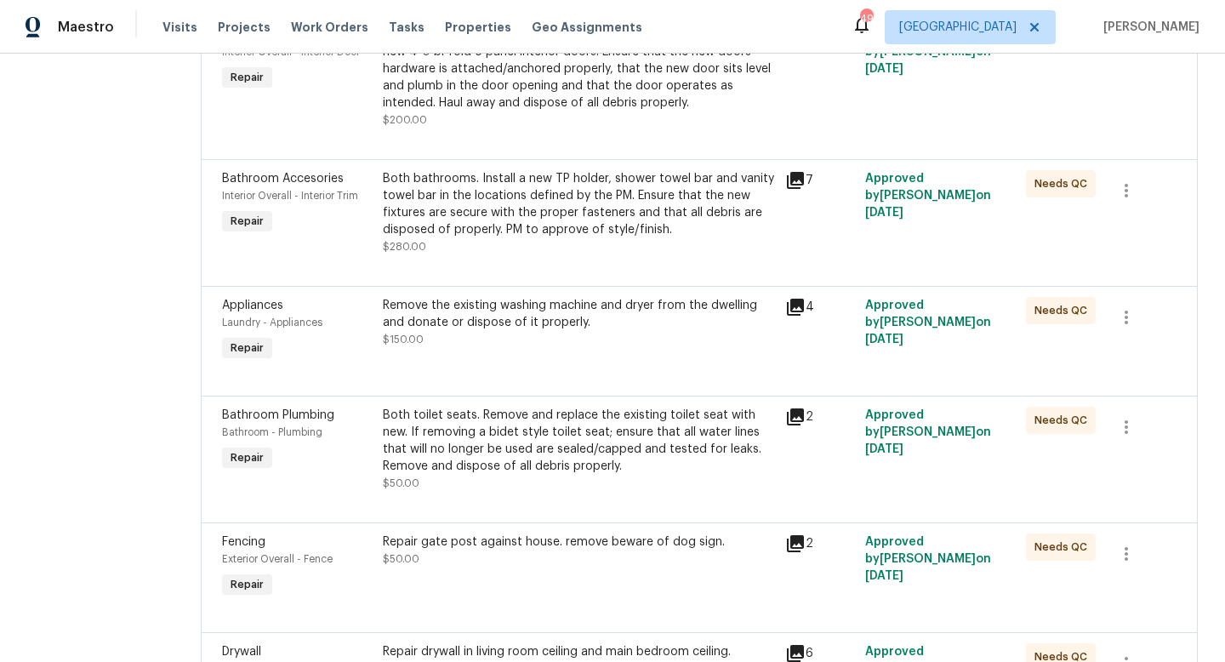
click at [787, 172] on icon at bounding box center [795, 180] width 17 height 17
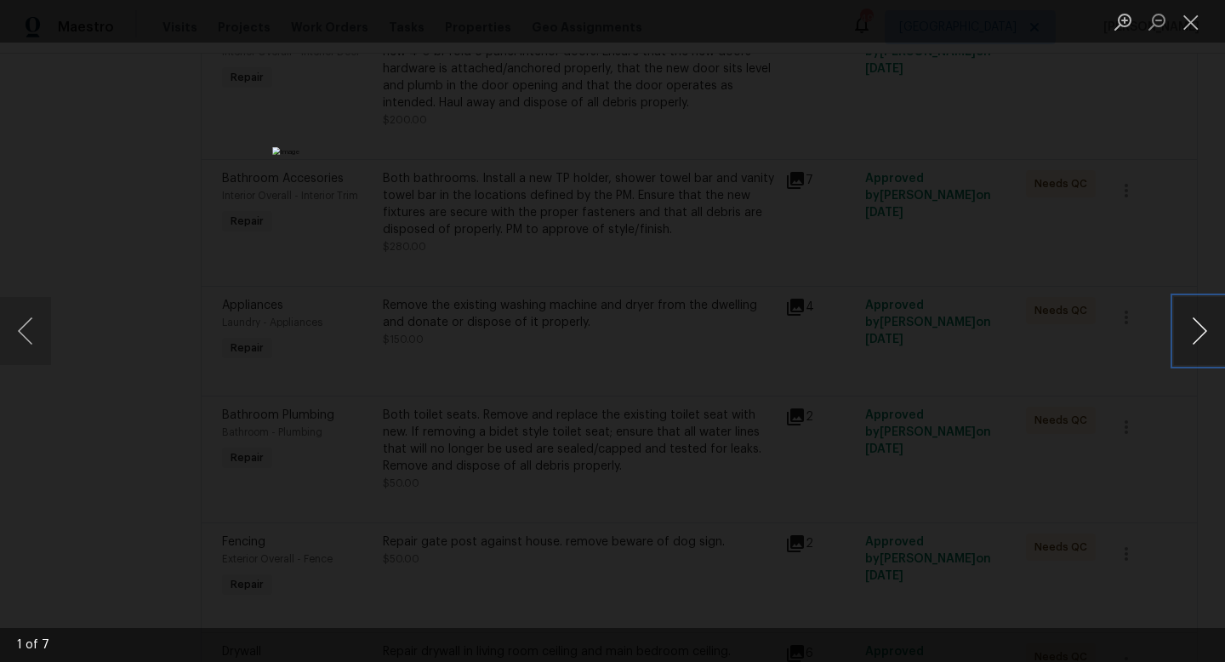
click at [1204, 337] on button "Next image" at bounding box center [1199, 331] width 51 height 68
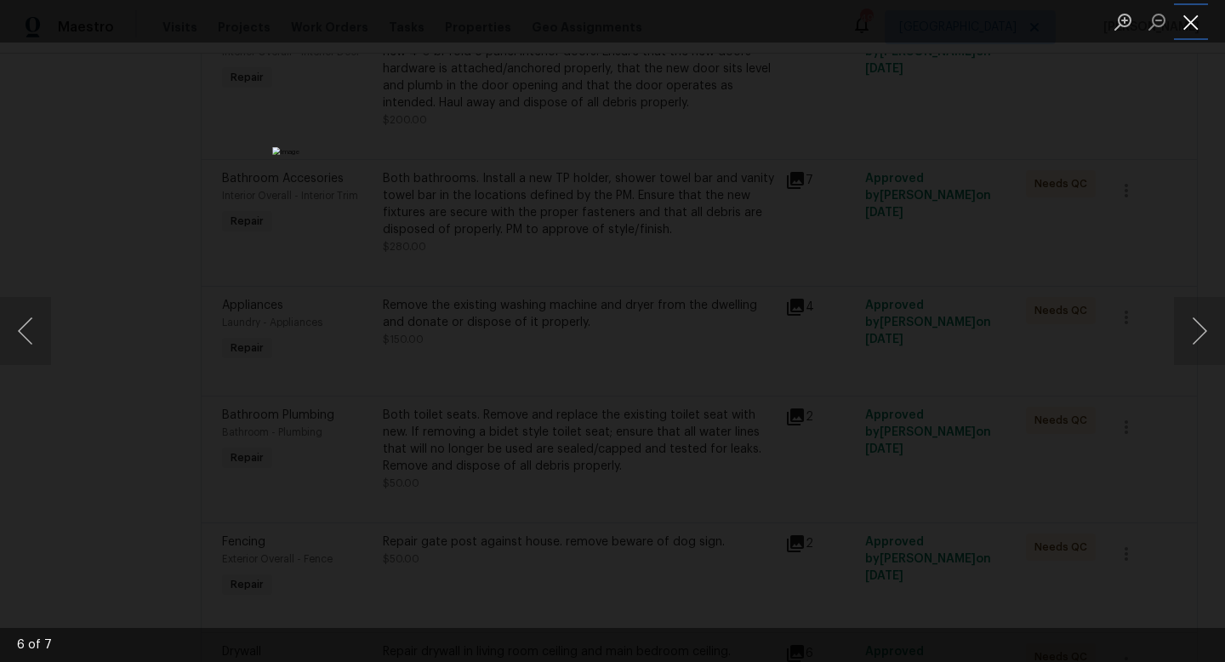
click at [1189, 15] on button "Close lightbox" at bounding box center [1191, 22] width 34 height 30
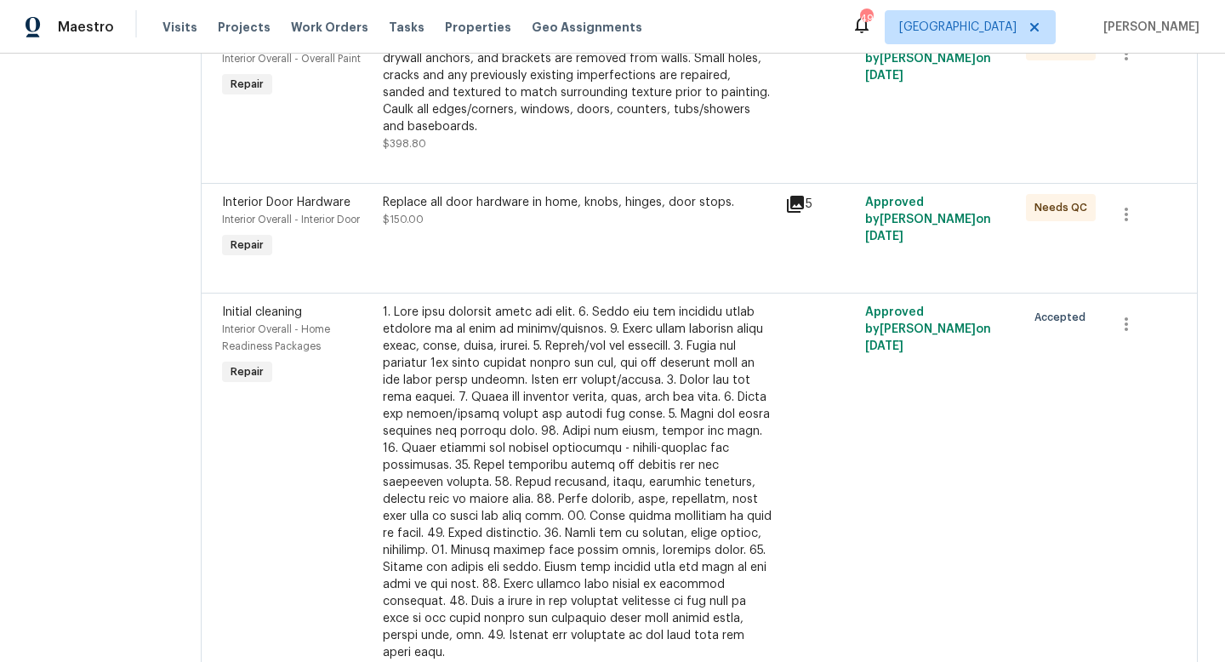
scroll to position [2661, 0]
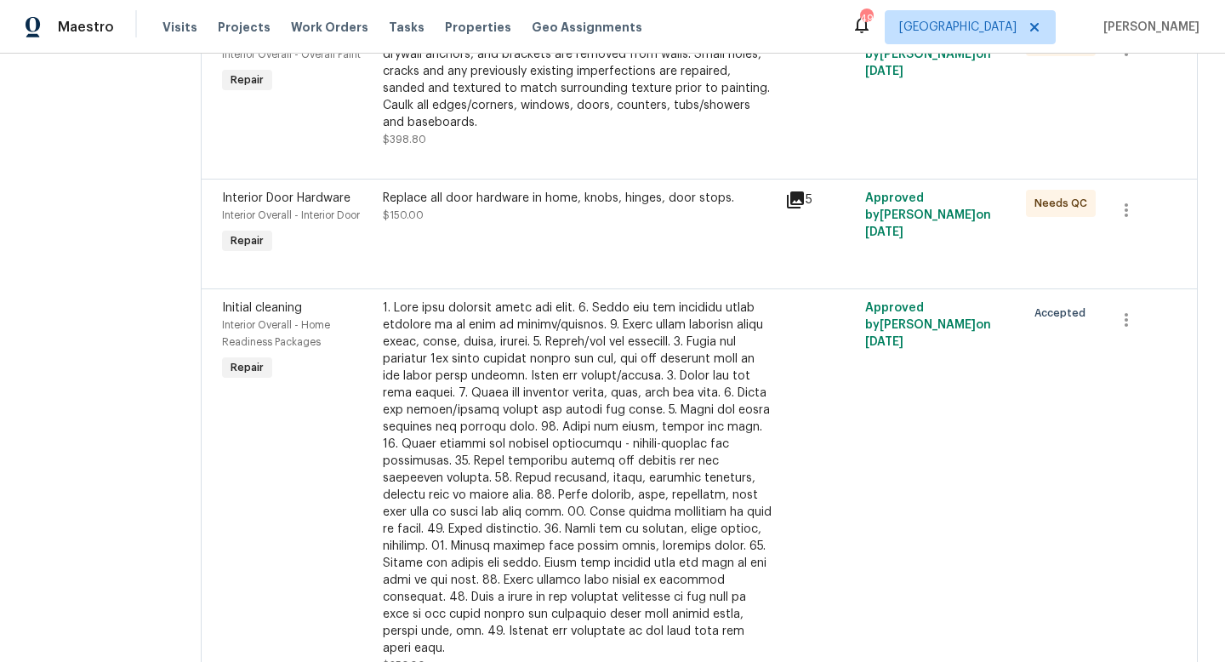
click at [787, 191] on icon at bounding box center [795, 199] width 17 height 17
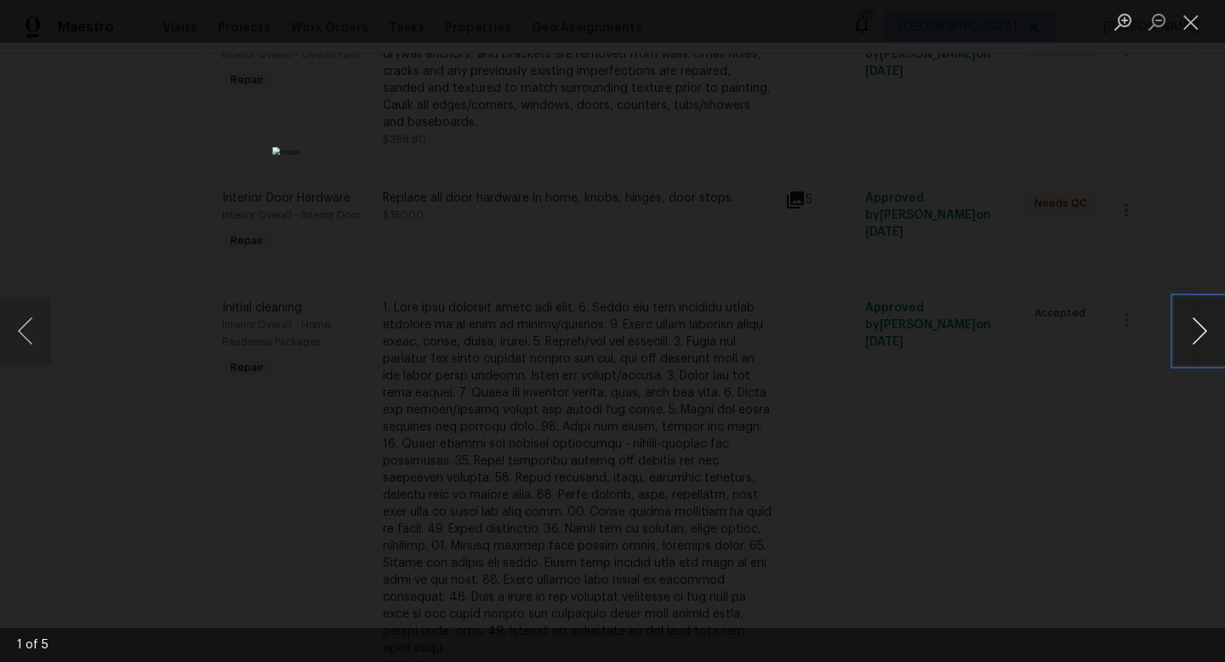
click at [1199, 336] on button "Next image" at bounding box center [1199, 331] width 51 height 68
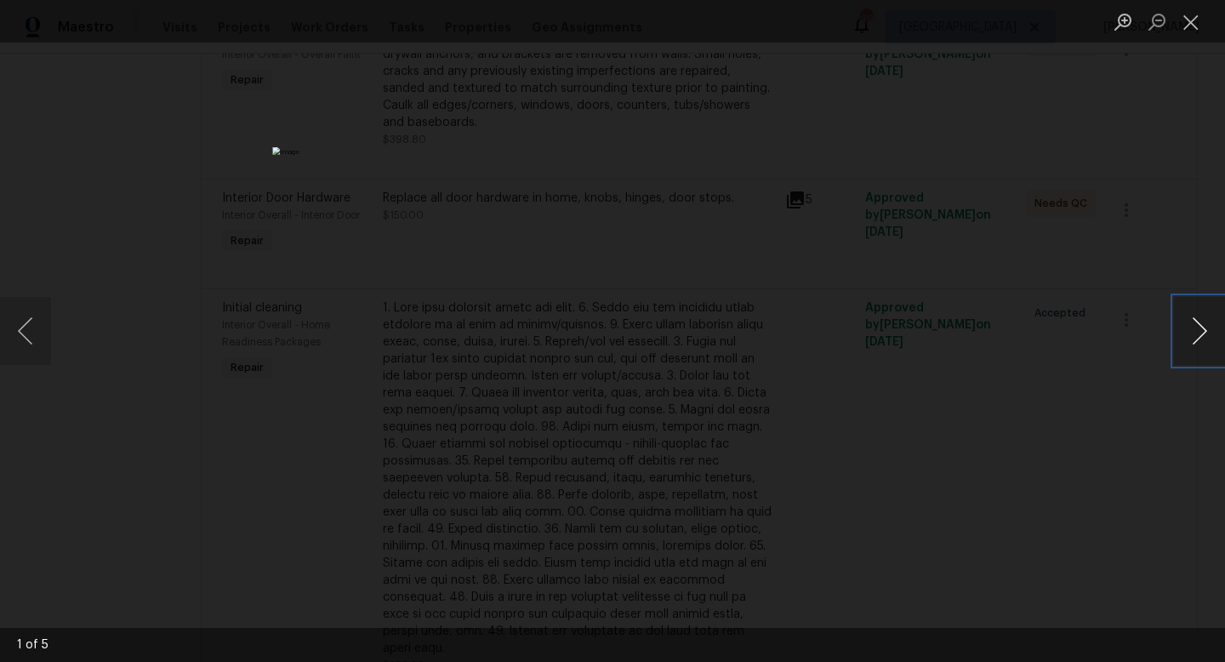
click at [1199, 336] on button "Next image" at bounding box center [1199, 331] width 51 height 68
click at [1191, 18] on button "Close lightbox" at bounding box center [1191, 22] width 34 height 30
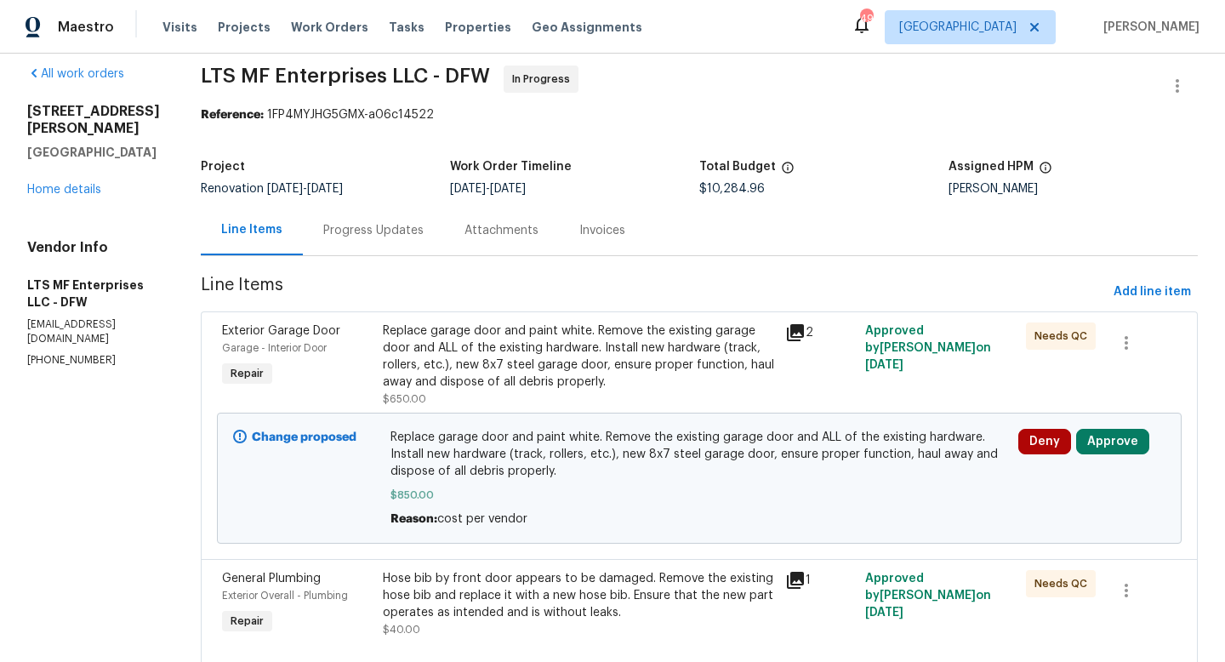
scroll to position [0, 0]
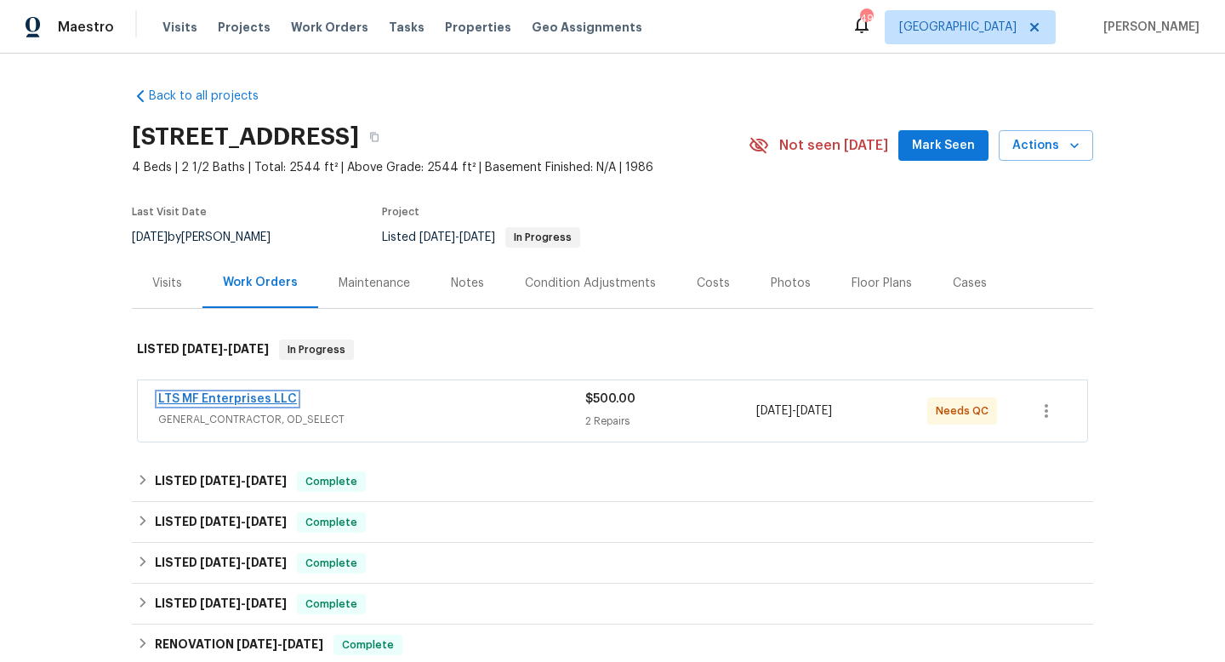
click at [255, 398] on link "LTS MF Enterprises LLC" at bounding box center [227, 399] width 139 height 12
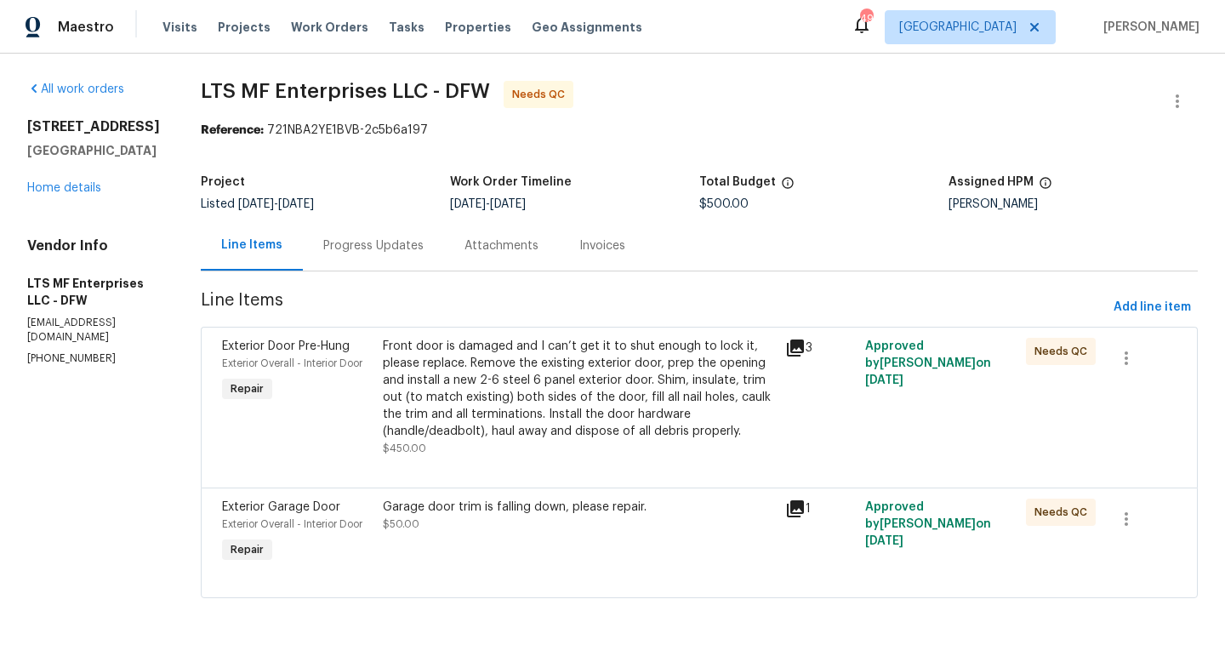
click at [787, 350] on icon at bounding box center [795, 347] width 17 height 17
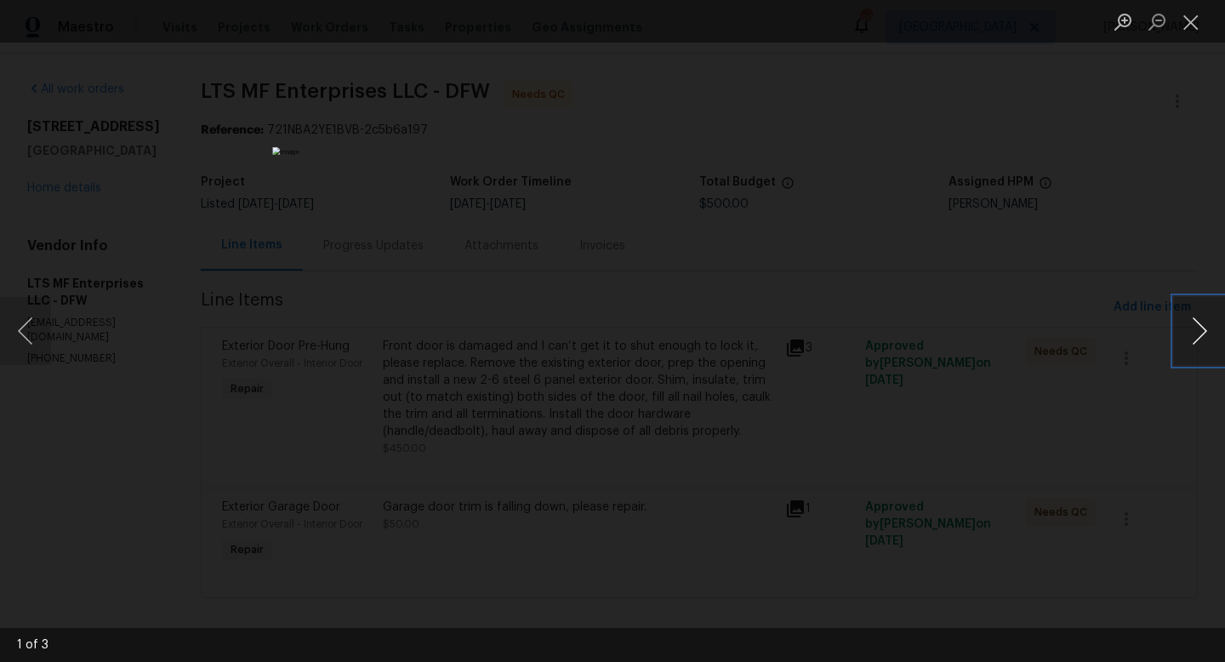
click at [1203, 330] on button "Next image" at bounding box center [1199, 331] width 51 height 68
click at [1194, 331] on button "Next image" at bounding box center [1199, 331] width 51 height 68
click at [1189, 26] on button "Close lightbox" at bounding box center [1191, 22] width 34 height 30
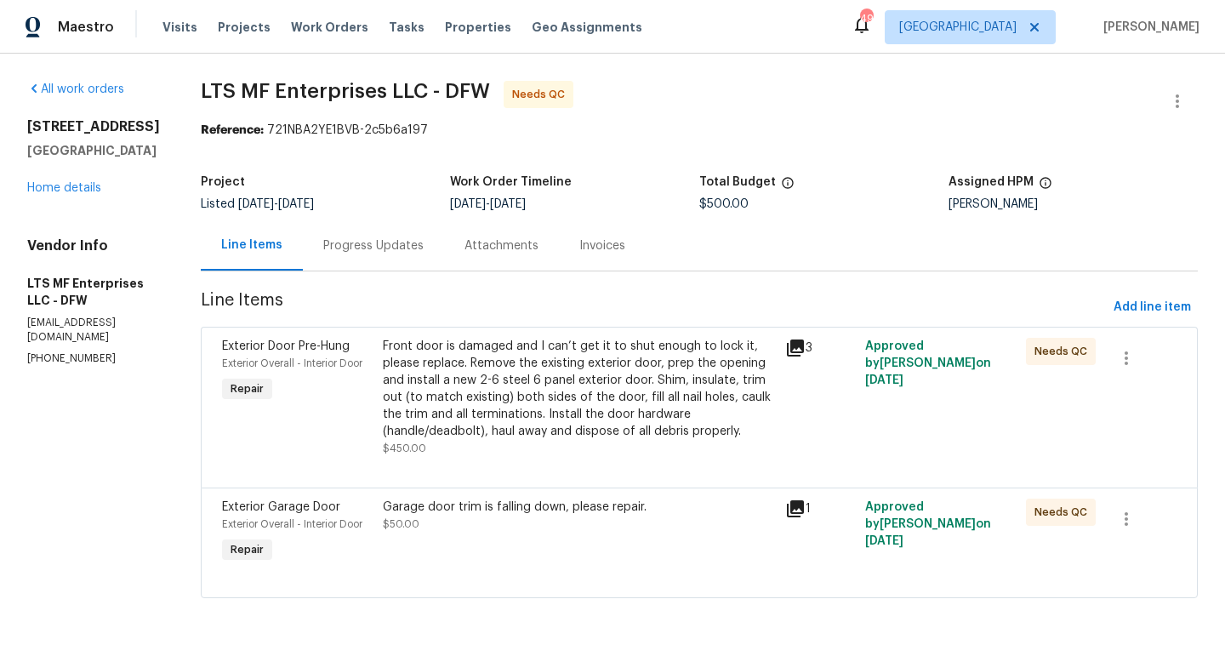
click at [787, 513] on icon at bounding box center [795, 508] width 17 height 17
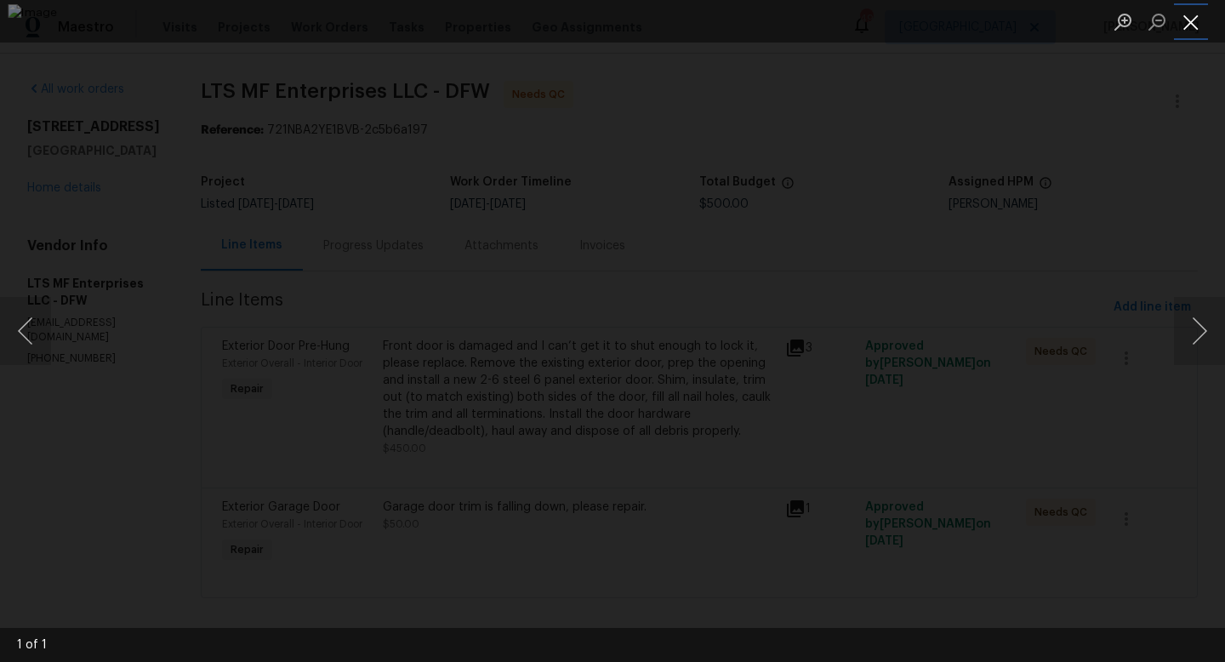
click at [1193, 22] on button "Close lightbox" at bounding box center [1191, 22] width 34 height 30
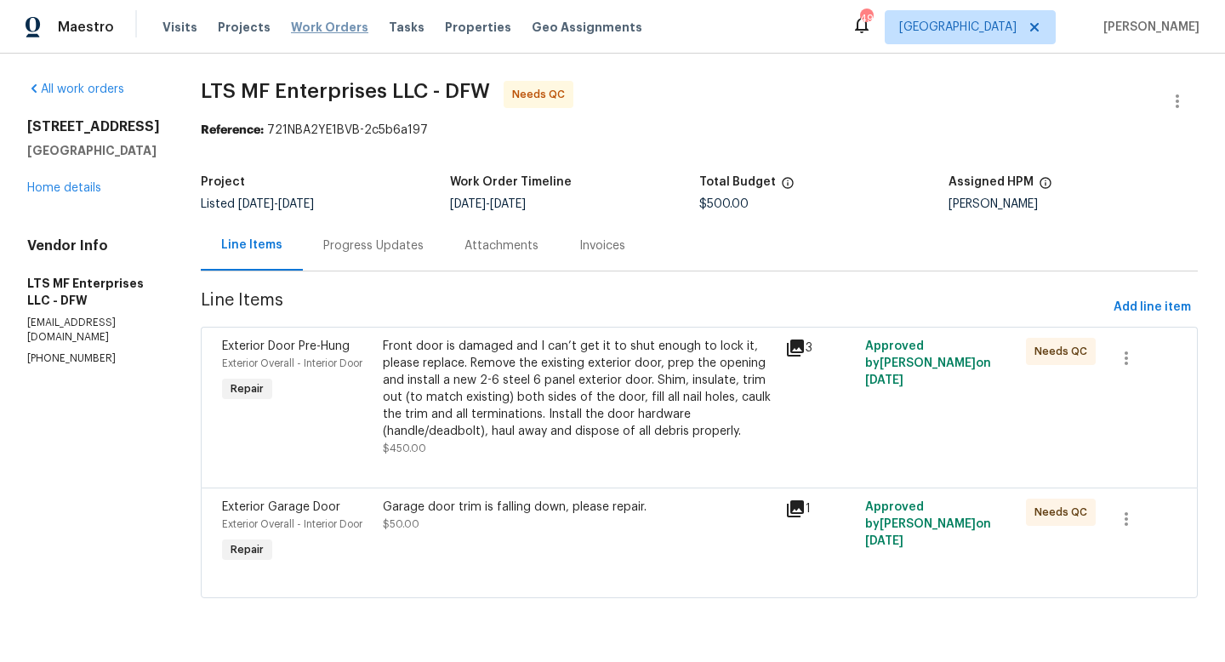
click at [310, 35] on span "Work Orders" at bounding box center [329, 27] width 77 height 17
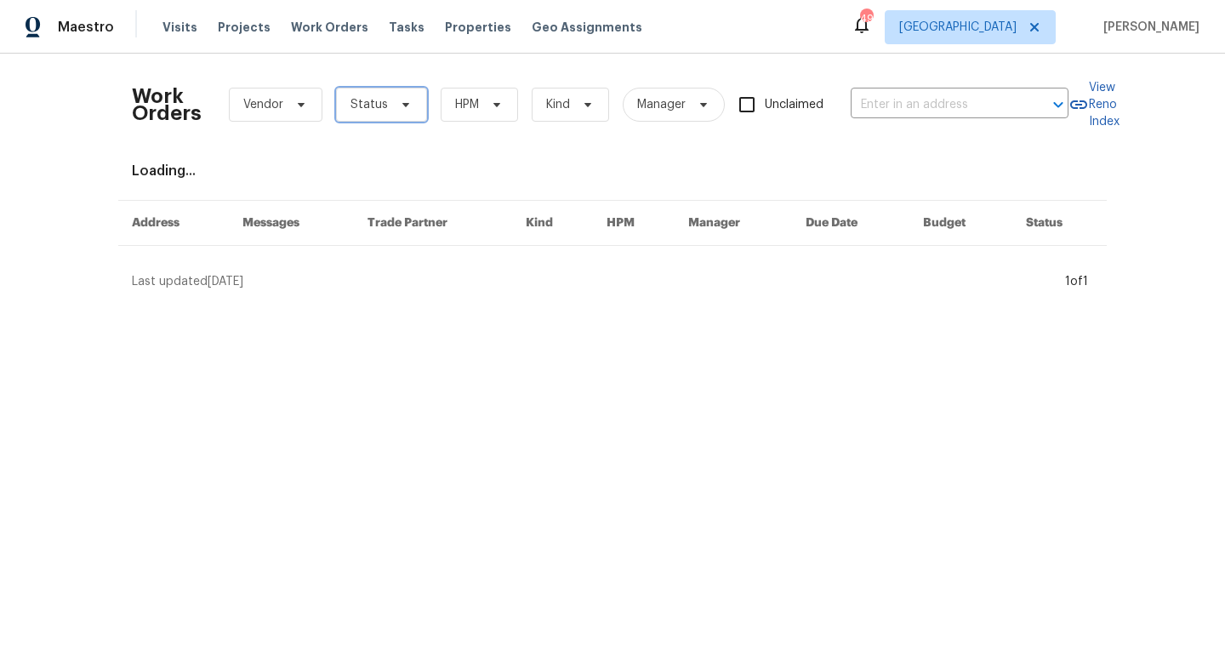
click at [394, 108] on span at bounding box center [403, 105] width 19 height 14
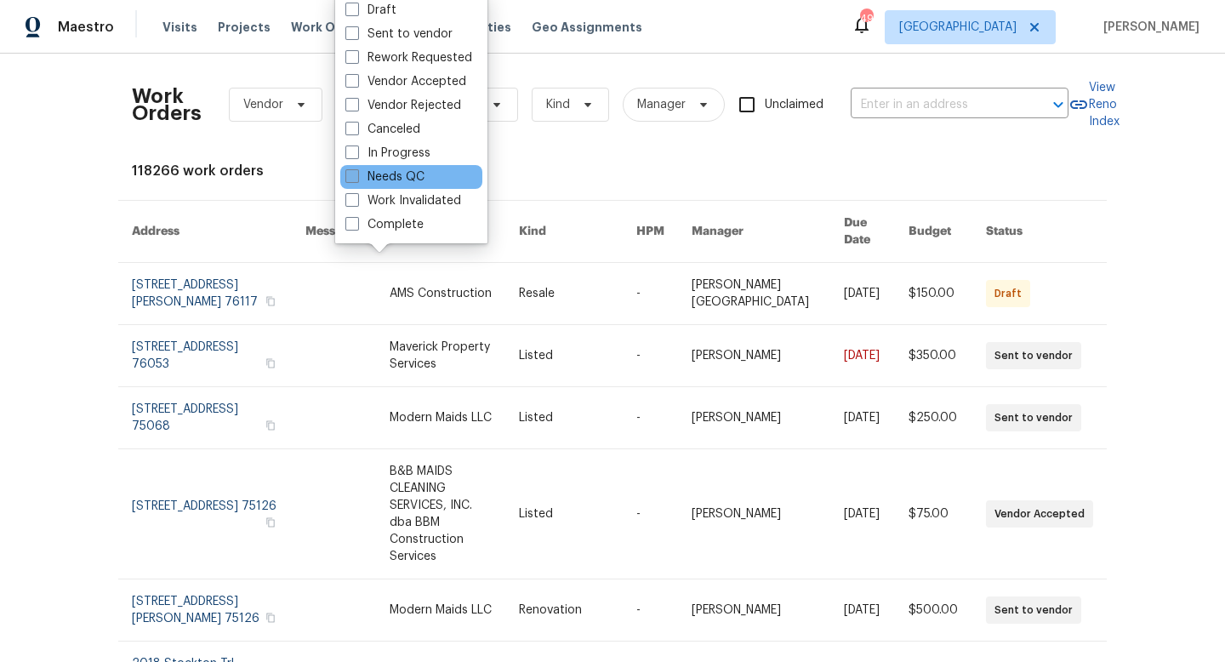
click at [398, 179] on label "Needs QC" at bounding box center [384, 176] width 79 height 17
click at [356, 179] on input "Needs QC" at bounding box center [350, 173] width 11 height 11
checkbox input "true"
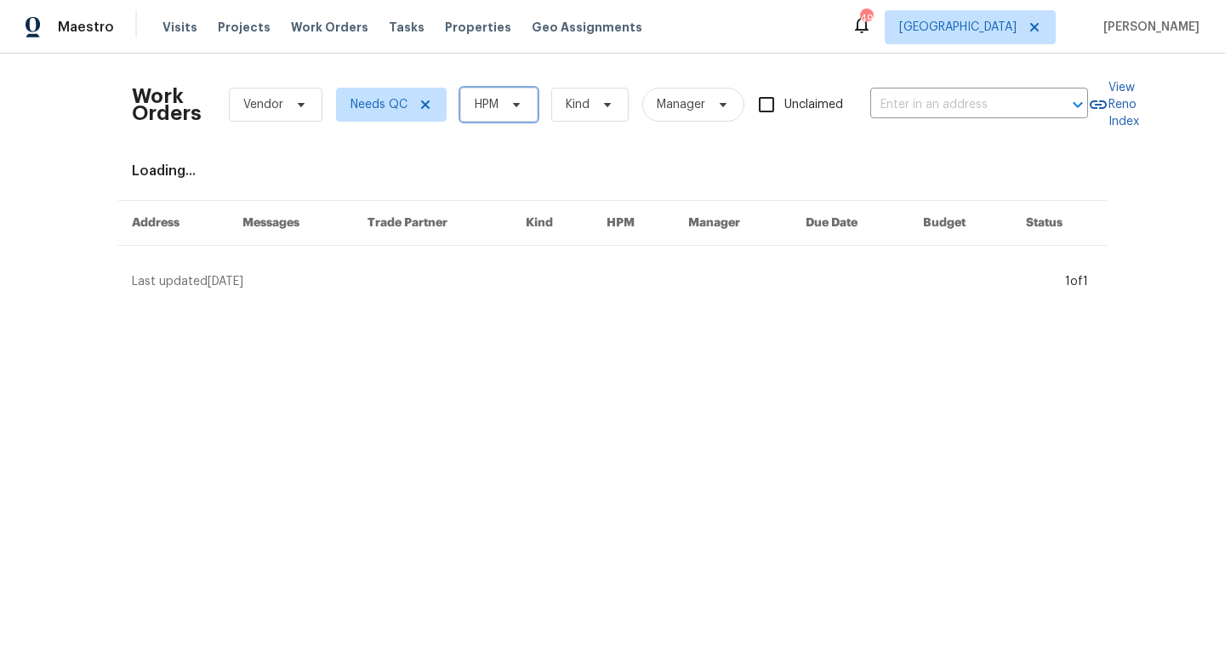
click at [495, 104] on span "HPM" at bounding box center [487, 104] width 24 height 17
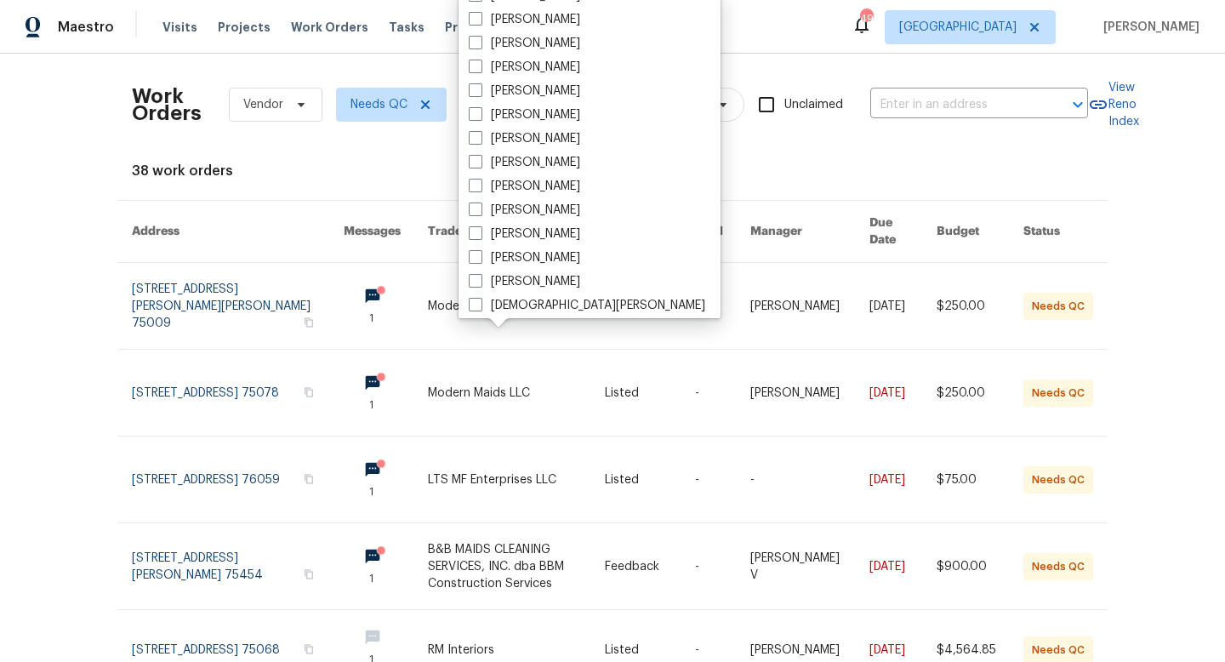
scroll to position [234, 0]
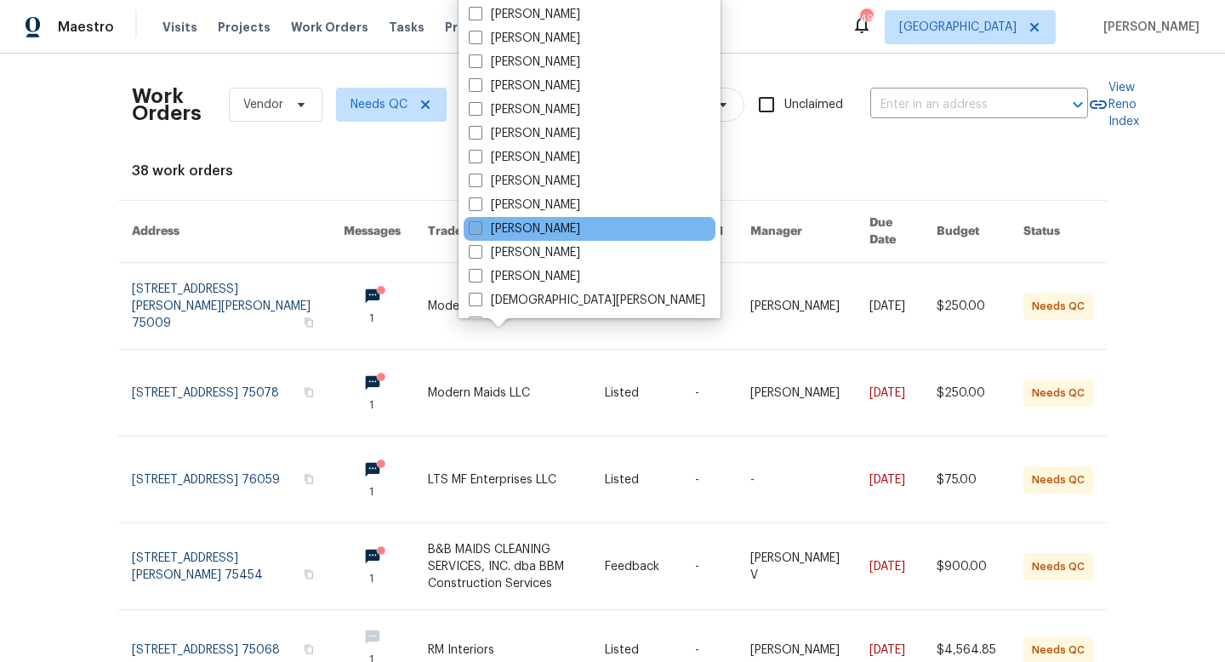
click at [477, 225] on span at bounding box center [476, 228] width 14 height 14
click at [477, 225] on input "[PERSON_NAME]" at bounding box center [474, 225] width 11 height 11
checkbox input "true"
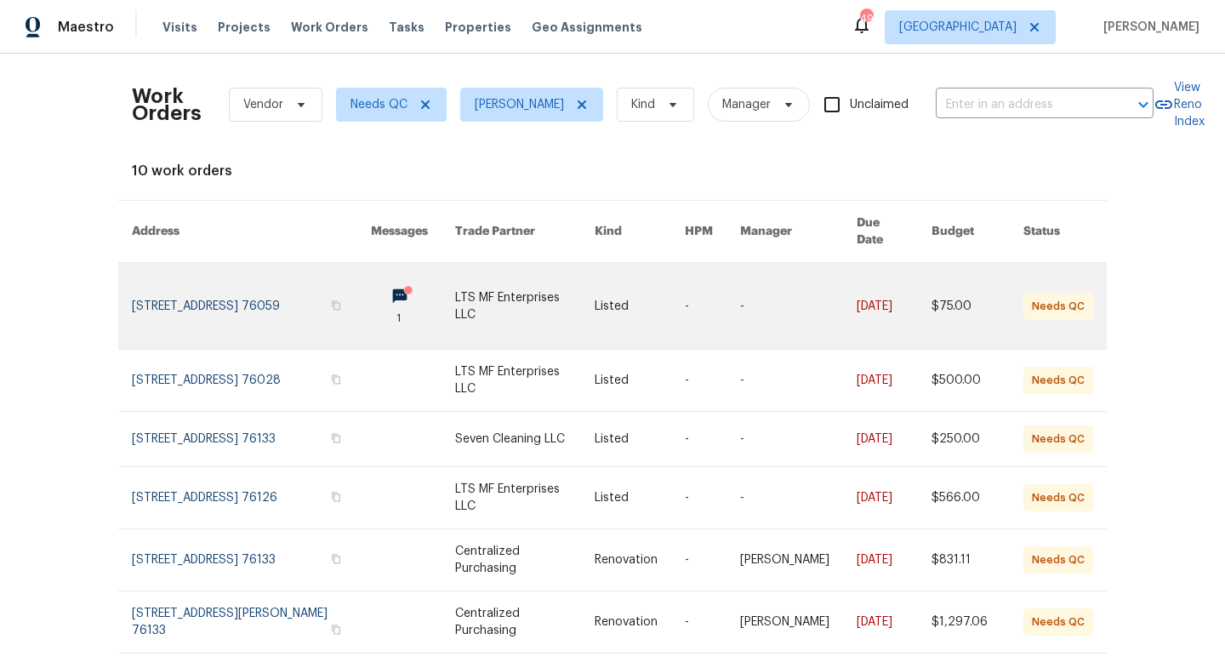
click at [504, 282] on link at bounding box center [524, 306] width 139 height 86
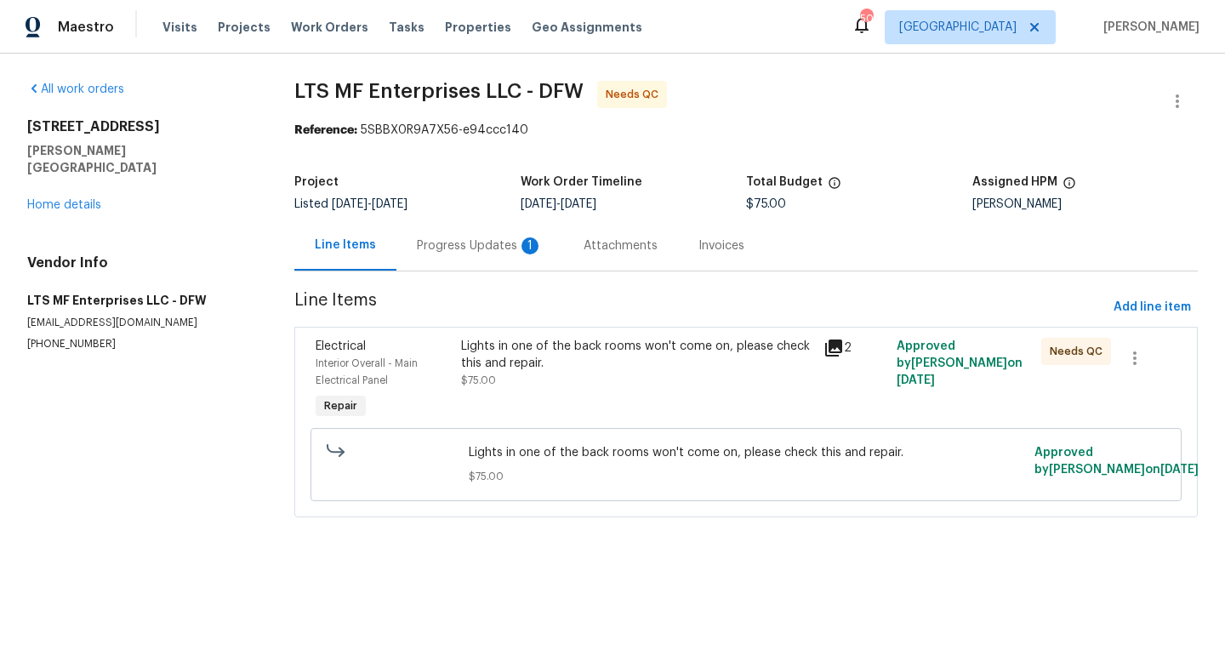
click at [487, 242] on div "Progress Updates 1" at bounding box center [480, 245] width 126 height 17
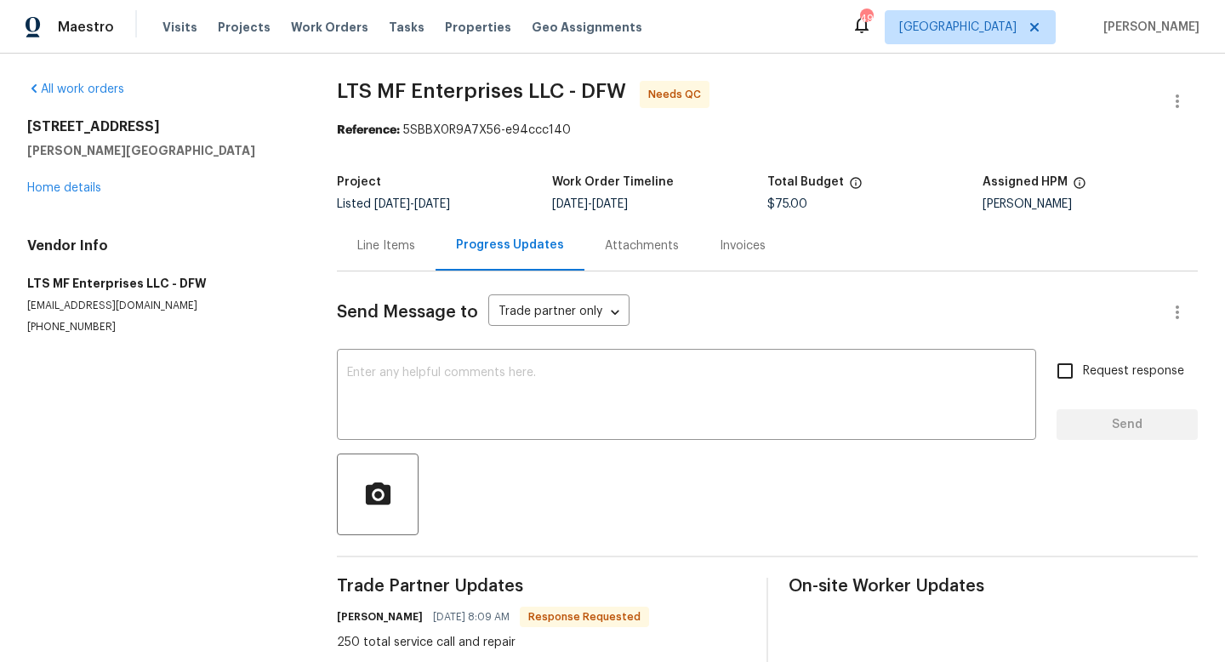
scroll to position [37, 0]
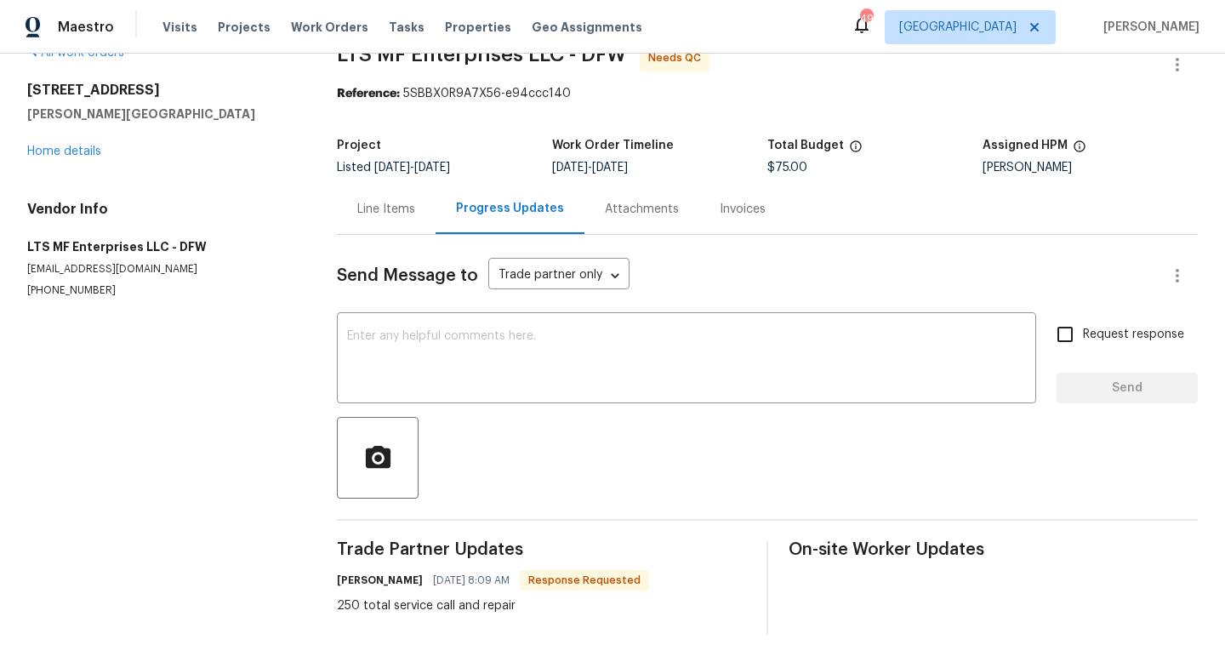
click at [383, 205] on div "Line Items" at bounding box center [386, 209] width 58 height 17
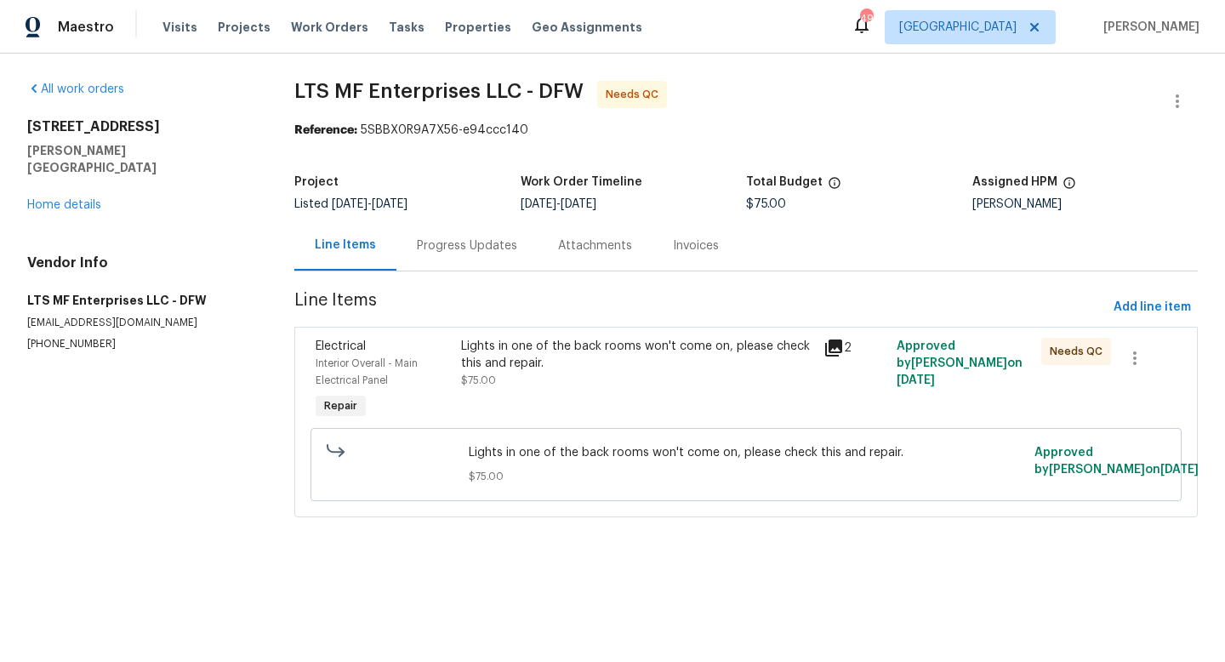
click at [541, 384] on div "Lights in one of the back rooms won't come on, please check this and repair. $7…" at bounding box center [637, 363] width 353 height 51
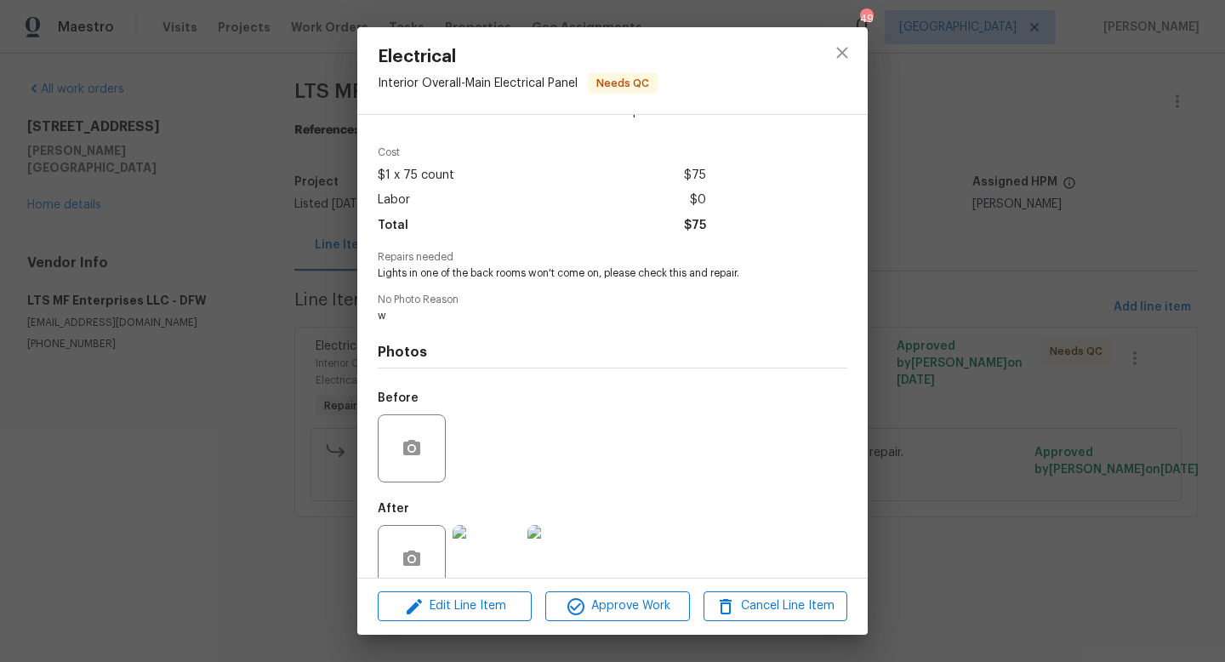
scroll to position [79, 0]
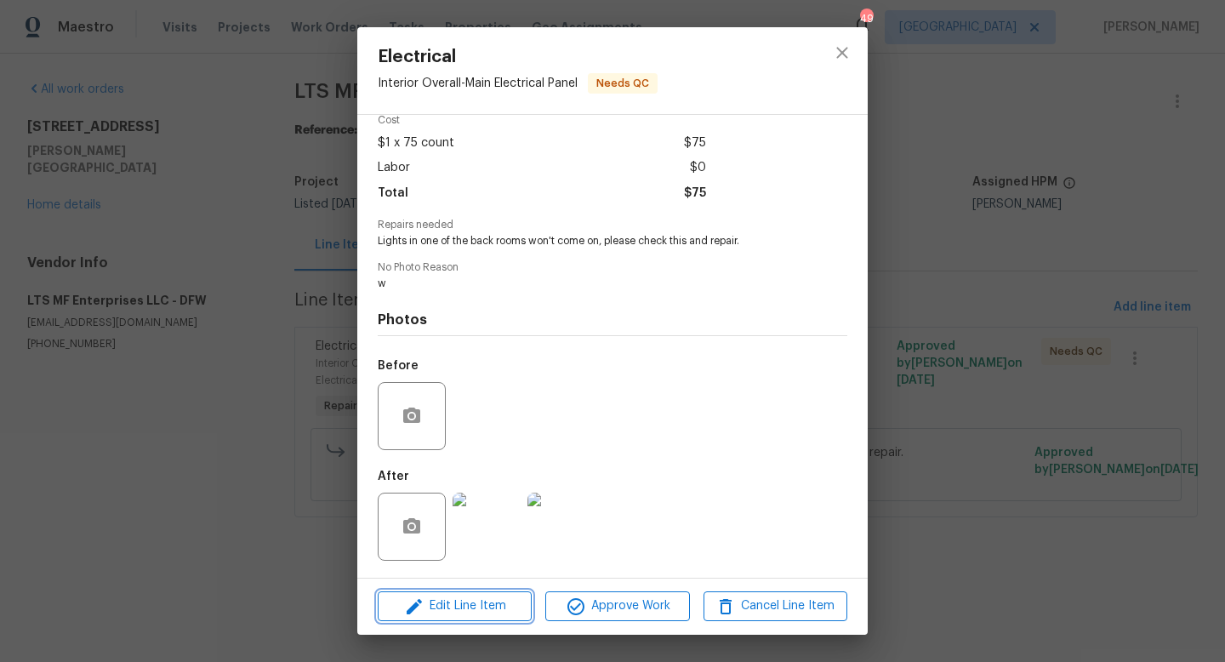
click at [476, 606] on span "Edit Line Item" at bounding box center [455, 605] width 144 height 21
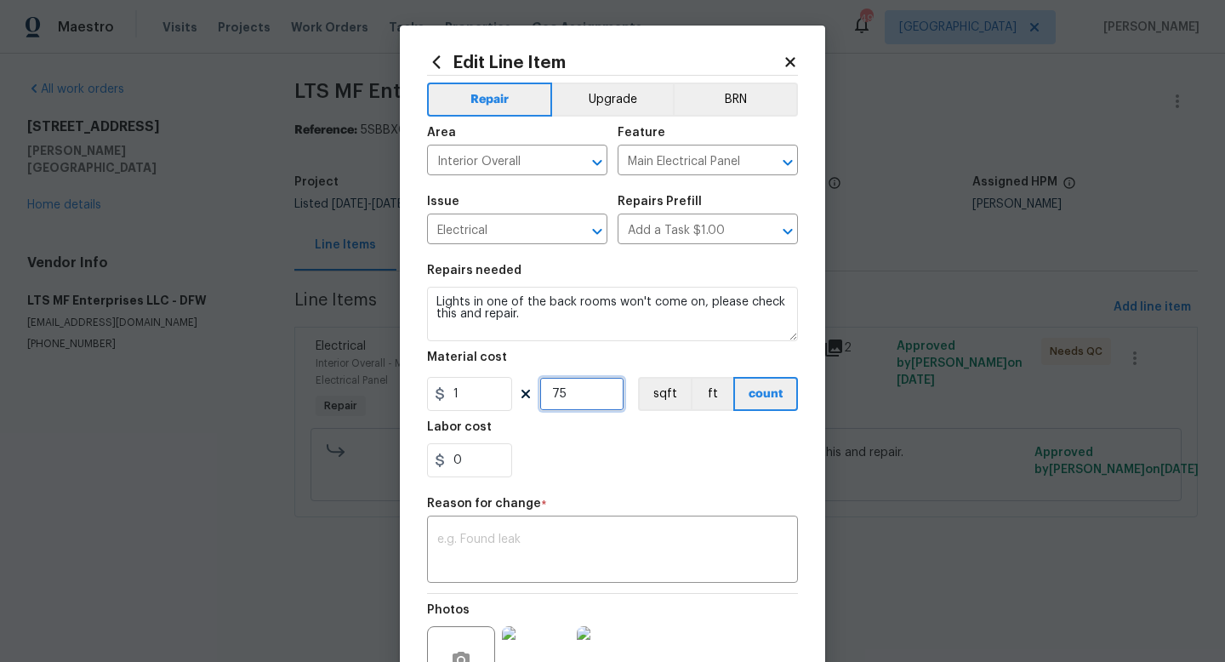
click at [578, 398] on input "75" at bounding box center [581, 394] width 85 height 34
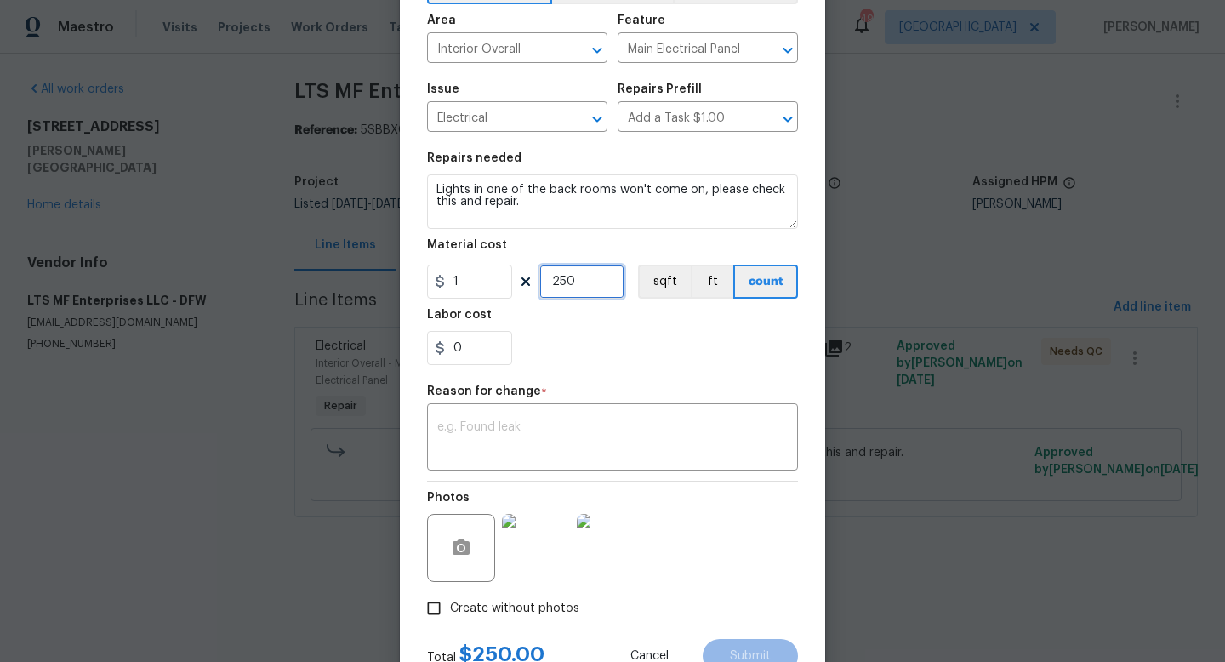
scroll to position [177, 0]
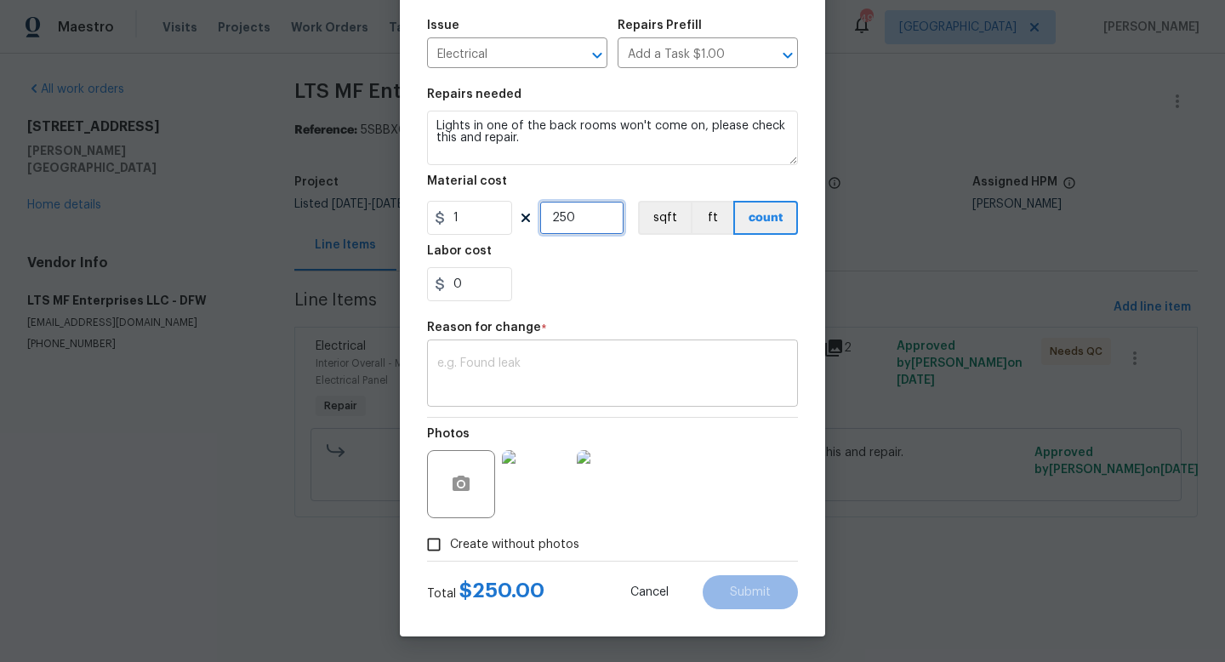
type input "250"
click at [569, 373] on textarea at bounding box center [612, 375] width 350 height 36
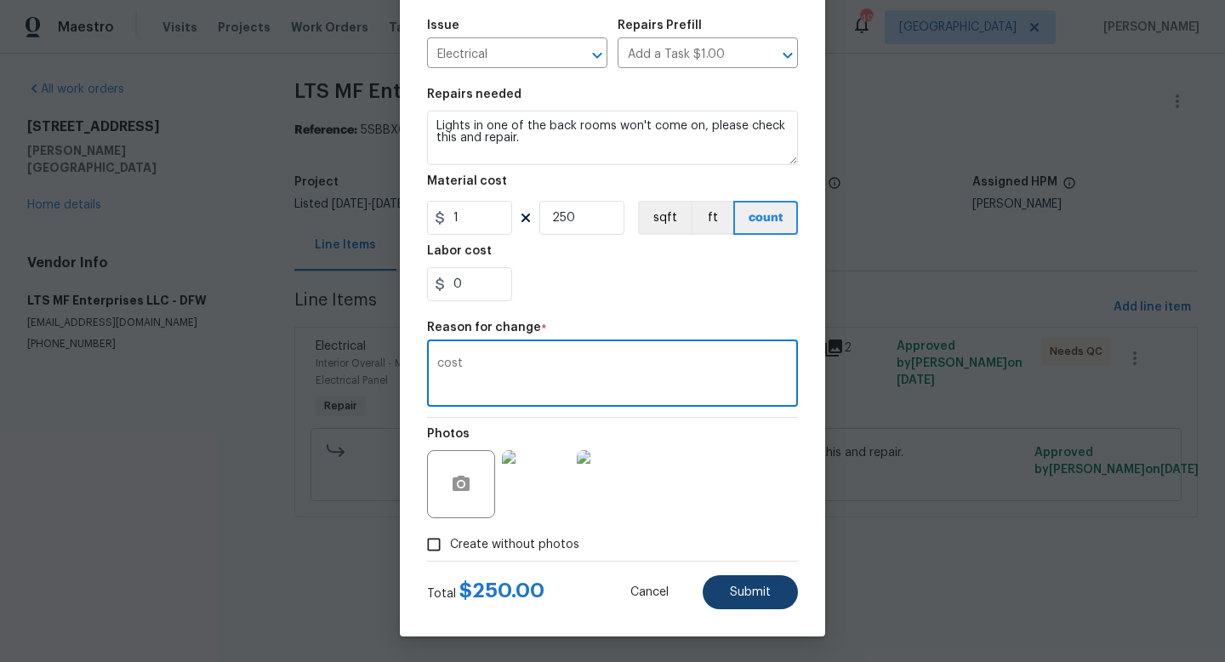
type textarea "cost"
click at [738, 588] on span "Submit" at bounding box center [750, 592] width 41 height 13
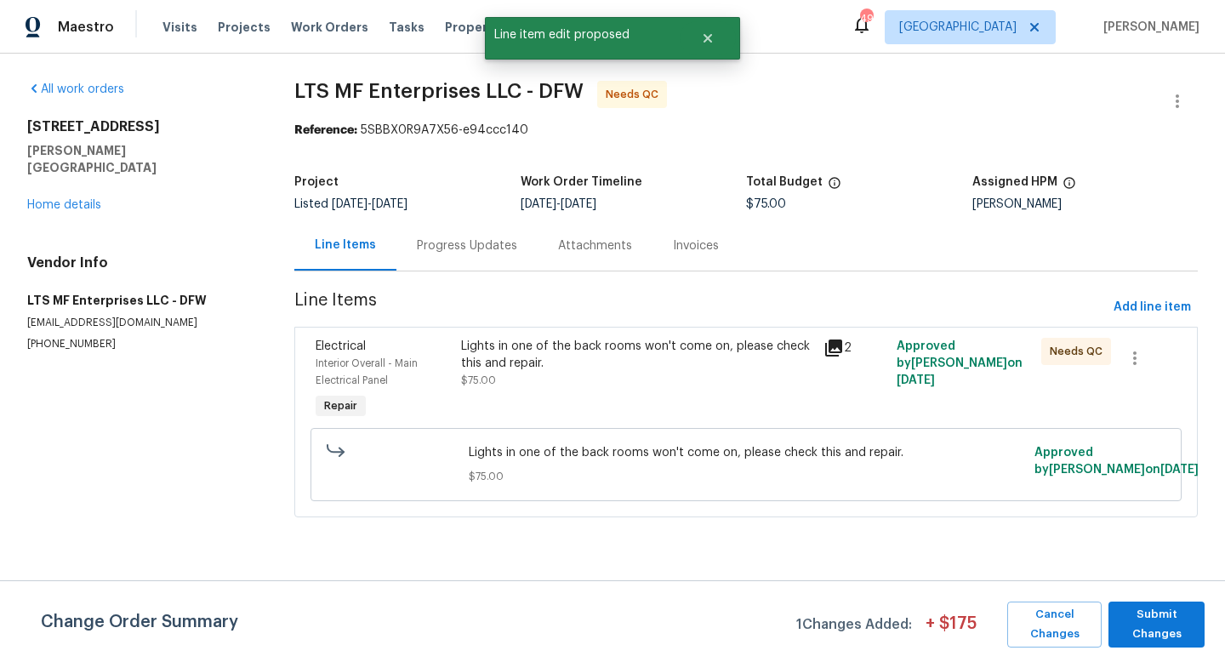
scroll to position [0, 0]
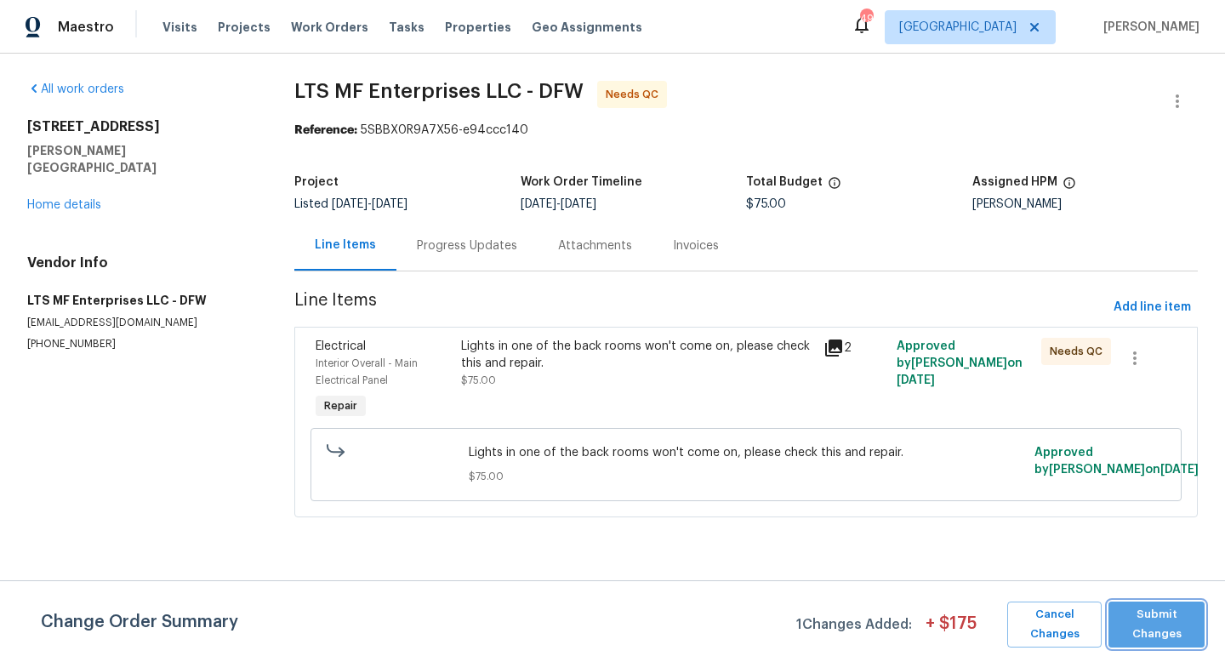
click at [1145, 623] on span "Submit Changes" at bounding box center [1156, 624] width 79 height 39
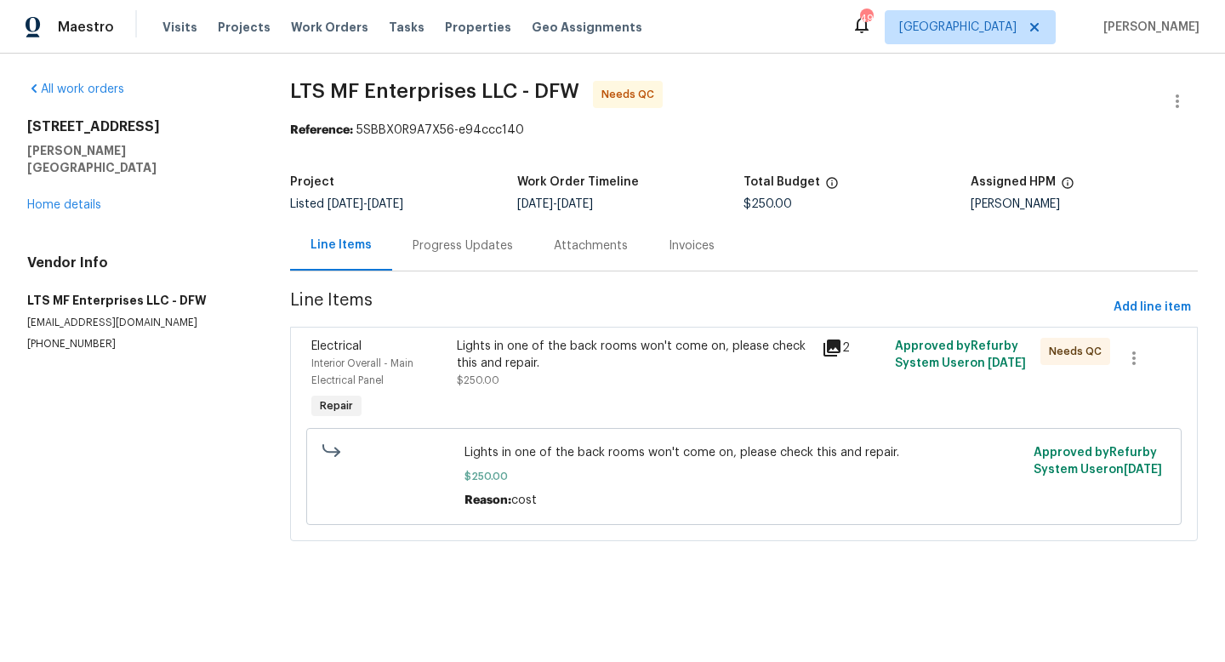
click at [564, 373] on div "Lights in one of the back rooms won't come on, please check this and repair. $2…" at bounding box center [634, 363] width 355 height 51
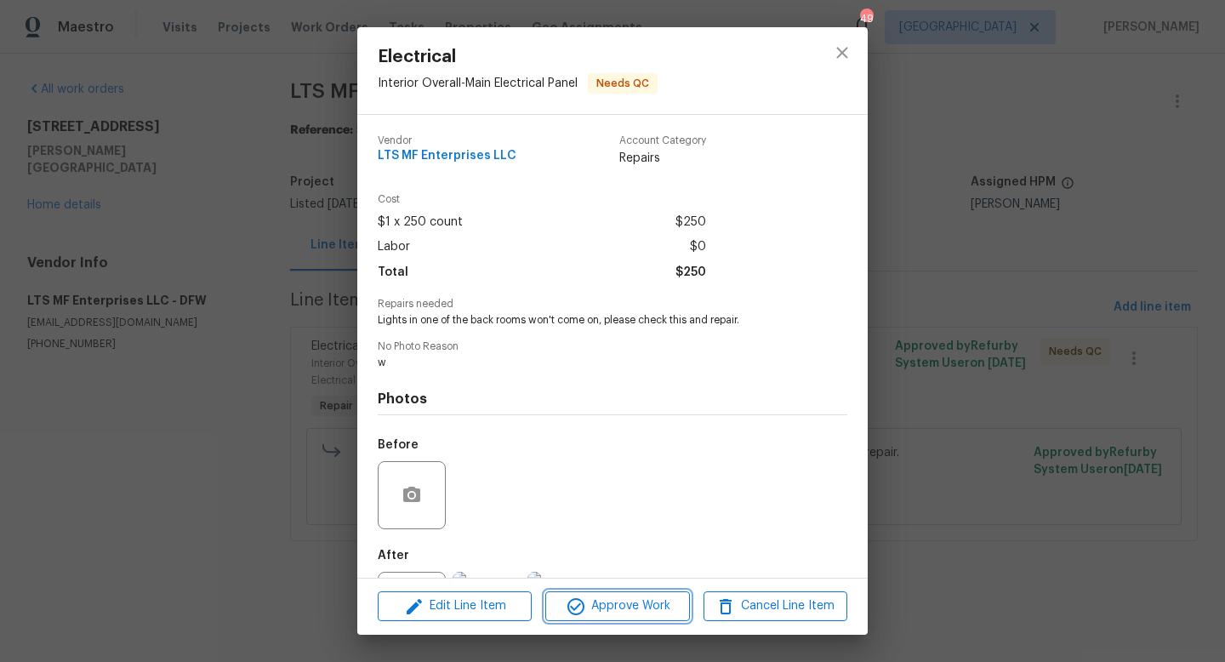
click at [612, 605] on span "Approve Work" at bounding box center [617, 605] width 134 height 21
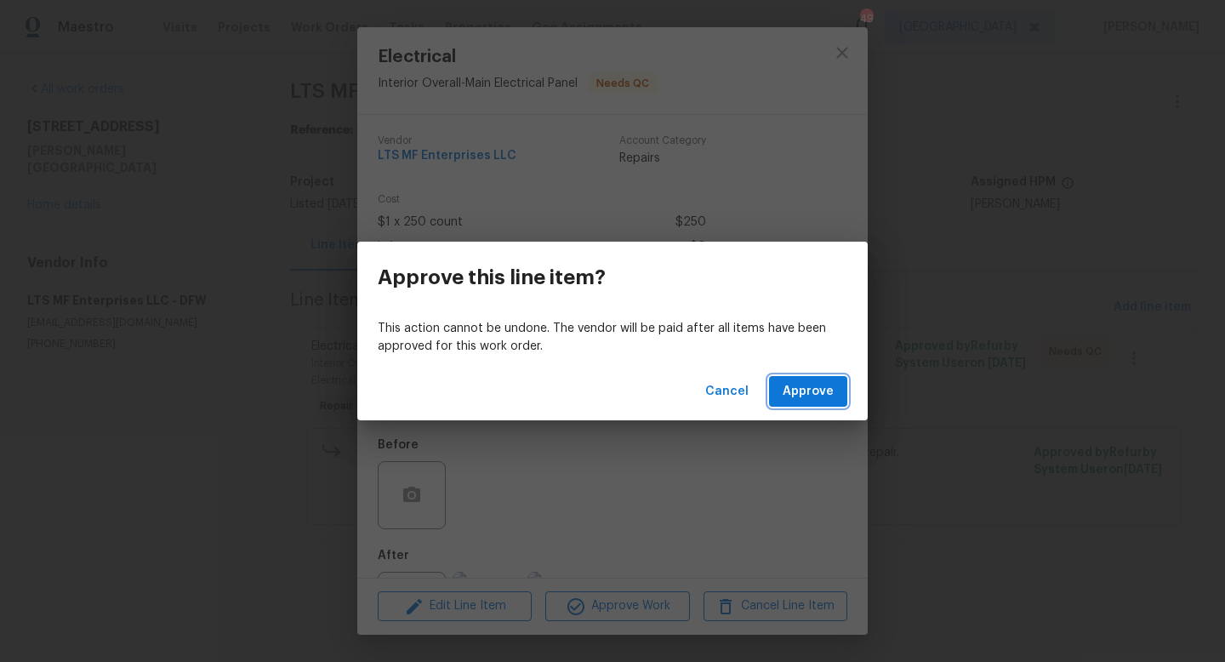
click at [809, 389] on span "Approve" at bounding box center [808, 391] width 51 height 21
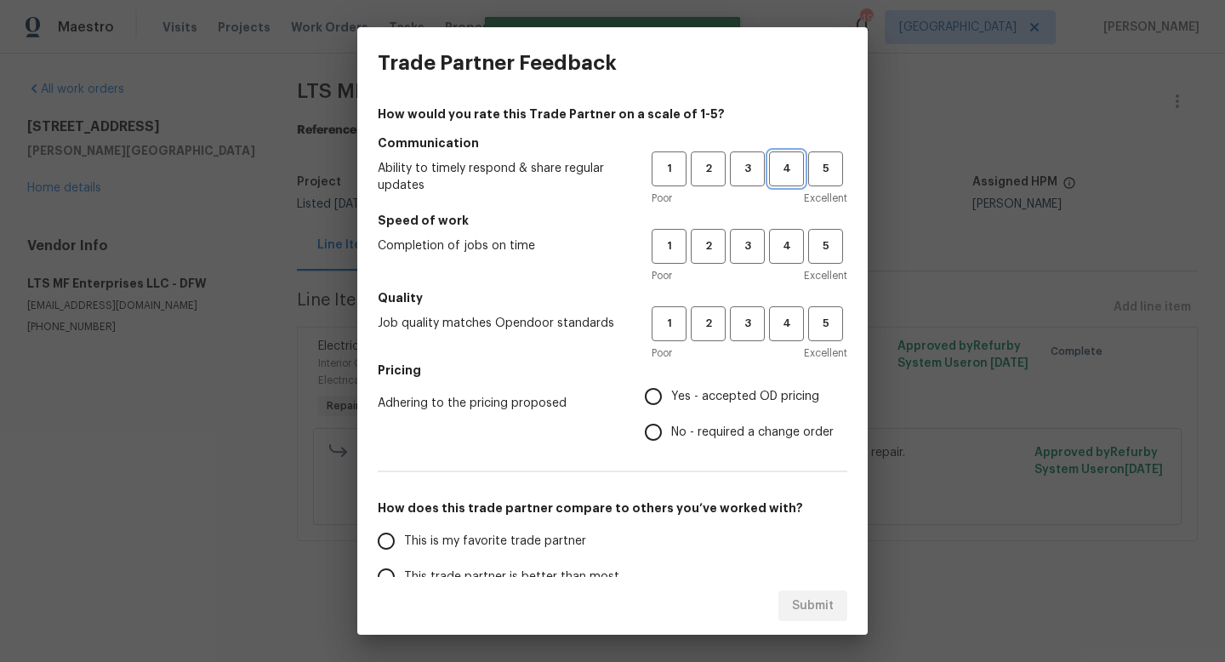
click at [788, 170] on span "4" at bounding box center [786, 169] width 31 height 20
click at [788, 240] on span "4" at bounding box center [786, 246] width 31 height 20
click at [786, 332] on span "4" at bounding box center [786, 324] width 31 height 20
click at [717, 391] on span "Yes - accepted OD pricing" at bounding box center [745, 397] width 148 height 18
click at [671, 391] on input "Yes - accepted OD pricing" at bounding box center [653, 397] width 36 height 36
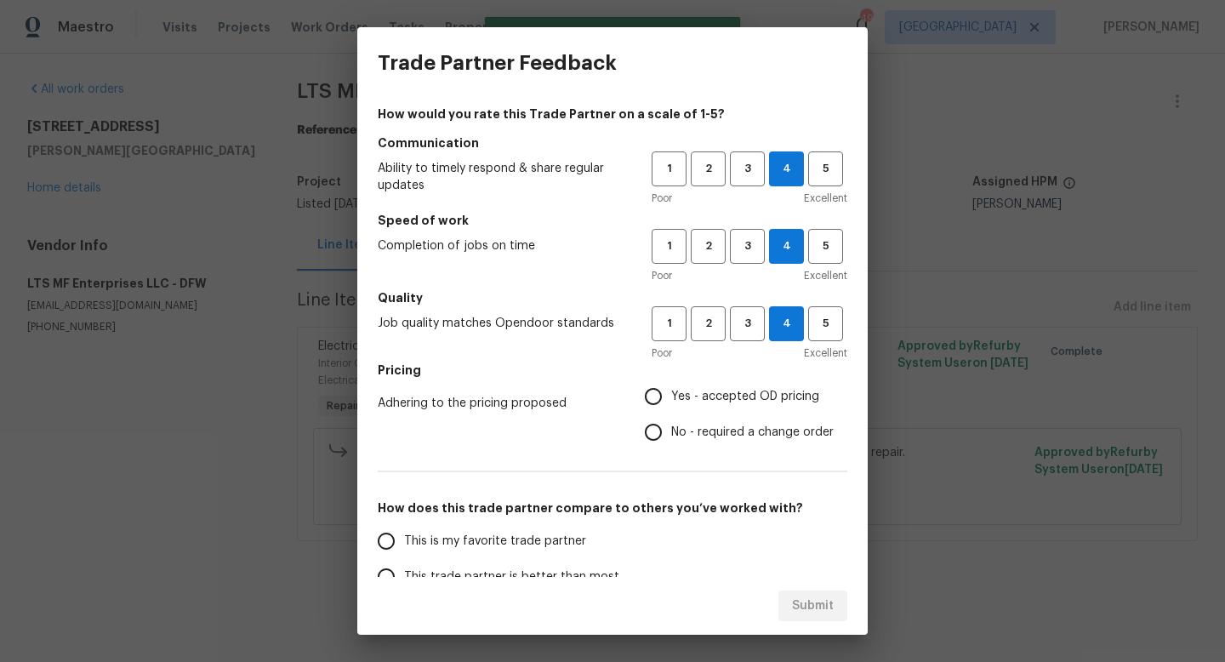
radio input "true"
click at [507, 539] on span "This is my favorite trade partner" at bounding box center [495, 541] width 182 height 18
click at [404, 539] on input "This is my favorite trade partner" at bounding box center [386, 541] width 36 height 36
click at [792, 600] on span "Submit" at bounding box center [813, 605] width 42 height 21
radio input "true"
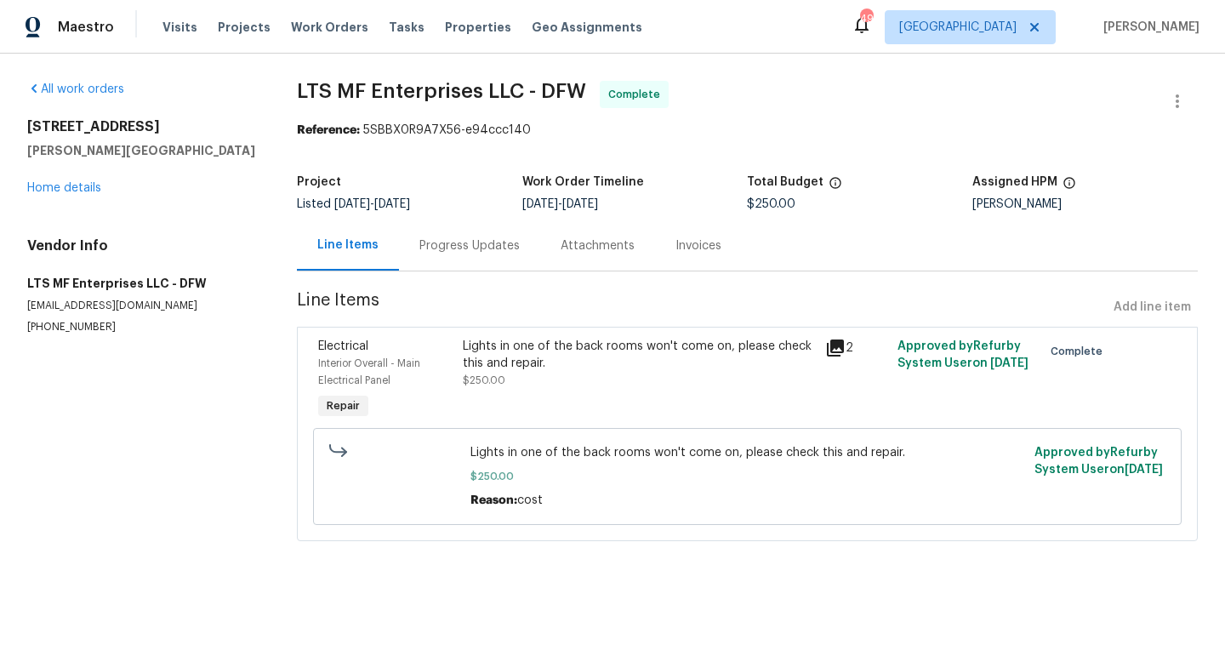
radio input "false"
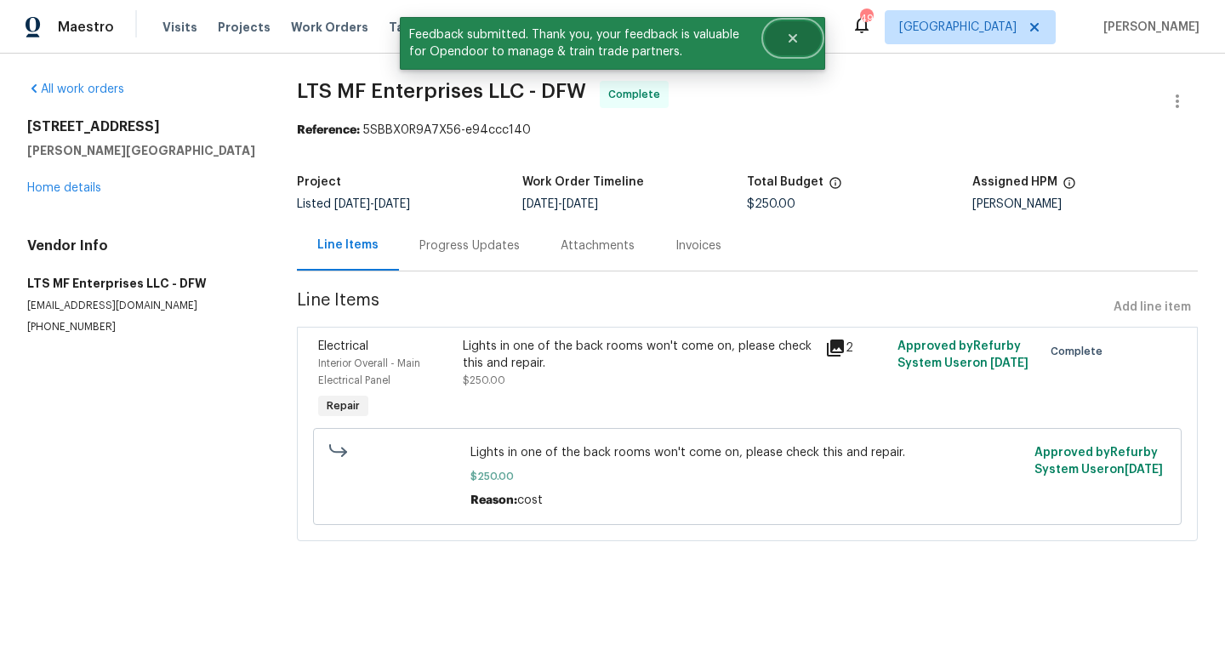
click at [794, 34] on icon "Close" at bounding box center [793, 38] width 14 height 14
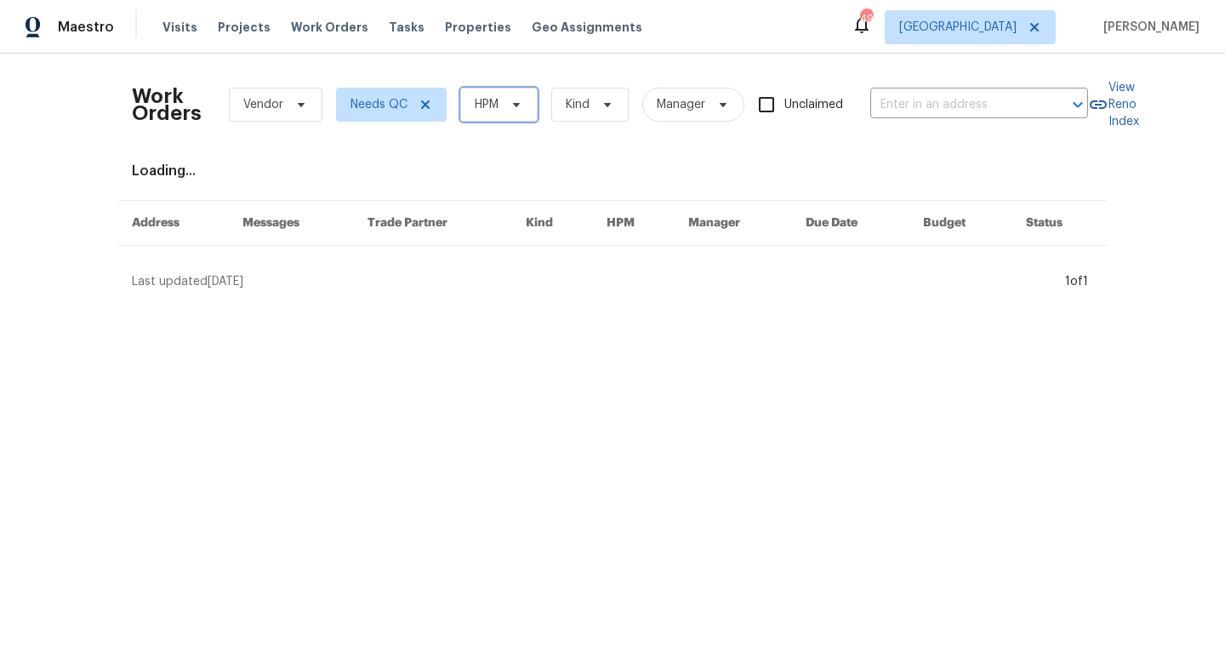
click at [512, 103] on icon at bounding box center [516, 105] width 14 height 14
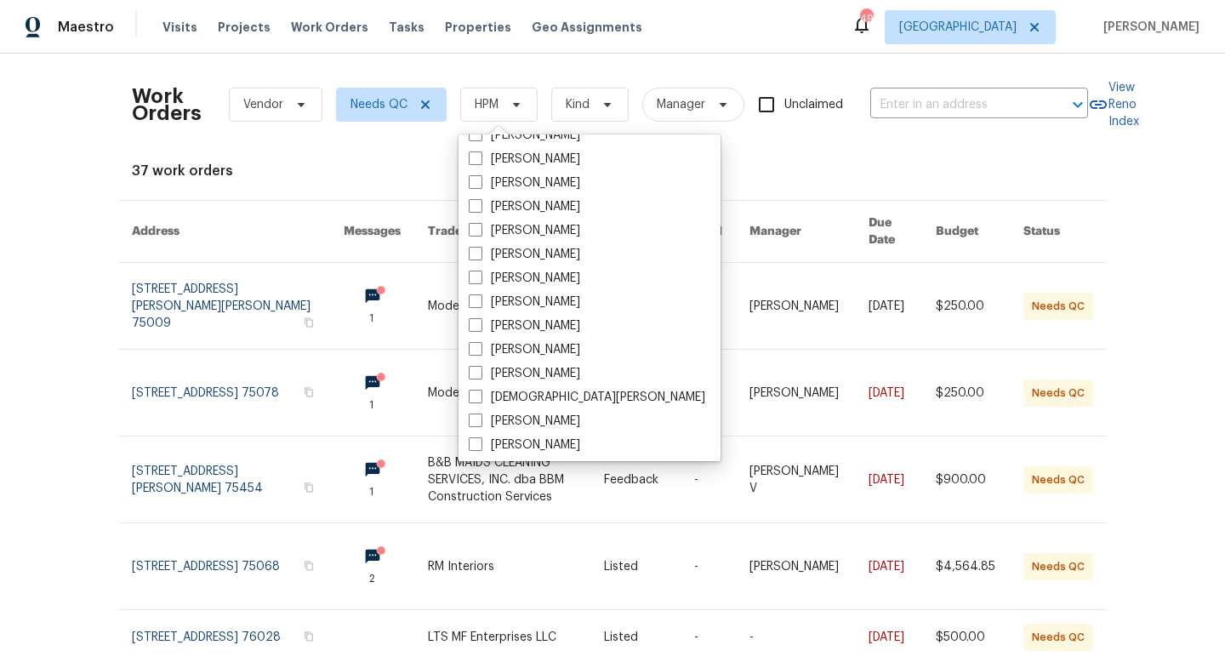
scroll to position [282, 0]
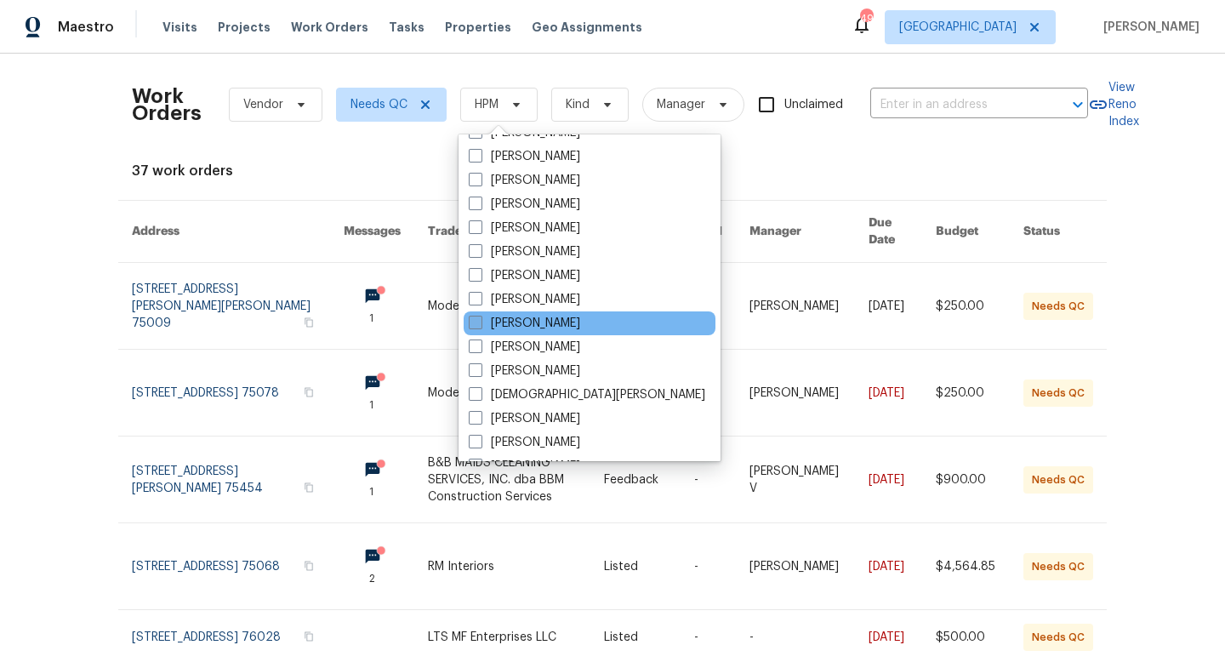
click at [516, 325] on label "[PERSON_NAME]" at bounding box center [524, 323] width 111 height 17
click at [480, 325] on input "[PERSON_NAME]" at bounding box center [474, 320] width 11 height 11
checkbox input "true"
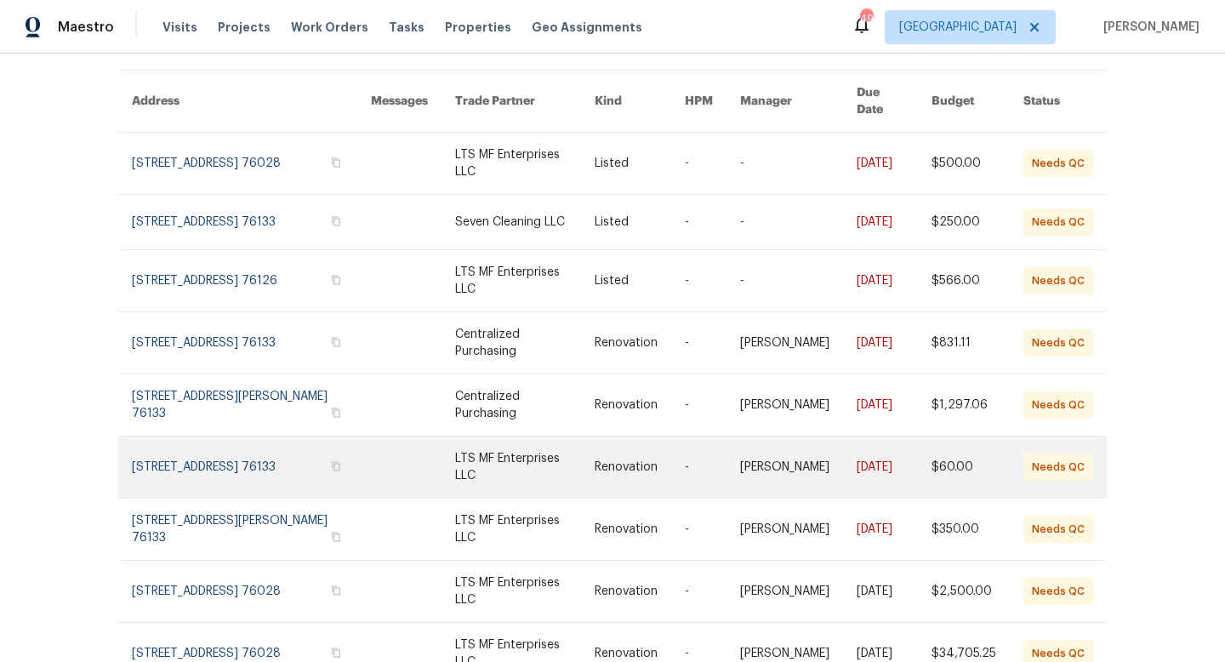
scroll to position [101, 0]
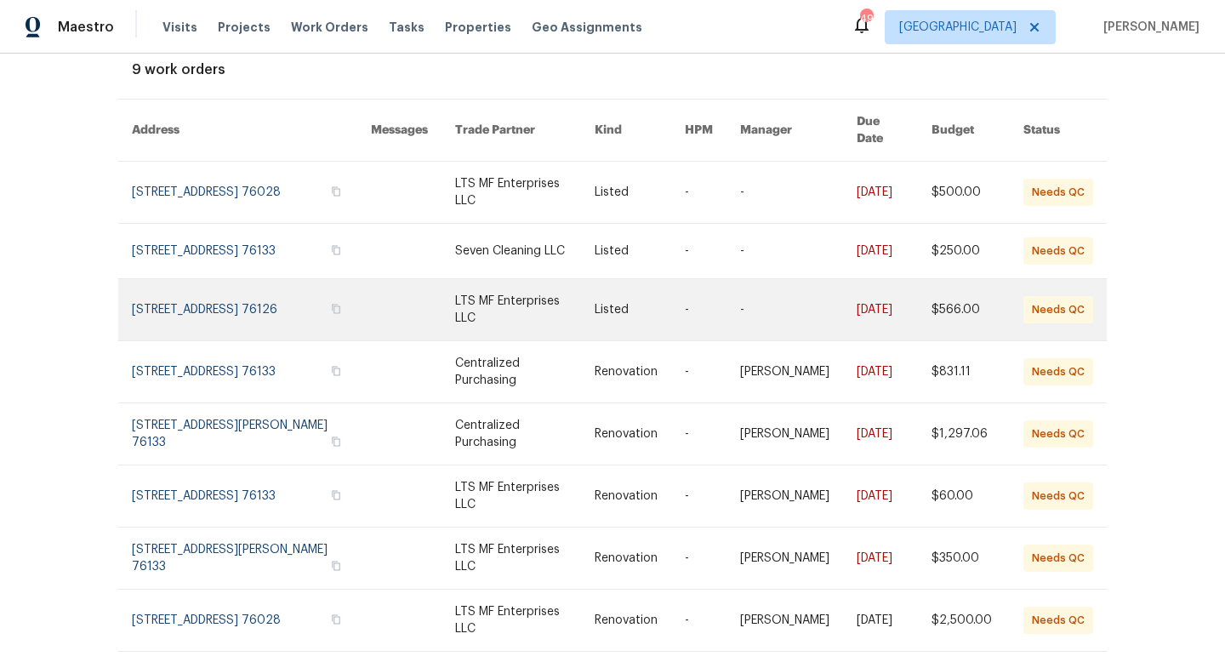
click at [671, 309] on link at bounding box center [640, 309] width 90 height 61
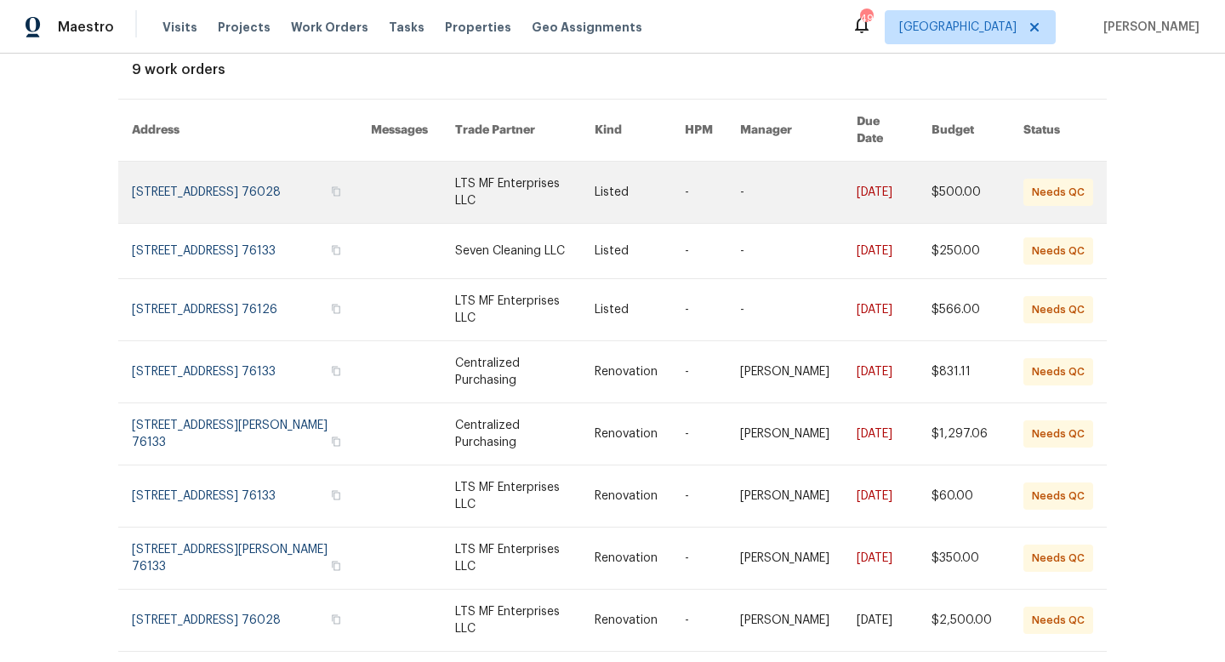
click at [404, 173] on link at bounding box center [413, 192] width 84 height 61
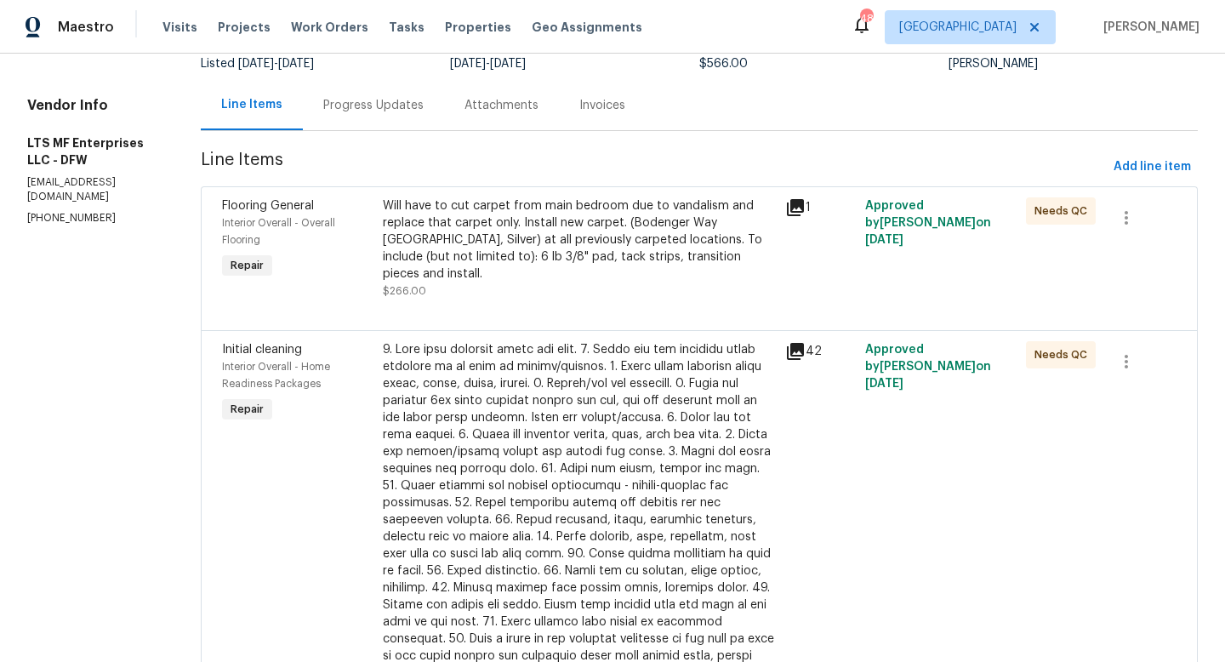
scroll to position [144, 0]
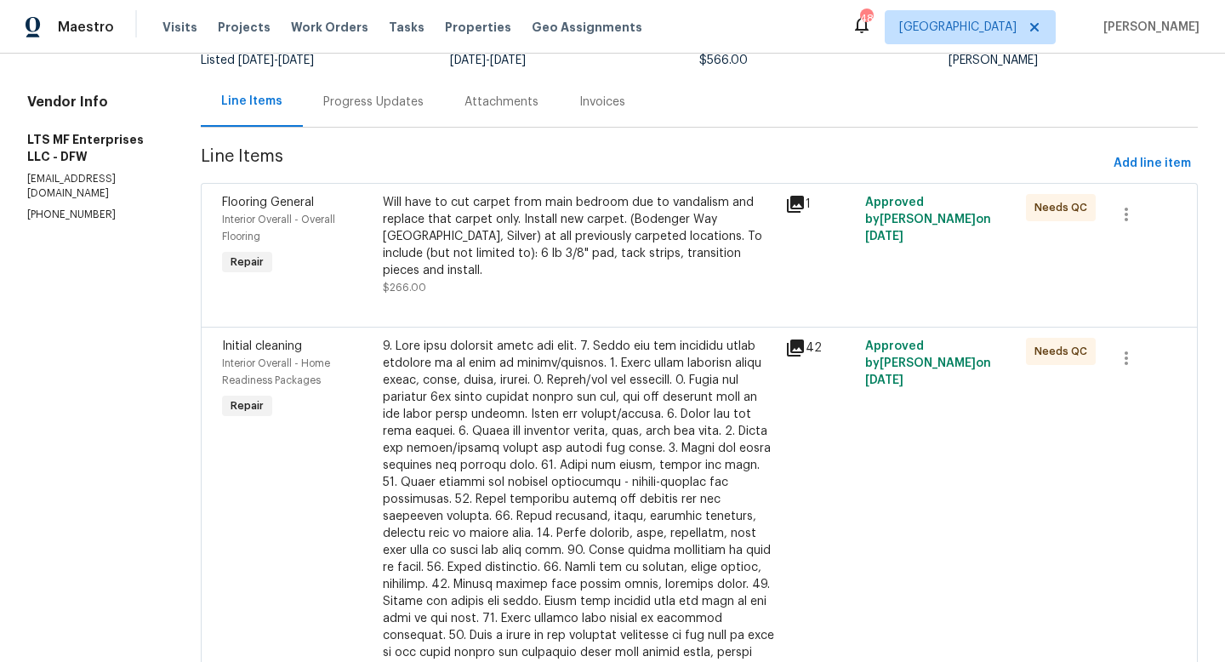
click at [473, 248] on div "Will have to cut carpet from main bedroom due to vandalism and replace that car…" at bounding box center [579, 236] width 392 height 85
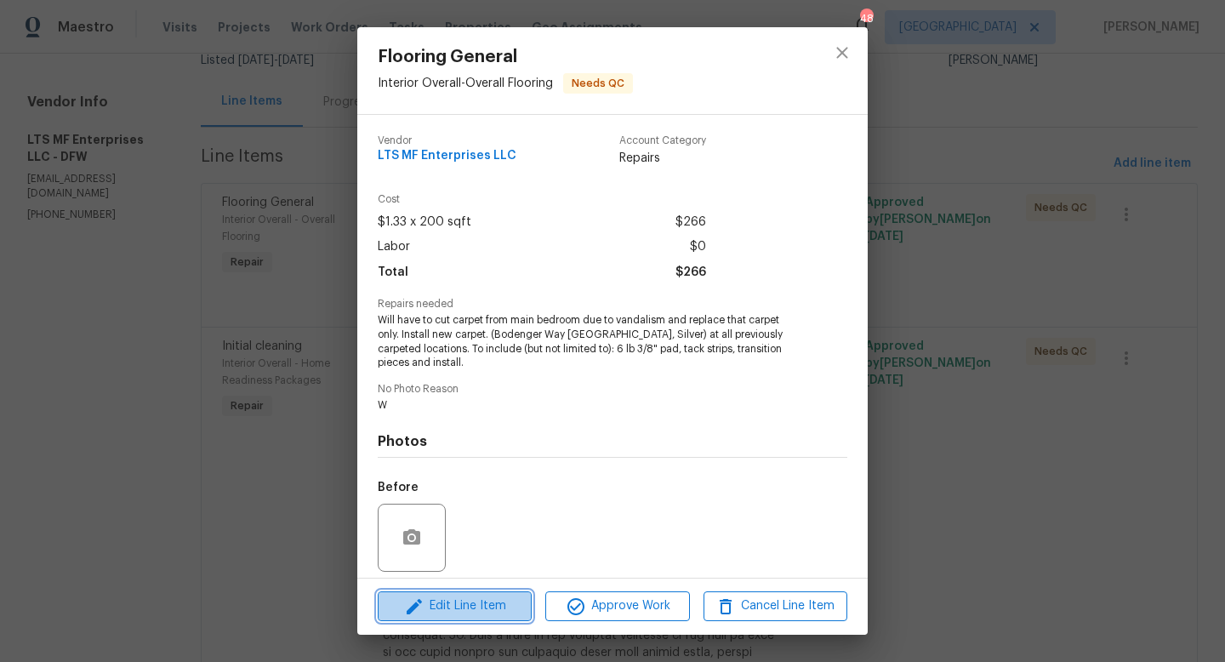
click at [468, 605] on span "Edit Line Item" at bounding box center [455, 605] width 144 height 21
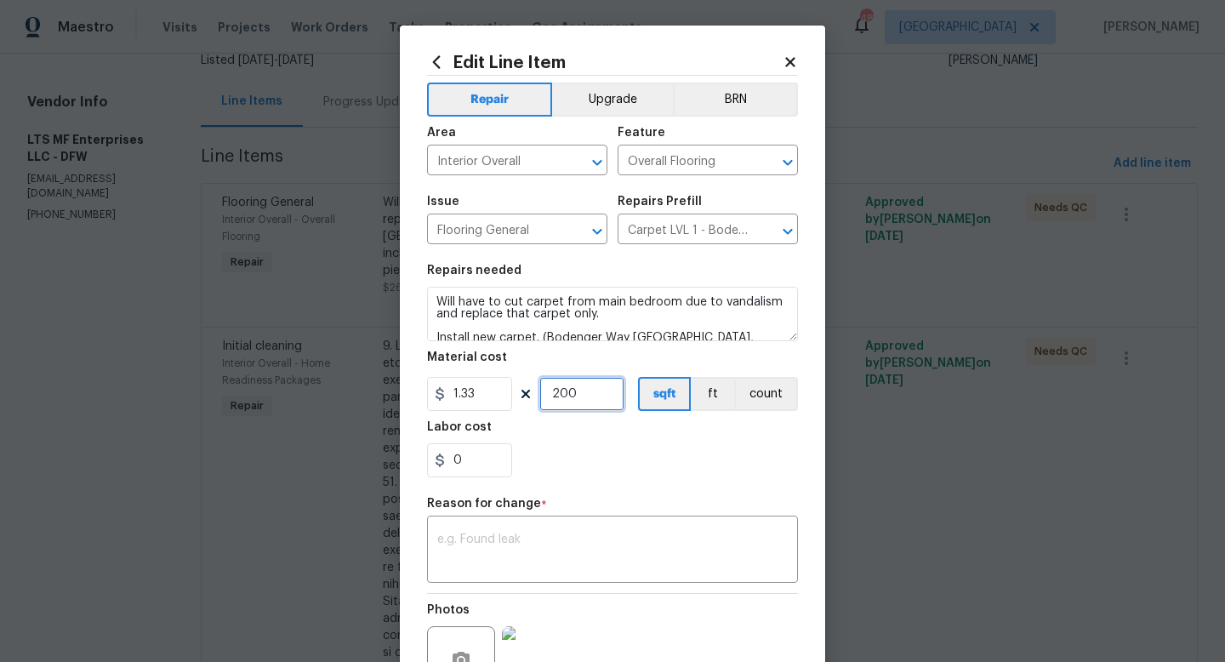
click at [588, 396] on input "200" at bounding box center [581, 394] width 85 height 34
type input "1"
click at [492, 399] on input "1.33" at bounding box center [469, 394] width 85 height 34
type input "636"
click at [497, 540] on textarea at bounding box center [612, 551] width 350 height 36
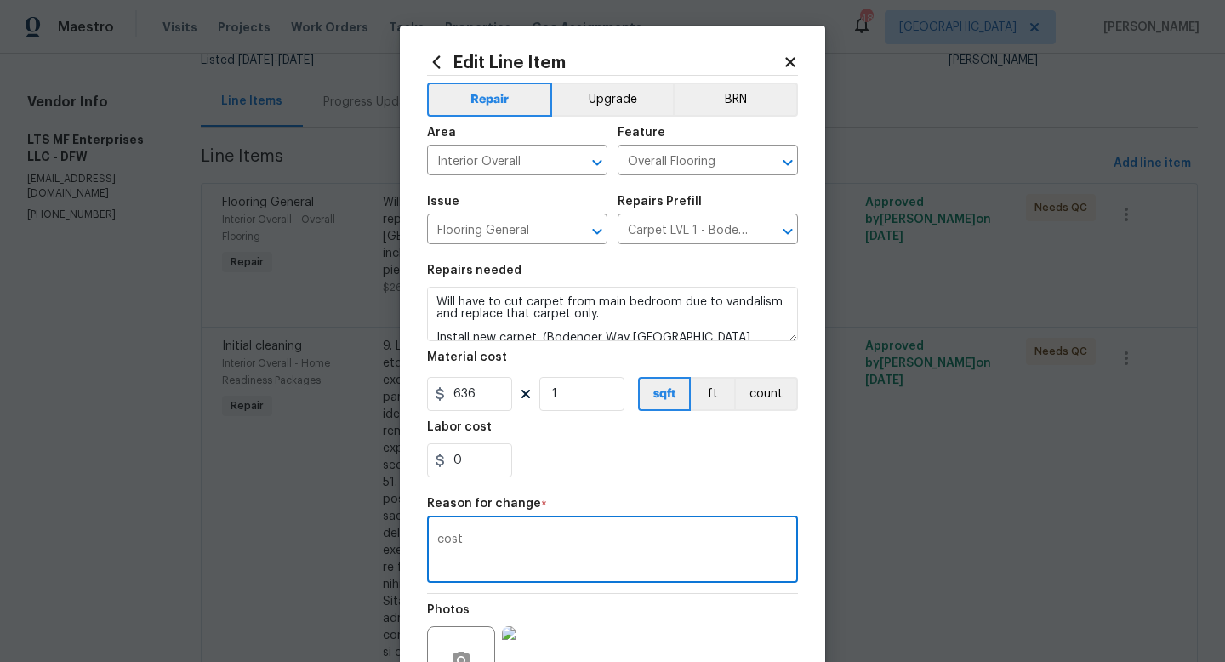
scroll to position [177, 0]
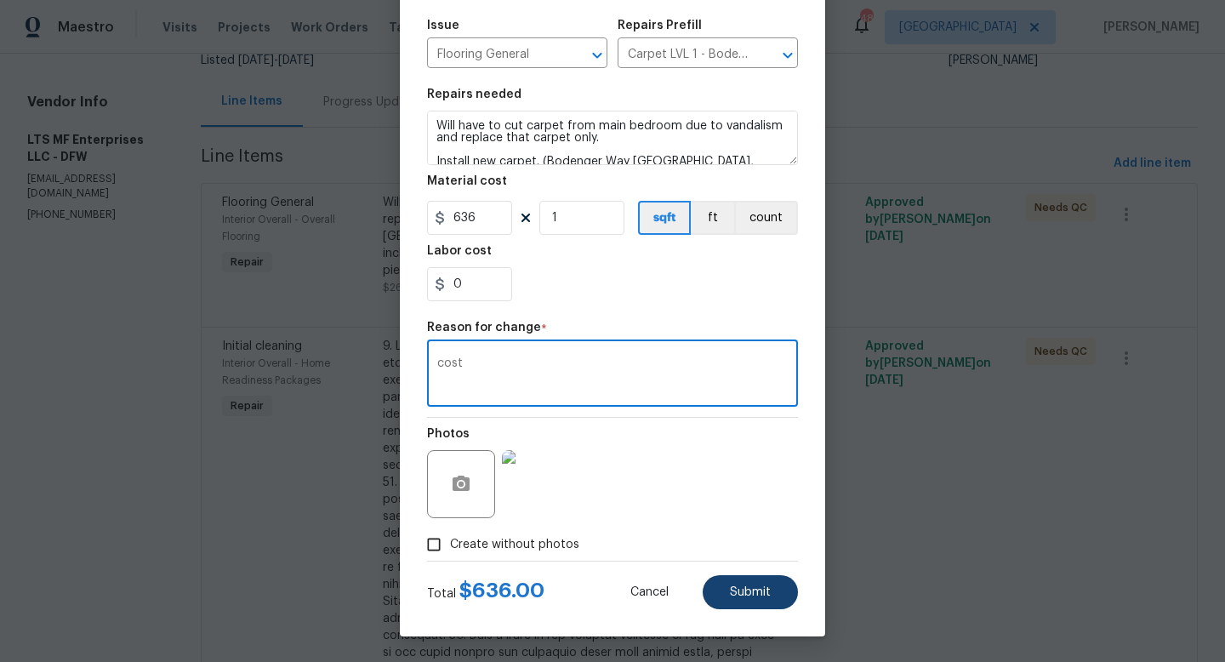
type textarea "cost"
click at [751, 589] on span "Submit" at bounding box center [750, 592] width 41 height 13
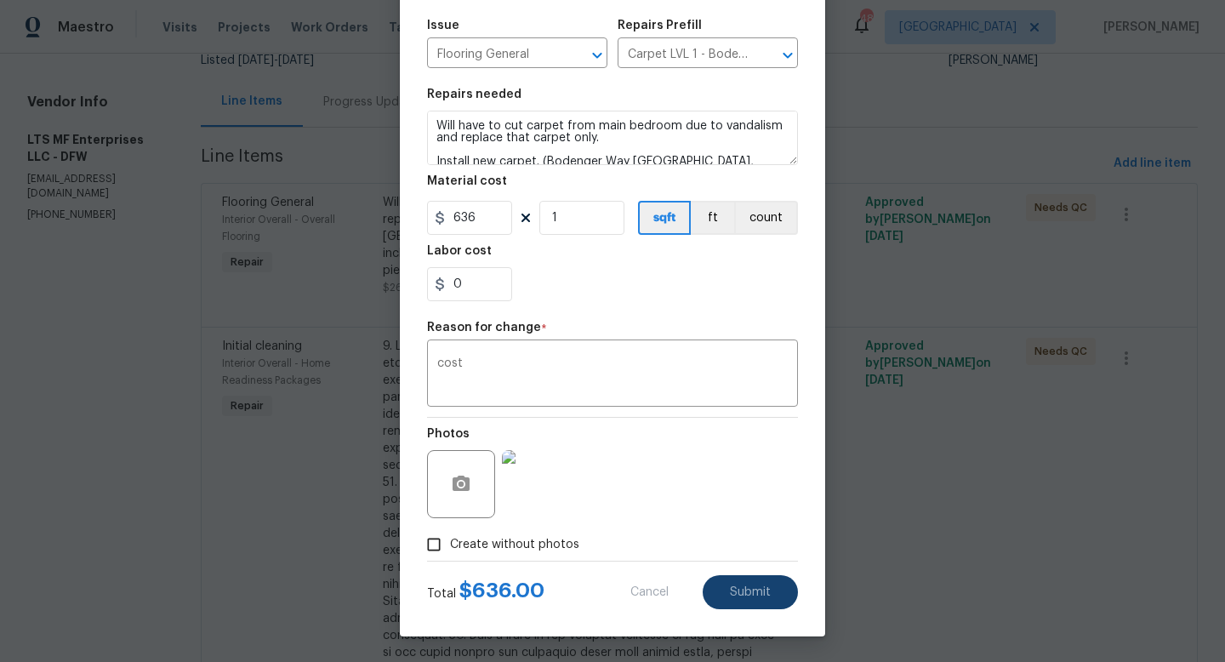
type input "1.33"
type input "200"
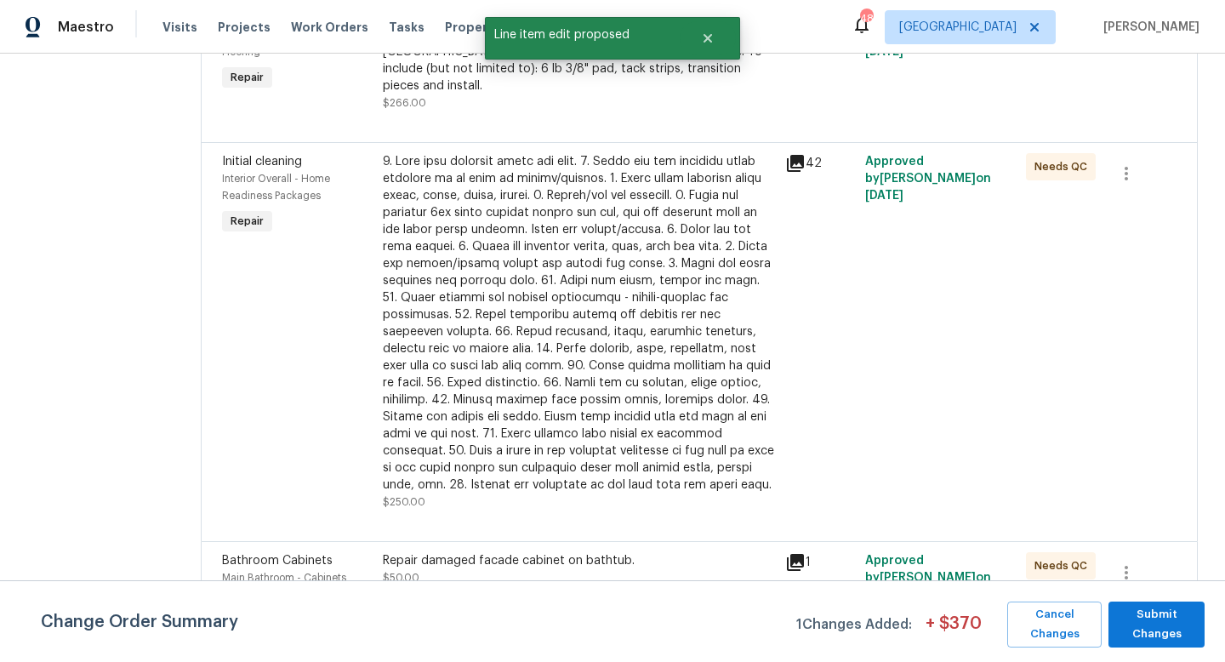
scroll to position [333, 0]
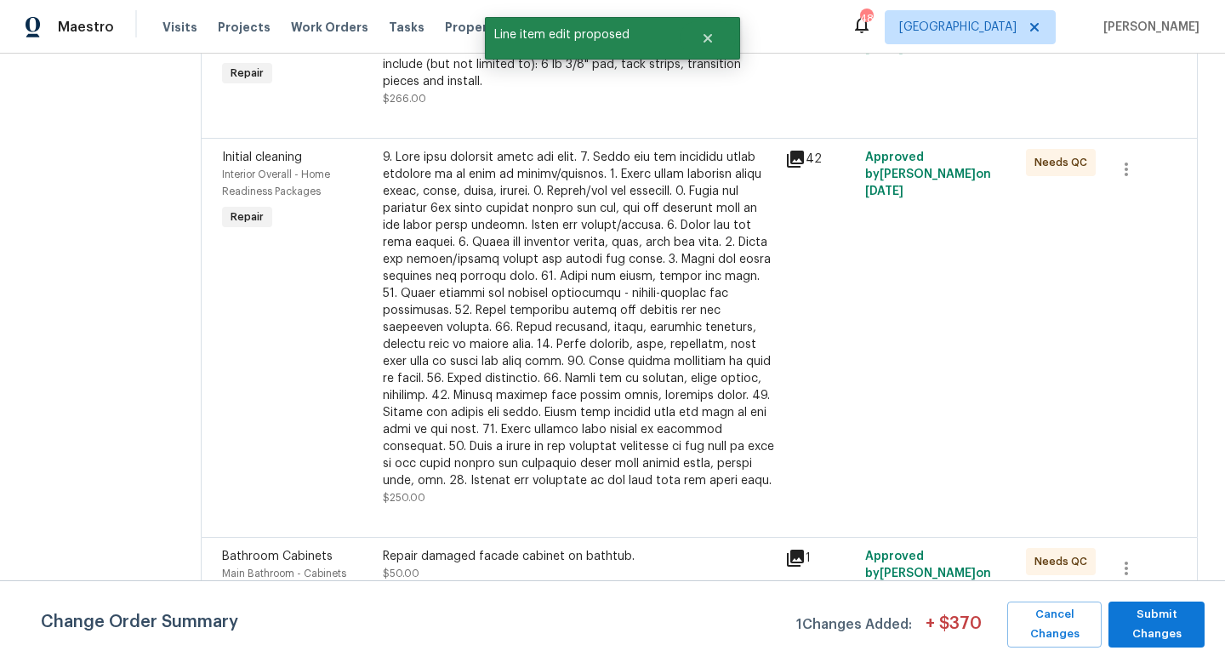
click at [464, 548] on div "Repair damaged facade cabinet on bathtub. $50.00" at bounding box center [579, 565] width 392 height 34
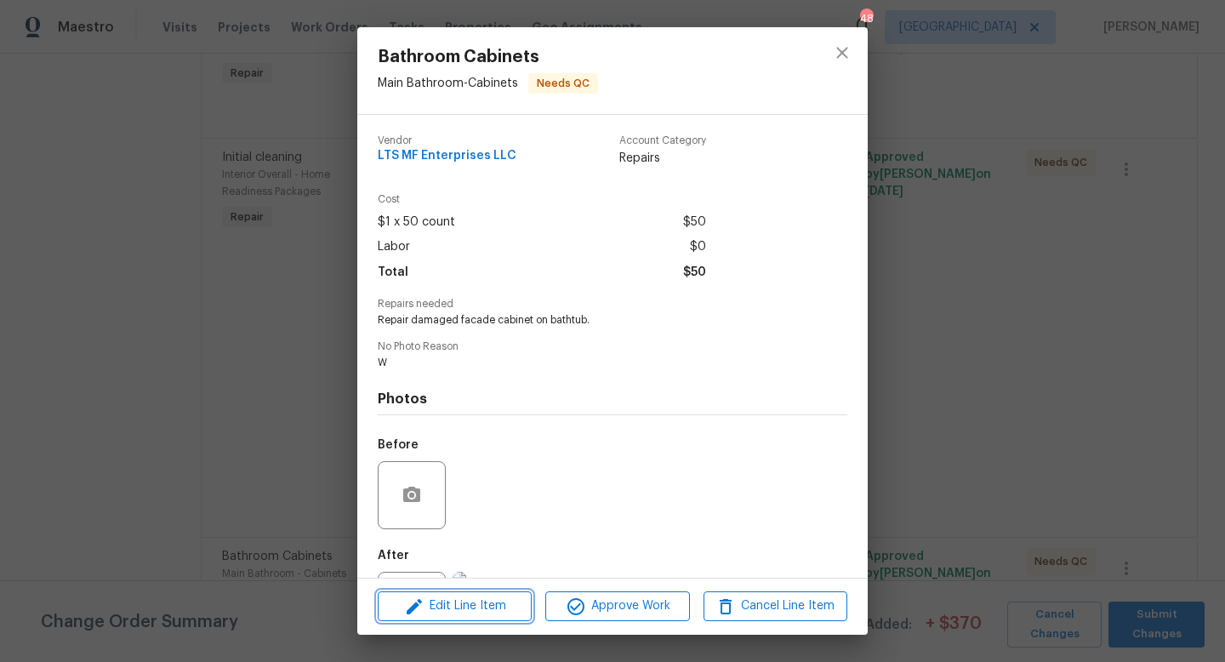
click at [491, 612] on span "Edit Line Item" at bounding box center [455, 605] width 144 height 21
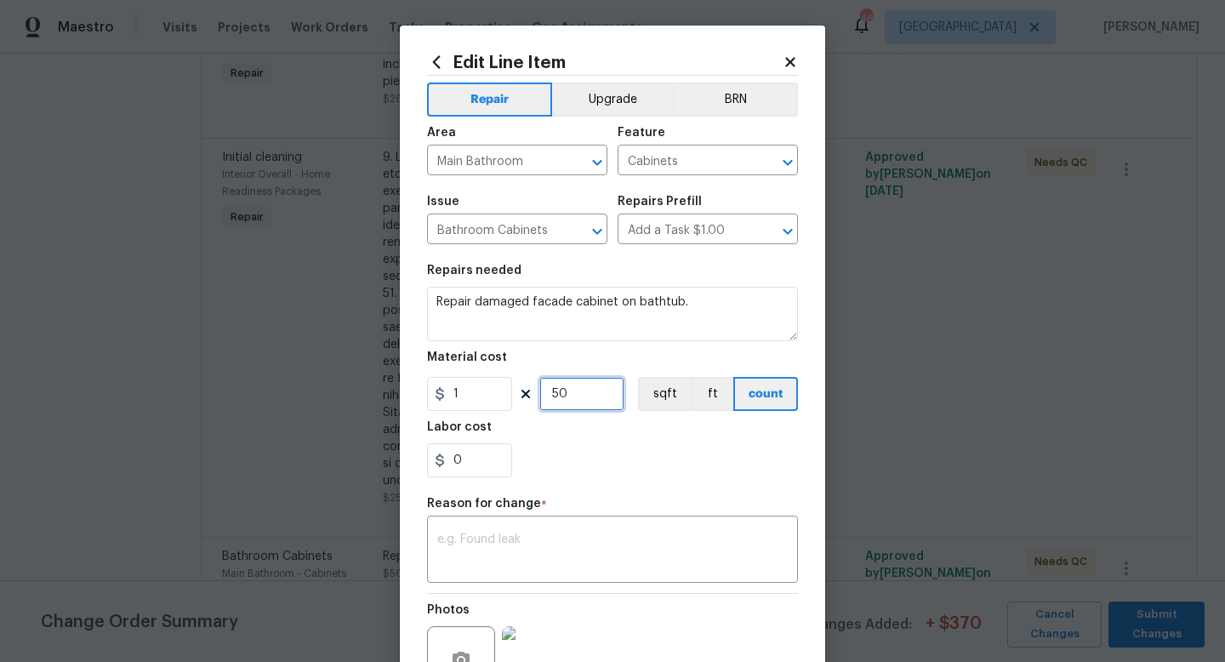
click at [577, 396] on input "50" at bounding box center [581, 394] width 85 height 34
type input "175"
click at [567, 572] on div "x ​" at bounding box center [612, 551] width 371 height 63
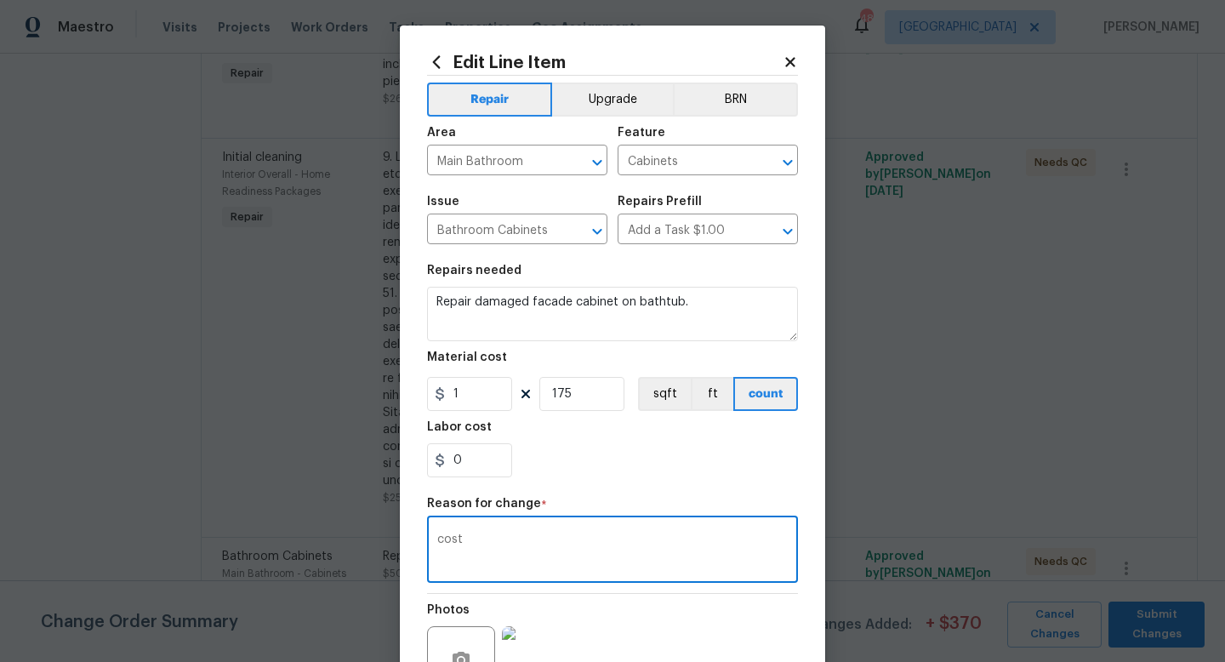
scroll to position [177, 0]
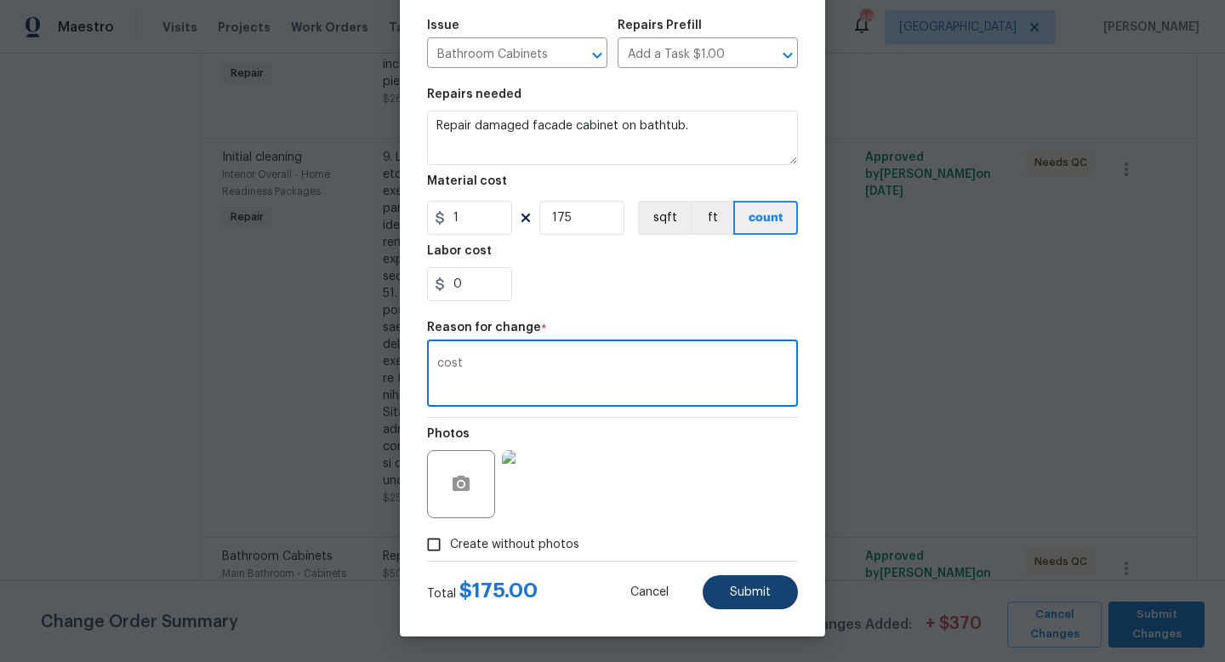
type textarea "cost"
click at [763, 592] on span "Submit" at bounding box center [750, 592] width 41 height 13
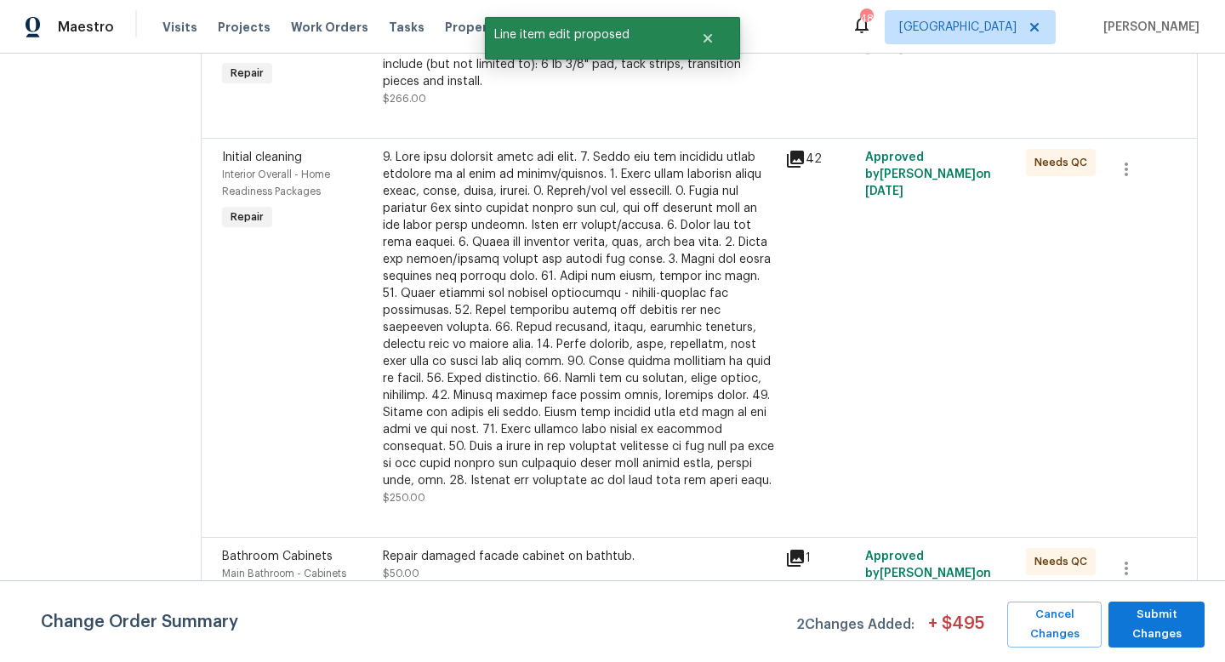
scroll to position [0, 0]
click at [1152, 624] on span "Submit Changes" at bounding box center [1156, 624] width 79 height 39
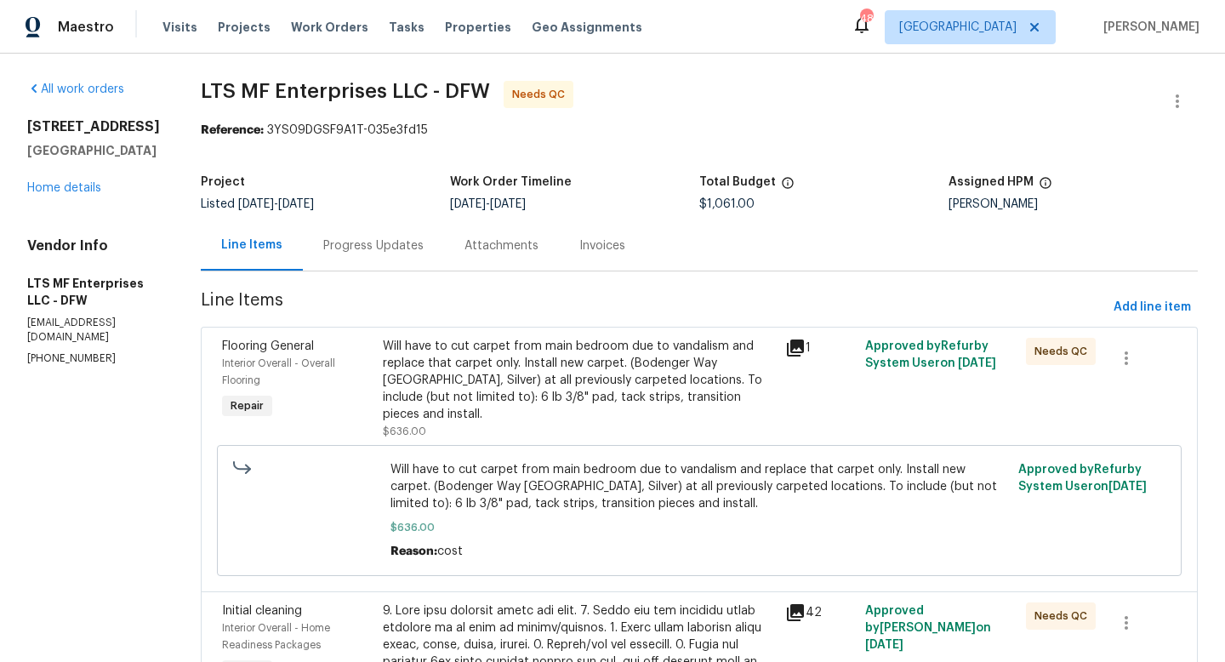
click at [521, 382] on div "Will have to cut carpet from main bedroom due to vandalism and replace that car…" at bounding box center [579, 380] width 392 height 85
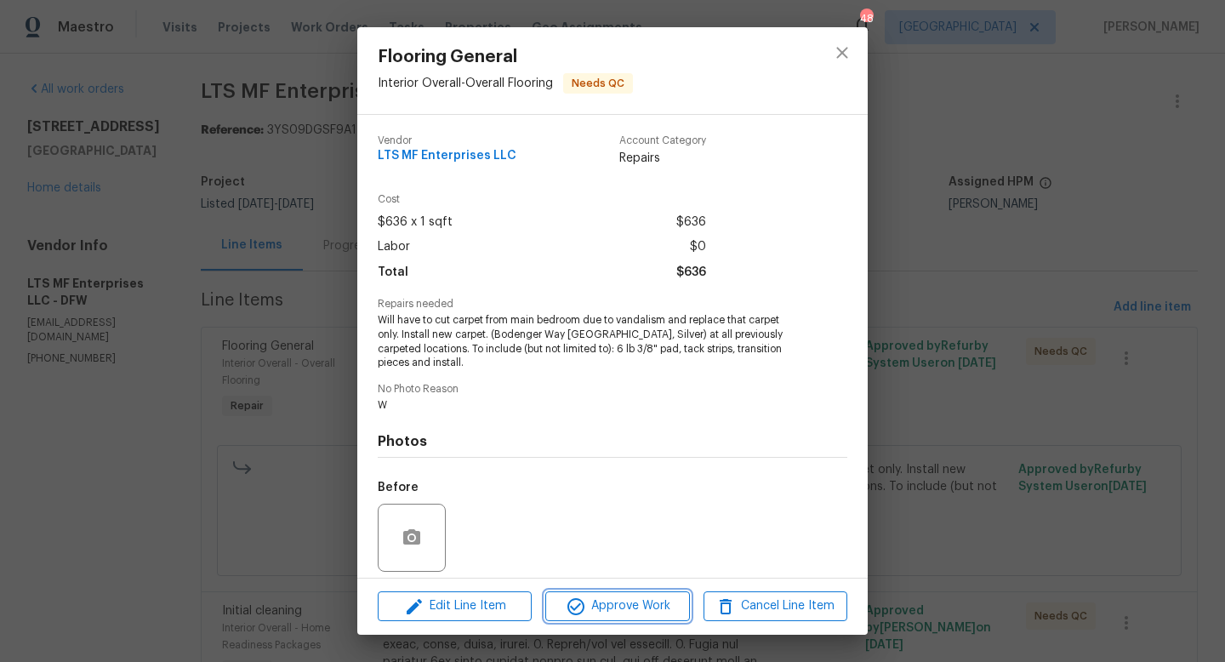
click at [607, 598] on span "Approve Work" at bounding box center [617, 605] width 134 height 21
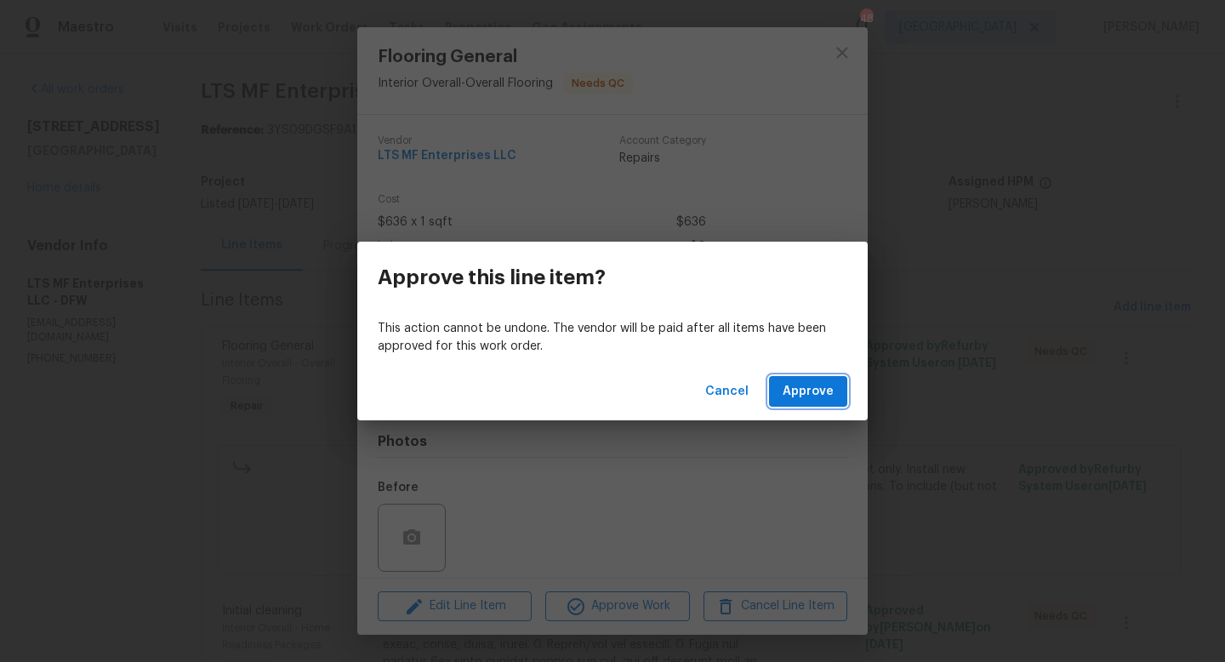
click at [792, 385] on span "Approve" at bounding box center [808, 391] width 51 height 21
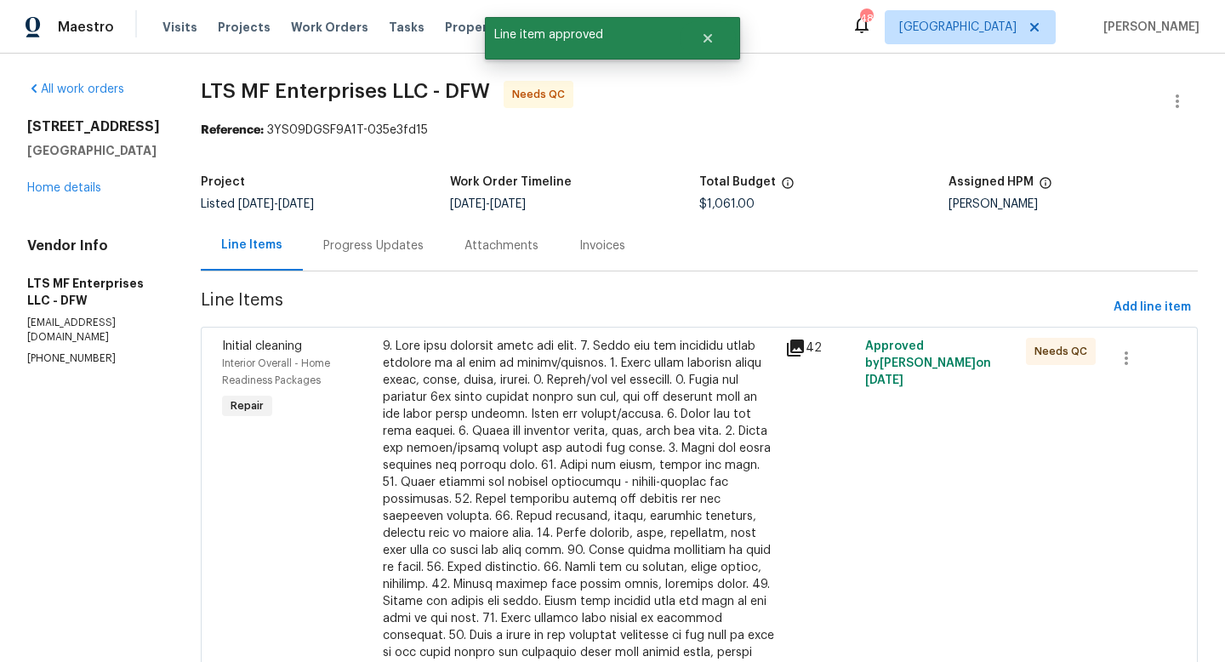
click at [544, 474] on div at bounding box center [579, 508] width 392 height 340
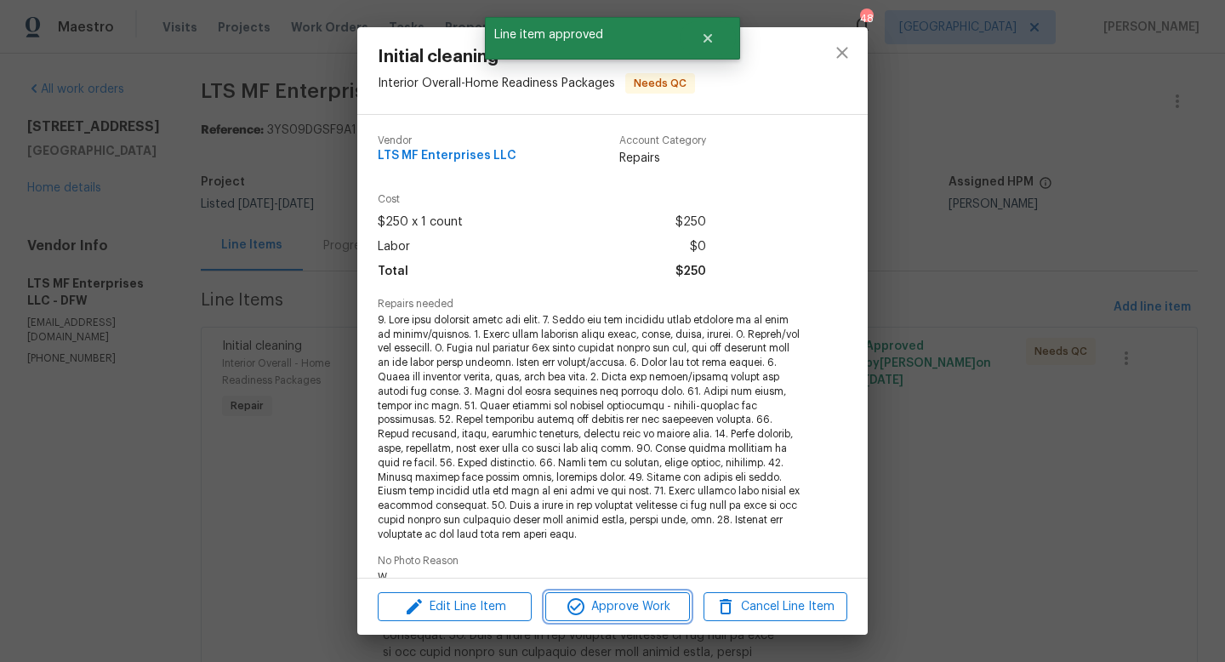
click at [612, 611] on span "Approve Work" at bounding box center [617, 606] width 134 height 21
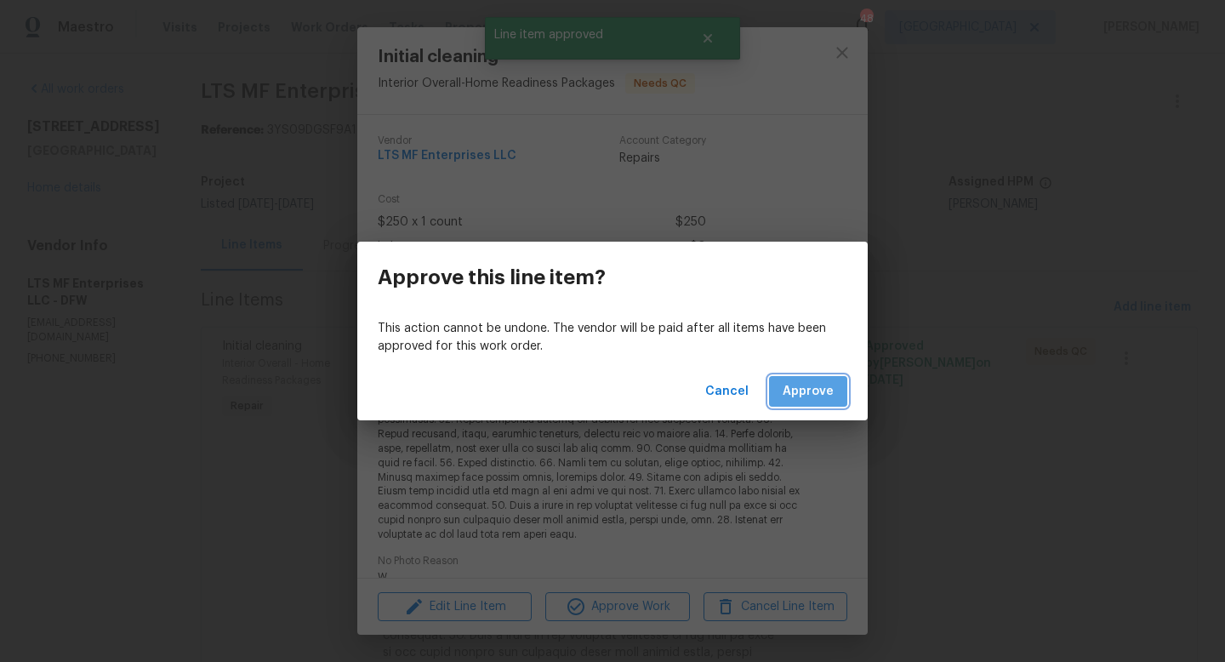
click at [807, 387] on span "Approve" at bounding box center [808, 391] width 51 height 21
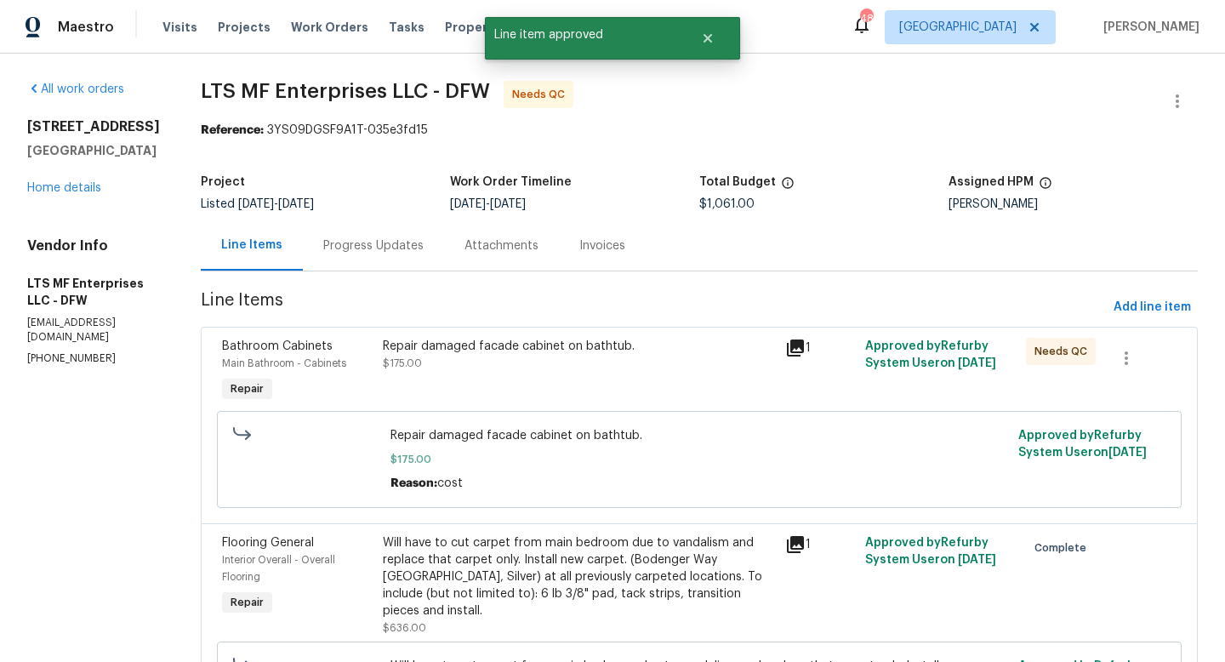
click at [527, 387] on div "Repair damaged facade cabinet on bathtub. $175.00" at bounding box center [579, 372] width 402 height 78
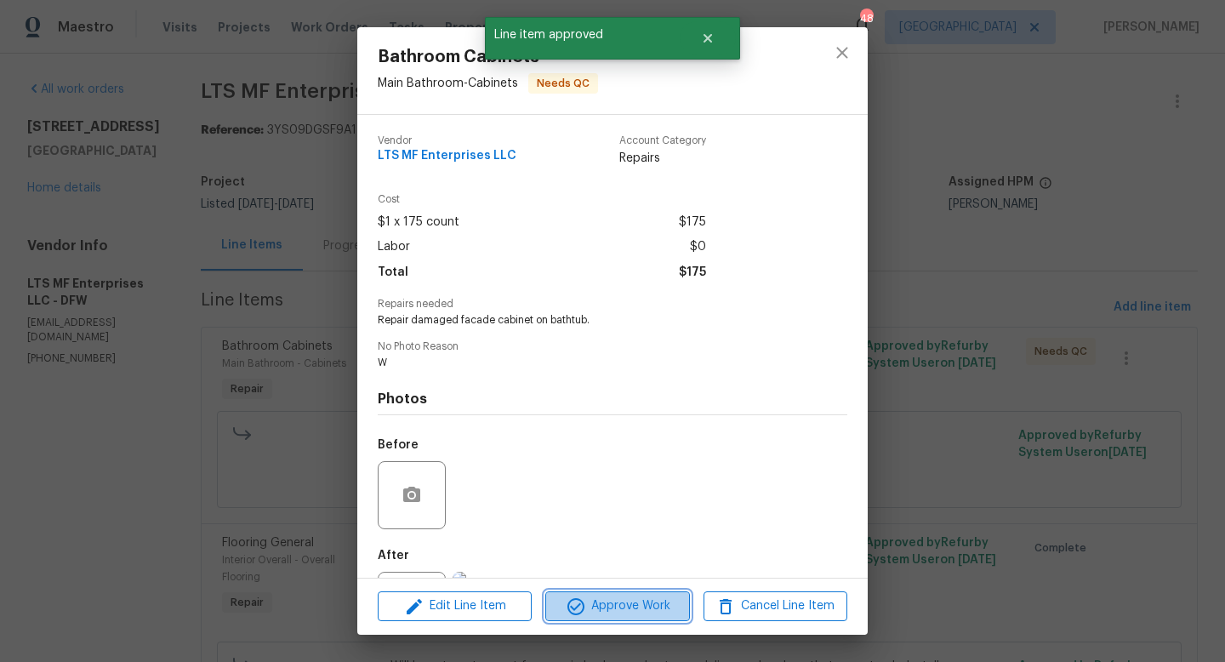
click at [621, 604] on span "Approve Work" at bounding box center [617, 605] width 134 height 21
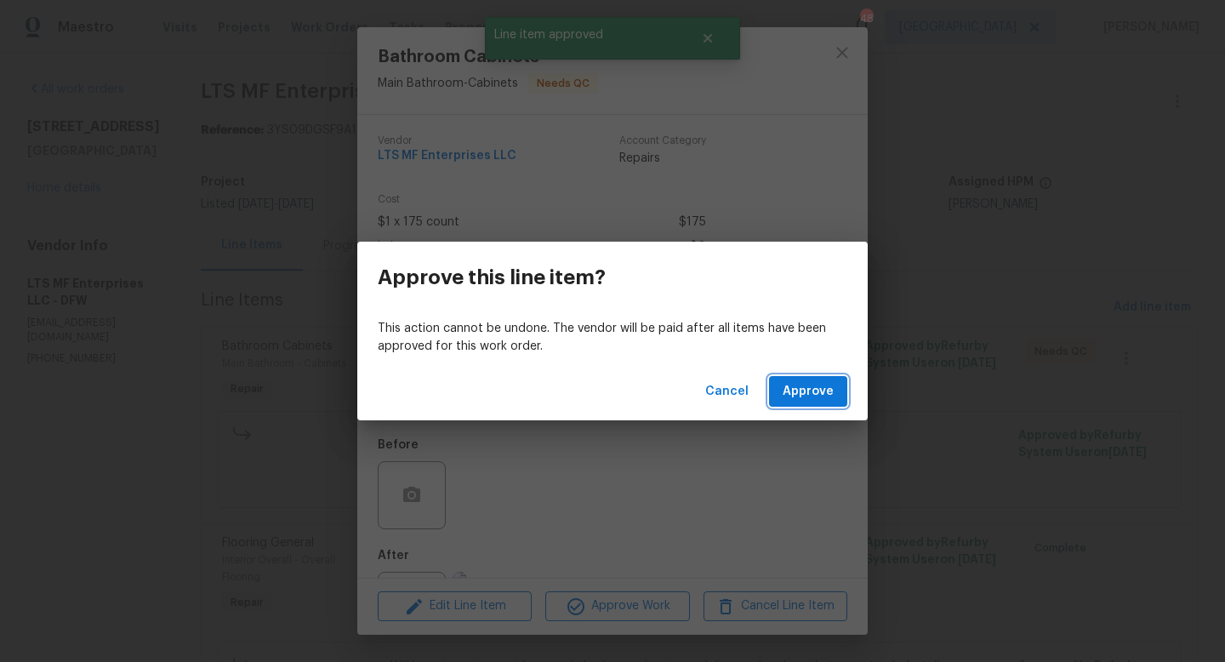
click at [805, 390] on span "Approve" at bounding box center [808, 391] width 51 height 21
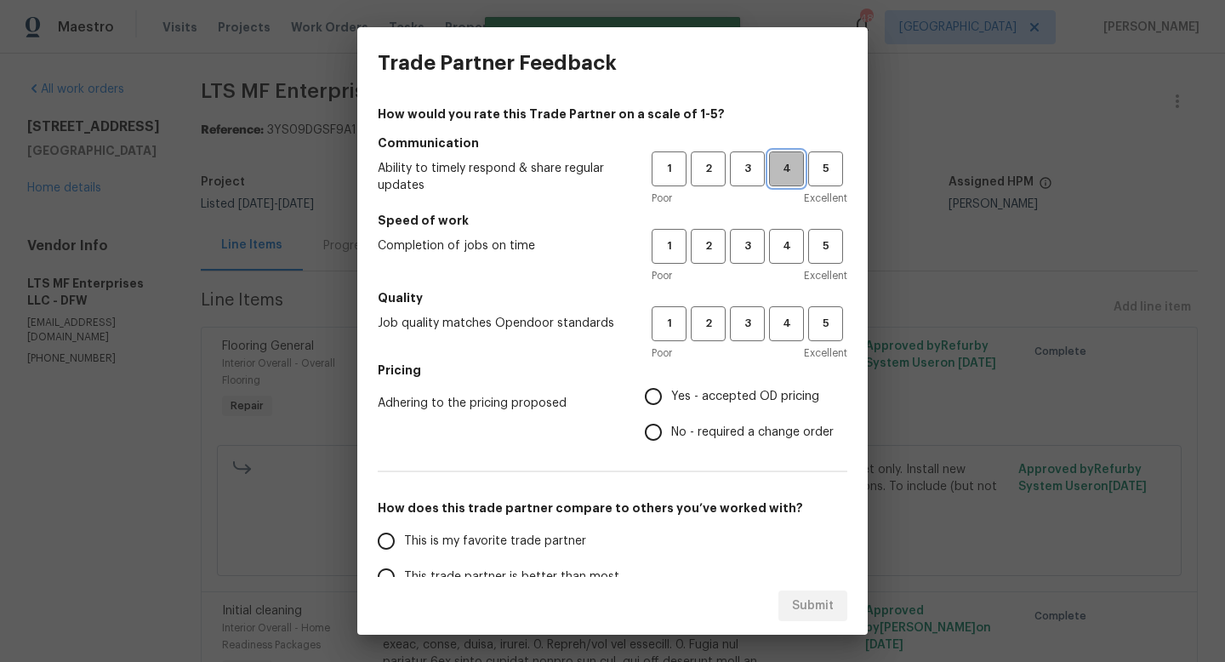
click at [783, 163] on span "4" at bounding box center [786, 169] width 31 height 20
click at [788, 238] on span "4" at bounding box center [786, 246] width 31 height 20
click at [788, 317] on span "4" at bounding box center [786, 324] width 31 height 20
click at [691, 399] on span "Yes - accepted OD pricing" at bounding box center [745, 397] width 148 height 18
click at [671, 399] on input "Yes - accepted OD pricing" at bounding box center [653, 397] width 36 height 36
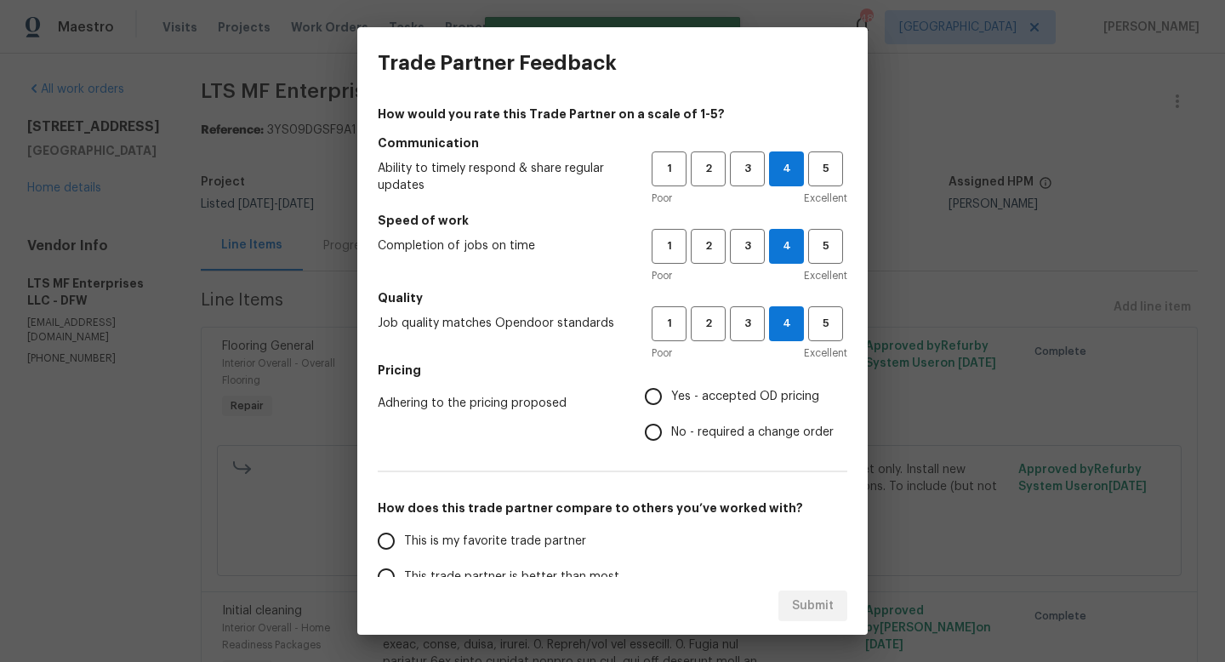
radio input "true"
click at [545, 539] on span "This is my favorite trade partner" at bounding box center [495, 541] width 182 height 18
click at [404, 539] on input "This is my favorite trade partner" at bounding box center [386, 541] width 36 height 36
click at [805, 607] on span "Submit" at bounding box center [813, 605] width 42 height 21
radio input "true"
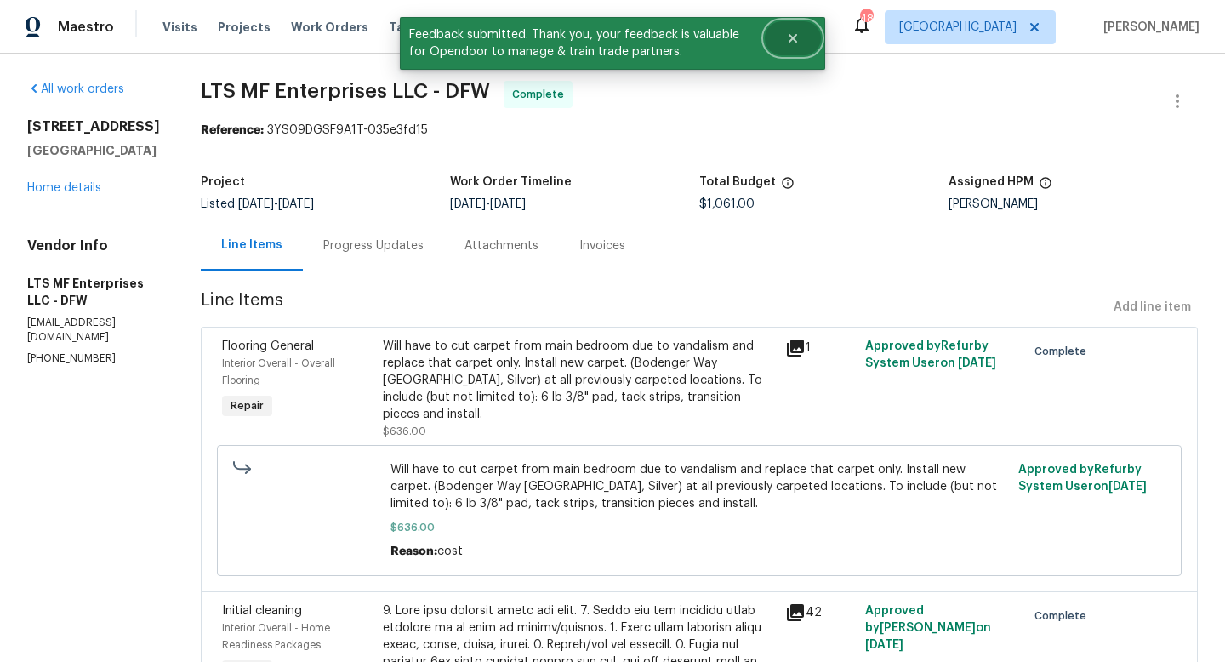
click at [794, 37] on icon "Close" at bounding box center [792, 38] width 9 height 9
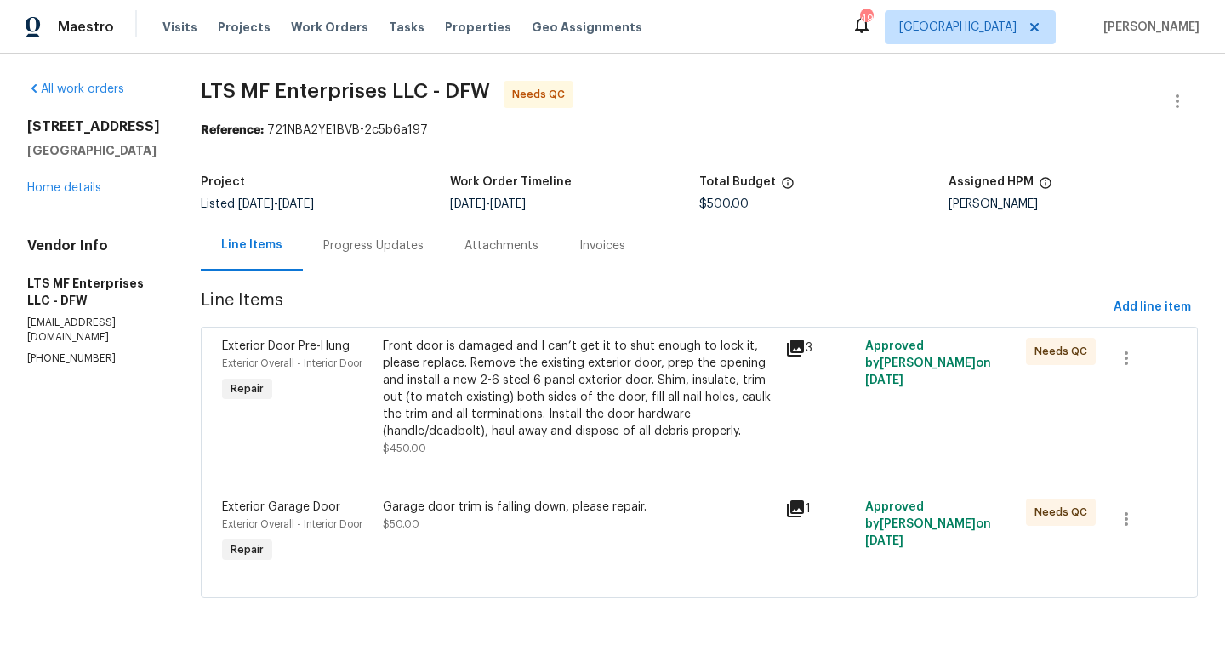
click at [641, 385] on div "Front door is damaged and I can’t get it to shut enough to lock it, please repl…" at bounding box center [579, 389] width 392 height 102
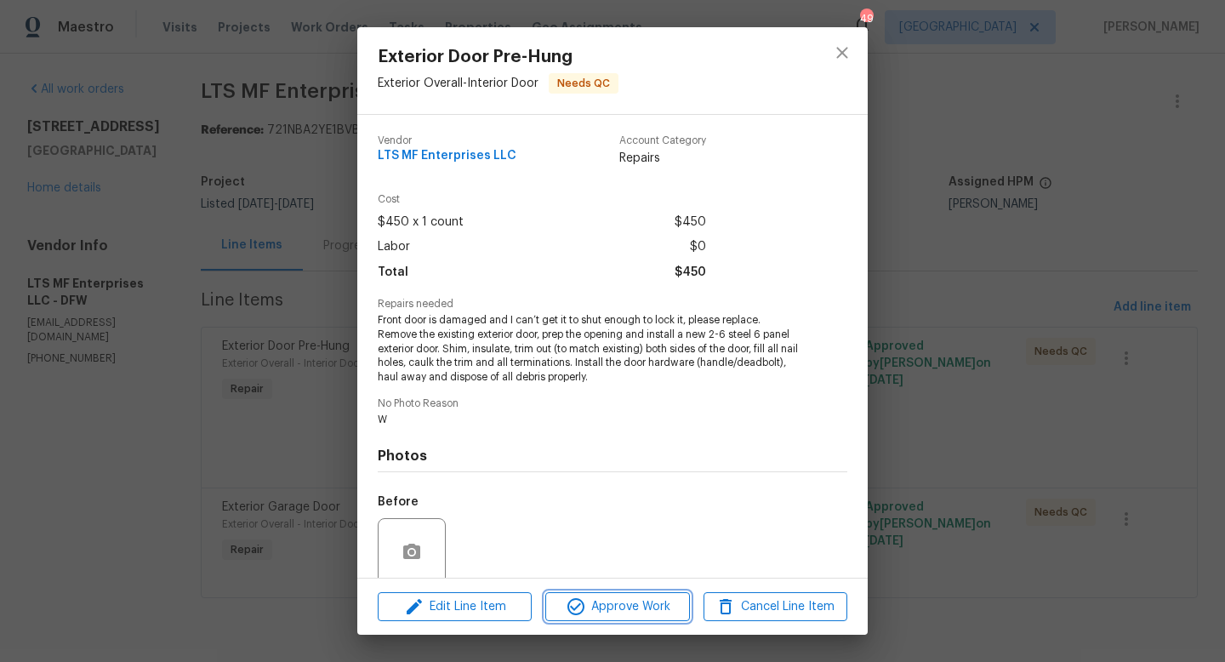
click at [630, 598] on span "Approve Work" at bounding box center [617, 606] width 134 height 21
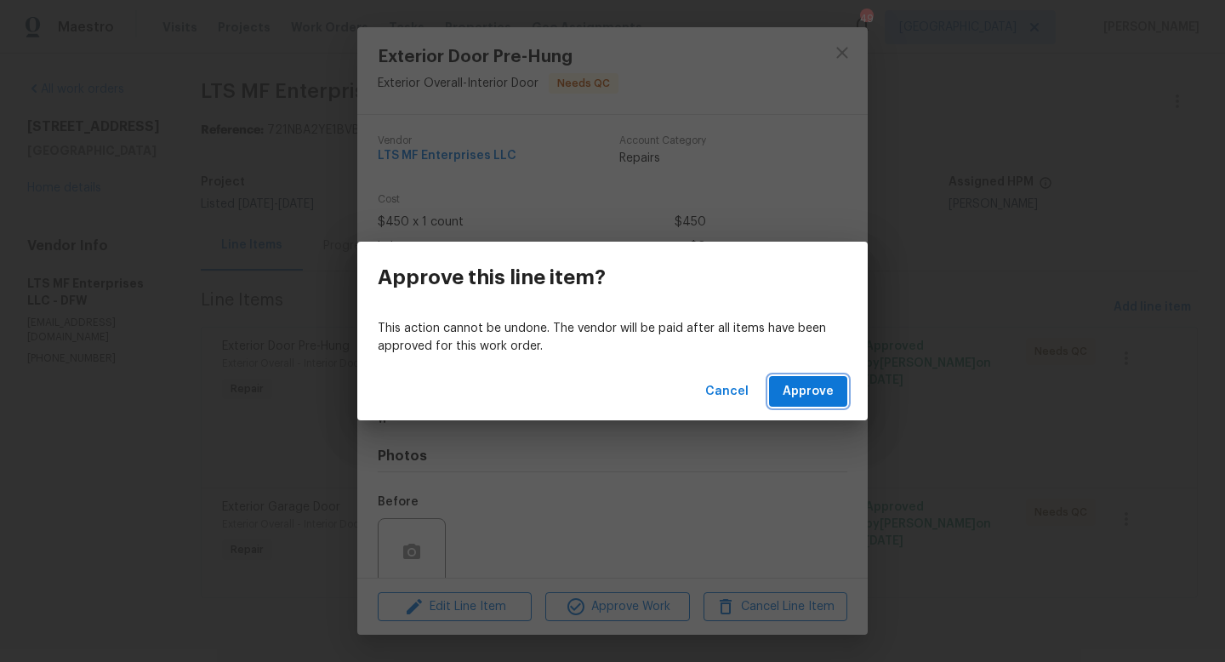
click at [793, 390] on span "Approve" at bounding box center [808, 391] width 51 height 21
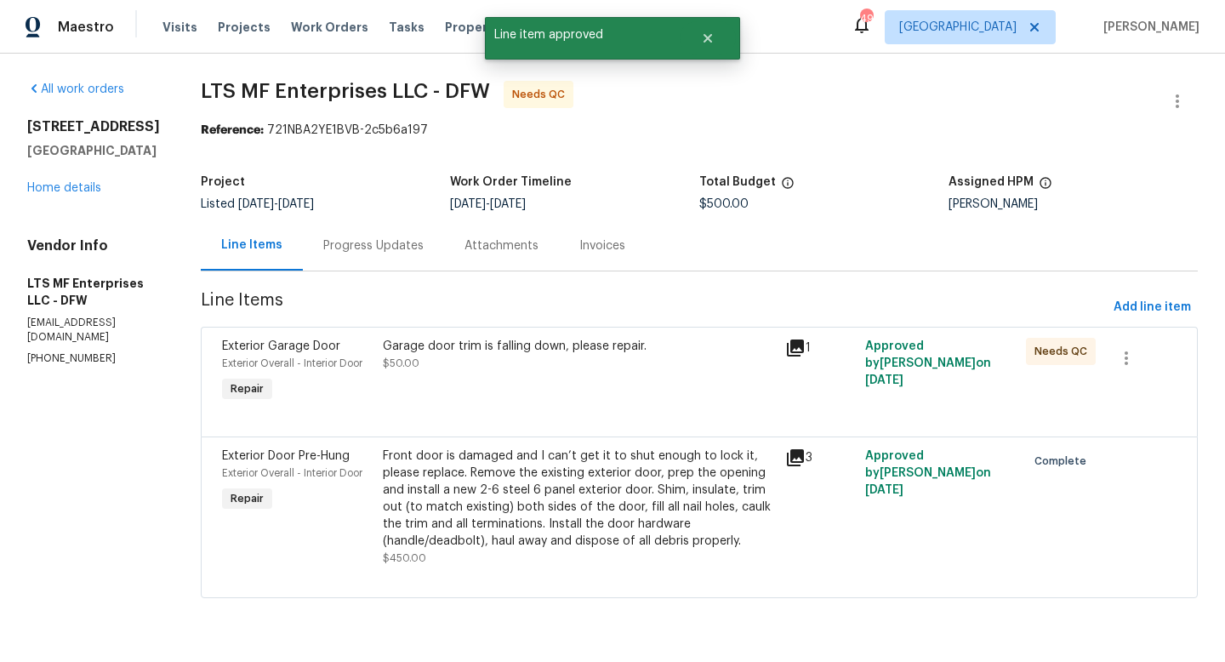
click at [597, 357] on div "Garage door trim is falling down, please repair. $50.00" at bounding box center [579, 355] width 392 height 34
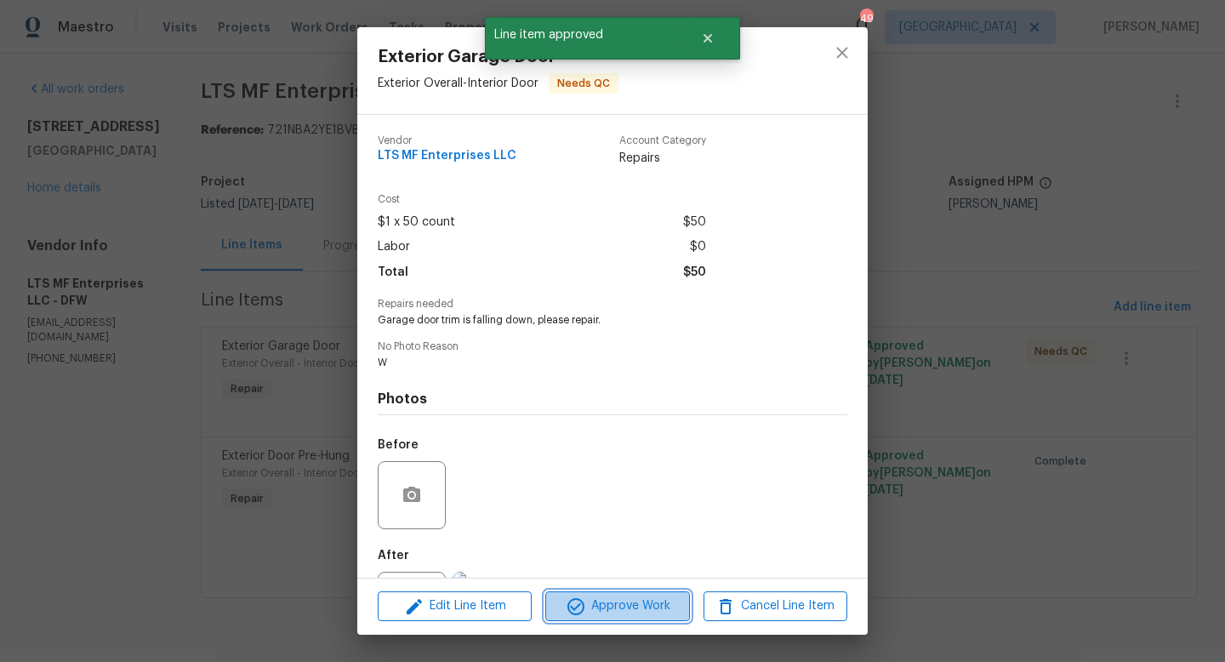
click at [617, 608] on span "Approve Work" at bounding box center [617, 605] width 134 height 21
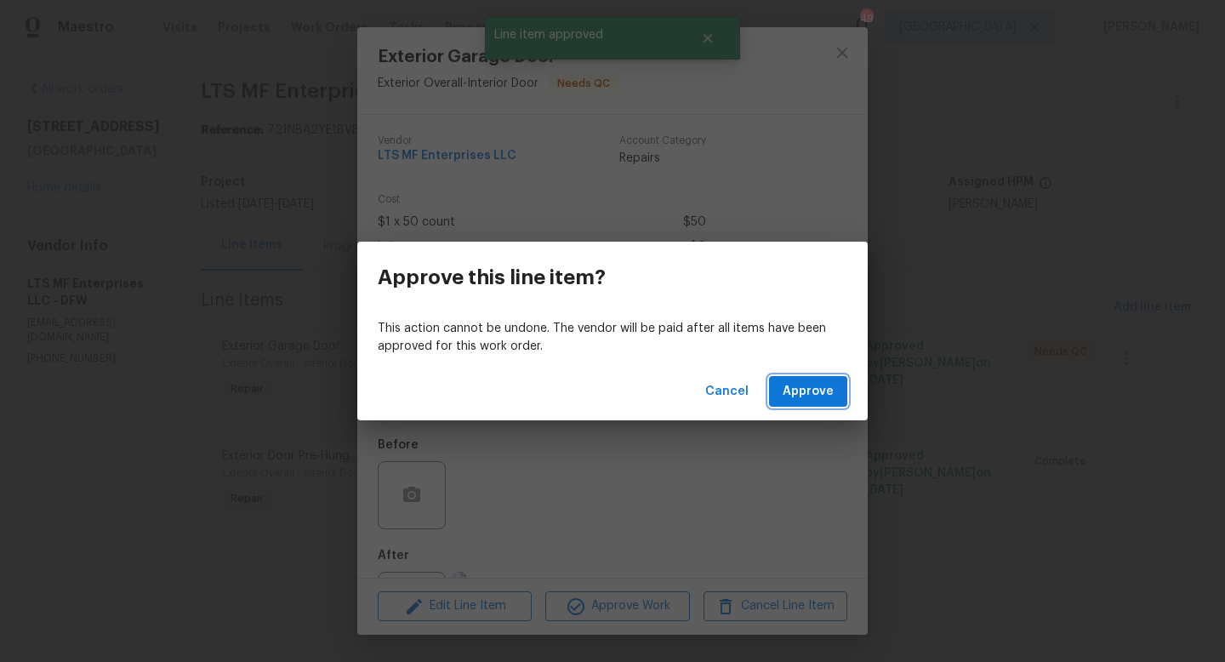
click at [790, 389] on span "Approve" at bounding box center [808, 391] width 51 height 21
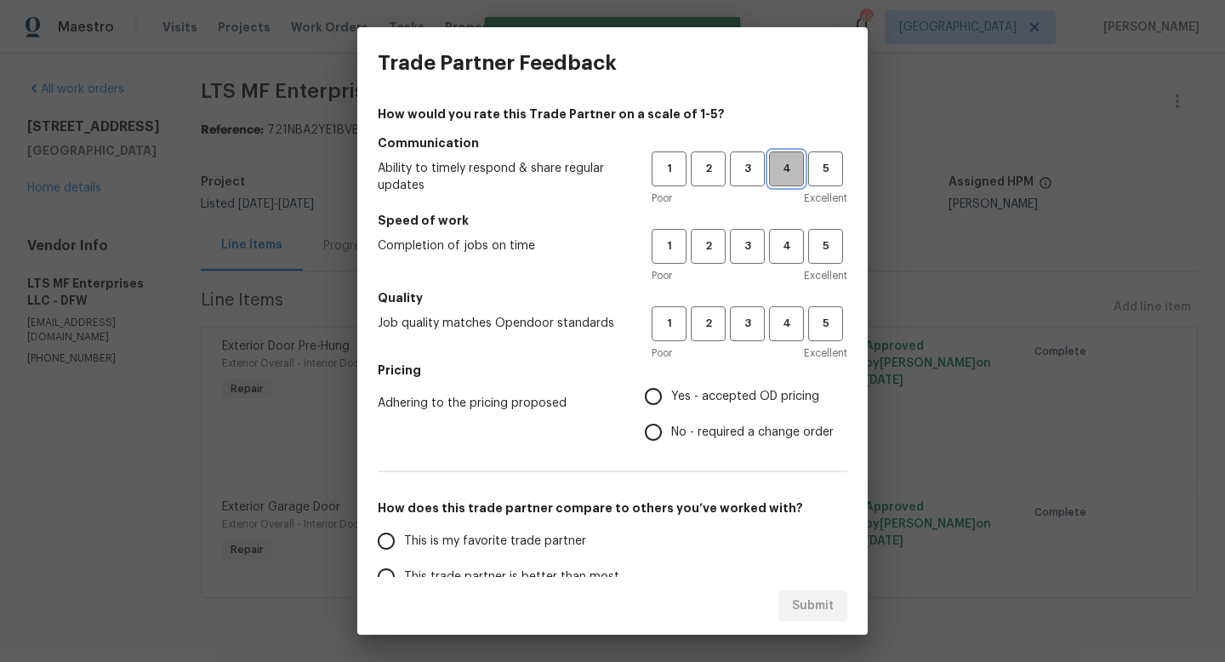
click at [783, 182] on button "4" at bounding box center [786, 168] width 35 height 35
click at [786, 243] on span "4" at bounding box center [786, 246] width 31 height 20
click at [786, 327] on span "4" at bounding box center [786, 324] width 31 height 20
click at [718, 400] on span "Yes - accepted OD pricing" at bounding box center [745, 397] width 148 height 18
click at [671, 400] on input "Yes - accepted OD pricing" at bounding box center [653, 397] width 36 height 36
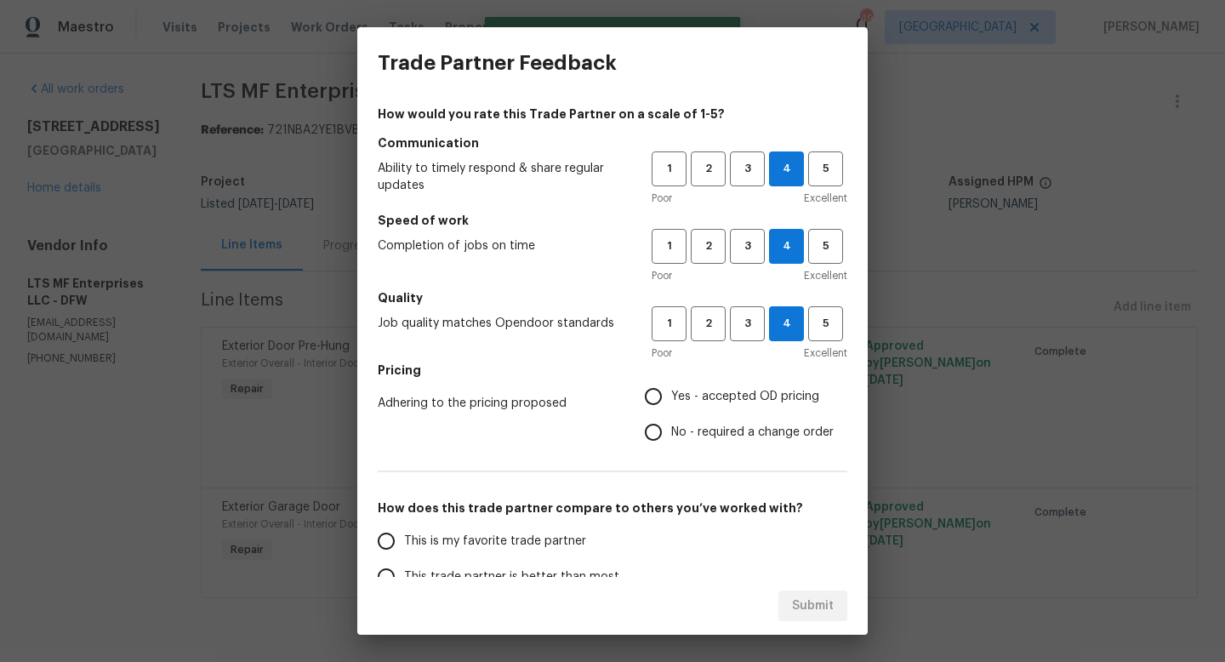
radio input "true"
click at [563, 541] on span "This is my favorite trade partner" at bounding box center [495, 541] width 182 height 18
click at [404, 541] on input "This is my favorite trade partner" at bounding box center [386, 541] width 36 height 36
click at [809, 598] on span "Submit" at bounding box center [813, 605] width 42 height 21
radio input "true"
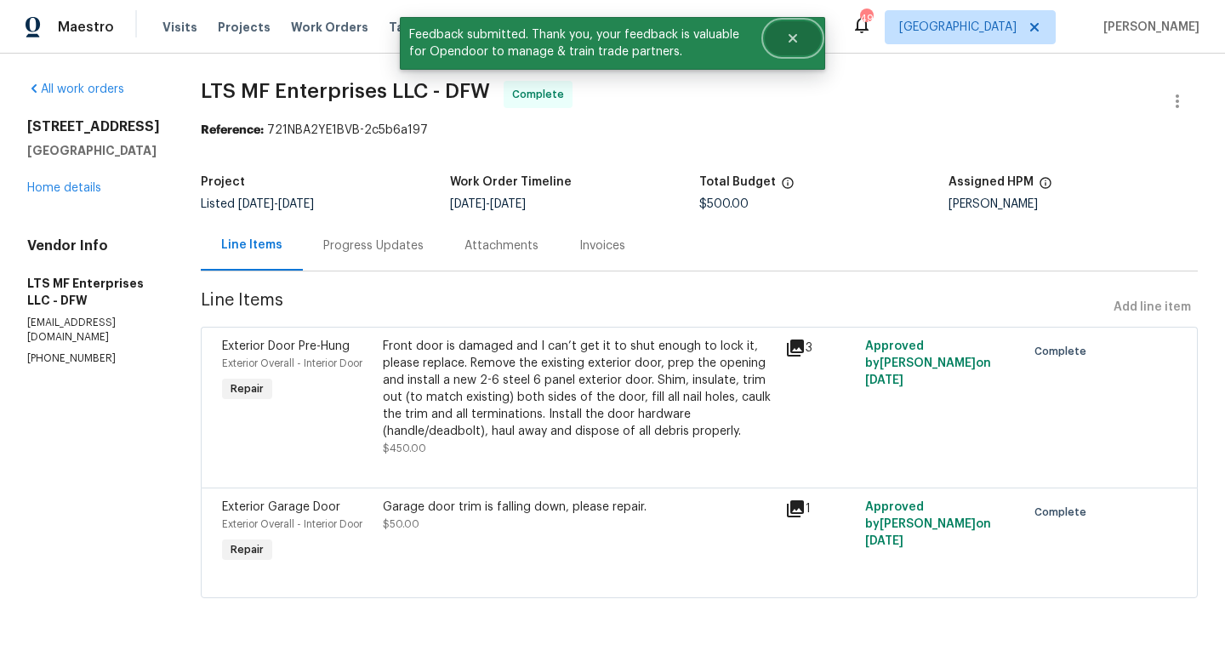
click at [789, 38] on icon "Close" at bounding box center [793, 38] width 14 height 14
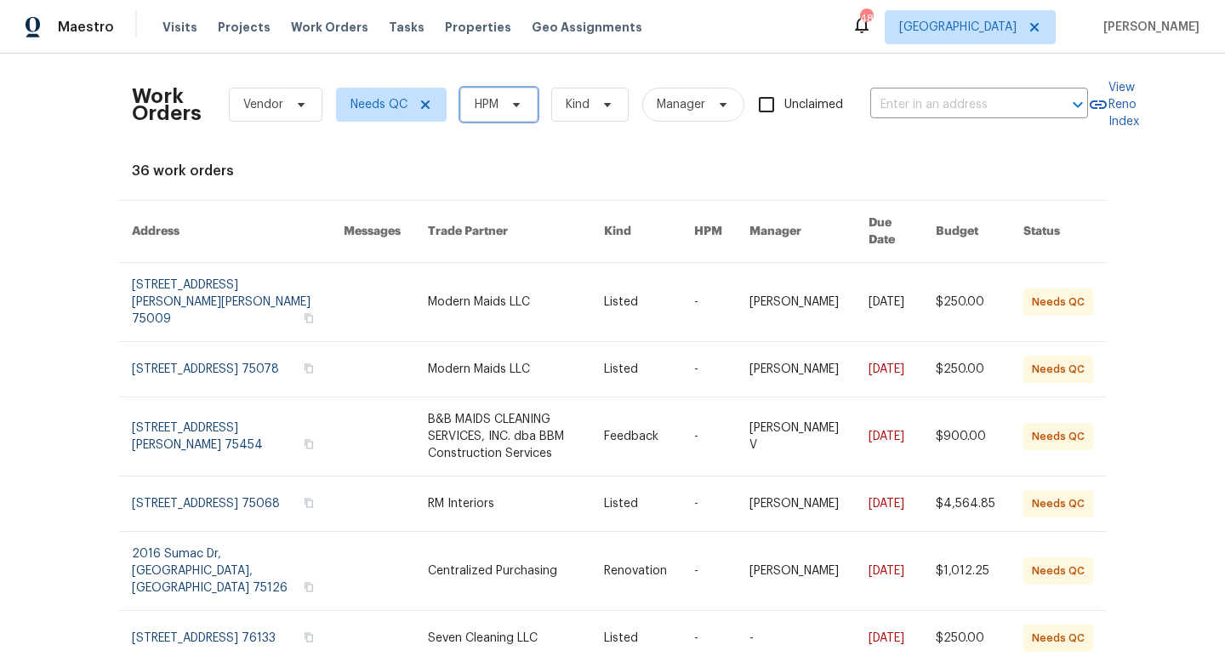
click at [499, 111] on span "HPM" at bounding box center [498, 105] width 77 height 34
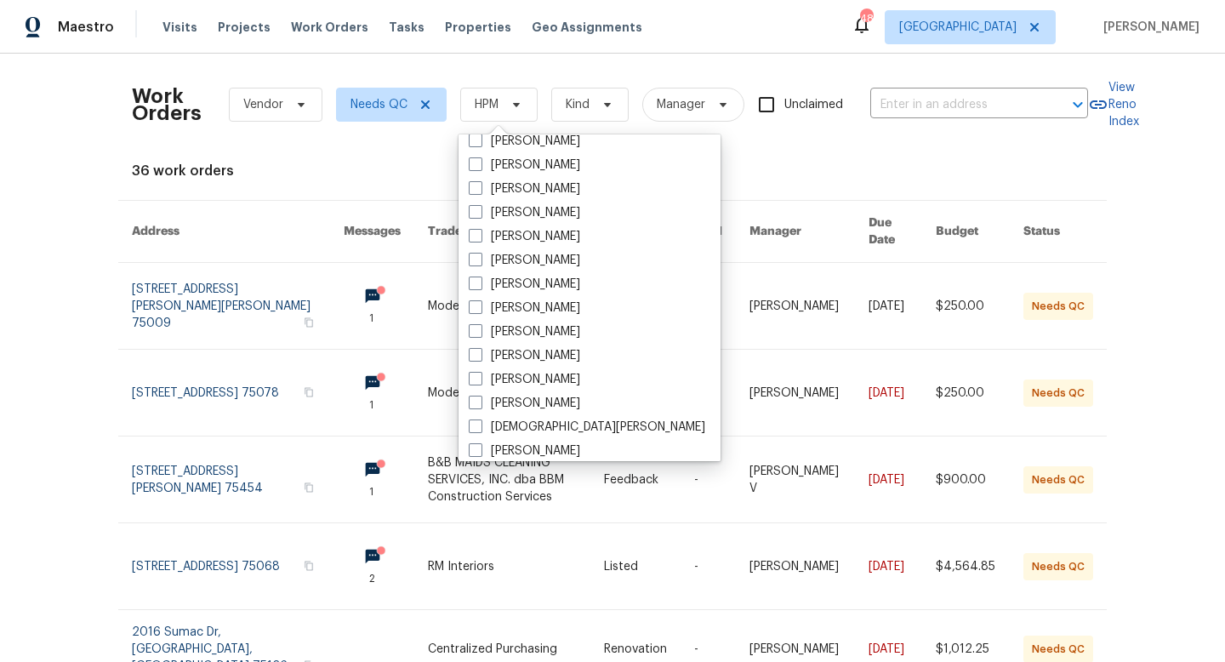
scroll to position [296, 0]
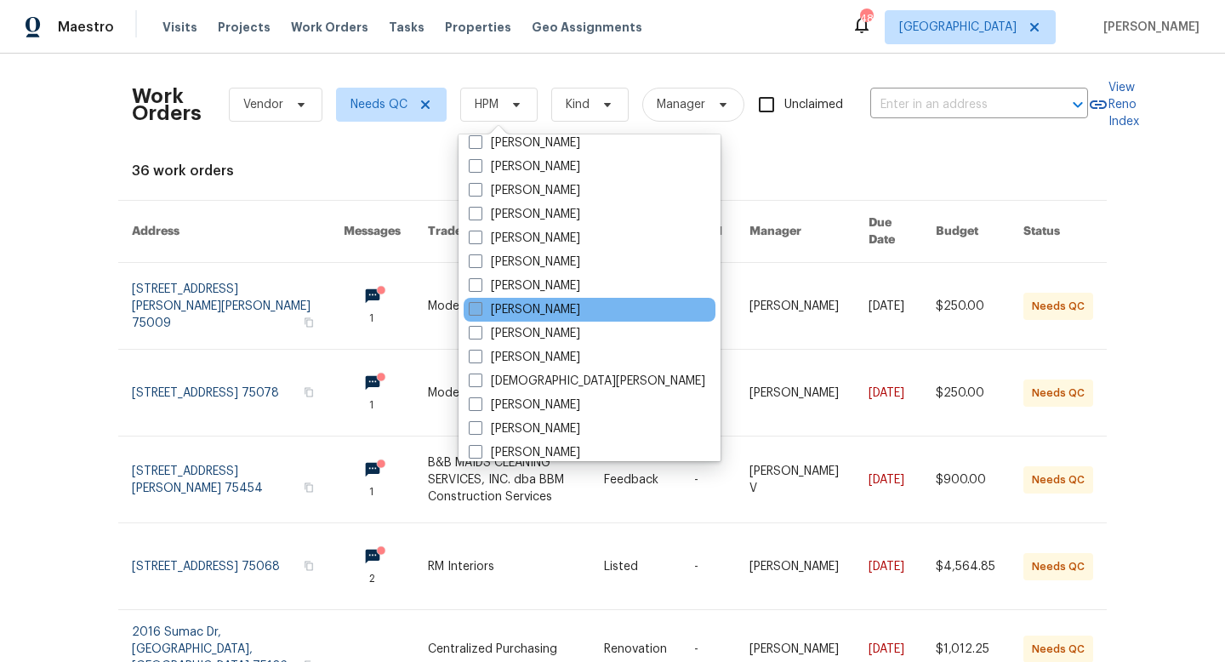
click at [508, 307] on label "[PERSON_NAME]" at bounding box center [524, 309] width 111 height 17
click at [480, 307] on input "[PERSON_NAME]" at bounding box center [474, 306] width 11 height 11
checkbox input "true"
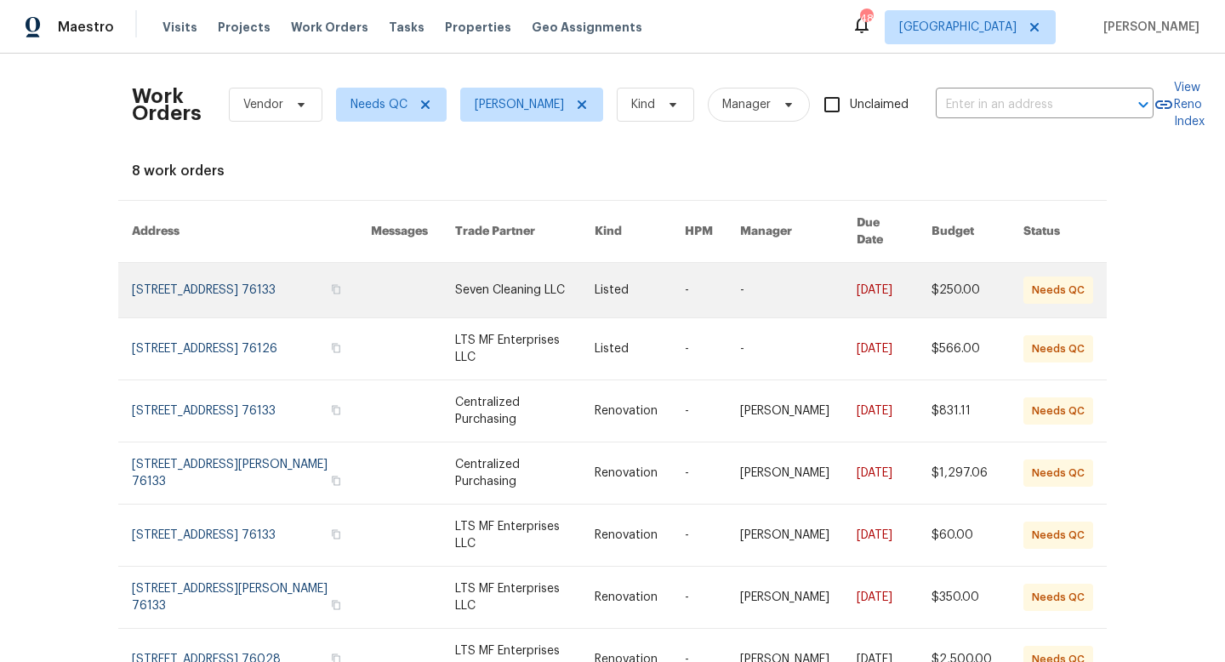
click at [477, 281] on link at bounding box center [524, 290] width 139 height 54
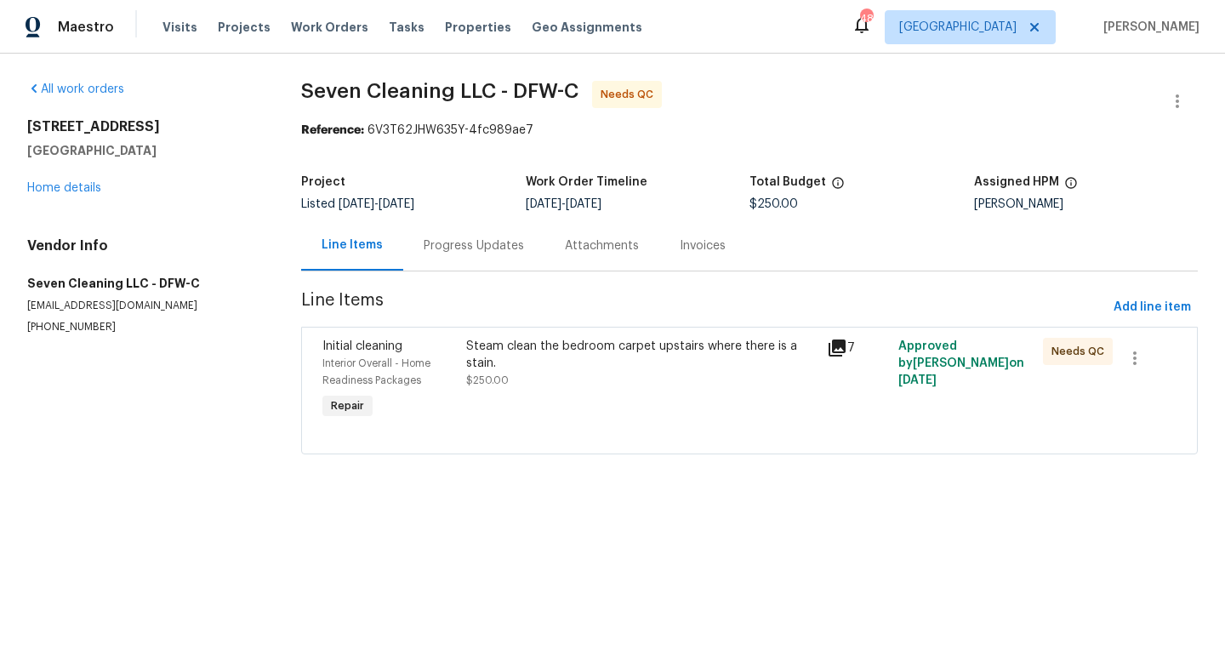
click at [840, 346] on icon at bounding box center [836, 347] width 17 height 17
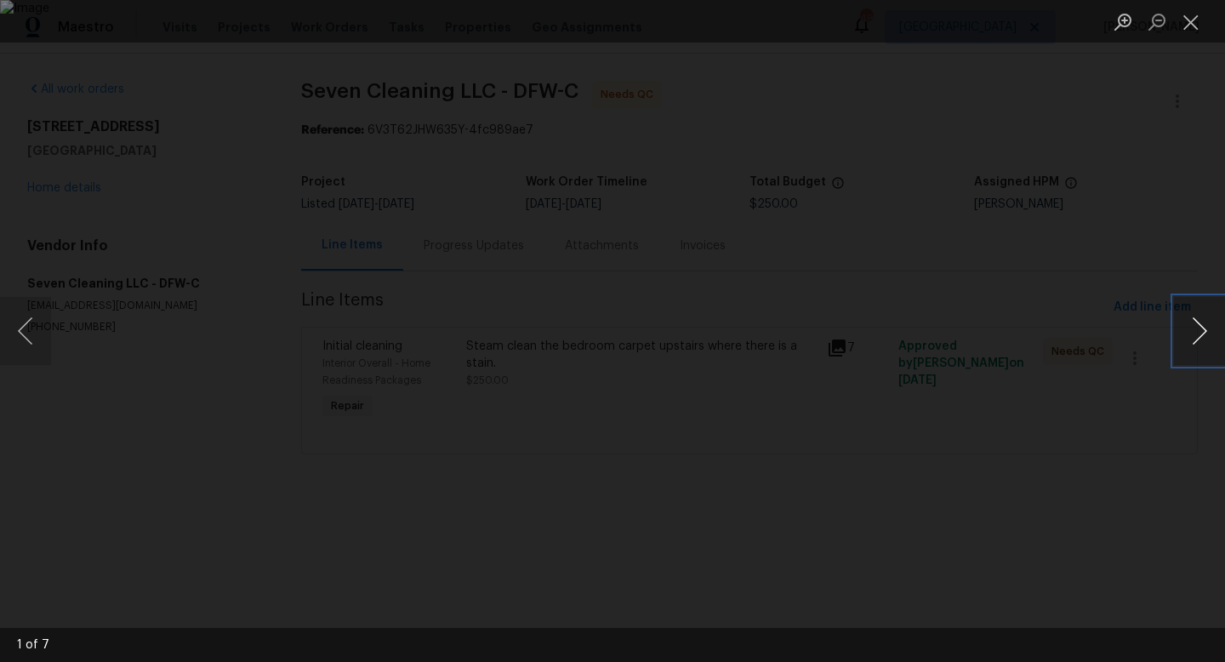
click at [1194, 334] on button "Next image" at bounding box center [1199, 331] width 51 height 68
click at [1194, 333] on button "Next image" at bounding box center [1199, 331] width 51 height 68
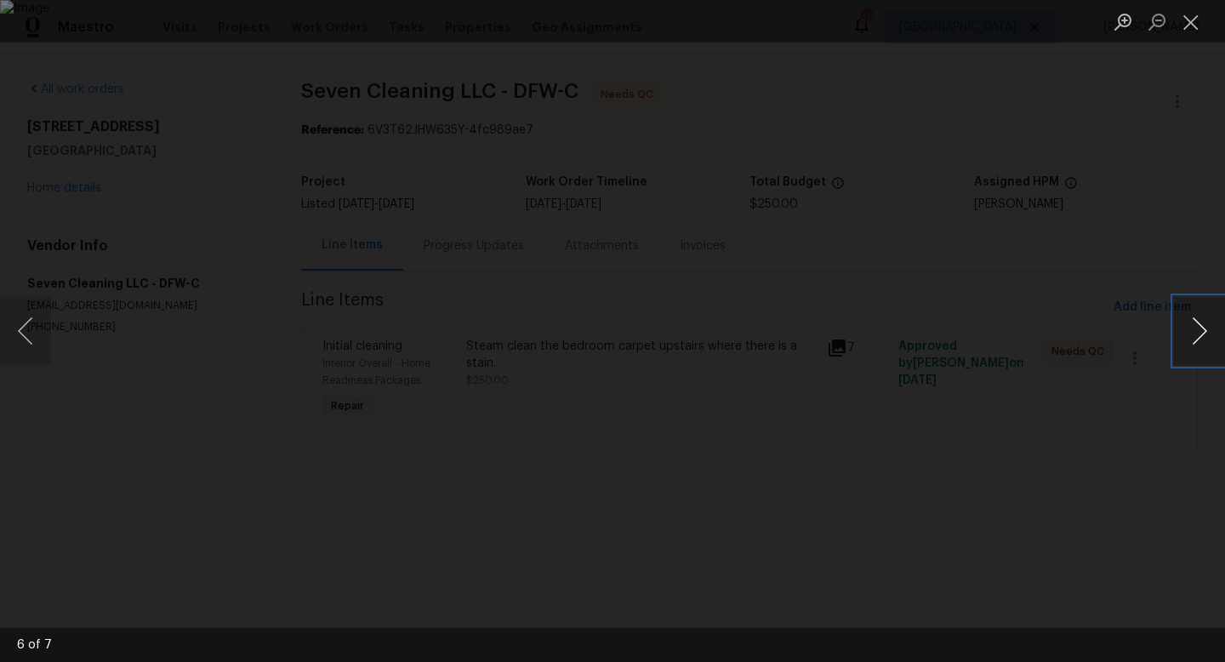
click at [1194, 333] on button "Next image" at bounding box center [1199, 331] width 51 height 68
click at [1191, 20] on button "Close lightbox" at bounding box center [1191, 22] width 34 height 30
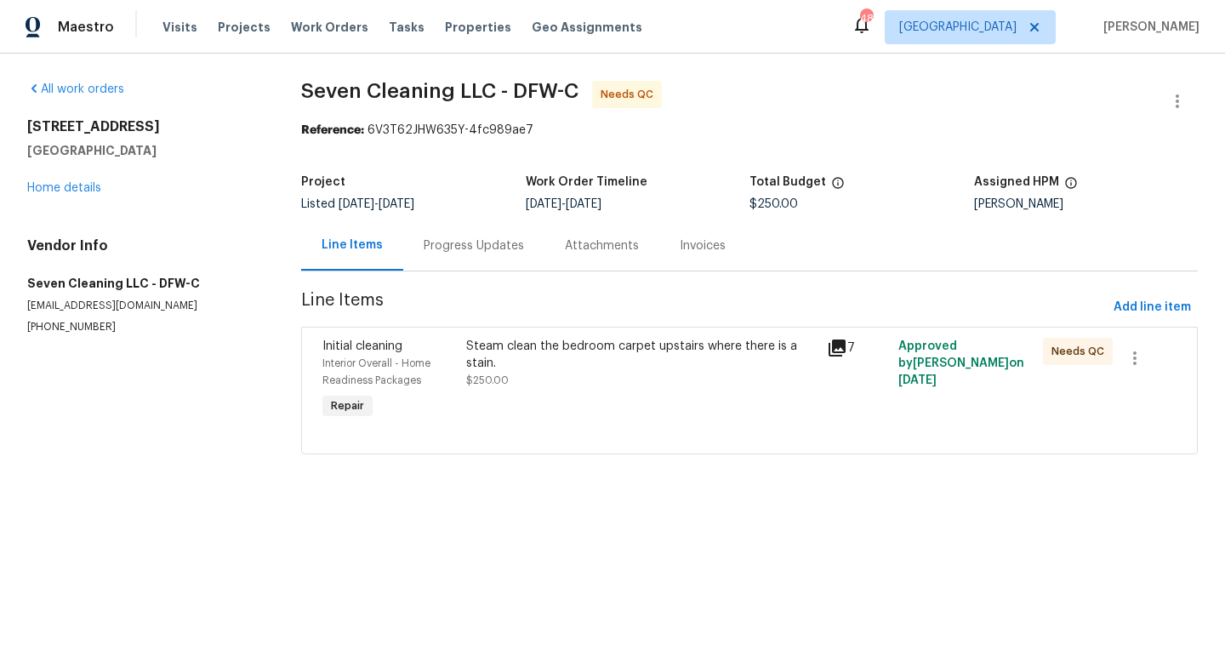
click at [532, 366] on div "Steam clean the bedroom carpet upstairs where there is a stain." at bounding box center [641, 355] width 350 height 34
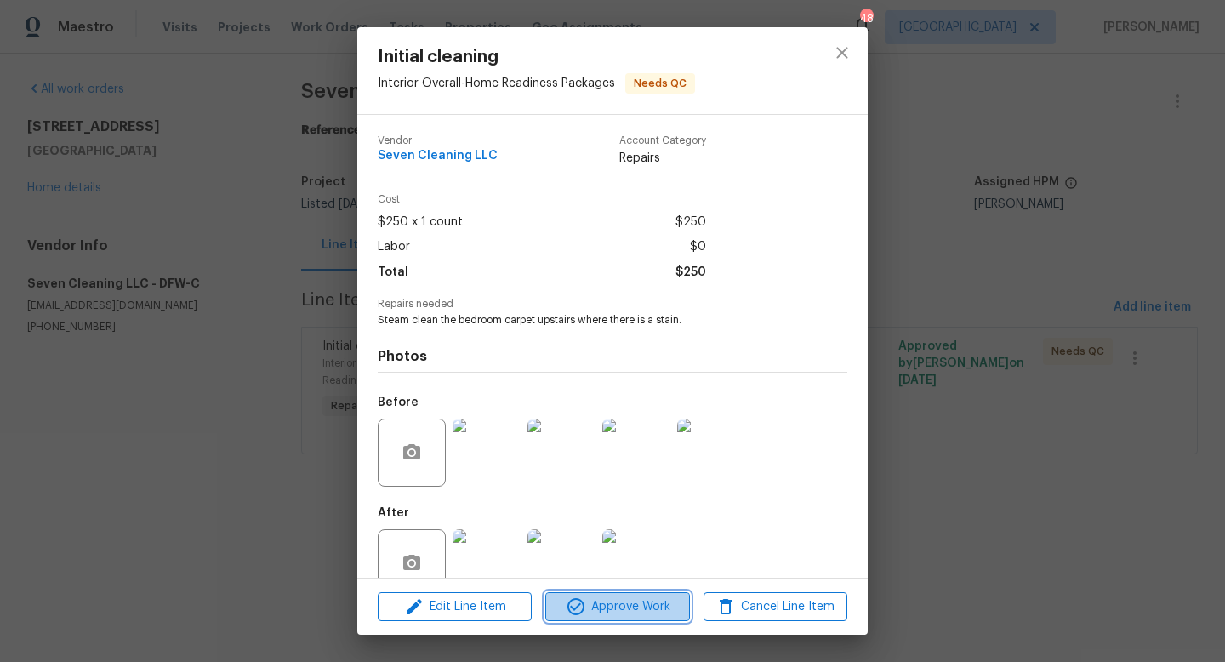
click at [635, 607] on span "Approve Work" at bounding box center [617, 606] width 134 height 21
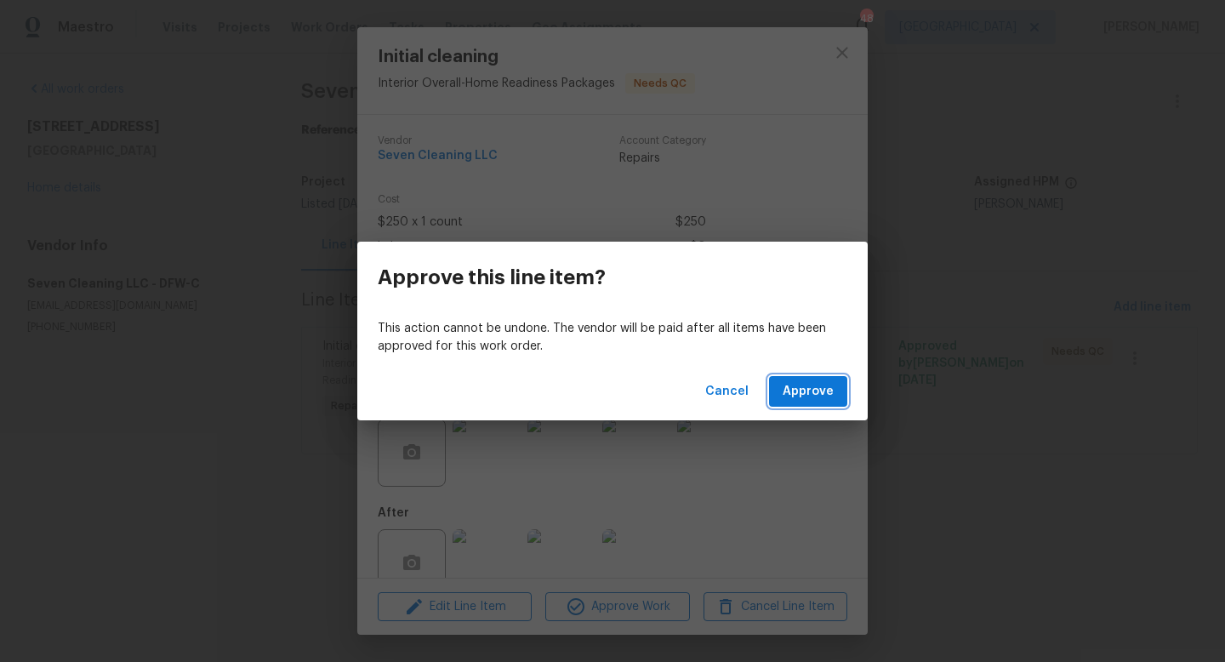
click at [791, 388] on span "Approve" at bounding box center [808, 391] width 51 height 21
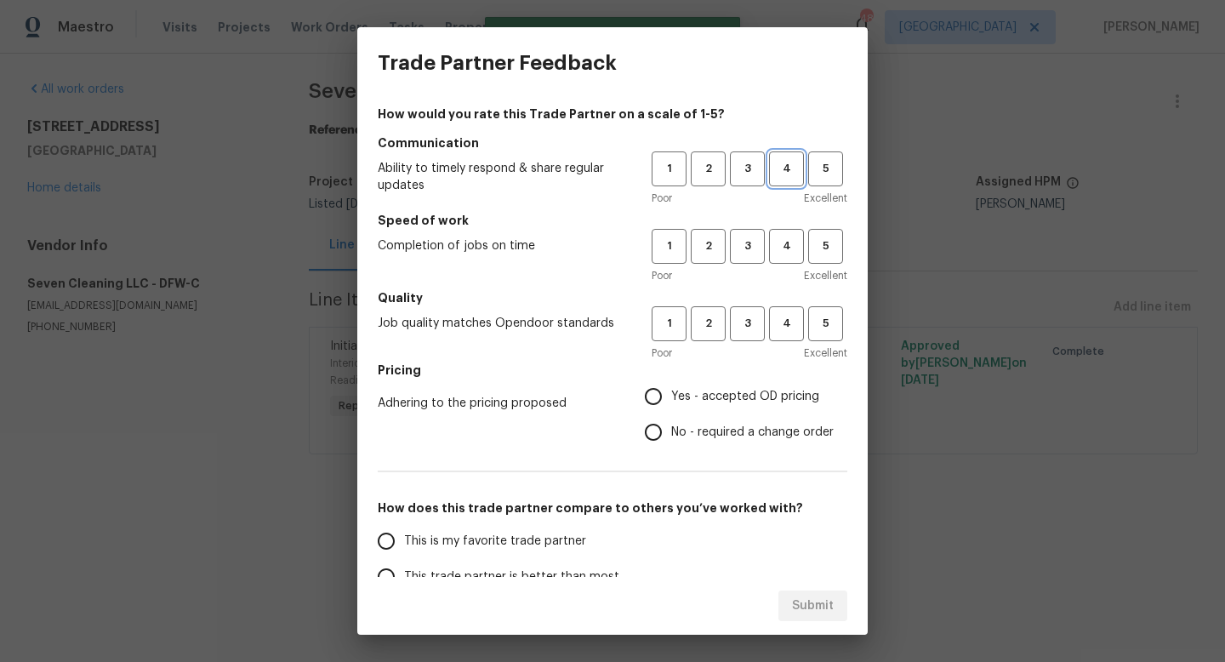
click at [786, 176] on span "4" at bounding box center [786, 169] width 31 height 20
click at [786, 232] on button "4" at bounding box center [786, 246] width 35 height 35
click at [786, 316] on span "4" at bounding box center [786, 324] width 31 height 20
click at [709, 396] on span "Yes - accepted OD pricing" at bounding box center [745, 397] width 148 height 18
click at [671, 396] on input "Yes - accepted OD pricing" at bounding box center [653, 397] width 36 height 36
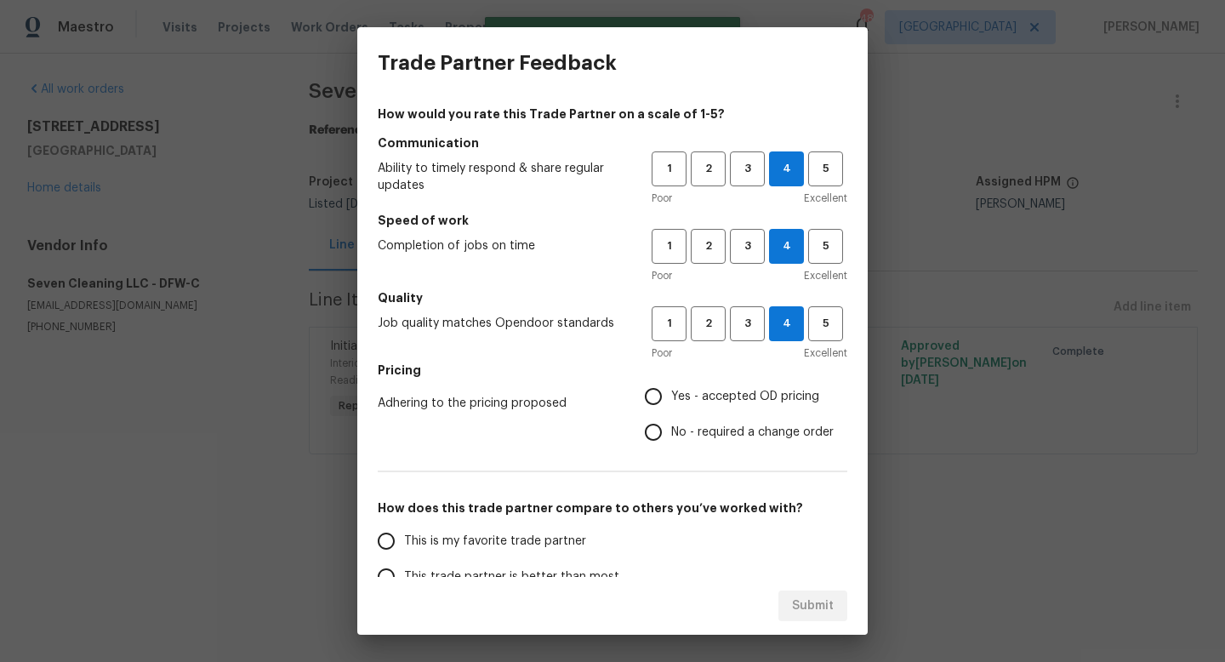
radio input "true"
click at [561, 535] on span "This is my favorite trade partner" at bounding box center [495, 541] width 182 height 18
click at [404, 535] on input "This is my favorite trade partner" at bounding box center [386, 541] width 36 height 36
click at [821, 603] on span "Submit" at bounding box center [813, 605] width 42 height 21
radio input "true"
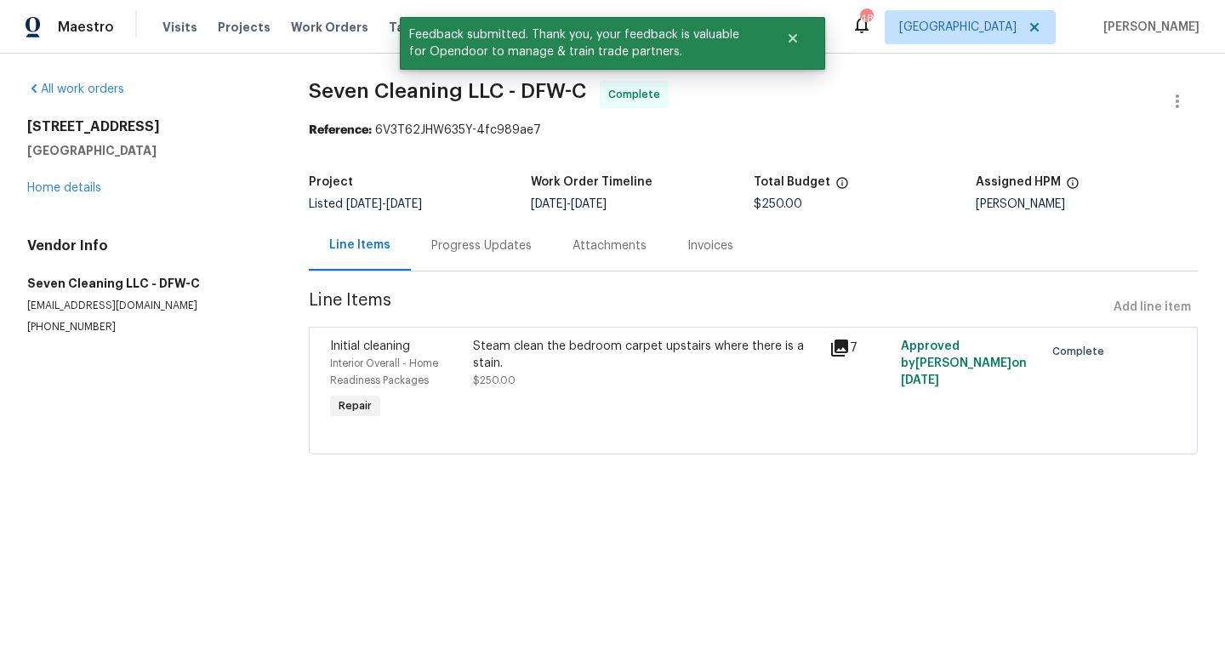
click at [714, 358] on div "Steam clean the bedroom carpet upstairs where there is a stain." at bounding box center [646, 355] width 347 height 34
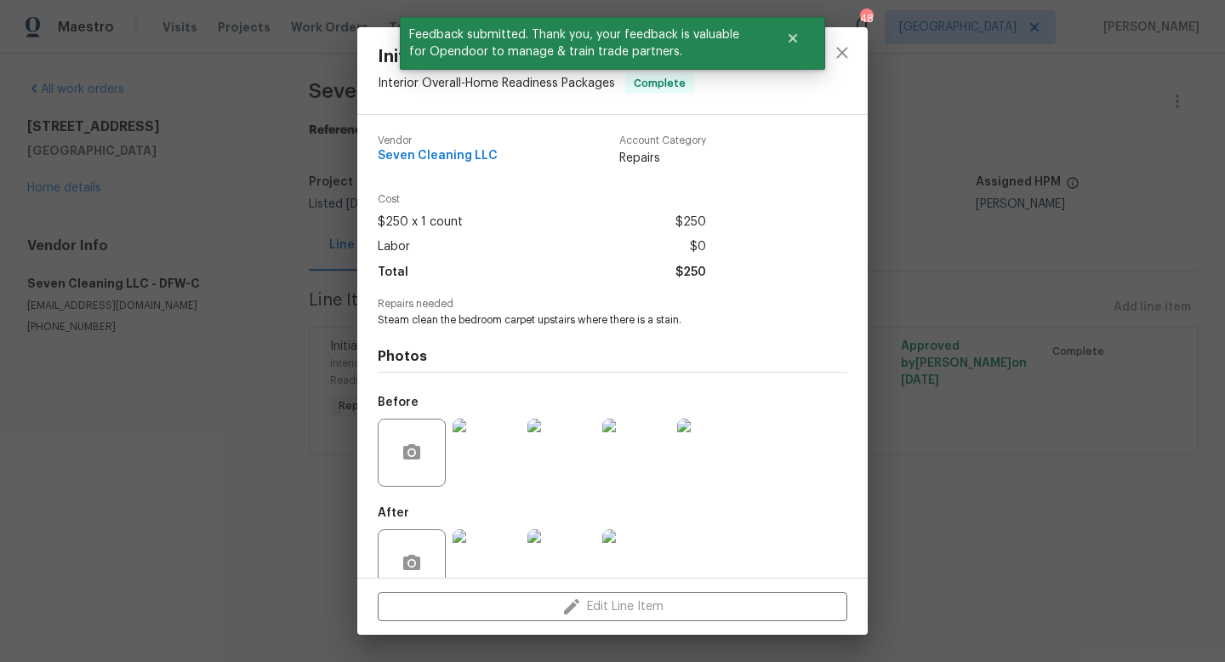
scroll to position [37, 0]
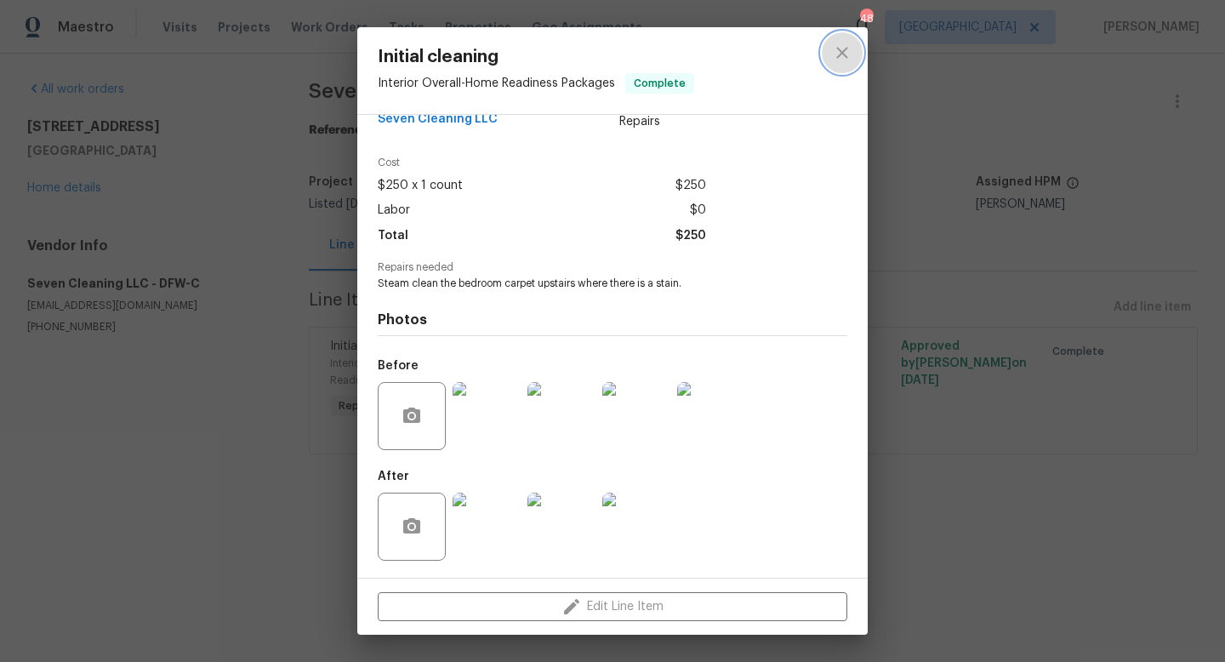
click at [840, 46] on icon "close" at bounding box center [842, 53] width 20 height 20
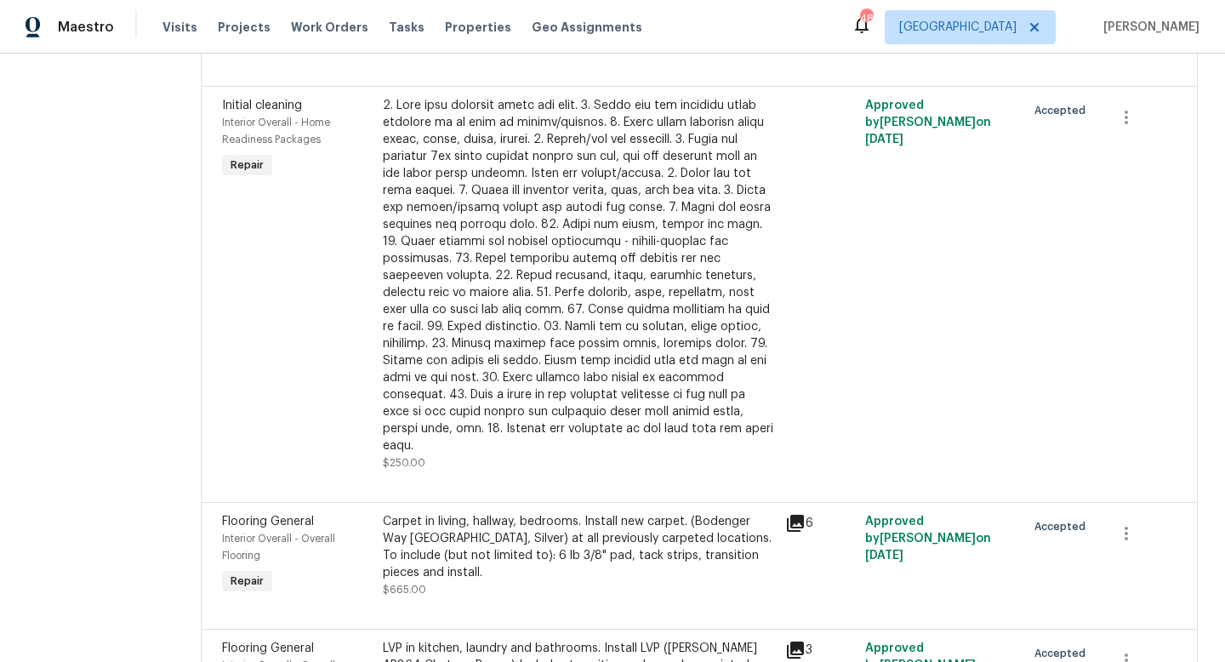
scroll to position [2880, 0]
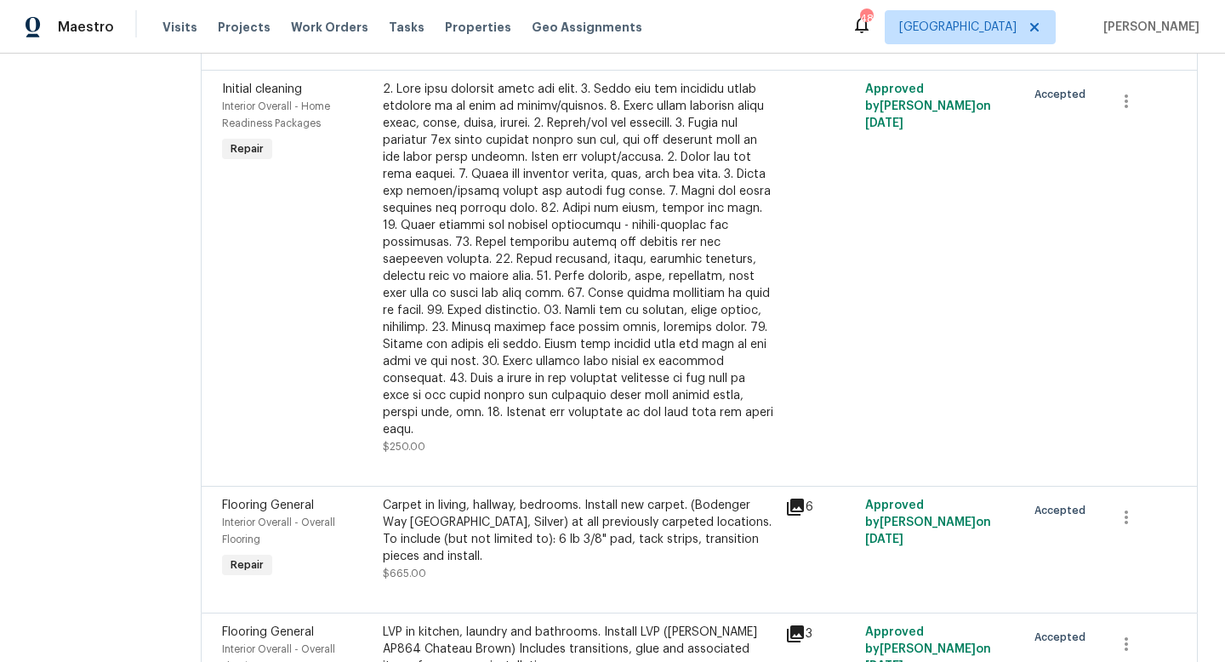
click at [476, 623] on div "LVP in kitchen, laundry and bathrooms. Install LVP ([PERSON_NAME] AP864 Chateau…" at bounding box center [579, 648] width 392 height 51
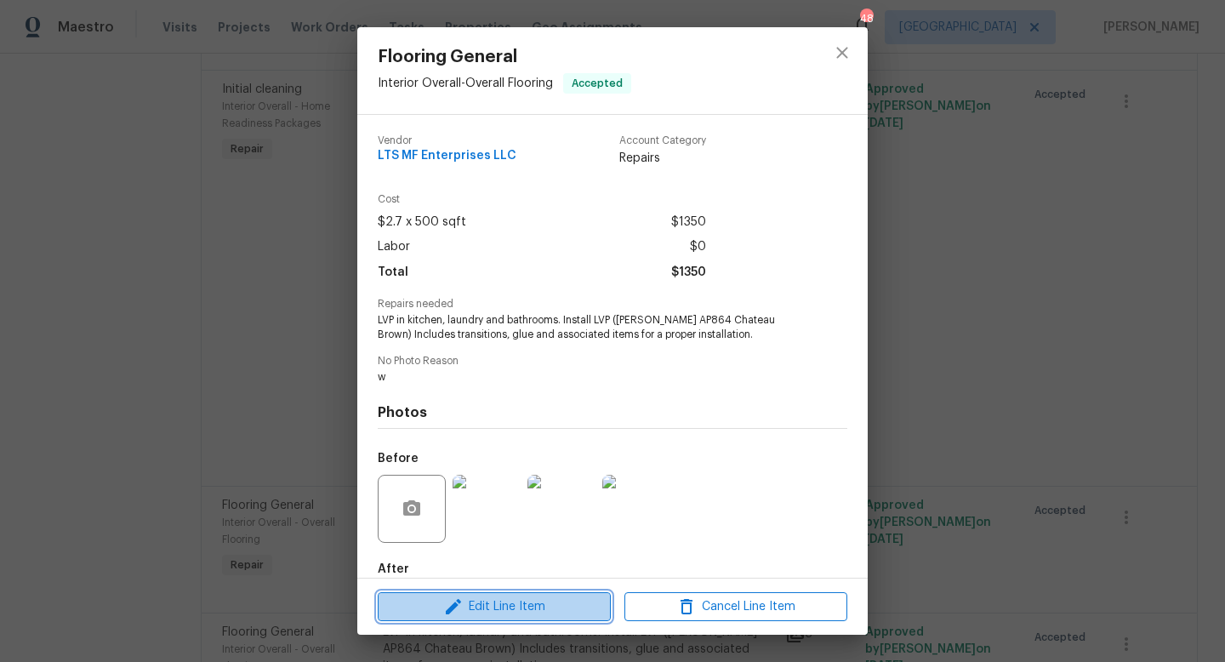
click at [509, 612] on span "Edit Line Item" at bounding box center [494, 606] width 223 height 21
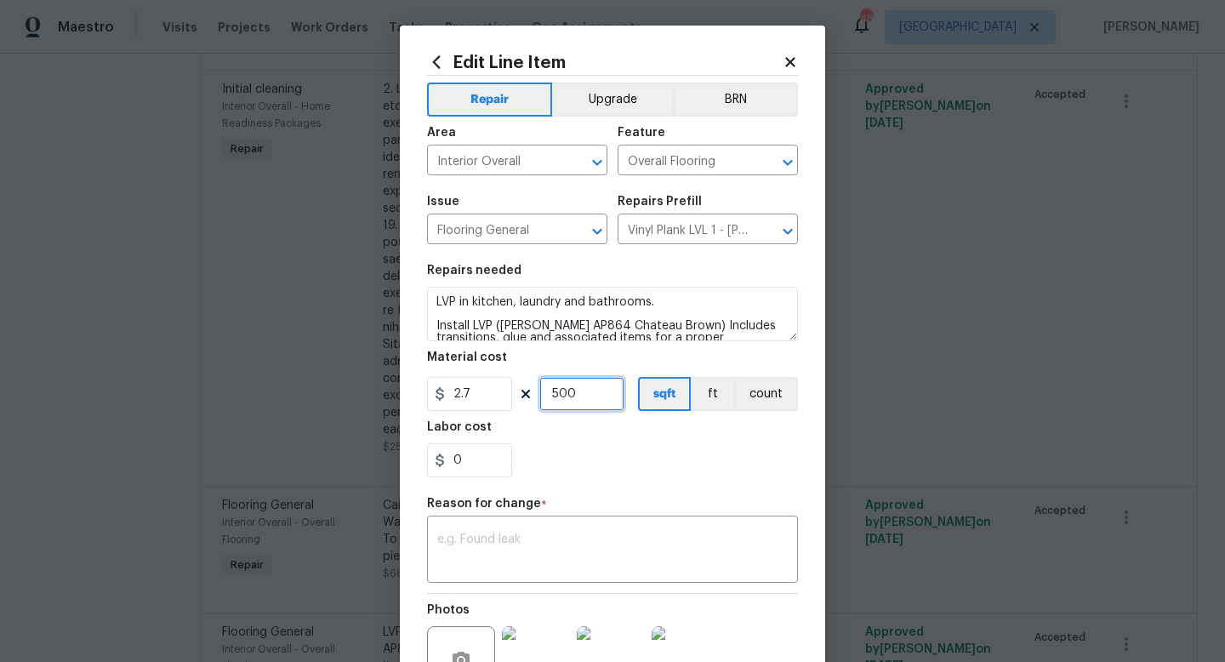
click at [584, 396] on input "500" at bounding box center [581, 394] width 85 height 34
type input "1"
click at [489, 395] on input "2.7" at bounding box center [469, 394] width 85 height 34
type input "3307"
click at [514, 532] on div "x ​" at bounding box center [612, 551] width 371 height 63
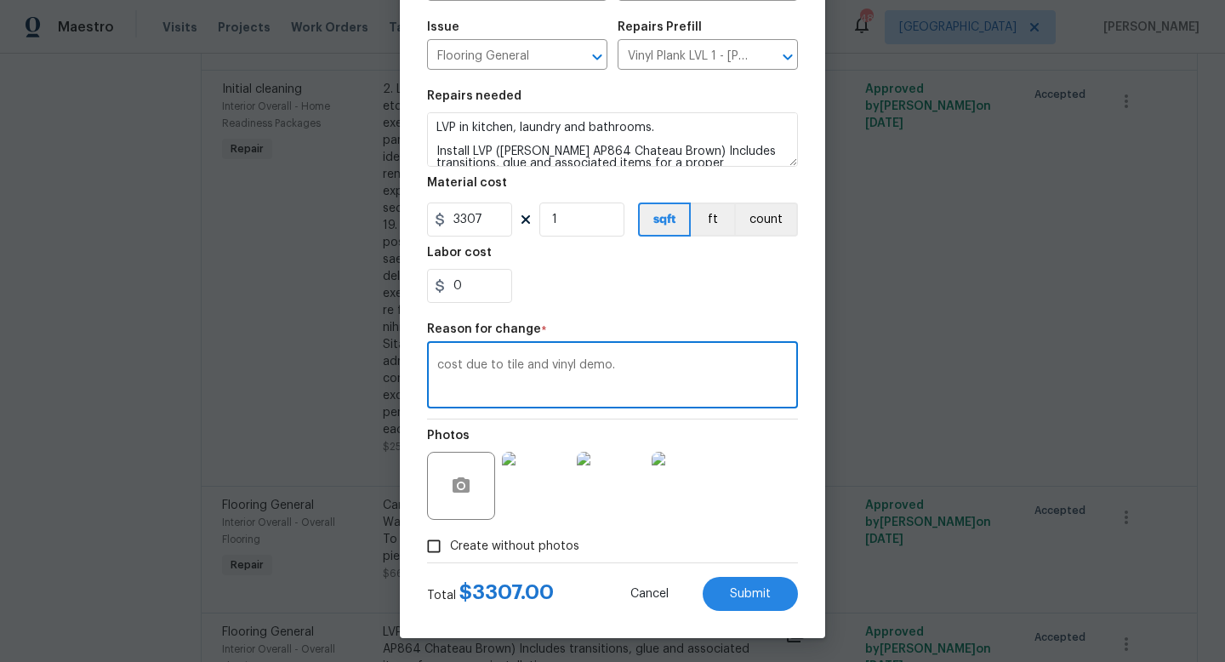
scroll to position [177, 0]
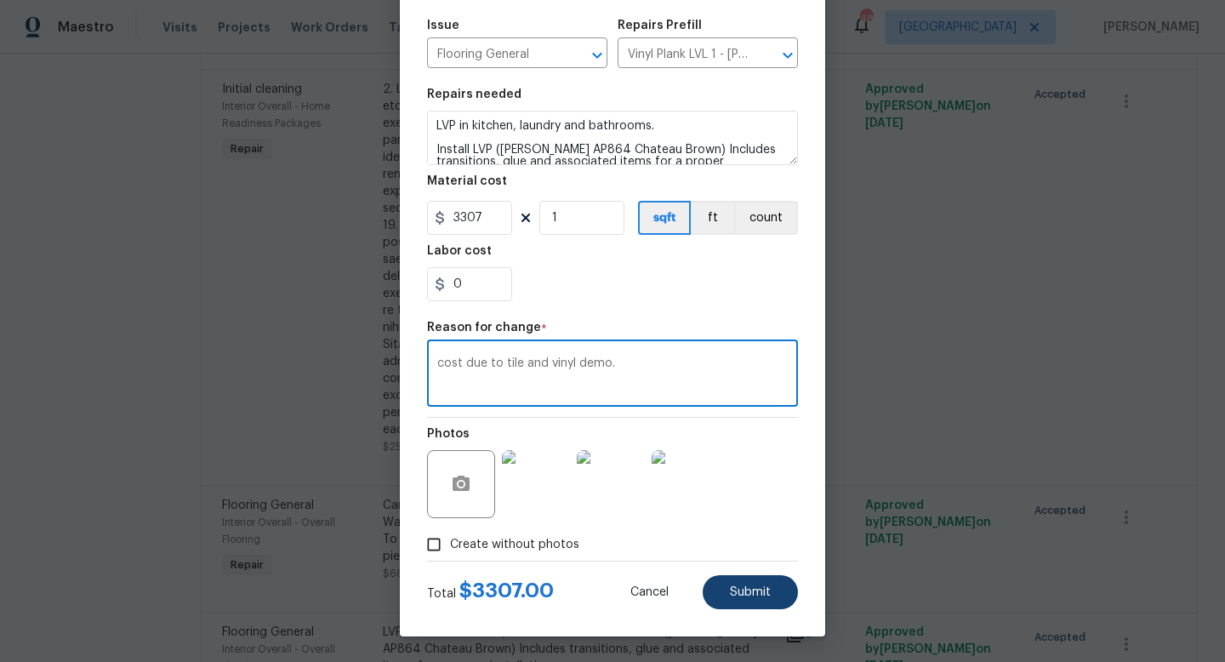
type textarea "cost due to tile and vinyl demo."
click at [730, 592] on span "Submit" at bounding box center [750, 592] width 41 height 13
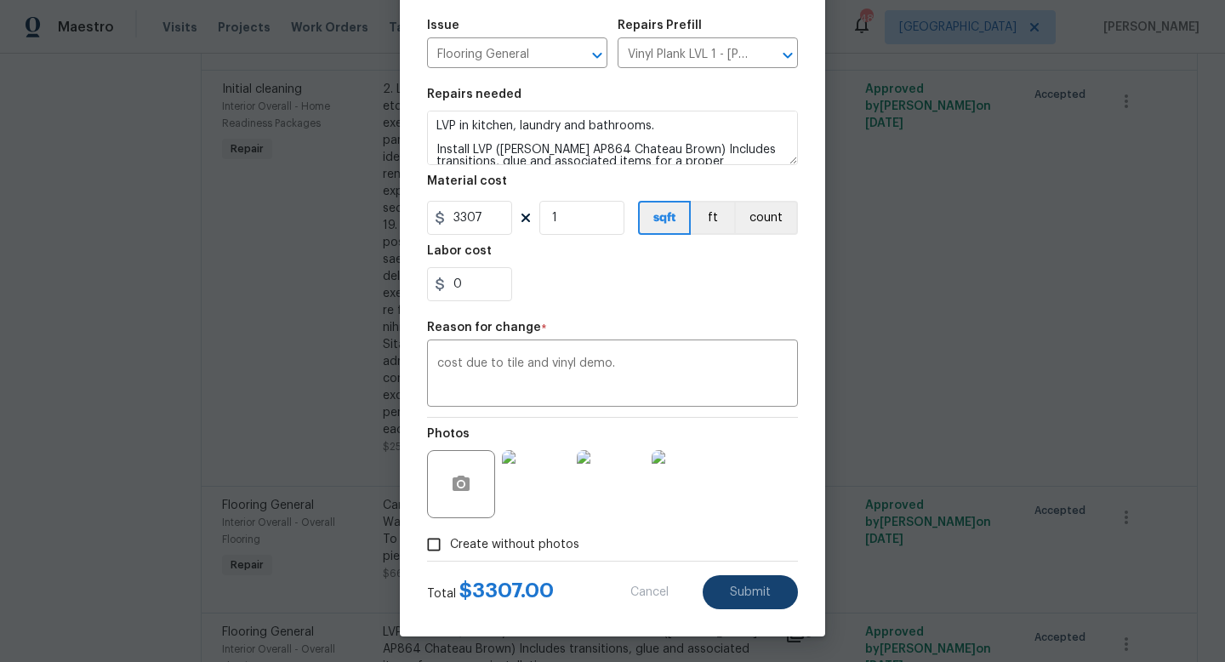
type input "500"
type input "2.7"
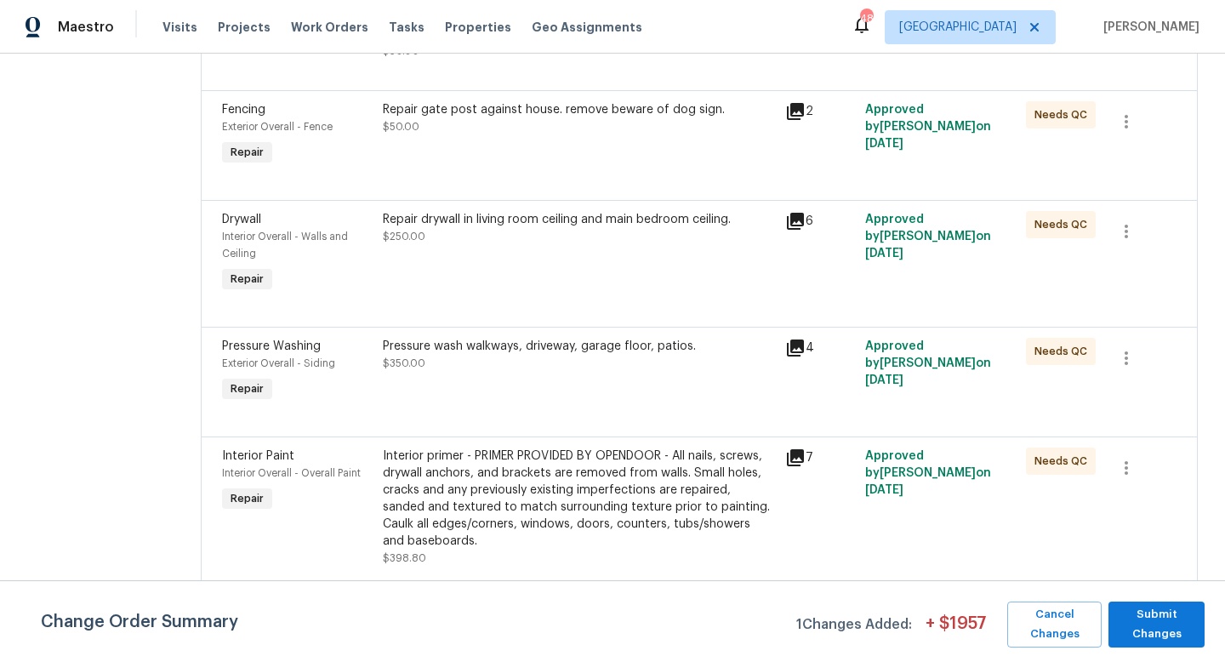
scroll to position [2984, 0]
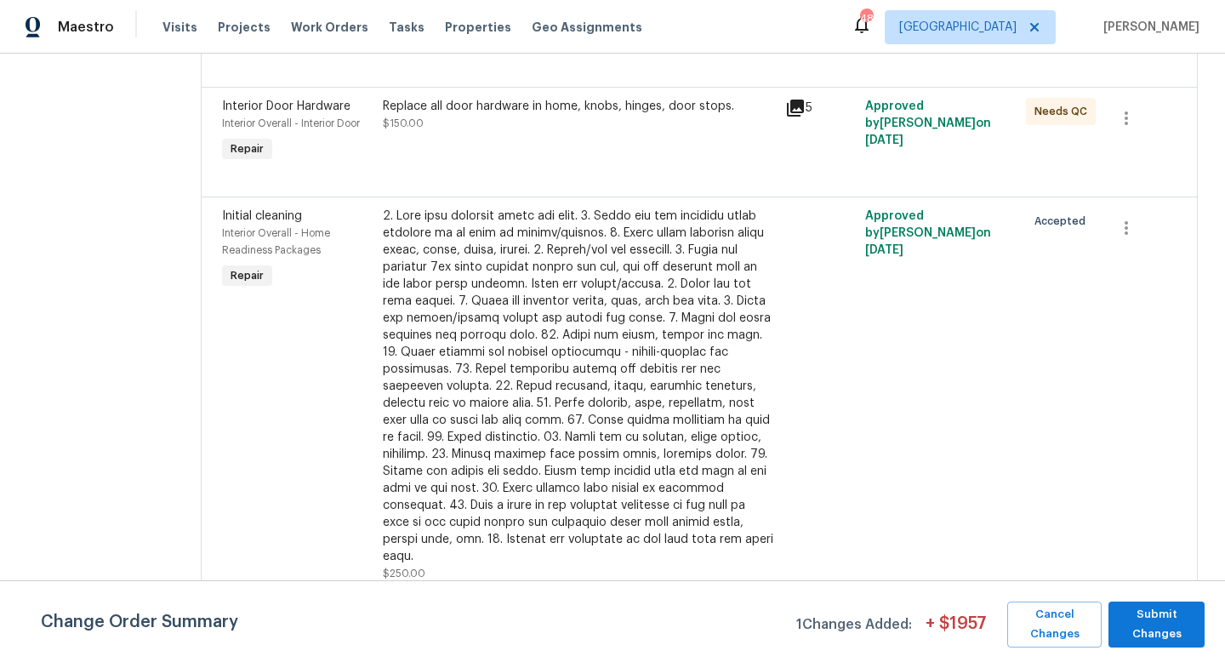
click at [504, 623] on div "Carpet in living, hallway, bedrooms. Install new carpet. (Bodenger Way 945 Wint…" at bounding box center [579, 657] width 392 height 68
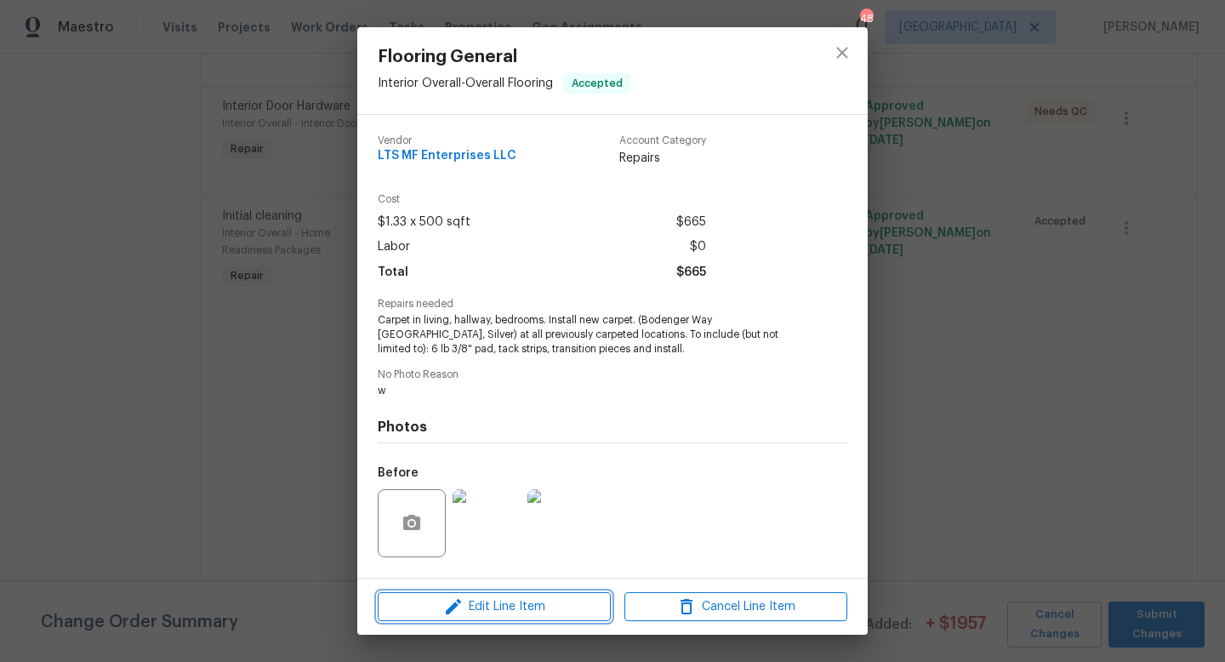
click at [510, 606] on span "Edit Line Item" at bounding box center [494, 606] width 223 height 21
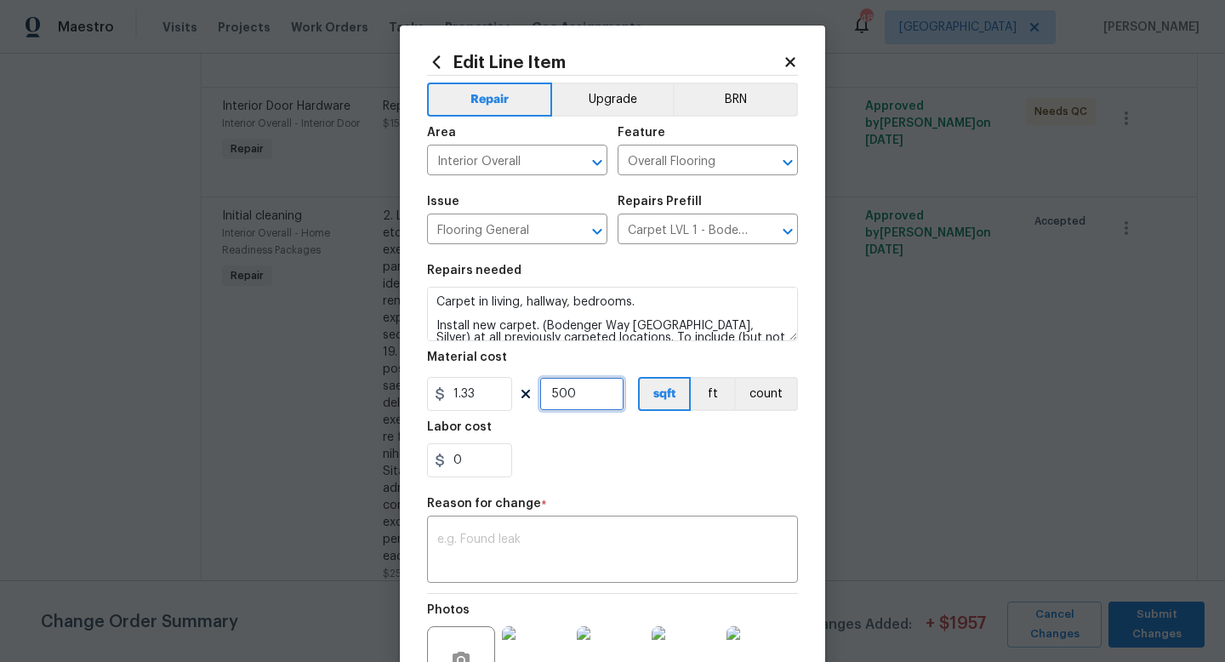
click at [584, 399] on input "500" at bounding box center [581, 394] width 85 height 34
type input "1"
click at [493, 392] on input "1.33" at bounding box center [469, 394] width 85 height 34
type input "2622"
click at [534, 538] on textarea at bounding box center [612, 551] width 350 height 36
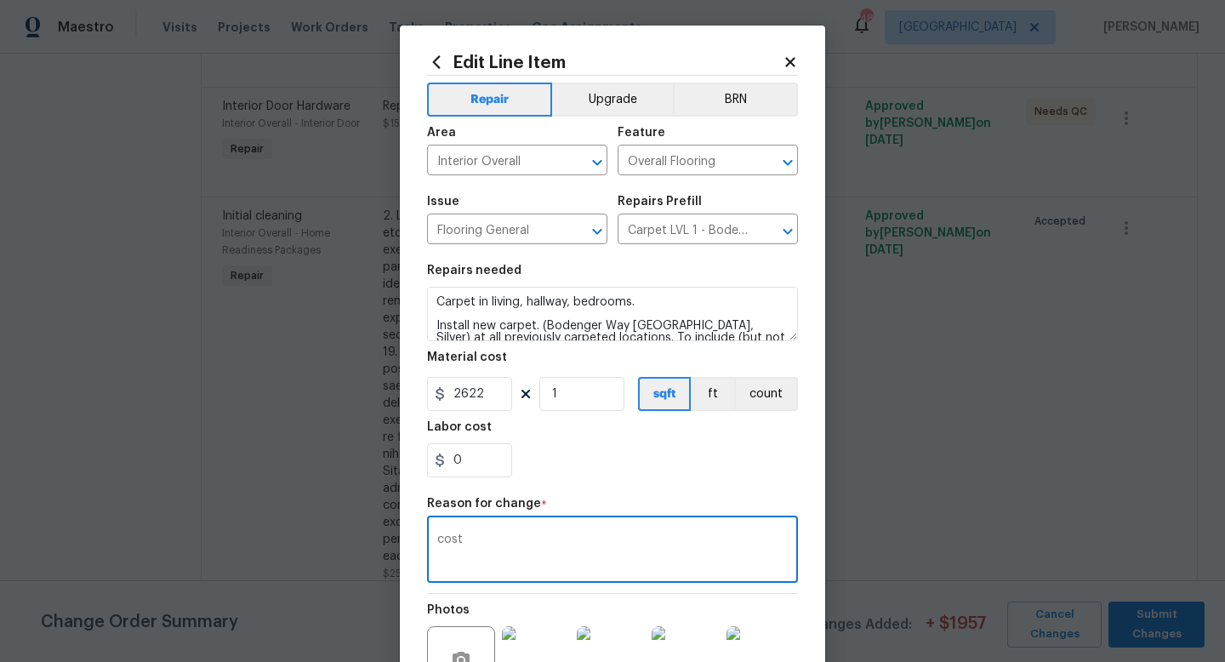
scroll to position [194, 0]
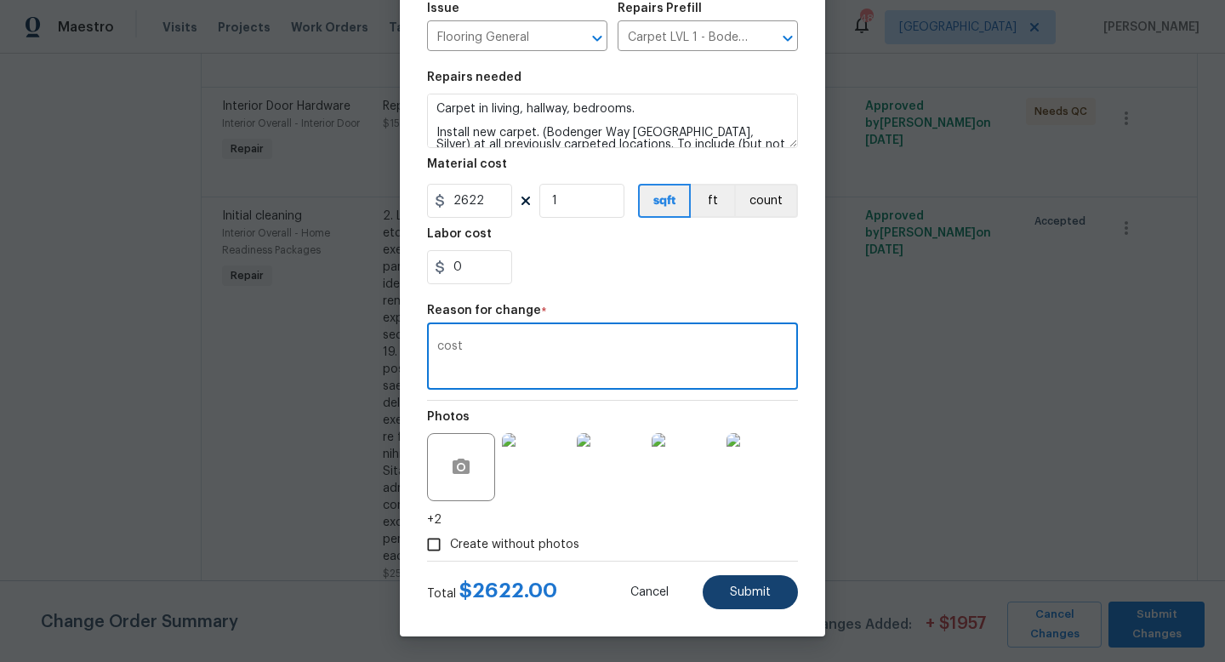
type textarea "cost"
click at [739, 589] on span "Submit" at bounding box center [750, 592] width 41 height 13
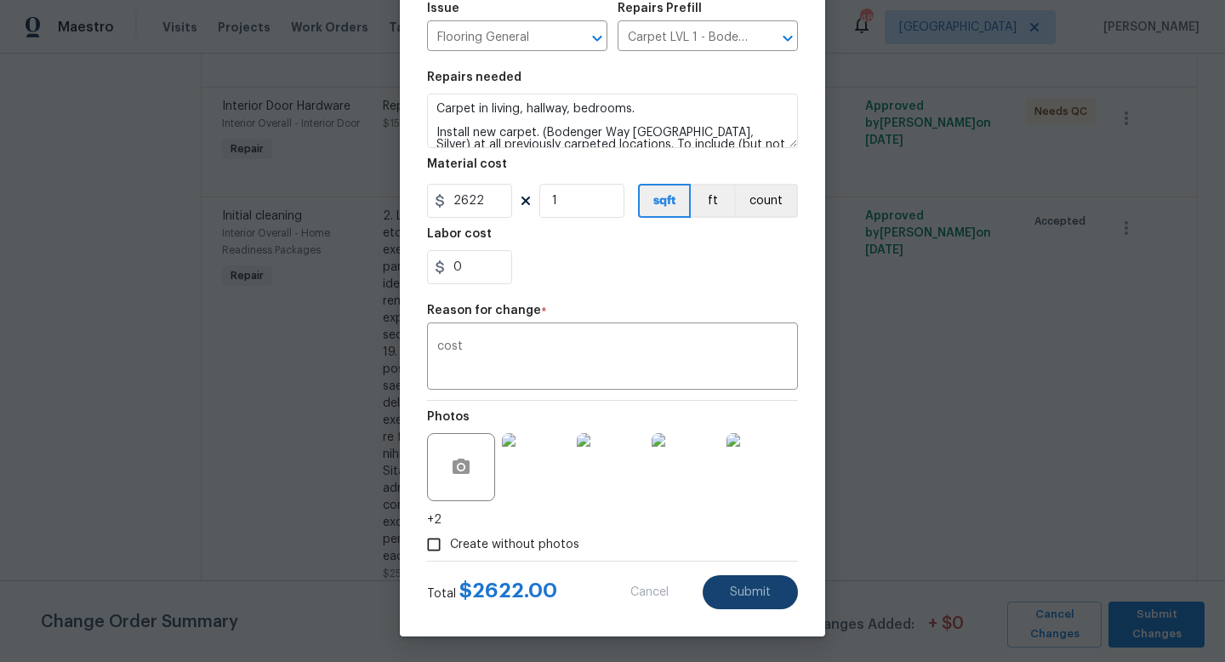
type input "500"
type input "1.33"
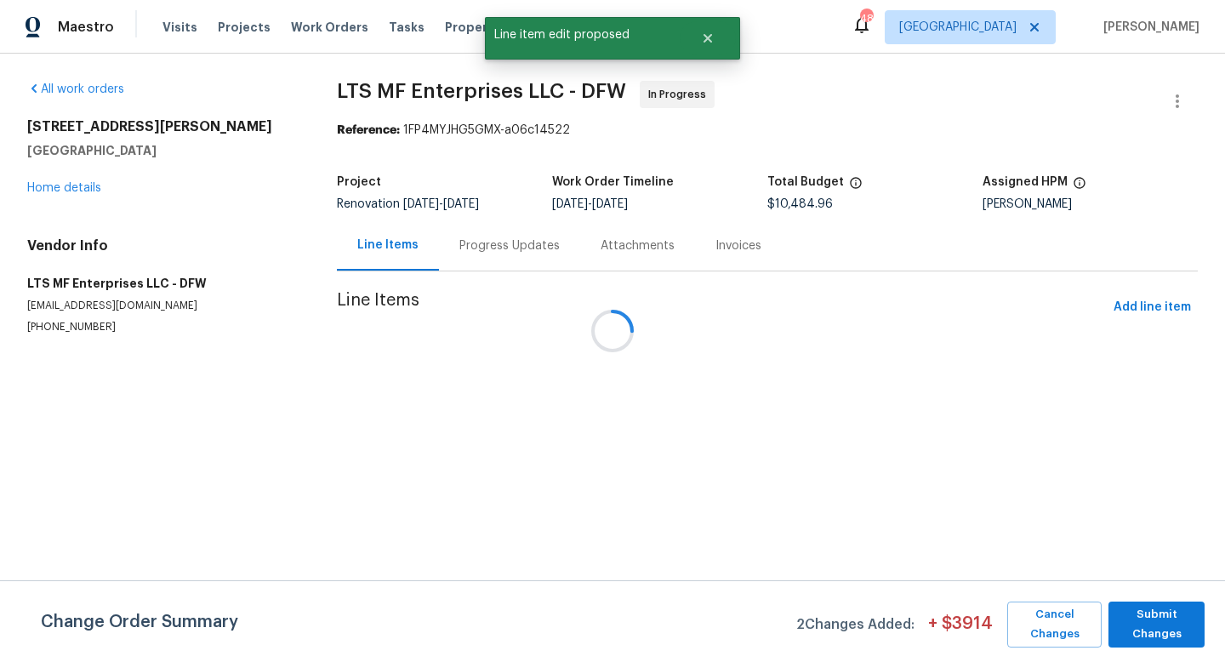
scroll to position [0, 0]
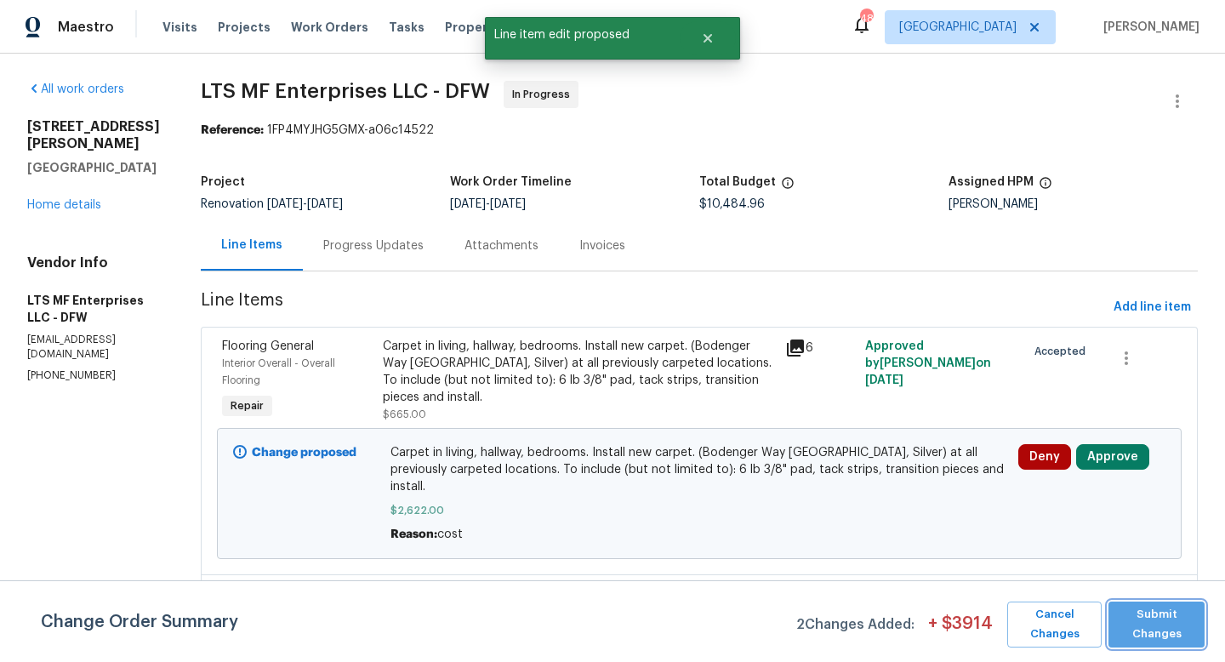
click at [1148, 627] on span "Submit Changes" at bounding box center [1156, 624] width 79 height 39
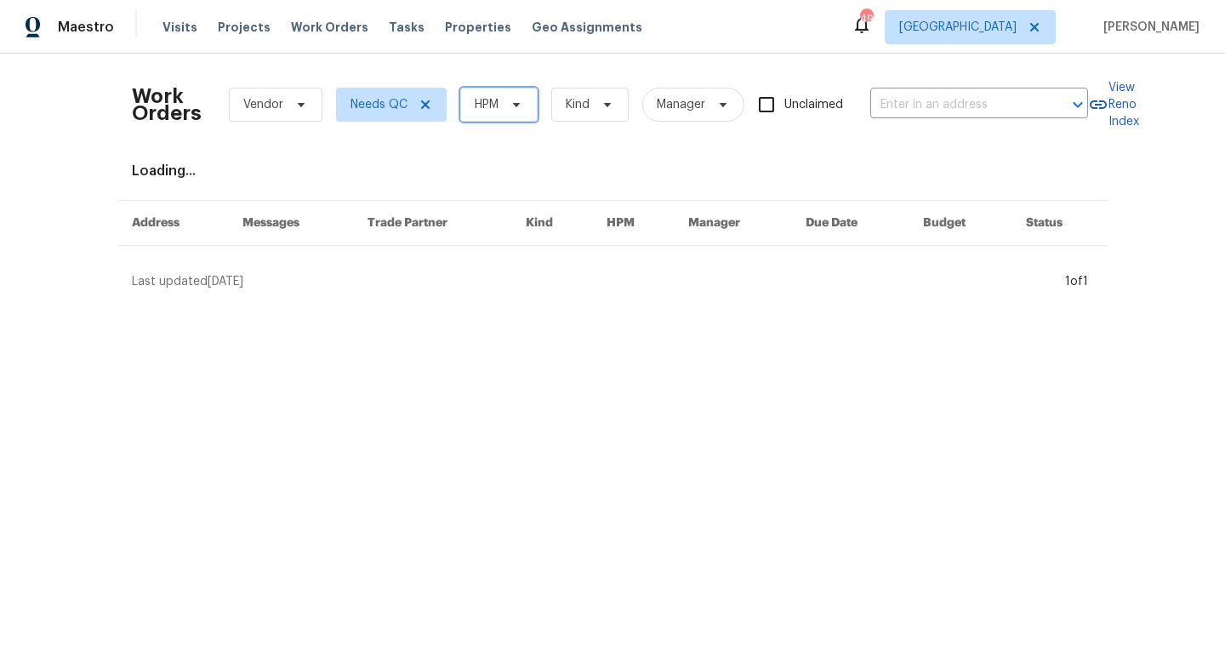
click at [502, 100] on span "HPM" at bounding box center [498, 105] width 77 height 34
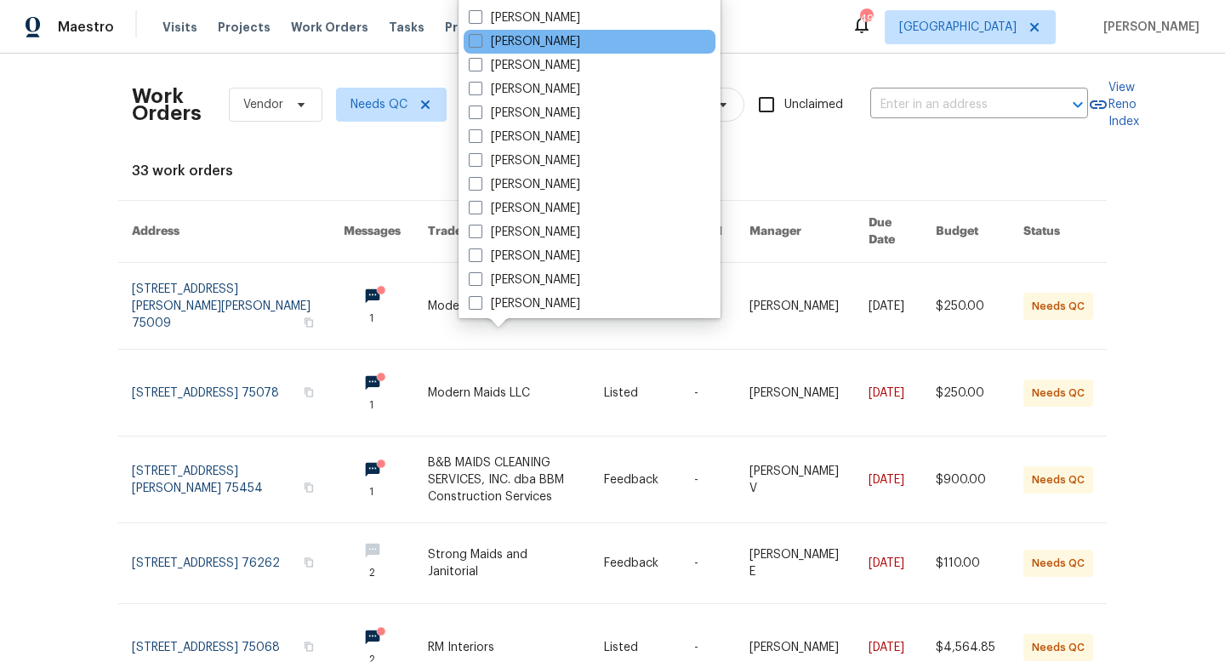
scroll to position [219, 0]
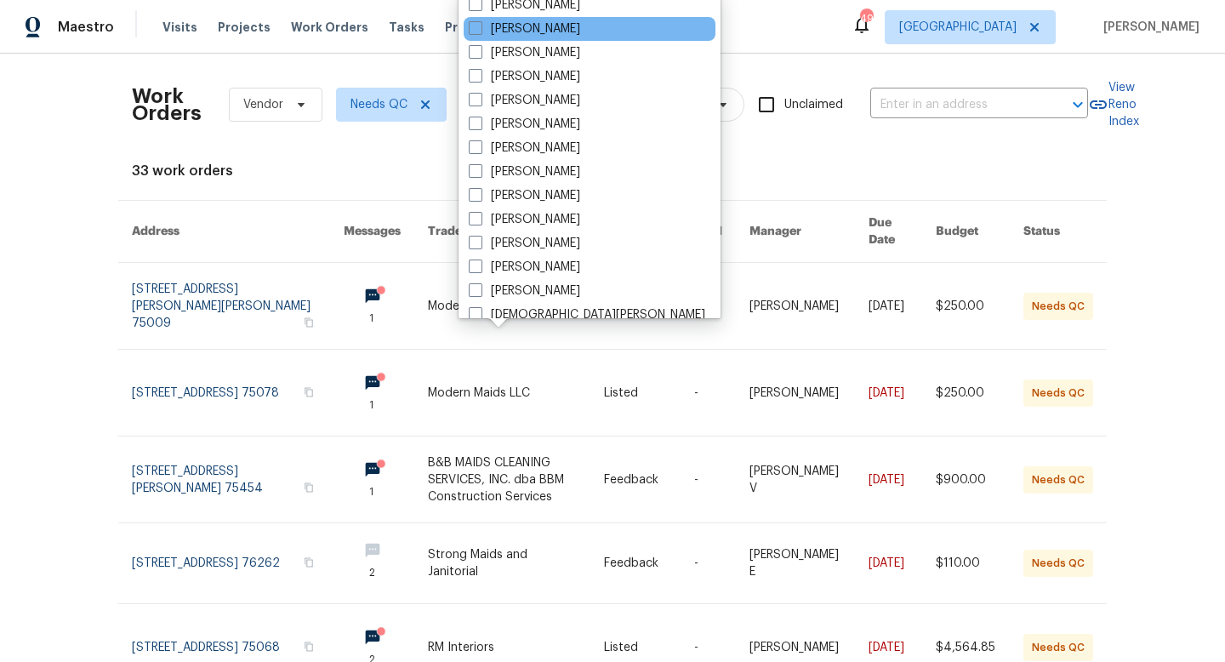
click at [510, 236] on label "[PERSON_NAME]" at bounding box center [524, 243] width 111 height 17
click at [480, 236] on input "[PERSON_NAME]" at bounding box center [474, 240] width 11 height 11
checkbox input "true"
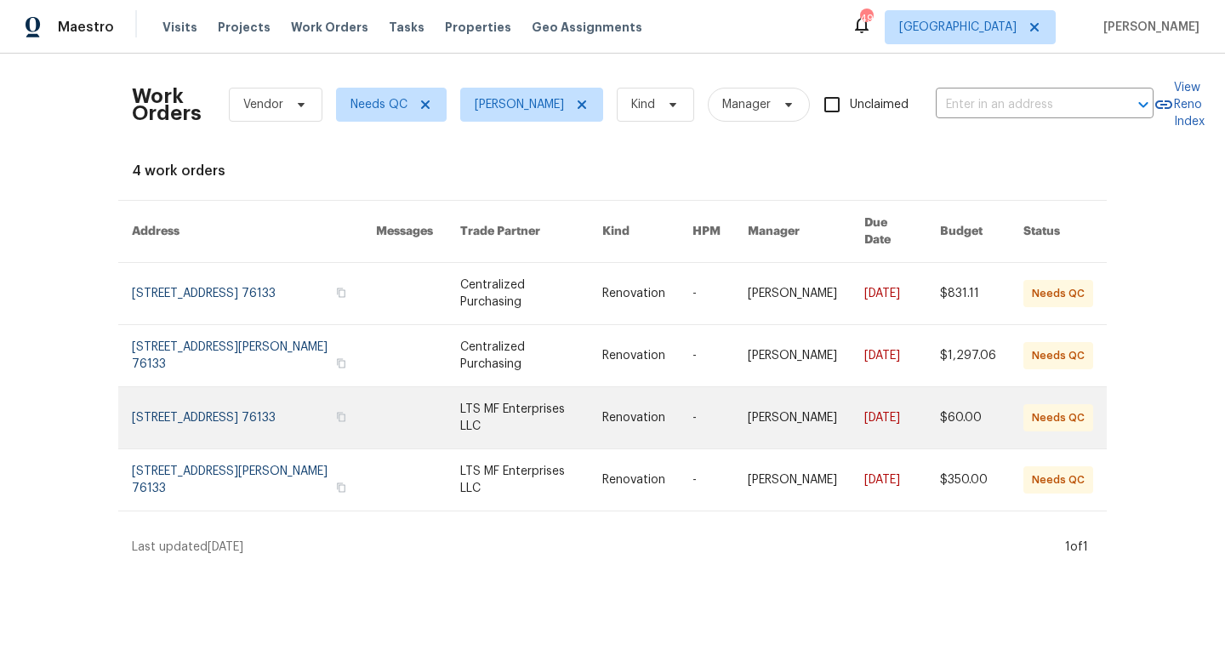
click at [566, 409] on link at bounding box center [531, 417] width 142 height 61
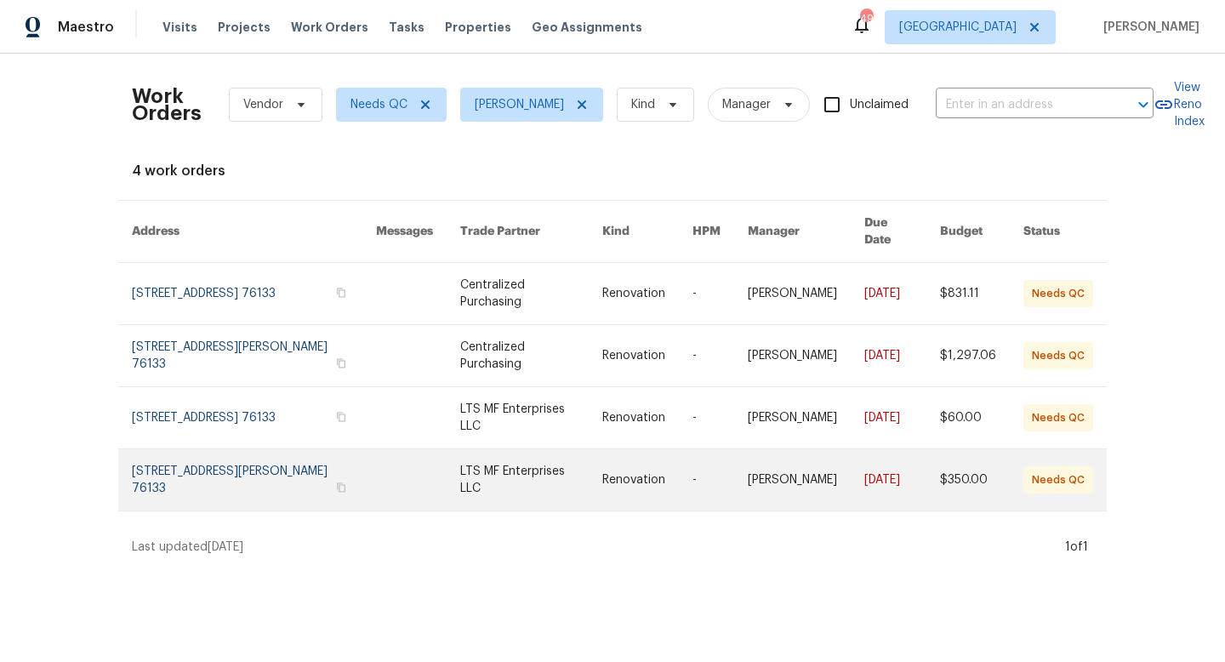
click at [320, 454] on link at bounding box center [254, 479] width 244 height 61
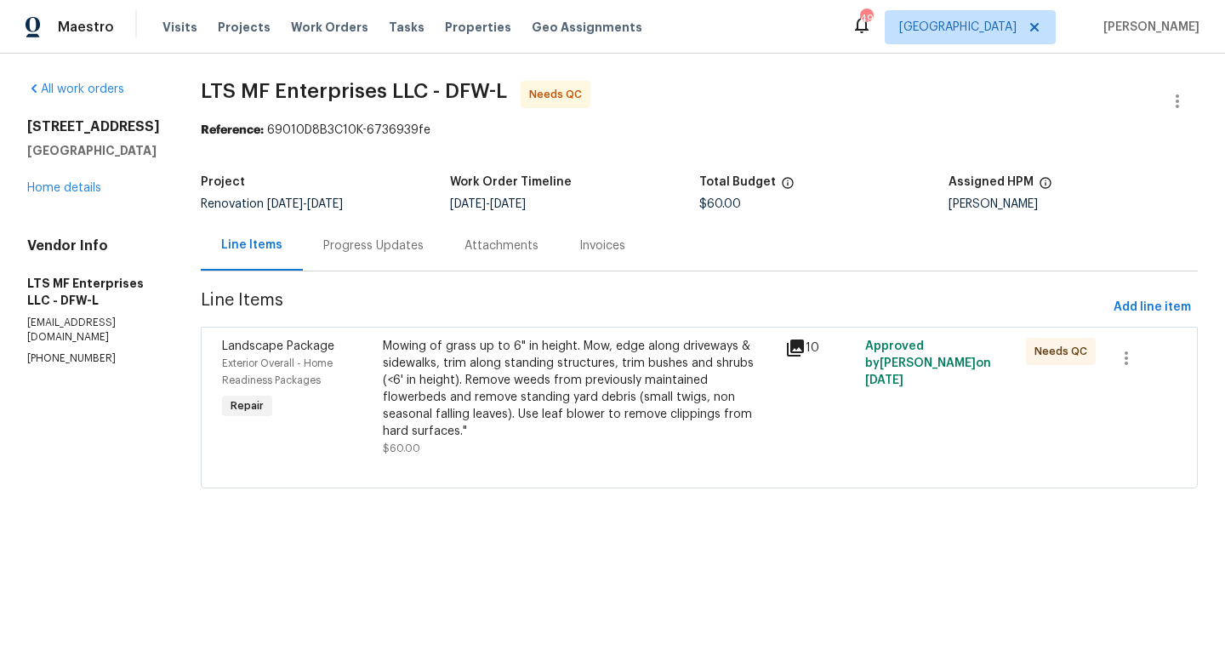
click at [500, 372] on div "Mowing of grass up to 6" in height. Mow, edge along driveways & sidewalks, trim…" at bounding box center [579, 389] width 392 height 102
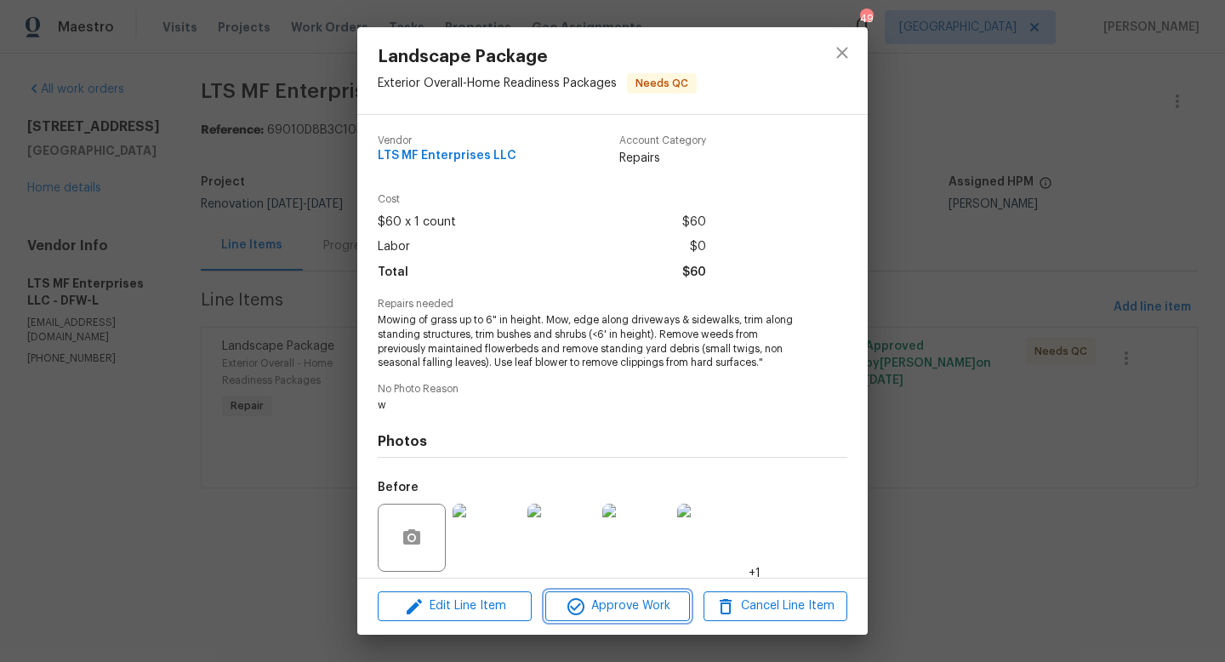
click at [613, 600] on span "Approve Work" at bounding box center [617, 605] width 134 height 21
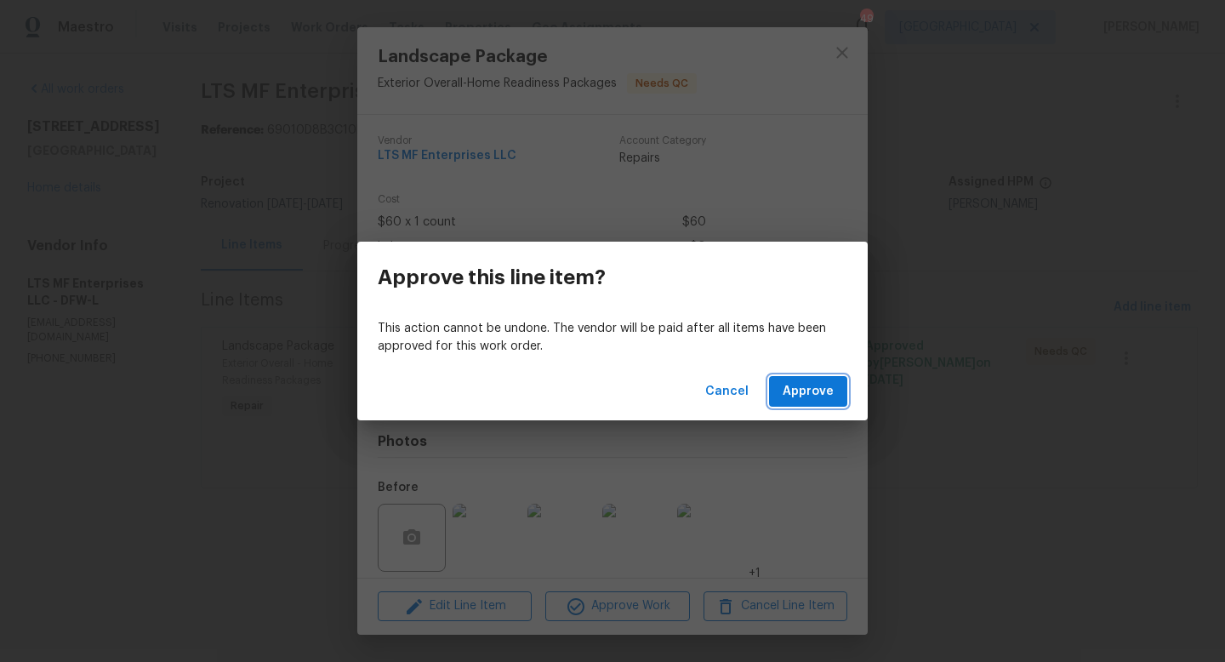
click at [803, 393] on span "Approve" at bounding box center [808, 391] width 51 height 21
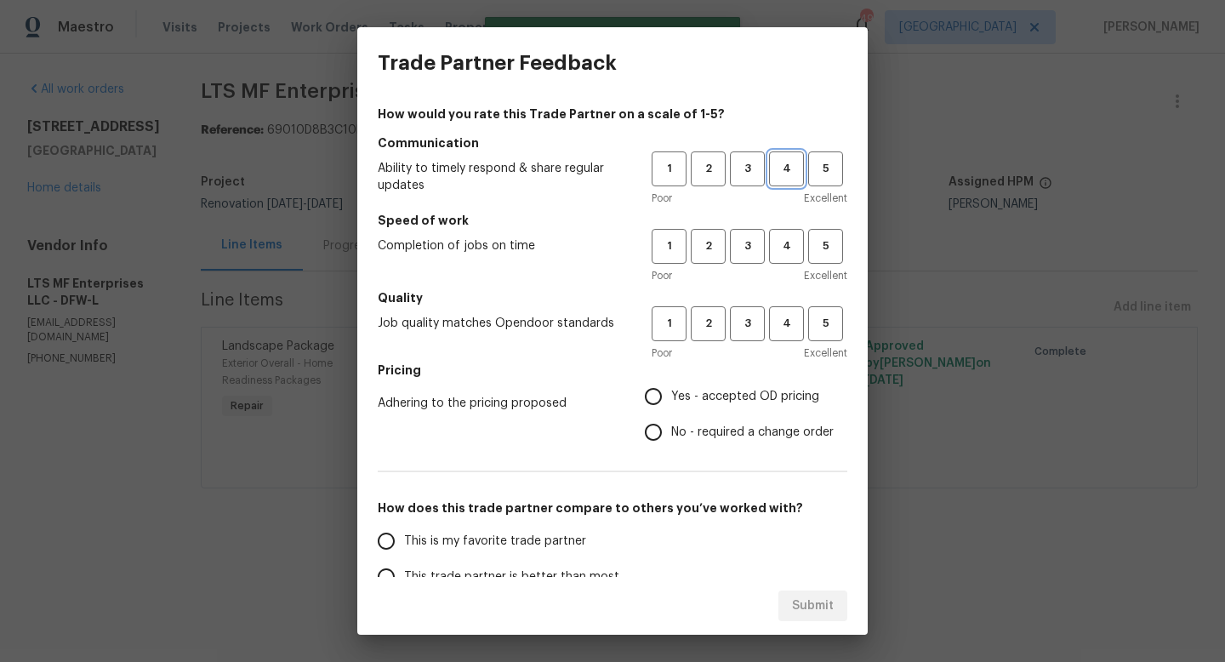
click at [790, 177] on span "4" at bounding box center [786, 169] width 31 height 20
click at [789, 238] on span "4" at bounding box center [786, 246] width 31 height 20
click at [789, 327] on span "4" at bounding box center [786, 324] width 31 height 20
click at [715, 396] on span "Yes - accepted OD pricing" at bounding box center [745, 397] width 148 height 18
click at [671, 396] on input "Yes - accepted OD pricing" at bounding box center [653, 397] width 36 height 36
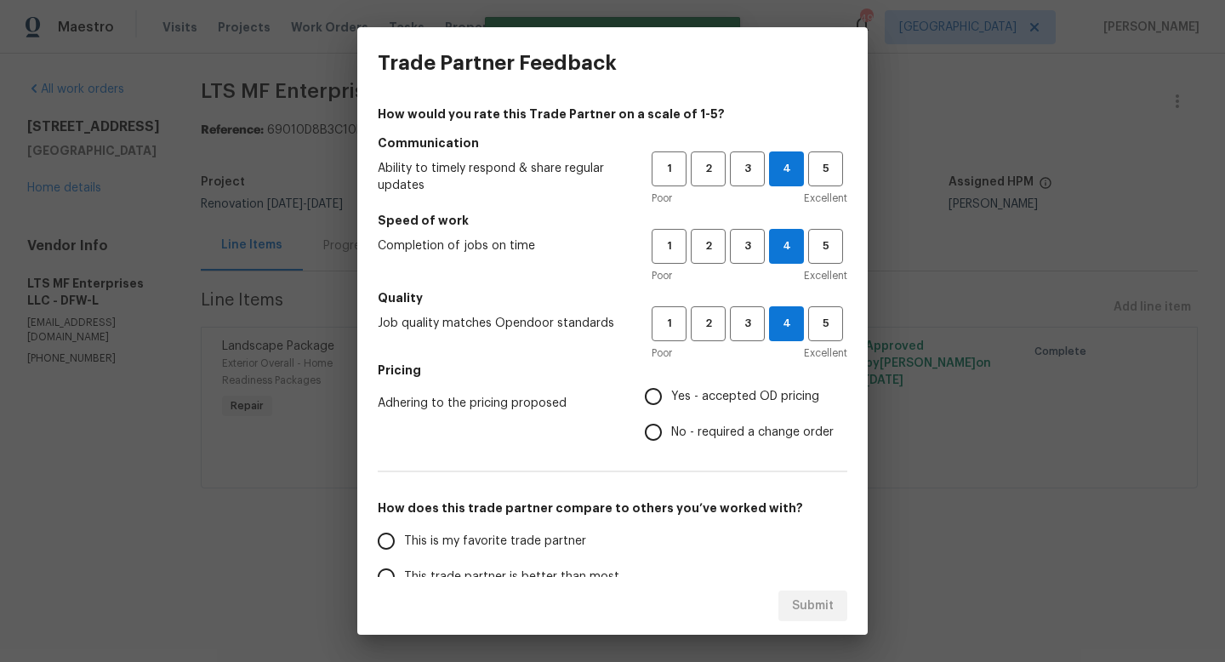
radio input "true"
click at [549, 549] on label "This is my favorite trade partner" at bounding box center [502, 541] width 269 height 36
click at [404, 549] on input "This is my favorite trade partner" at bounding box center [386, 541] width 36 height 36
click at [793, 608] on span "Submit" at bounding box center [813, 605] width 42 height 21
radio input "true"
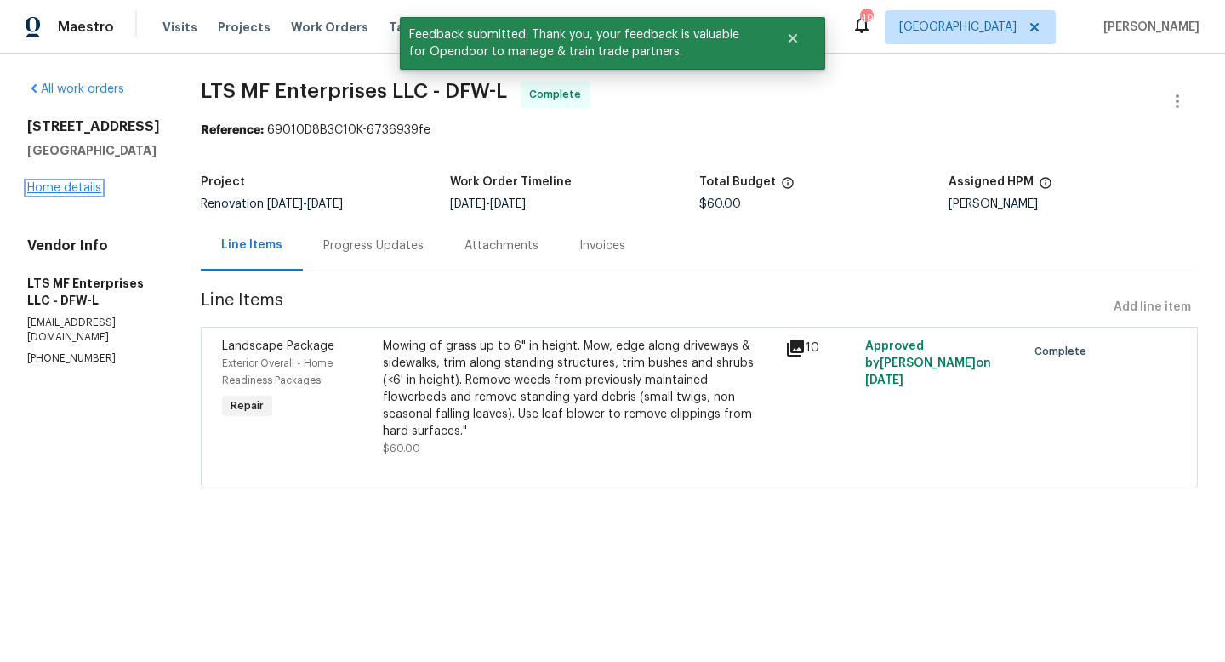
click at [81, 194] on link "Home details" at bounding box center [64, 188] width 74 height 12
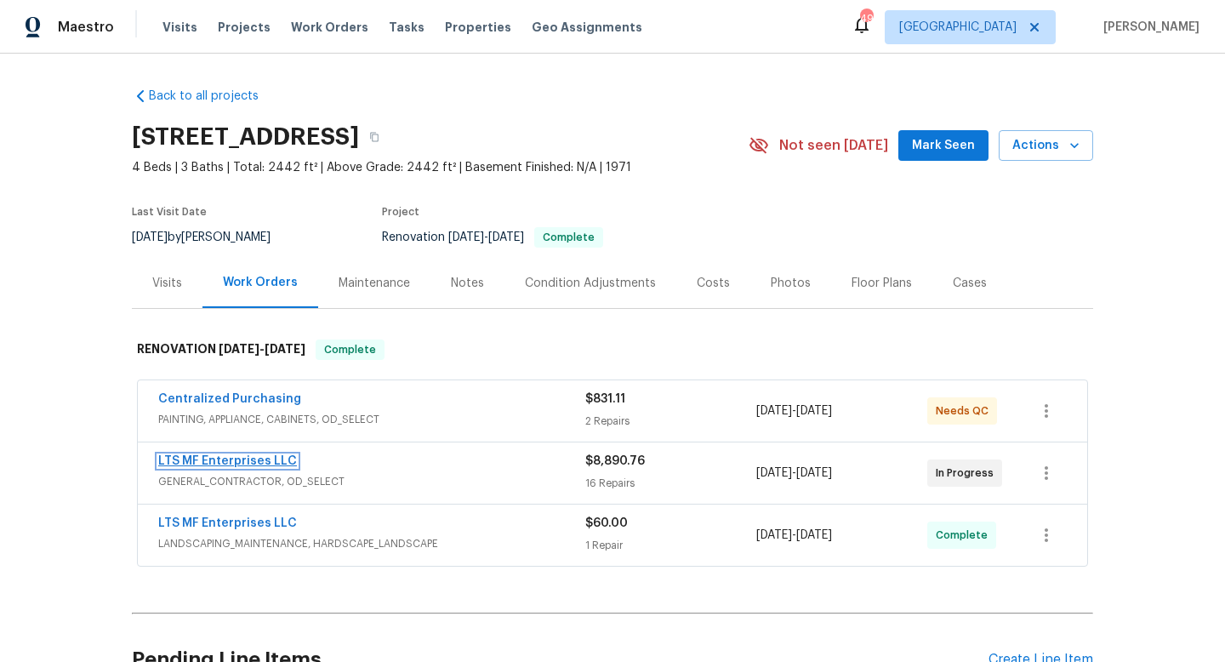
click at [265, 463] on link "LTS MF Enterprises LLC" at bounding box center [227, 461] width 139 height 12
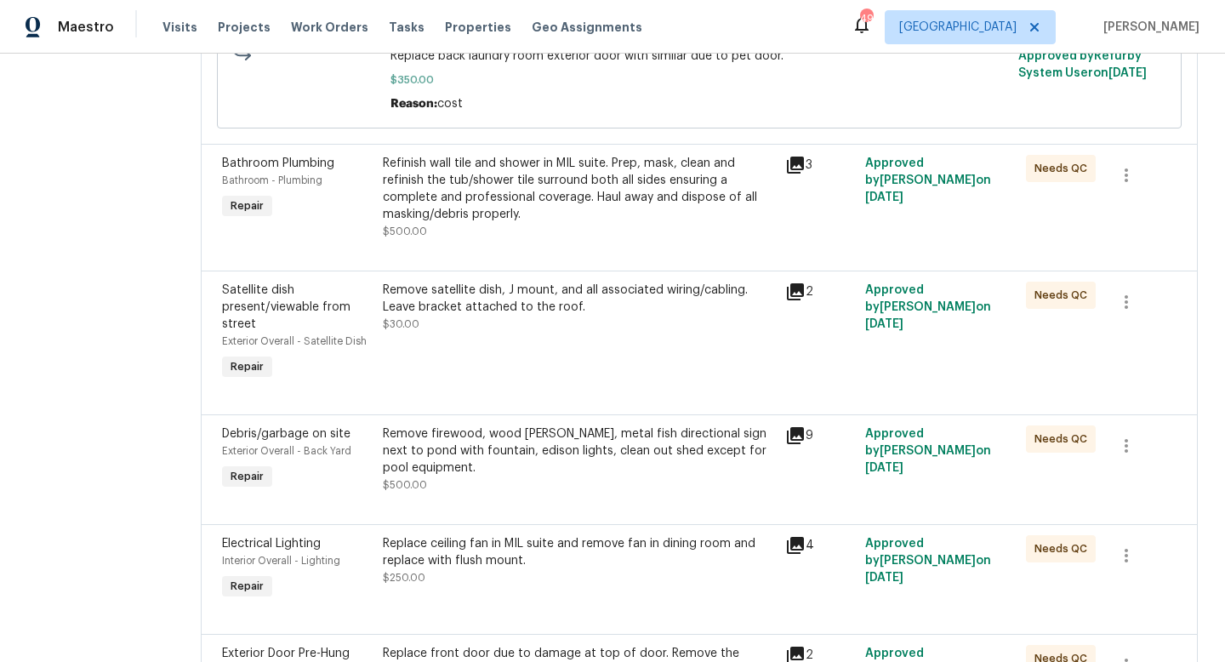
scroll to position [1720, 0]
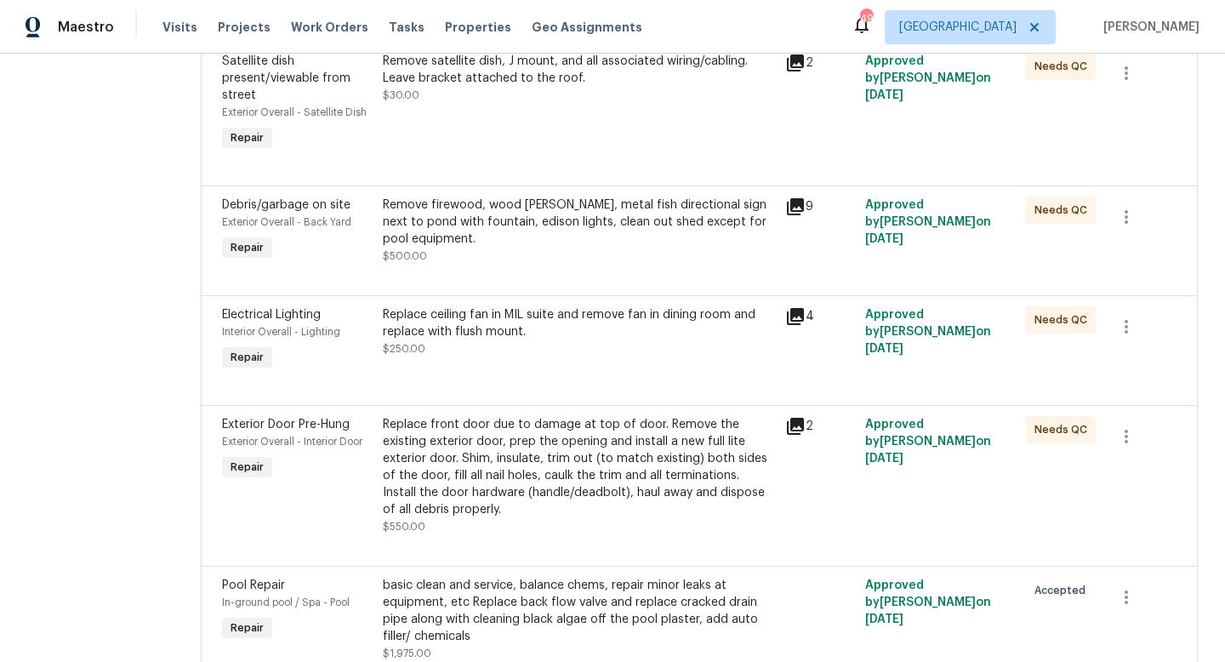
click at [538, 577] on div "basic clean and service, balance chems, repair minor leaks at equipment, etc Re…" at bounding box center [579, 611] width 392 height 68
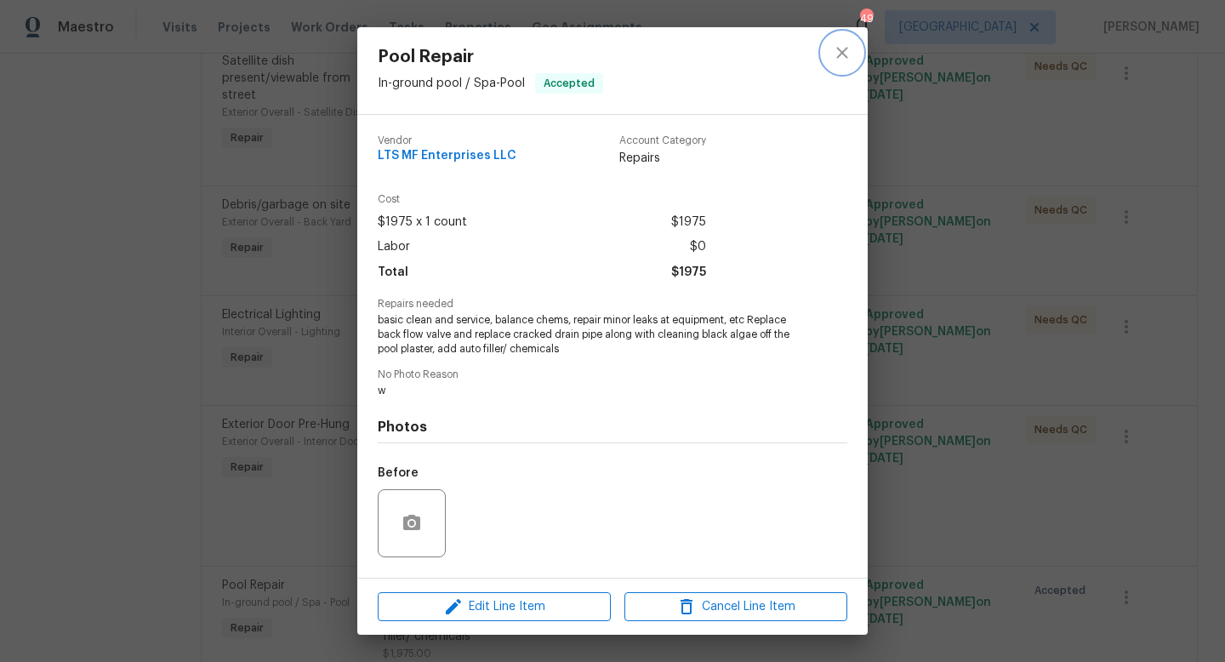
click at [842, 55] on icon "close" at bounding box center [842, 53] width 20 height 20
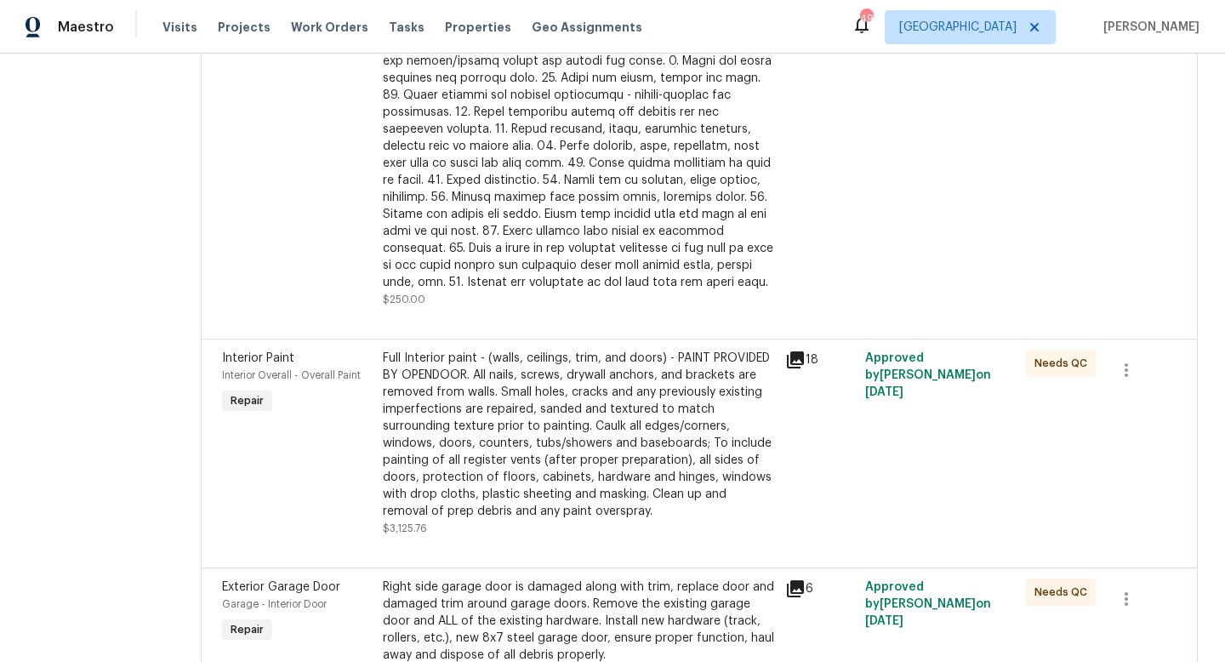
scroll to position [0, 0]
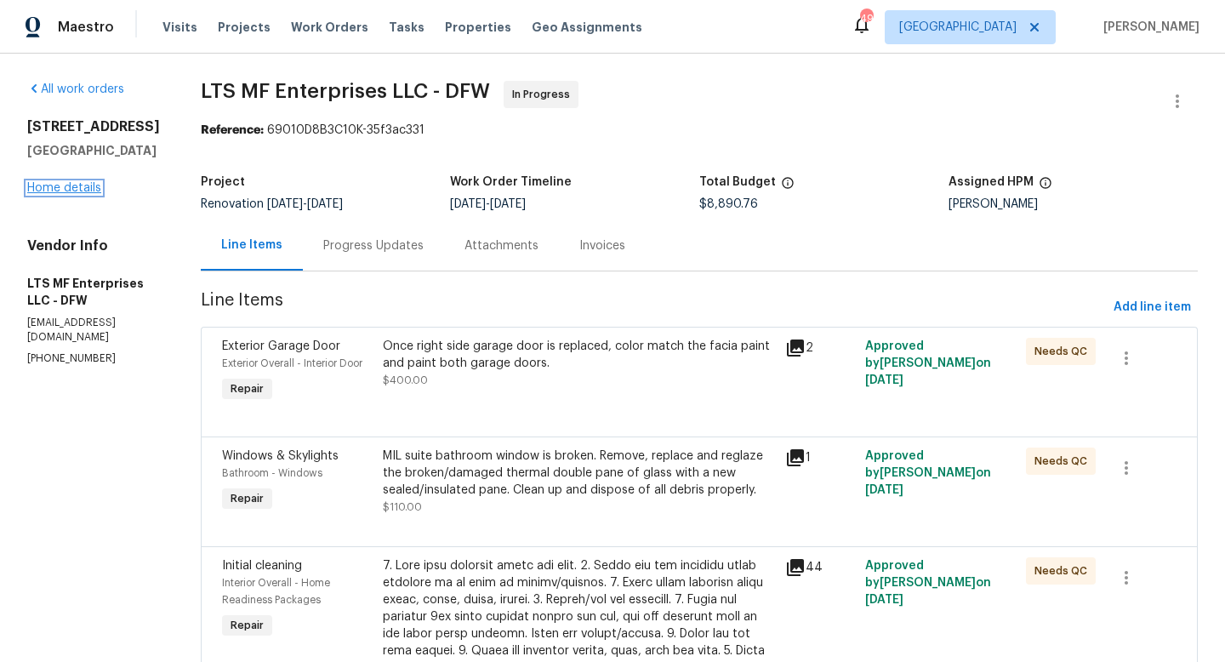
click at [52, 194] on link "Home details" at bounding box center [64, 188] width 74 height 12
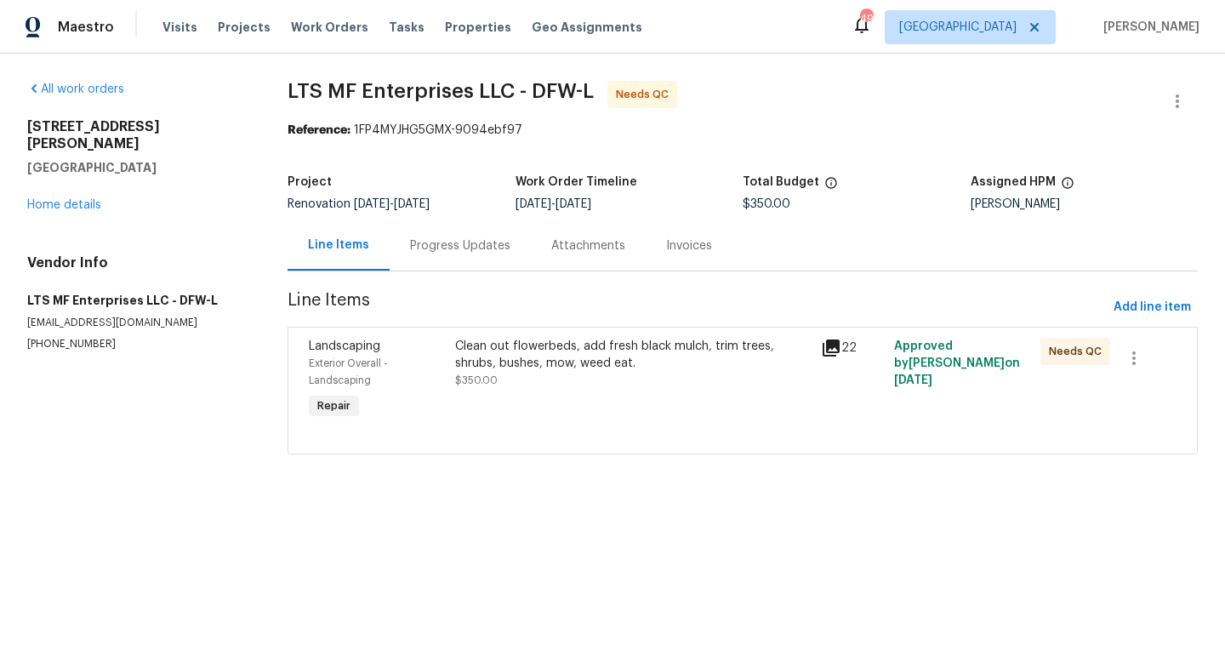
click at [834, 347] on icon at bounding box center [831, 348] width 20 height 20
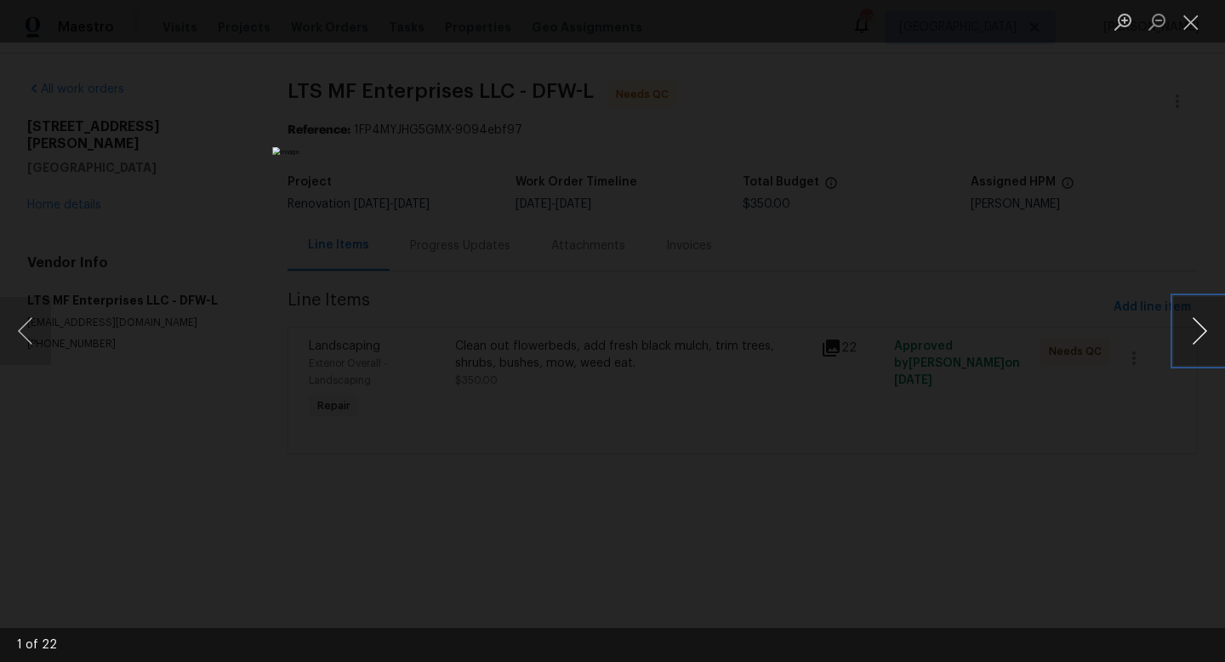
click at [1202, 332] on button "Next image" at bounding box center [1199, 331] width 51 height 68
click at [1193, 26] on button "Close lightbox" at bounding box center [1191, 22] width 34 height 30
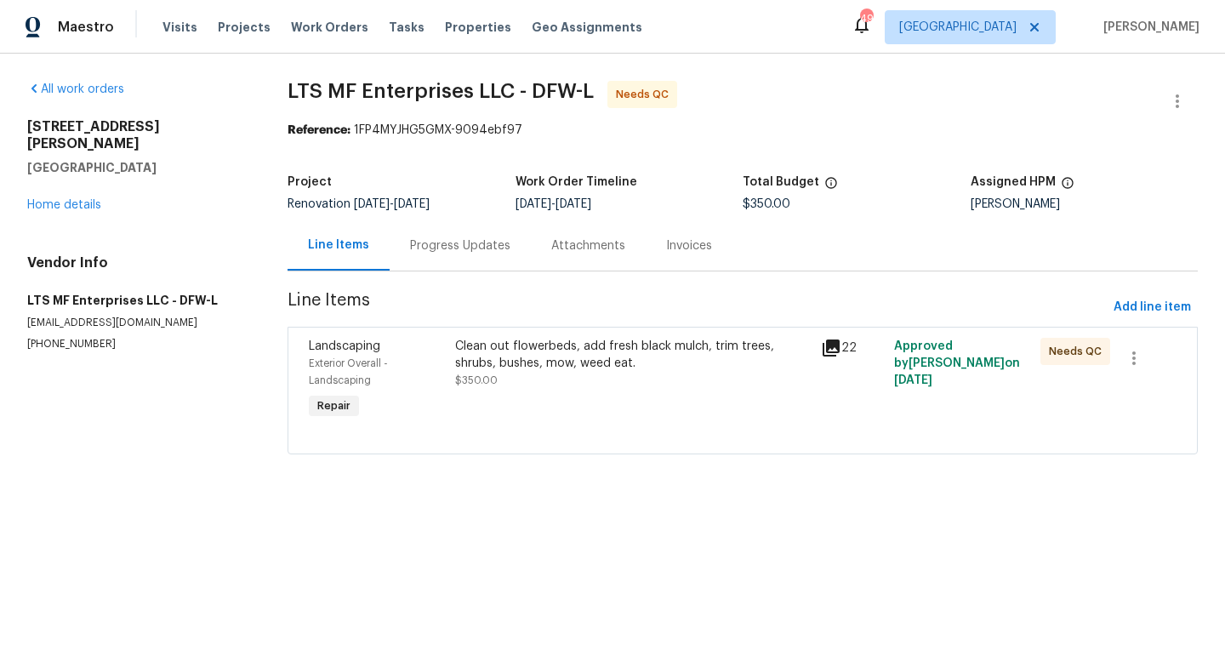
click at [612, 368] on div "Clean out flowerbeds, add fresh black mulch, trim trees, shrubs, bushes, mow, w…" at bounding box center [633, 355] width 356 height 34
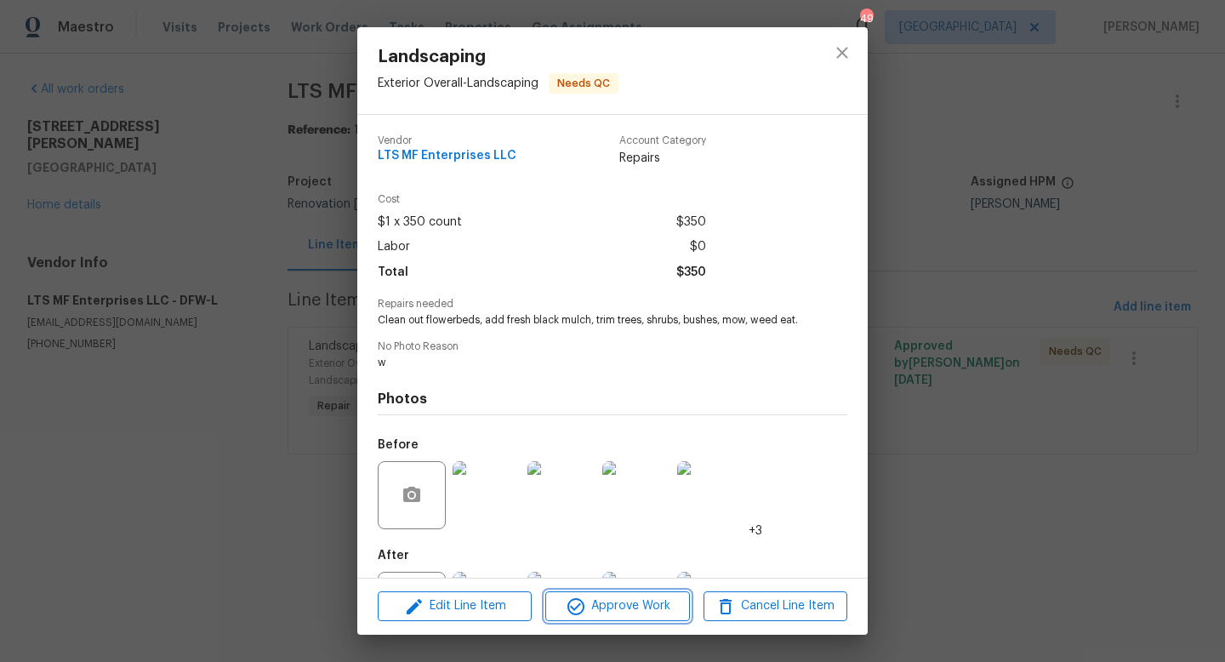
click at [619, 603] on span "Approve Work" at bounding box center [617, 605] width 134 height 21
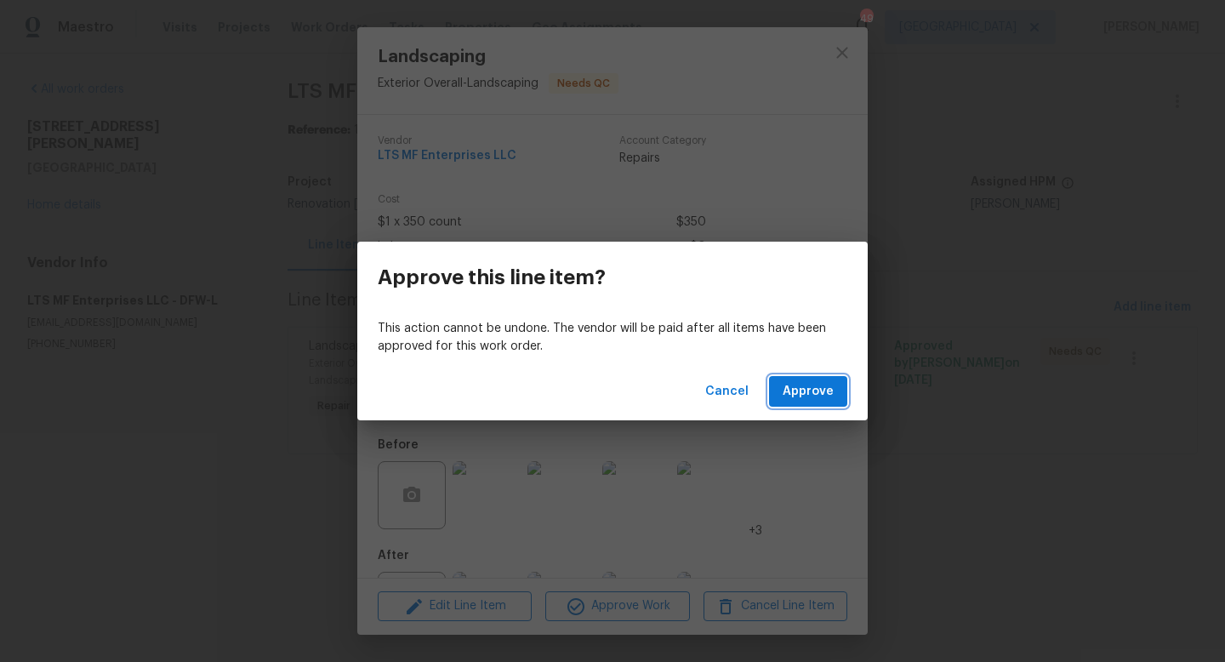
click at [799, 386] on span "Approve" at bounding box center [808, 391] width 51 height 21
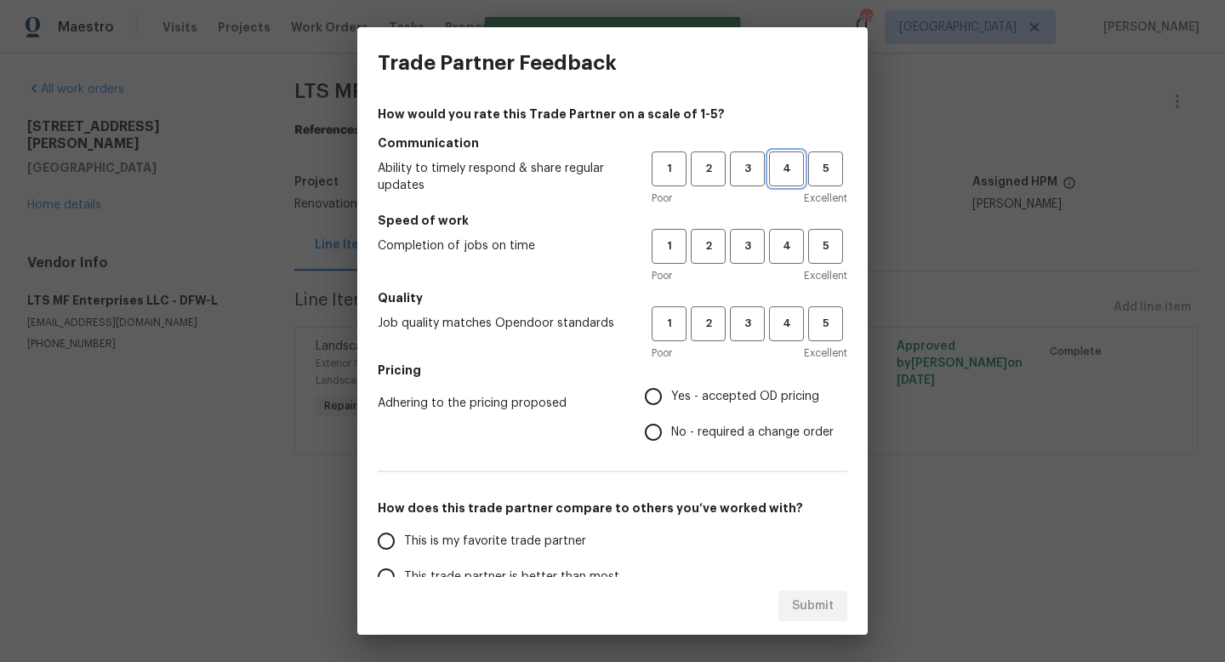
click at [787, 172] on span "4" at bounding box center [786, 169] width 31 height 20
click at [786, 253] on span "4" at bounding box center [786, 246] width 31 height 20
click at [786, 302] on h5 "Quality" at bounding box center [613, 297] width 470 height 17
click at [785, 316] on span "4" at bounding box center [786, 324] width 31 height 20
click at [717, 396] on span "Yes - accepted OD pricing" at bounding box center [745, 397] width 148 height 18
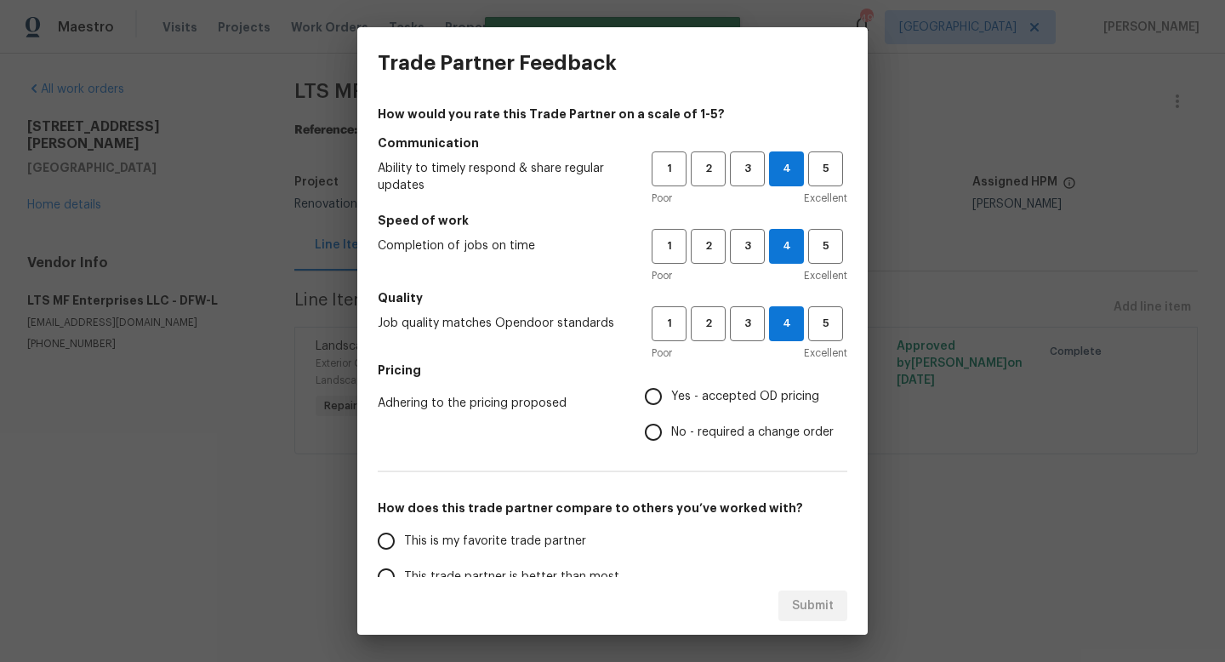
click at [671, 396] on input "Yes - accepted OD pricing" at bounding box center [653, 397] width 36 height 36
radio input "true"
click at [531, 544] on span "This is my favorite trade partner" at bounding box center [495, 541] width 182 height 18
click at [404, 544] on input "This is my favorite trade partner" at bounding box center [386, 541] width 36 height 36
click at [791, 607] on button "Submit" at bounding box center [812, 605] width 69 height 31
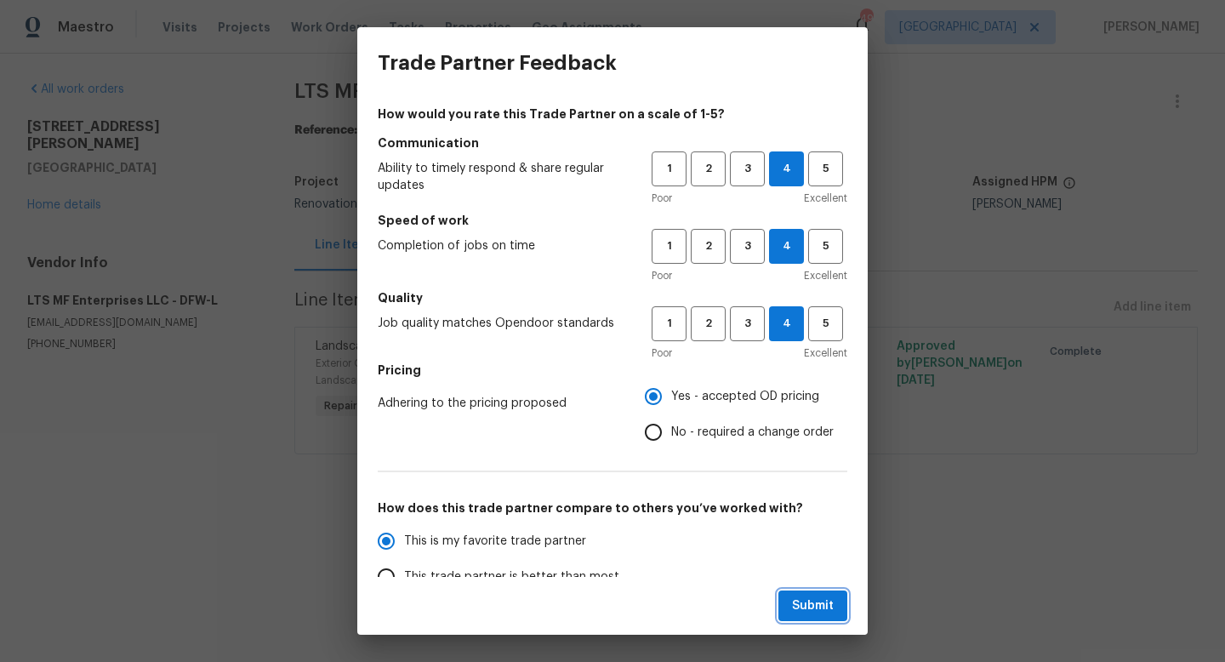
radio input "true"
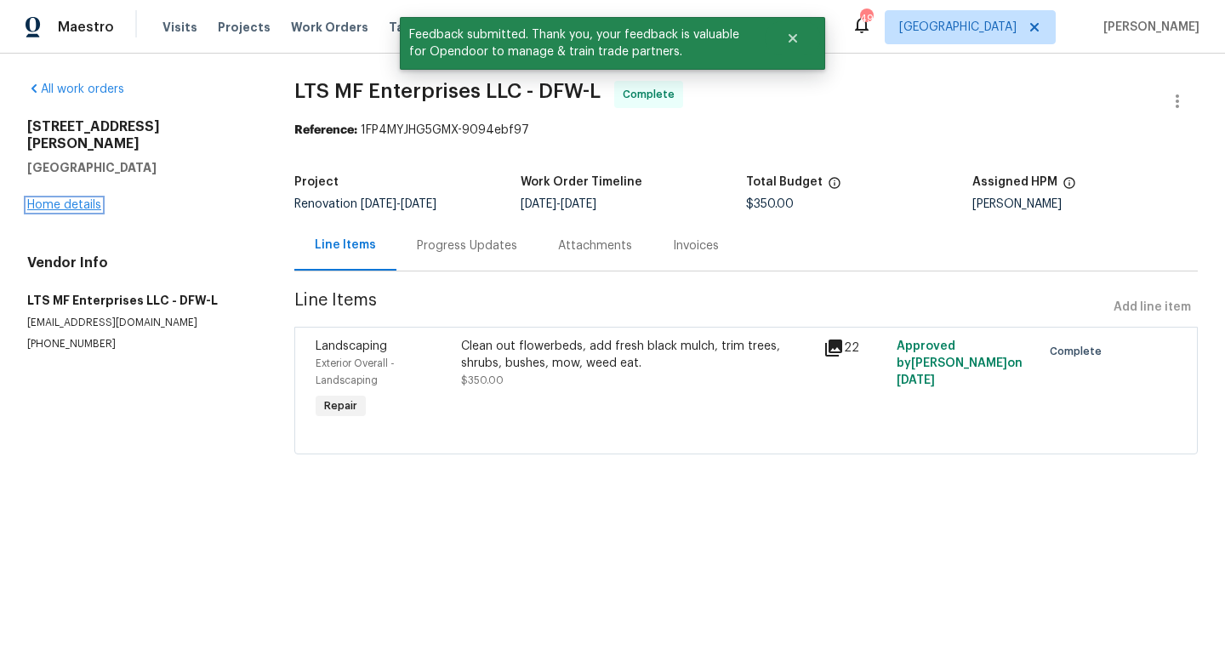
click at [74, 199] on link "Home details" at bounding box center [64, 205] width 74 height 12
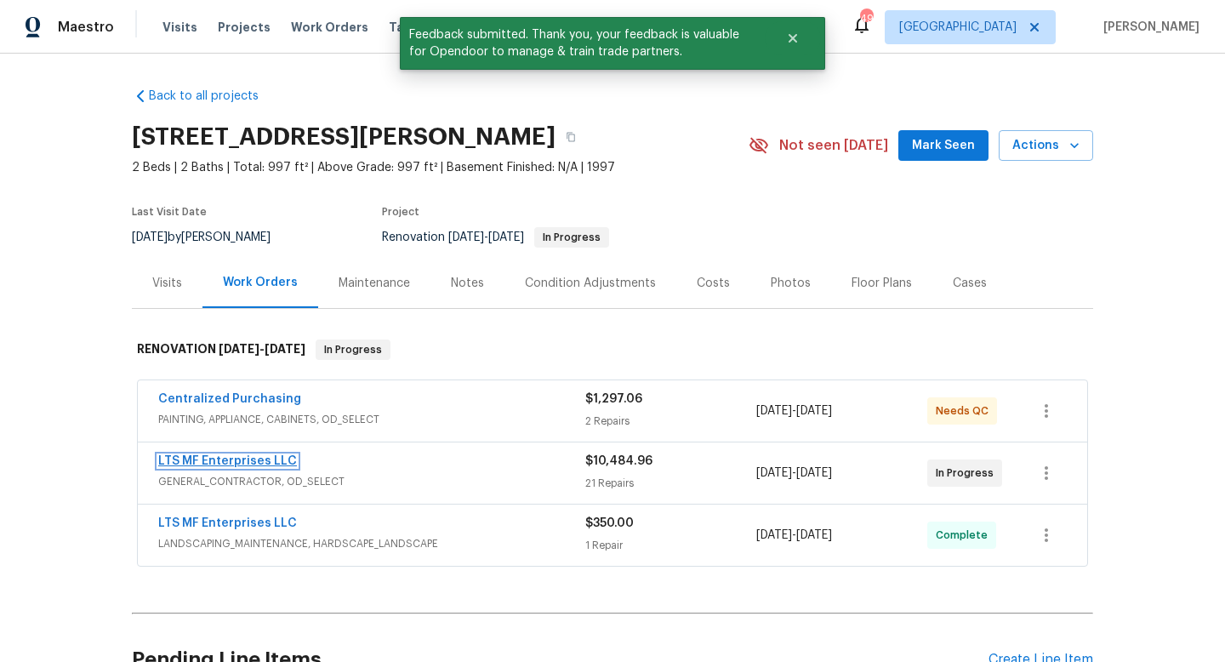
click at [268, 463] on link "LTS MF Enterprises LLC" at bounding box center [227, 461] width 139 height 12
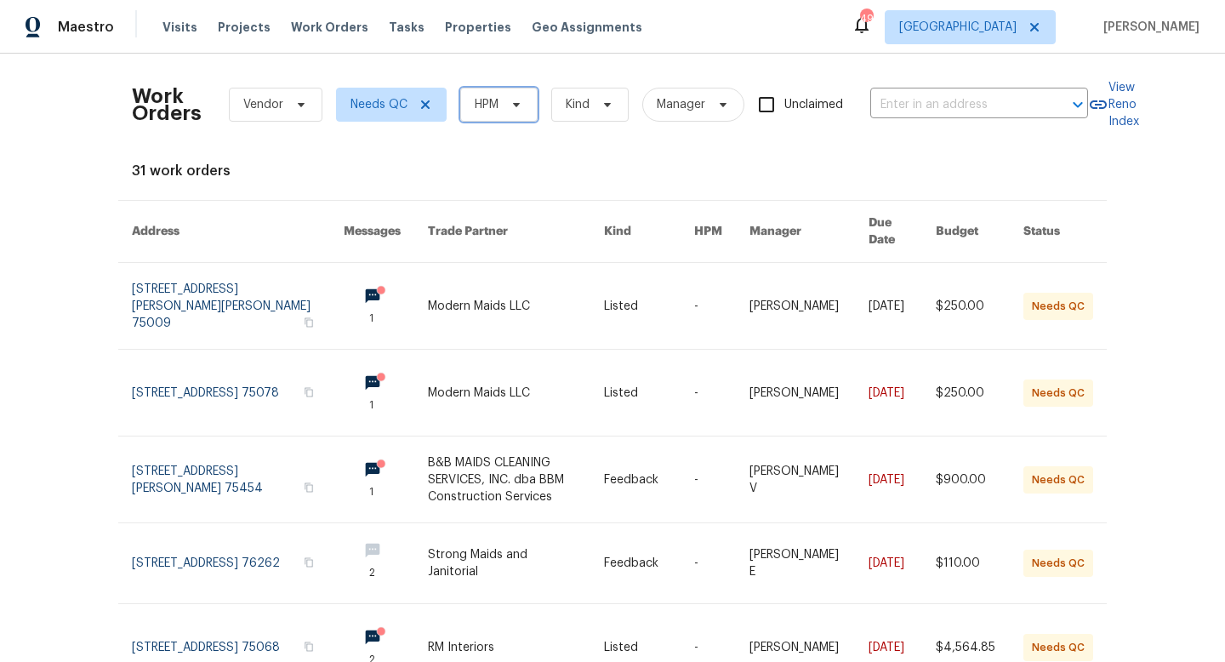
click at [503, 98] on span "HPM" at bounding box center [498, 105] width 77 height 34
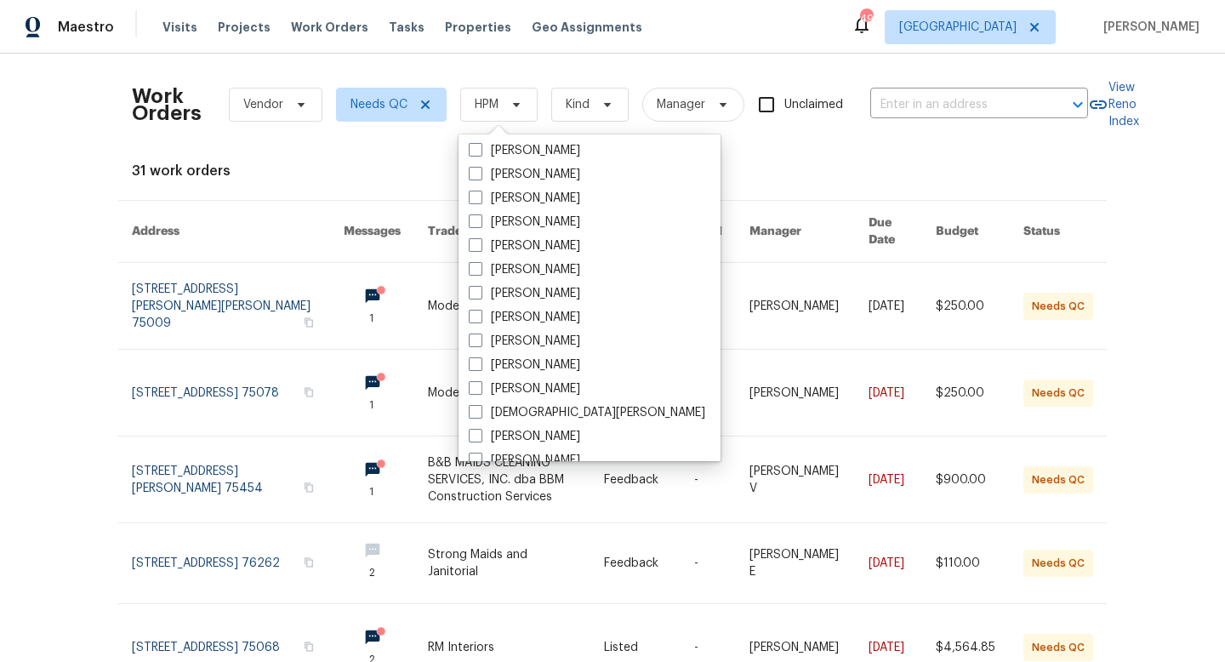
scroll to position [273, 0]
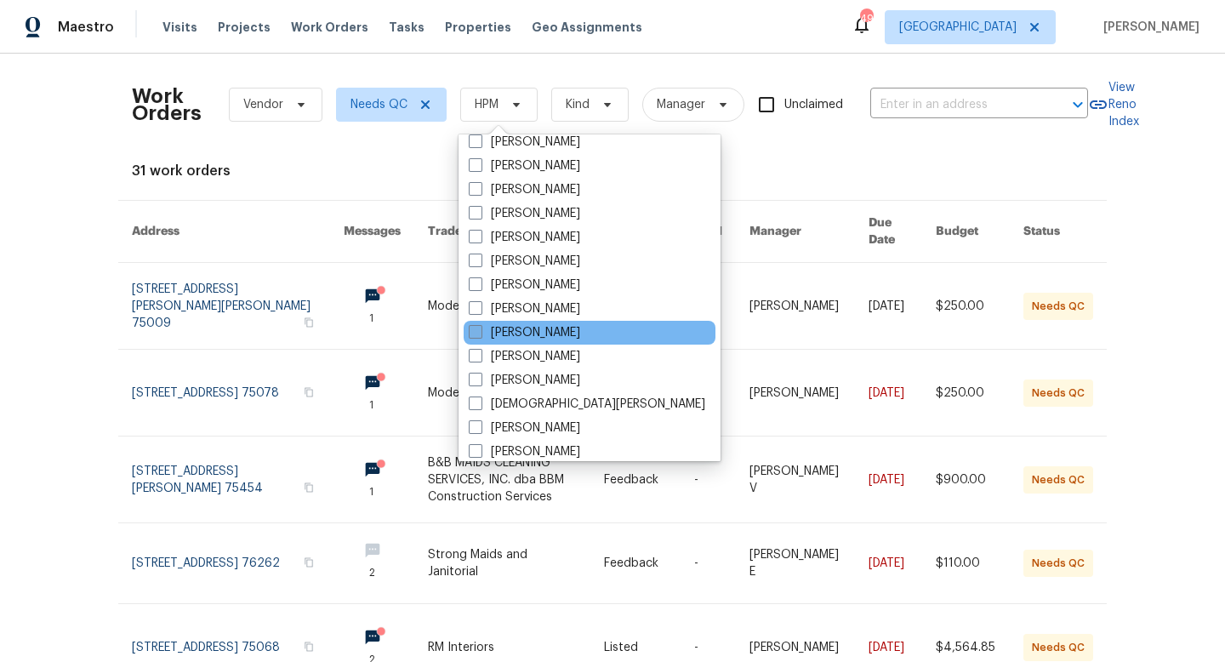
click at [522, 327] on label "[PERSON_NAME]" at bounding box center [524, 332] width 111 height 17
click at [480, 327] on input "[PERSON_NAME]" at bounding box center [474, 329] width 11 height 11
checkbox input "true"
